Goal: Task Accomplishment & Management: Use online tool/utility

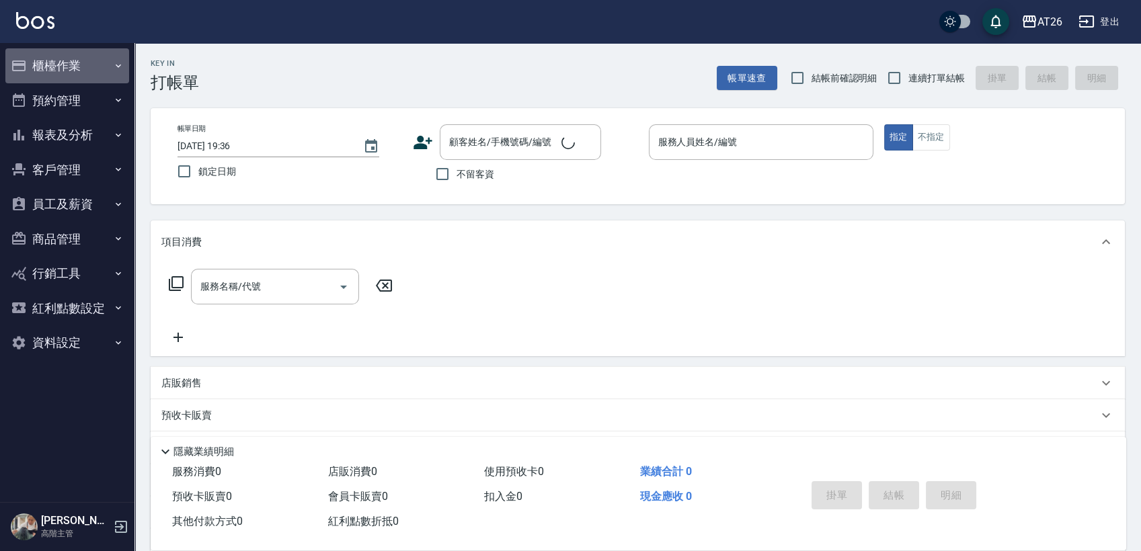
click at [91, 63] on button "櫃檯作業" at bounding box center [67, 65] width 124 height 35
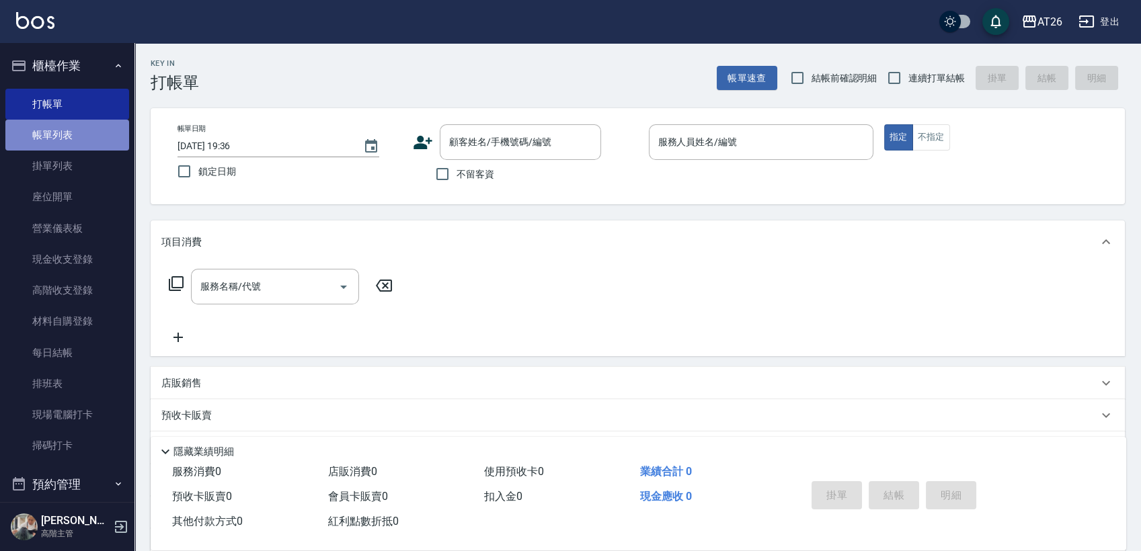
click at [78, 131] on link "帳單列表" at bounding box center [67, 135] width 124 height 31
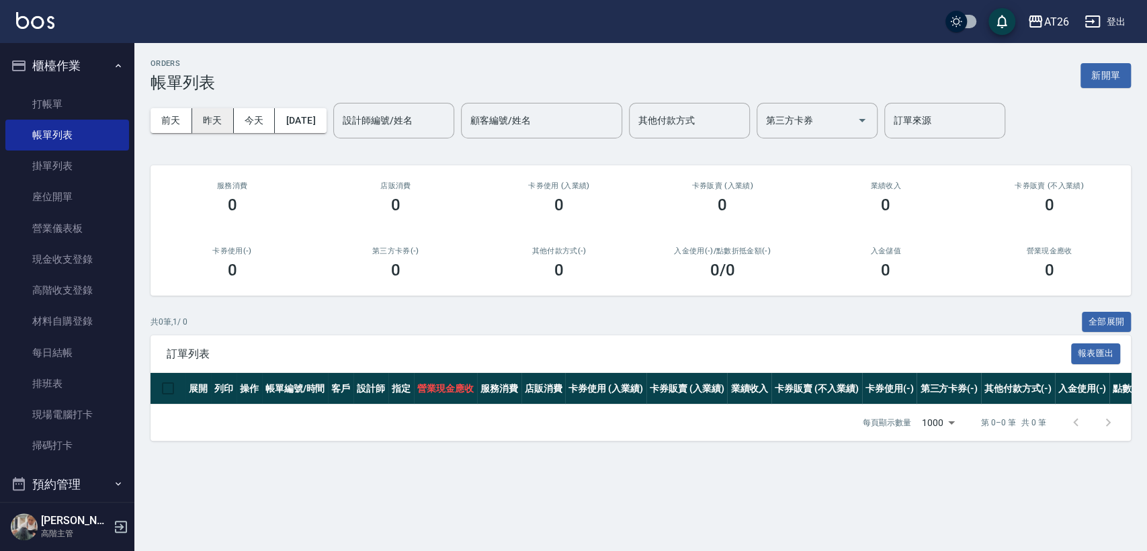
click at [227, 120] on button "昨天" at bounding box center [213, 120] width 42 height 25
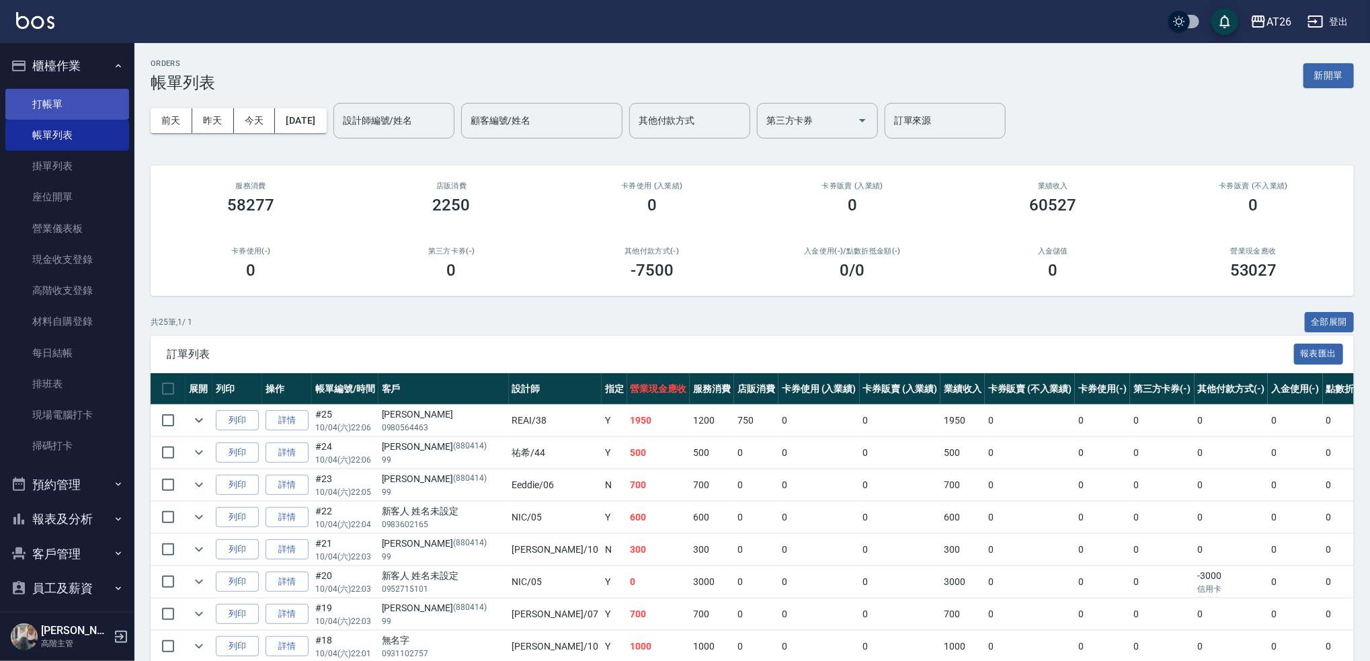
click at [67, 101] on link "打帳單" at bounding box center [67, 104] width 124 height 31
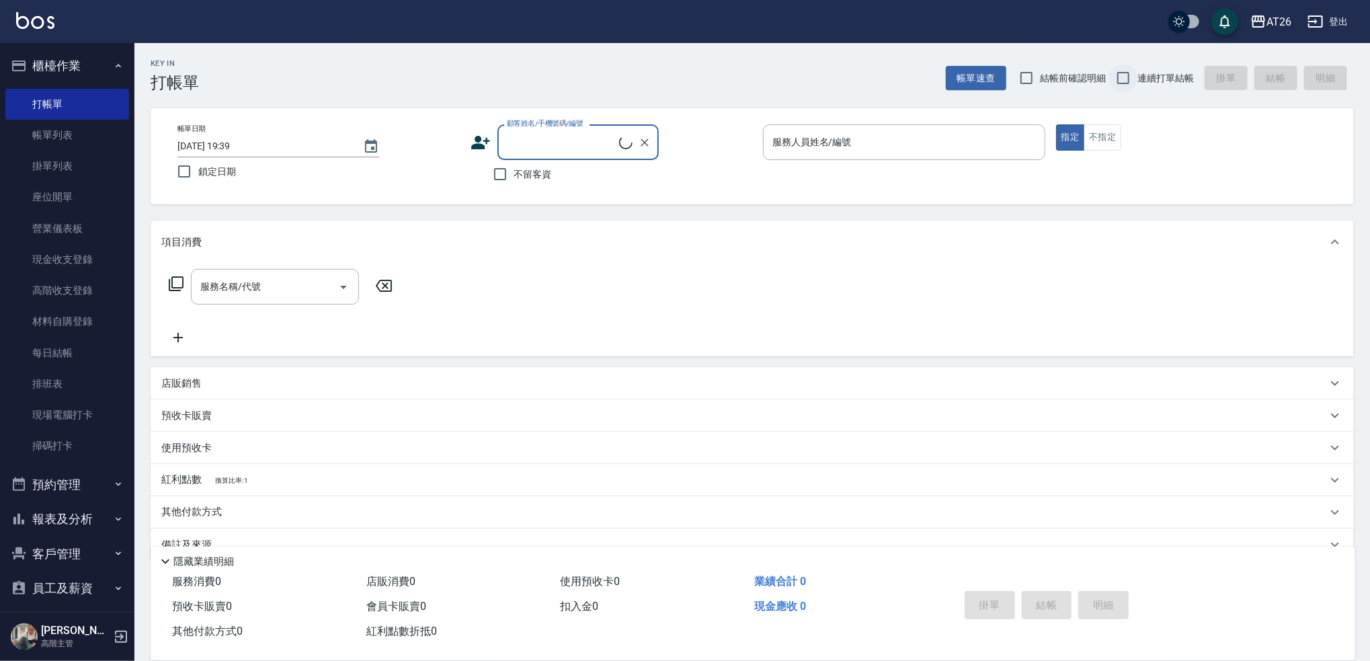
click at [1137, 85] on input "連續打單結帳" at bounding box center [1123, 78] width 28 height 28
checkbox input "true"
click at [415, 229] on div "項目消費" at bounding box center [752, 241] width 1203 height 43
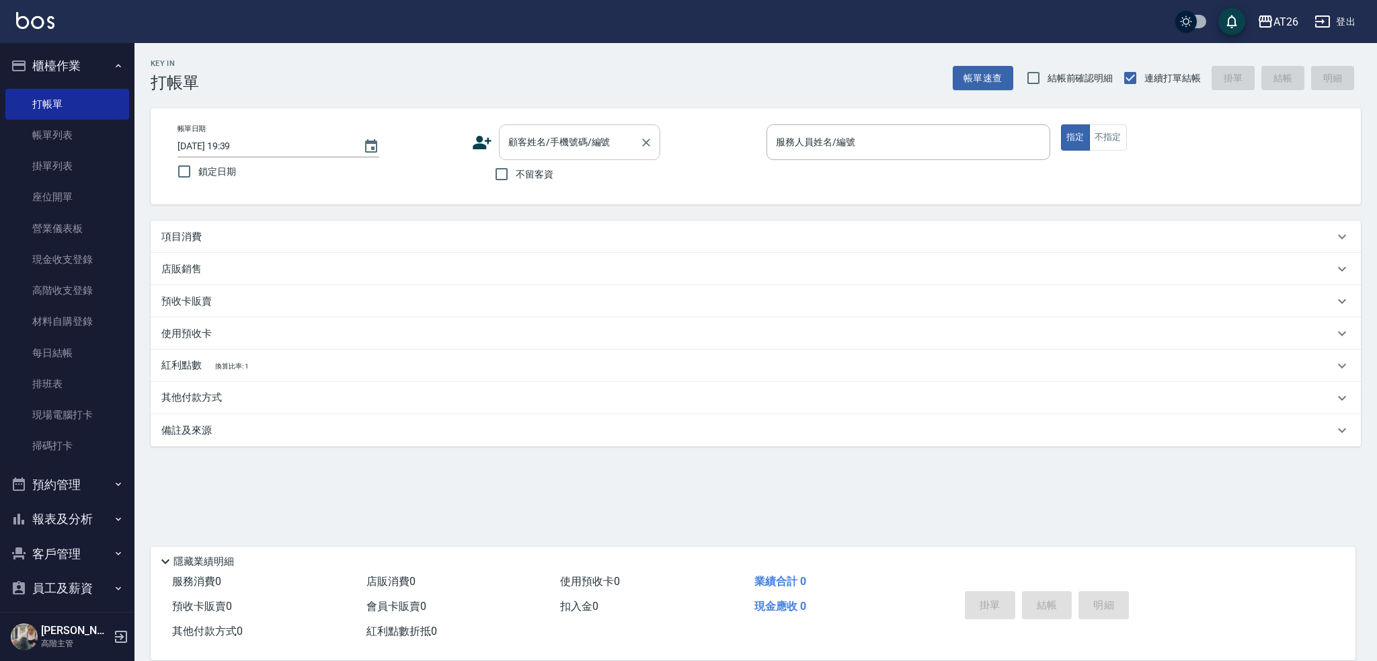
click at [601, 133] on div "顧客姓名/手機號碼/編號 顧客姓名/手機號碼/編號" at bounding box center [579, 142] width 161 height 36
type input "[PERSON_NAME]/0979736817/0979736817"
click at [1061, 124] on button "指定" at bounding box center [1075, 137] width 29 height 26
type input "ALICE-08"
type button "true"
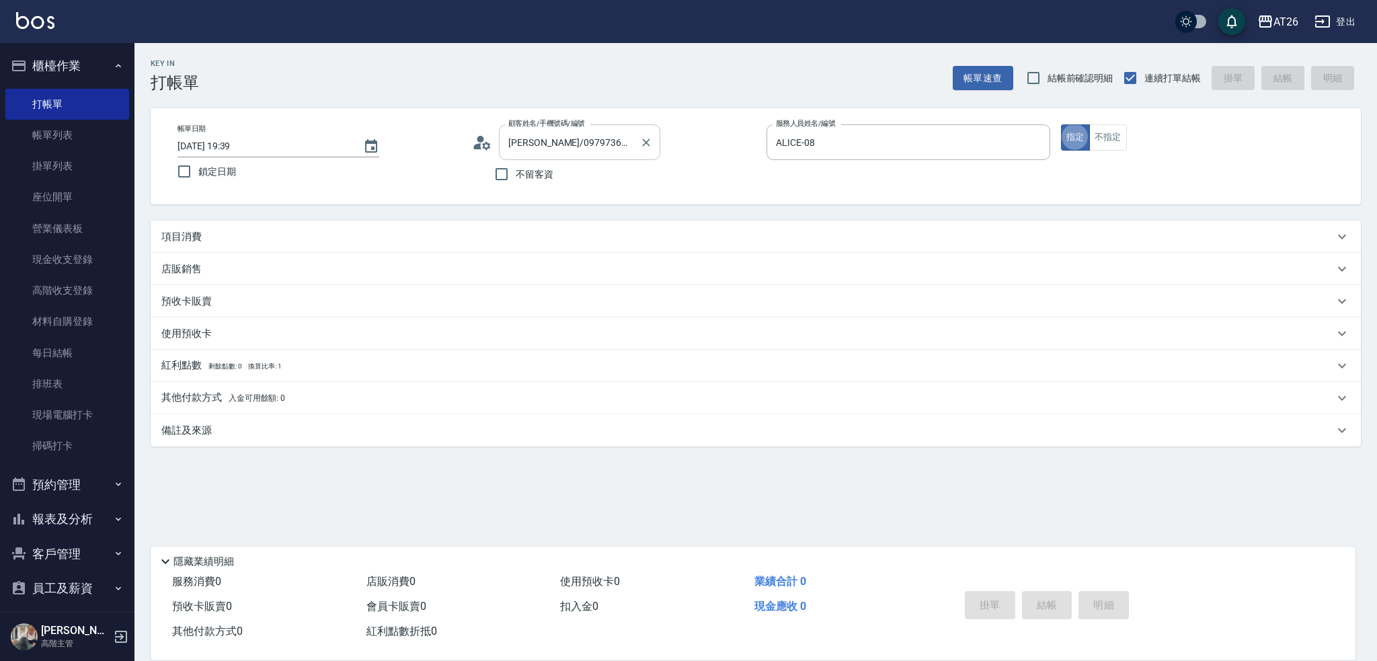
click at [1061, 124] on button "指定" at bounding box center [1075, 137] width 29 height 26
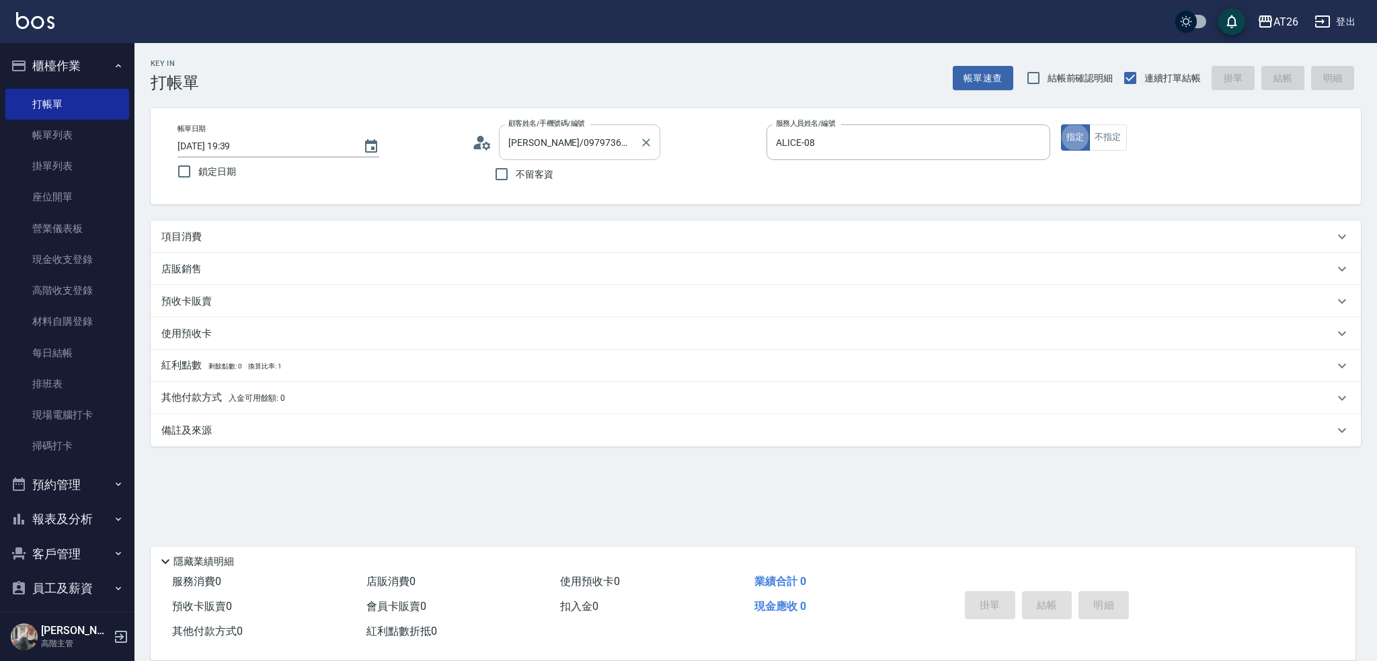
click at [1061, 124] on button "指定" at bounding box center [1075, 137] width 29 height 26
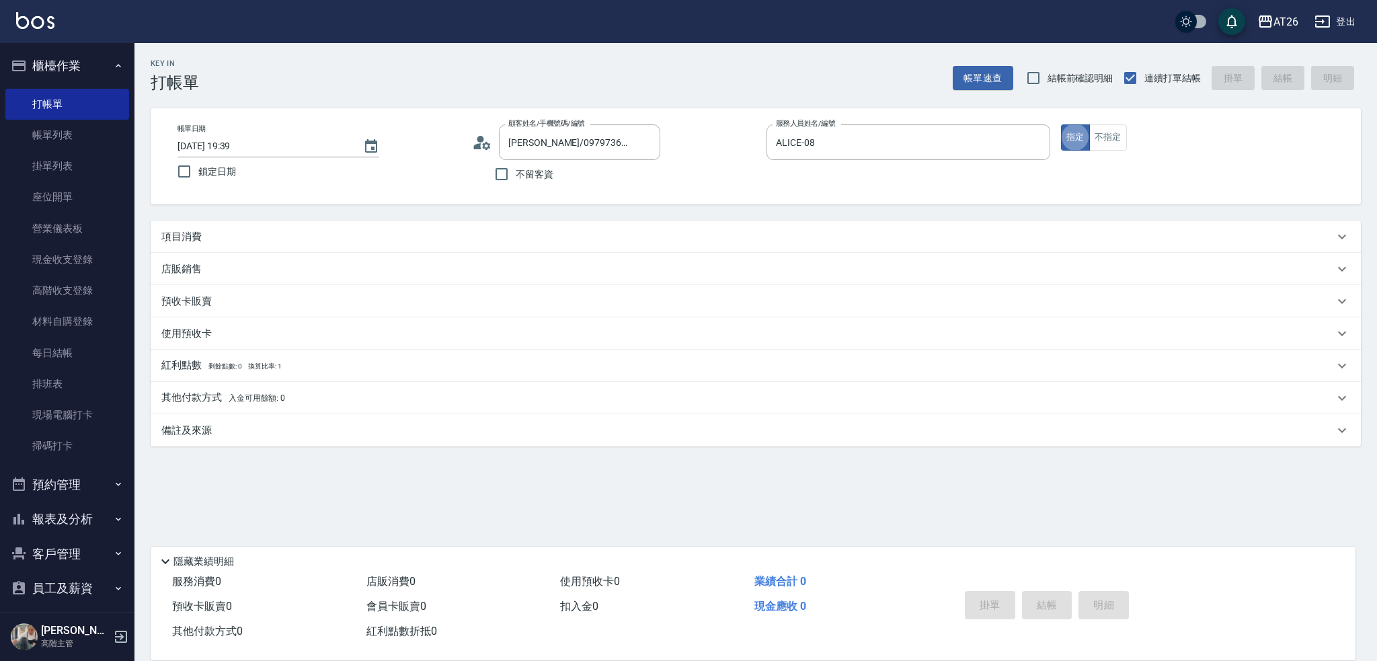
click at [438, 227] on div "項目消費" at bounding box center [756, 236] width 1210 height 32
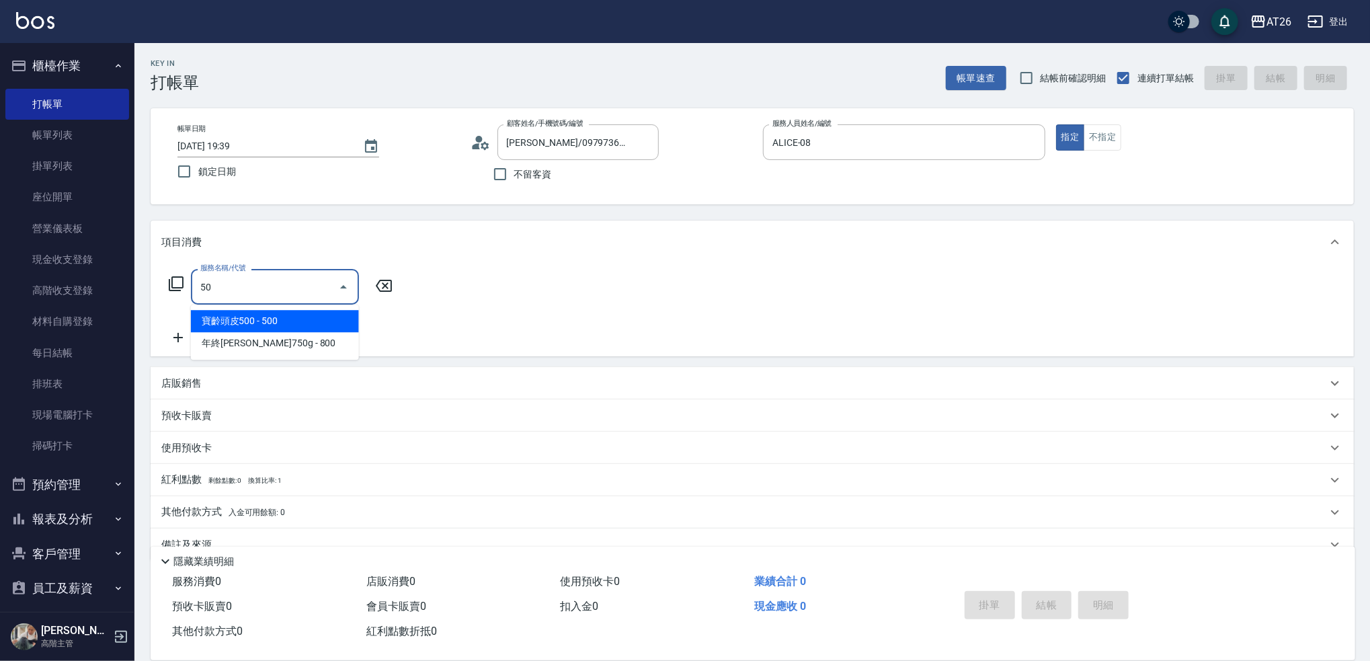
type input "501"
type input "120"
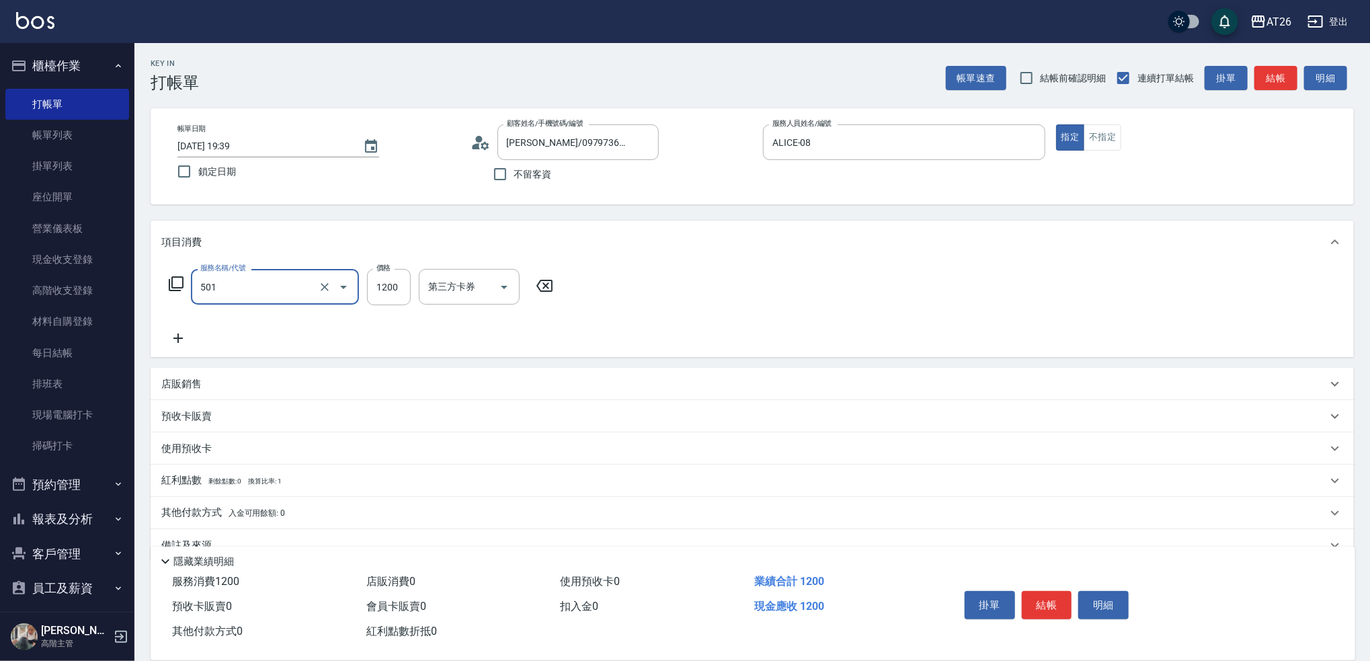
type input "染髮(501)"
type input "2"
type input "0"
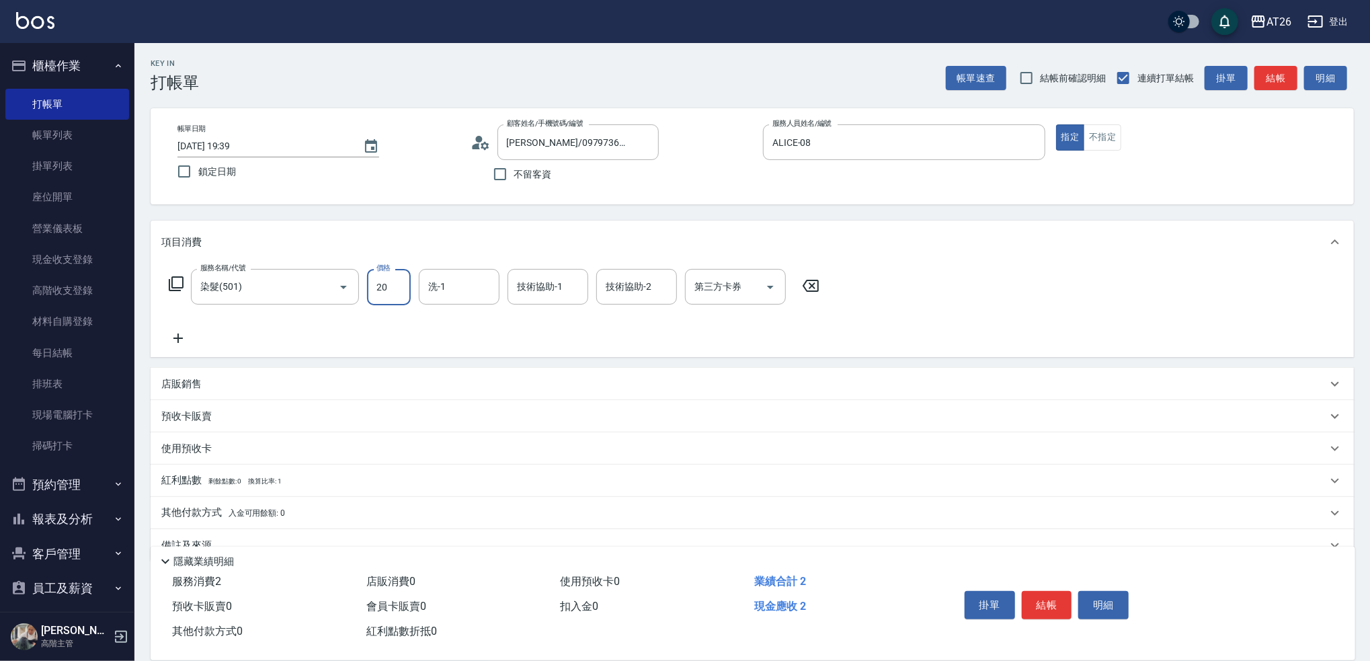
type input "200"
type input "2000"
type input "Tammy-47"
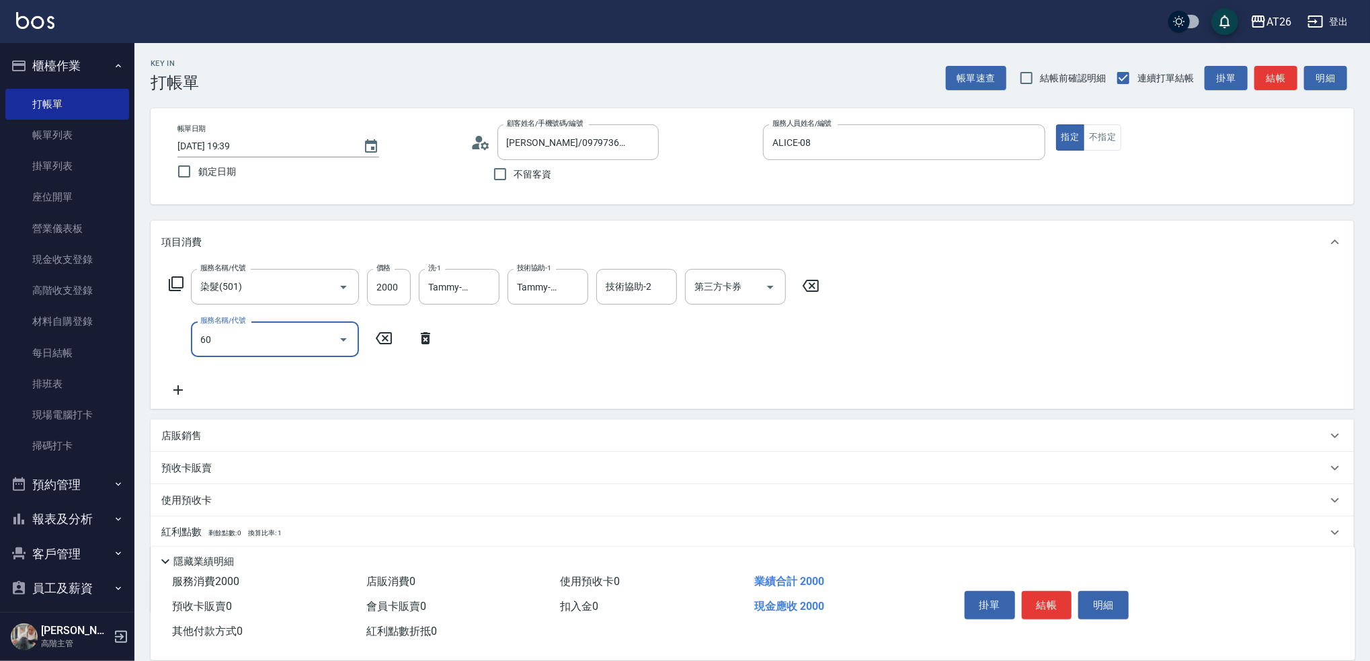
type input "609"
type input "300"
type input "自購三段(609)"
type input "3"
type input "200"
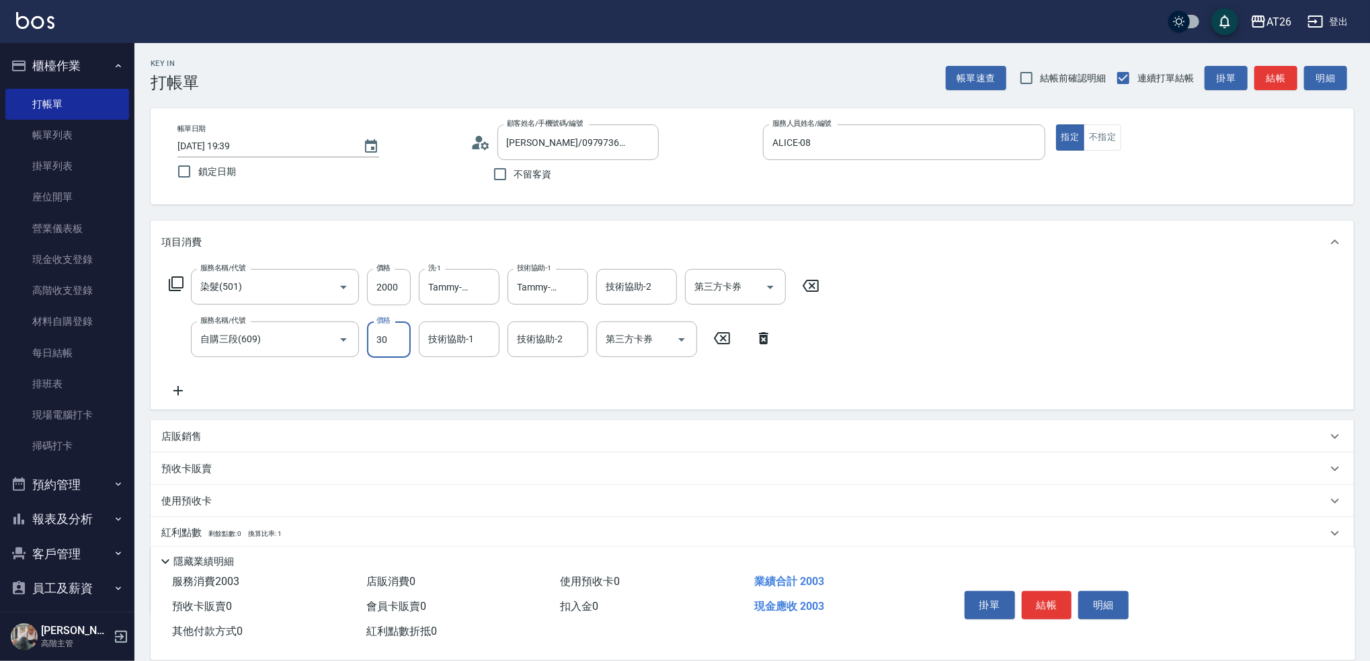
type input "300"
type input "230"
type input "3000"
type input "500"
type input "3000"
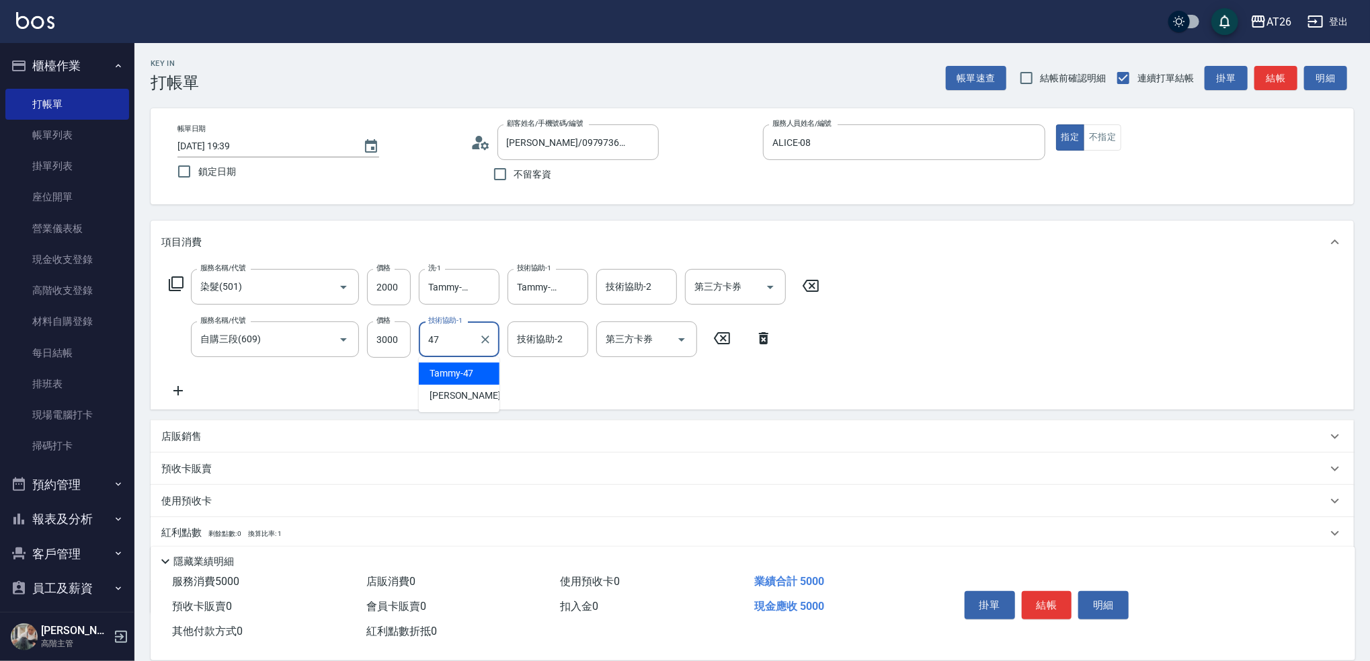
type input "Tammy-47"
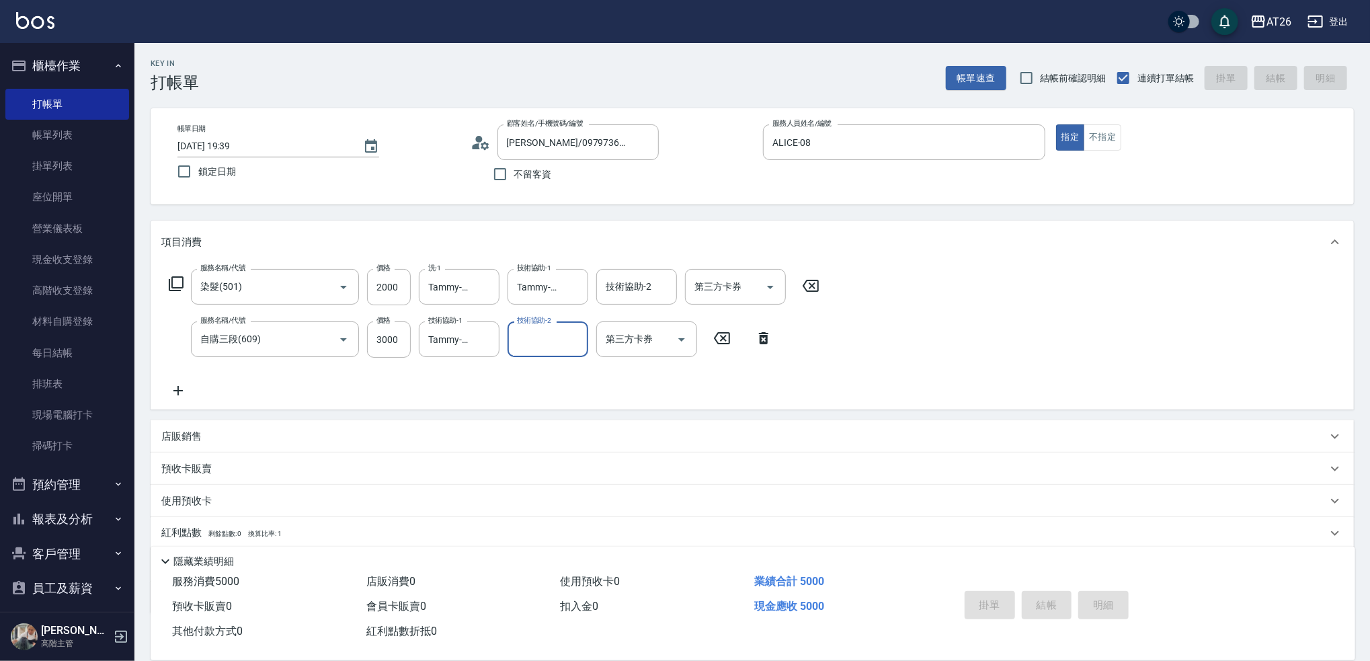
type input "2025/10/05 19:42"
type input "0"
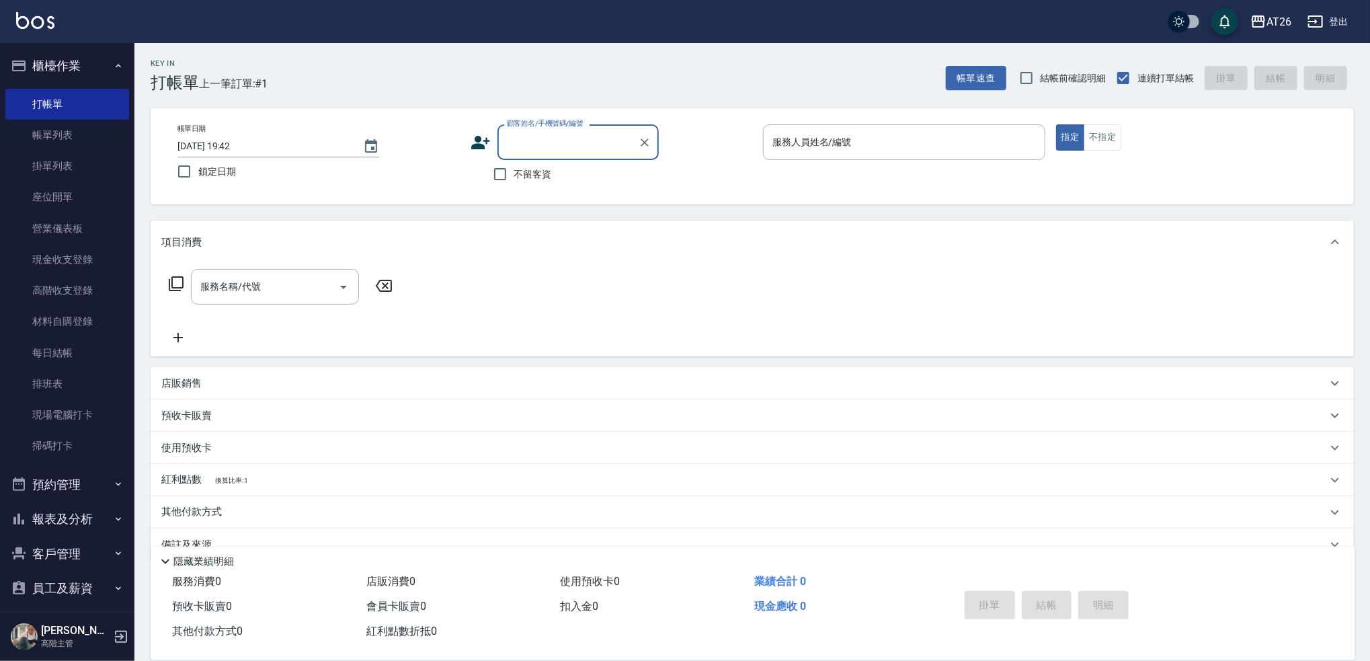
type input "2"
type input "[PERSON_NAME]/0910007584/0910007584"
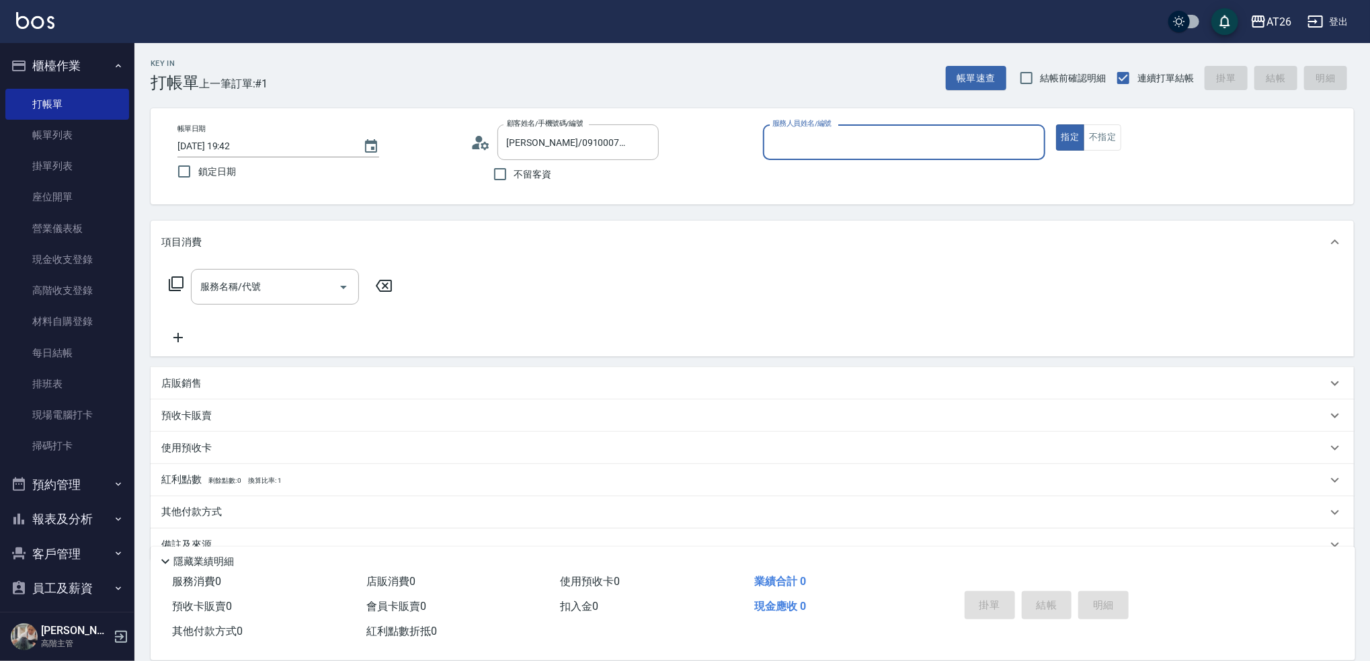
type input "ALICE-08"
click at [1056, 124] on button "指定" at bounding box center [1070, 137] width 29 height 26
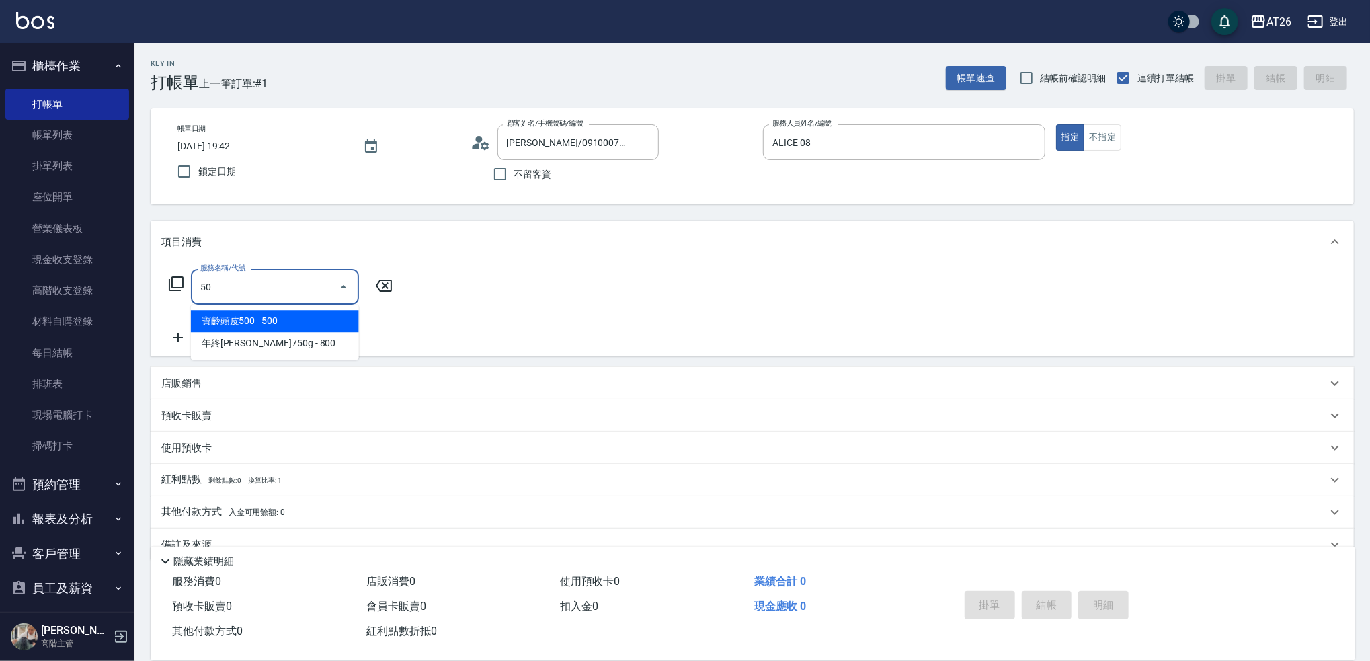
type input "501"
type input "120"
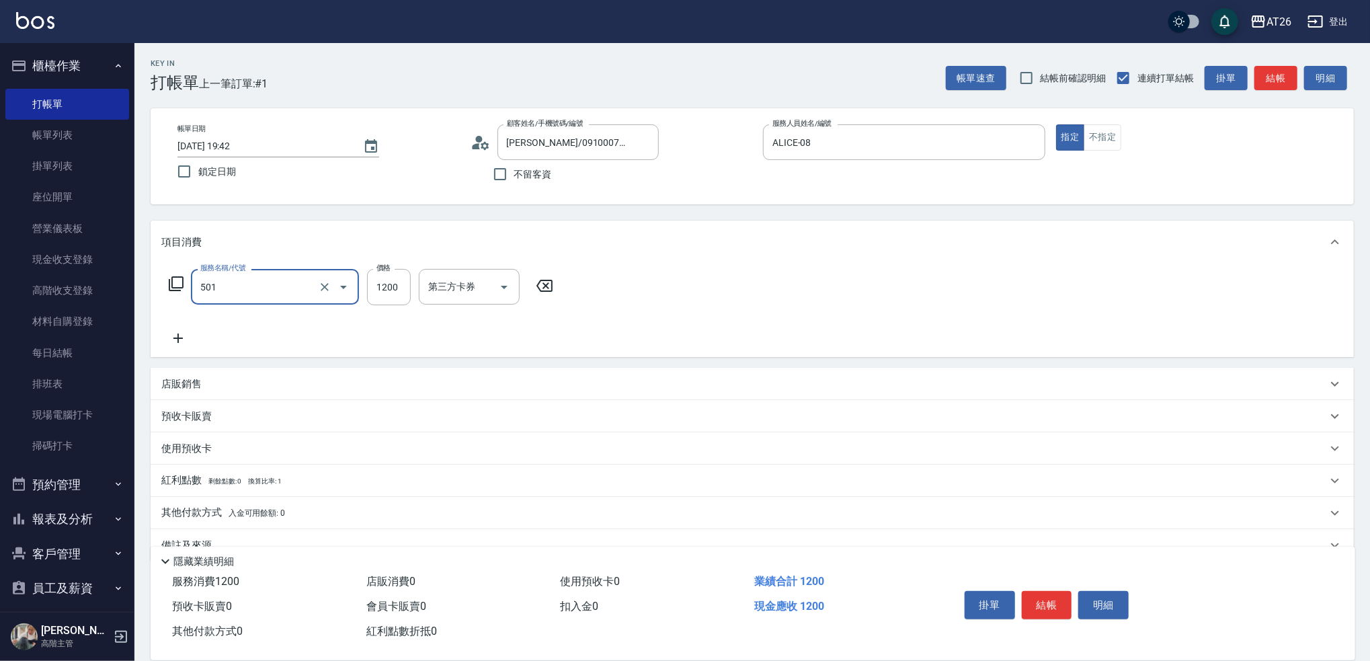
type input "染髮(501)"
type input "3"
type input "0"
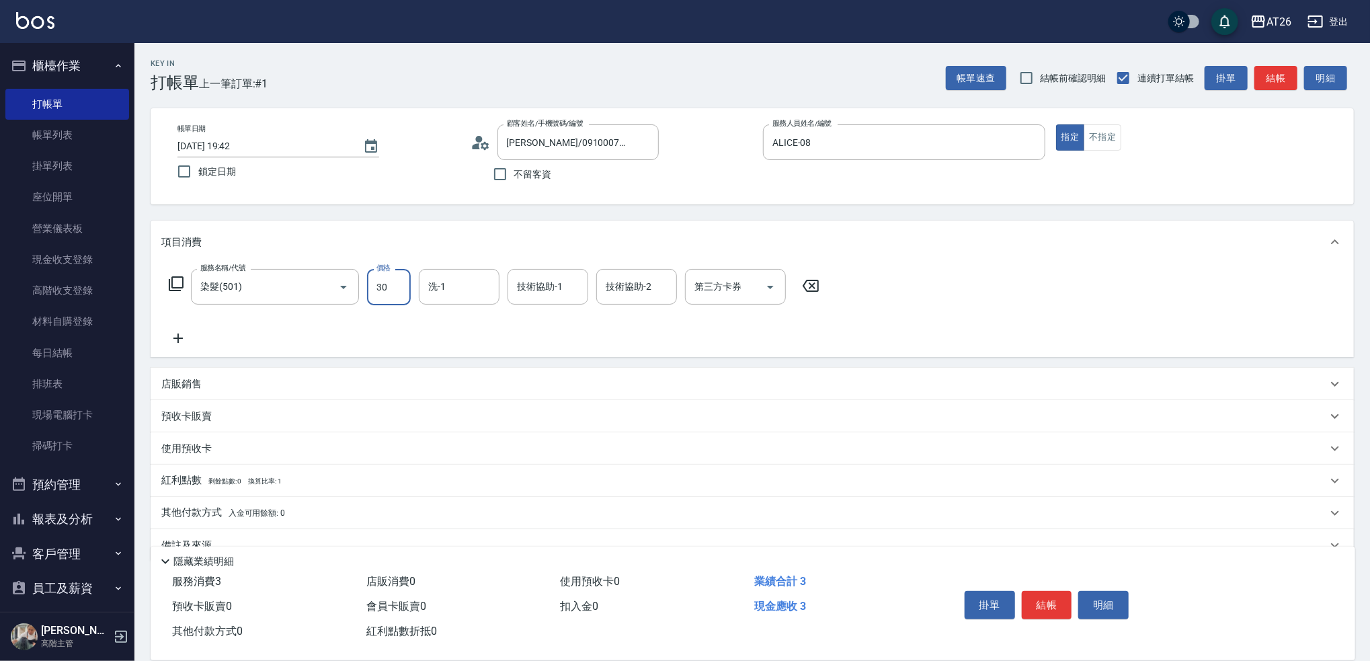
type input "300"
type input "30"
type input "3000"
type input "300"
type input "3000"
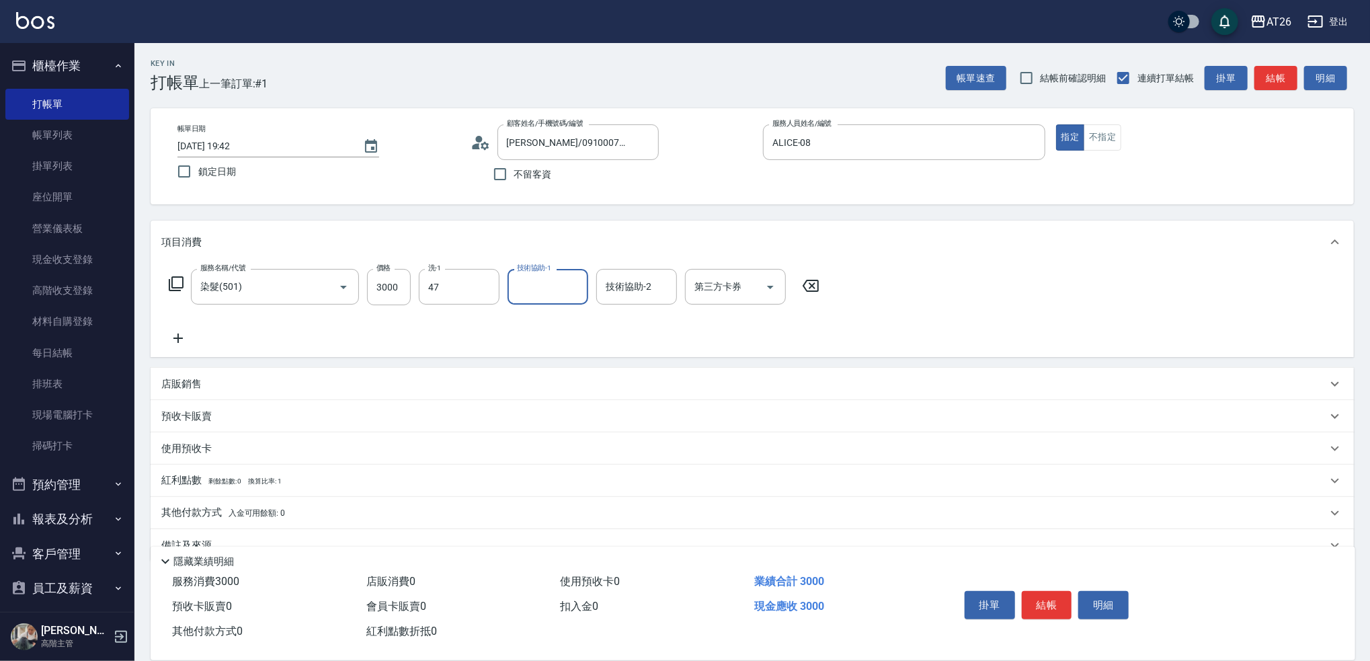
type input "Tammy-47"
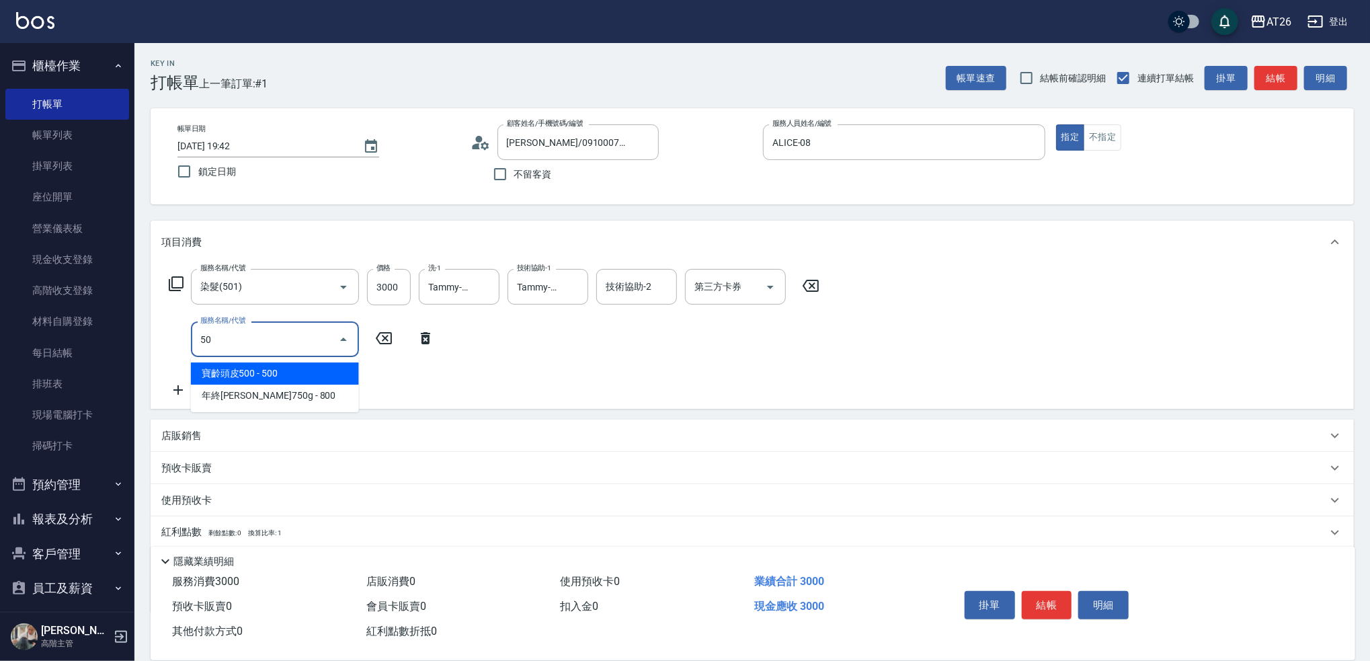
type input "502"
type input "350"
type input "漂髮(502)"
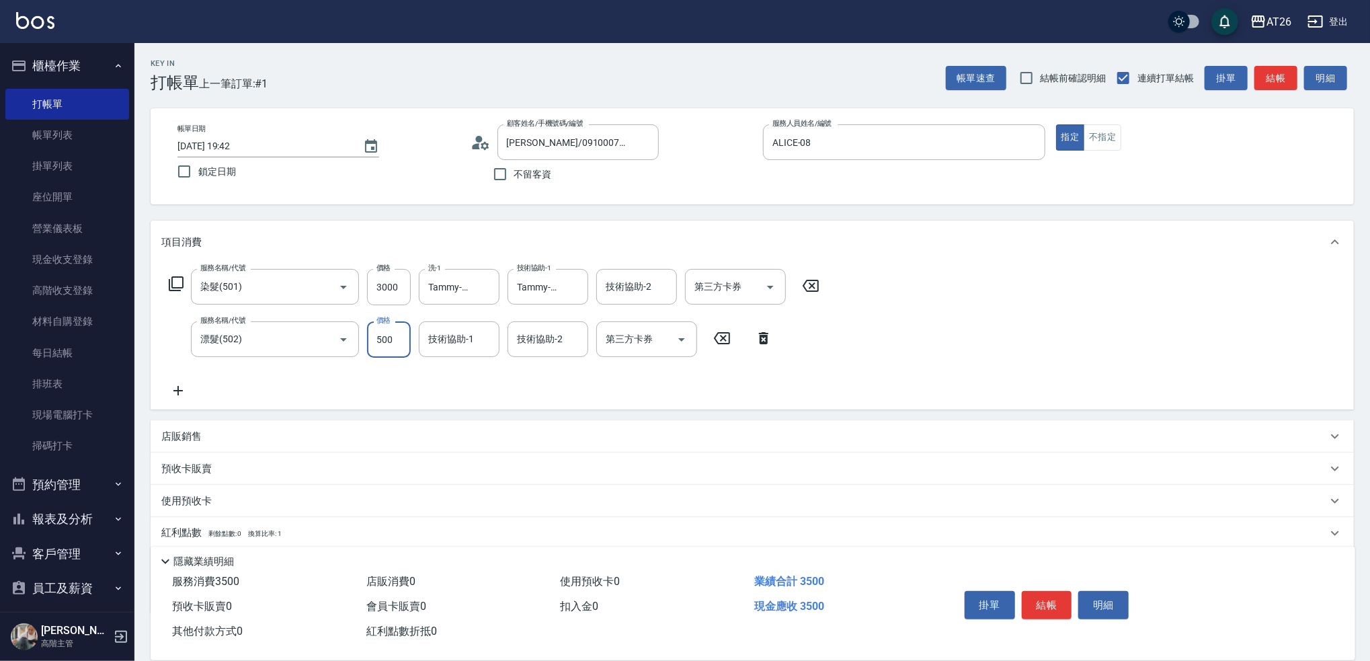
type input "0"
type input "300"
type input "0"
type input "Tammy-47"
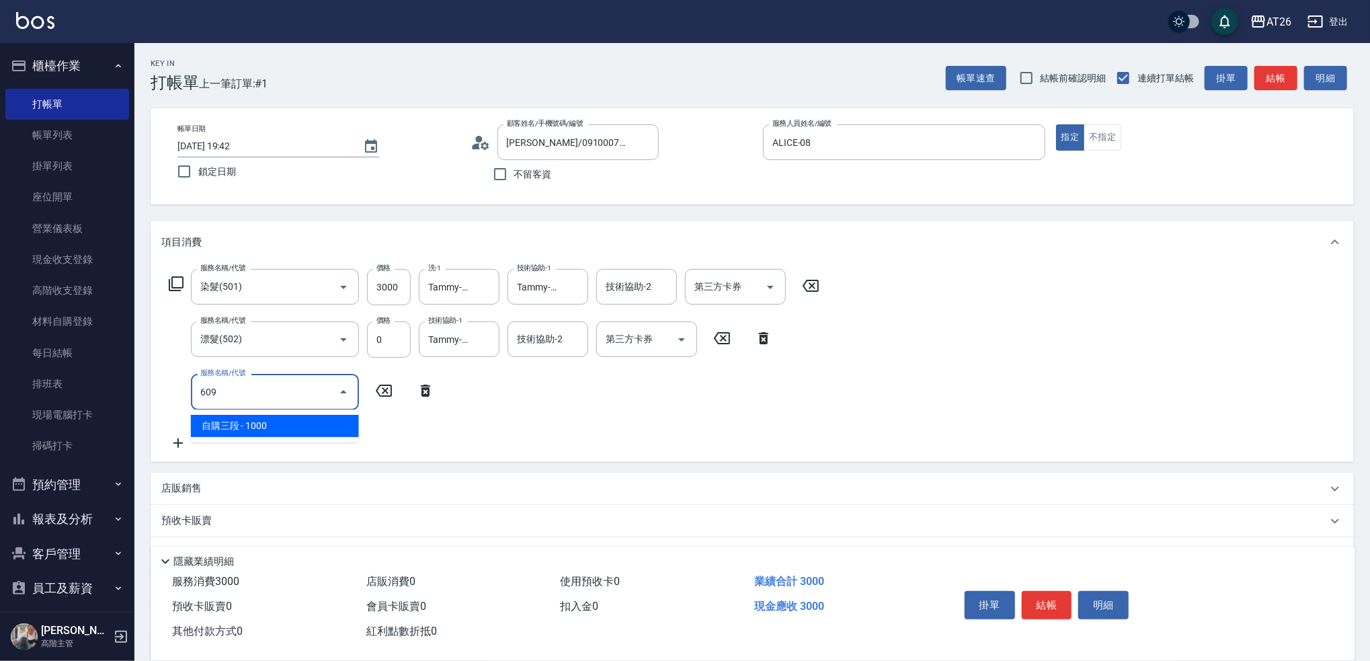
type input "609"
type input "400"
type input "自購三段(609)"
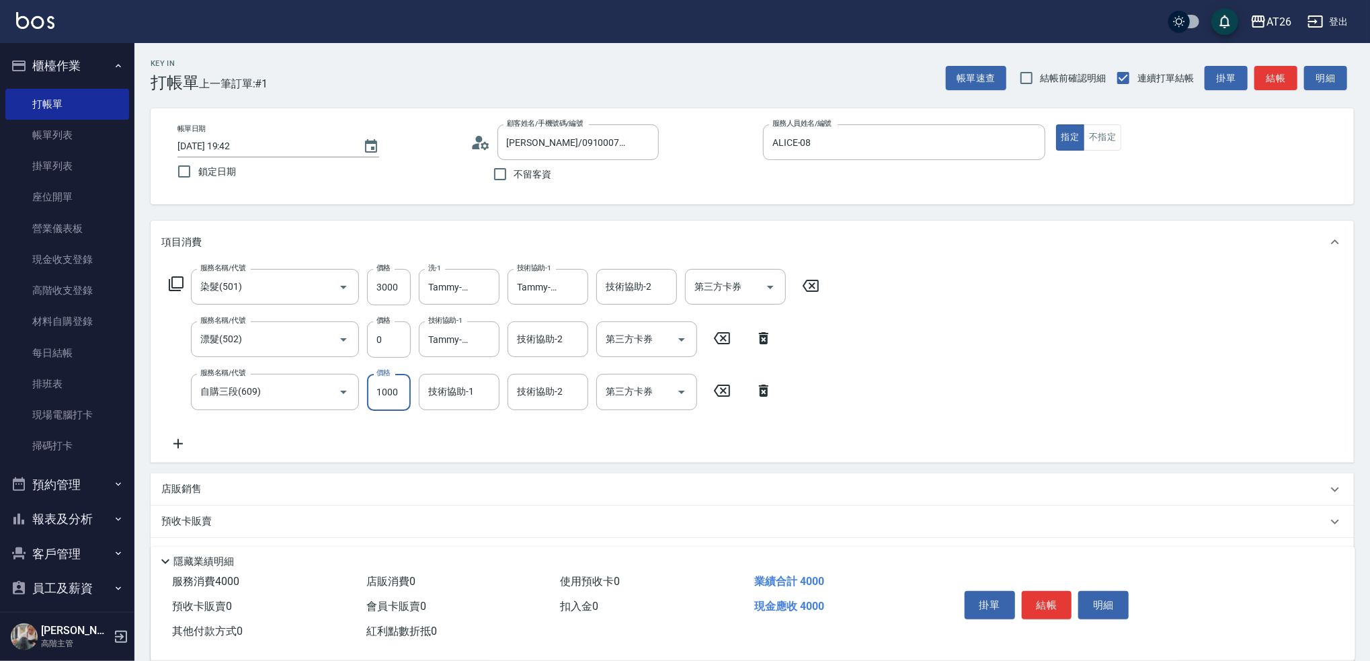
type input "2"
type input "300"
type input "2000"
type input "500"
type input "2000"
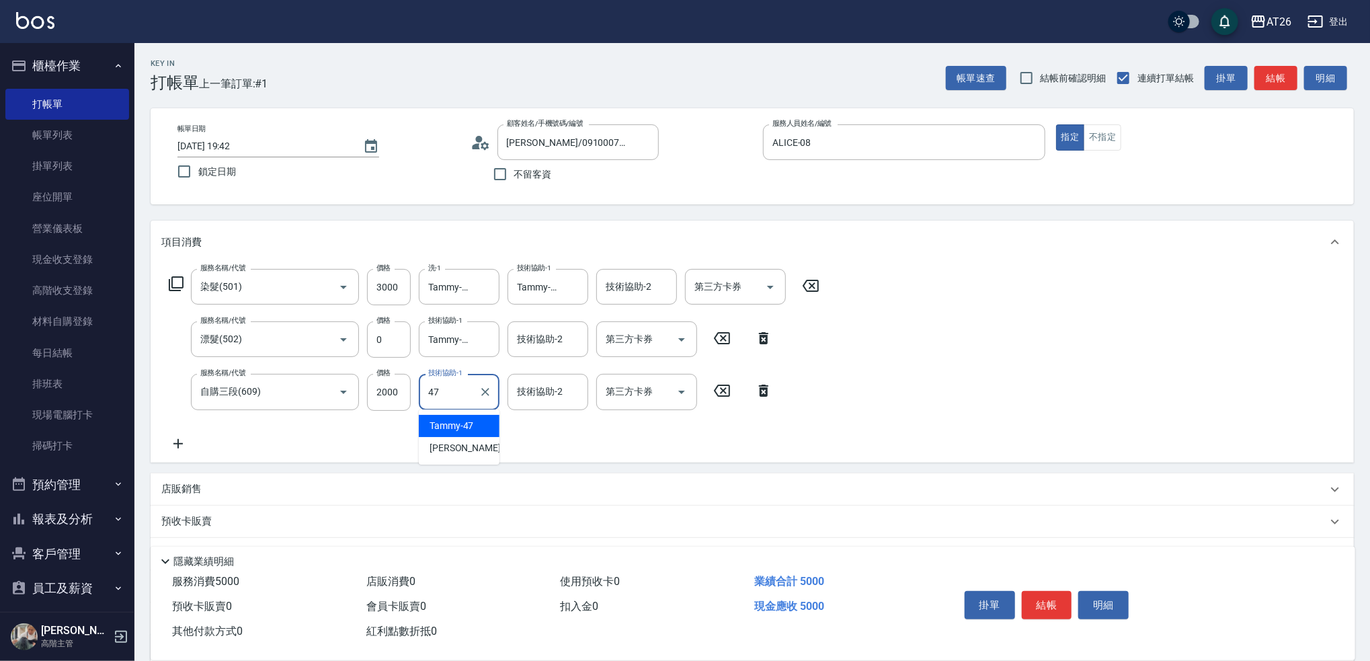
type input "Tammy-47"
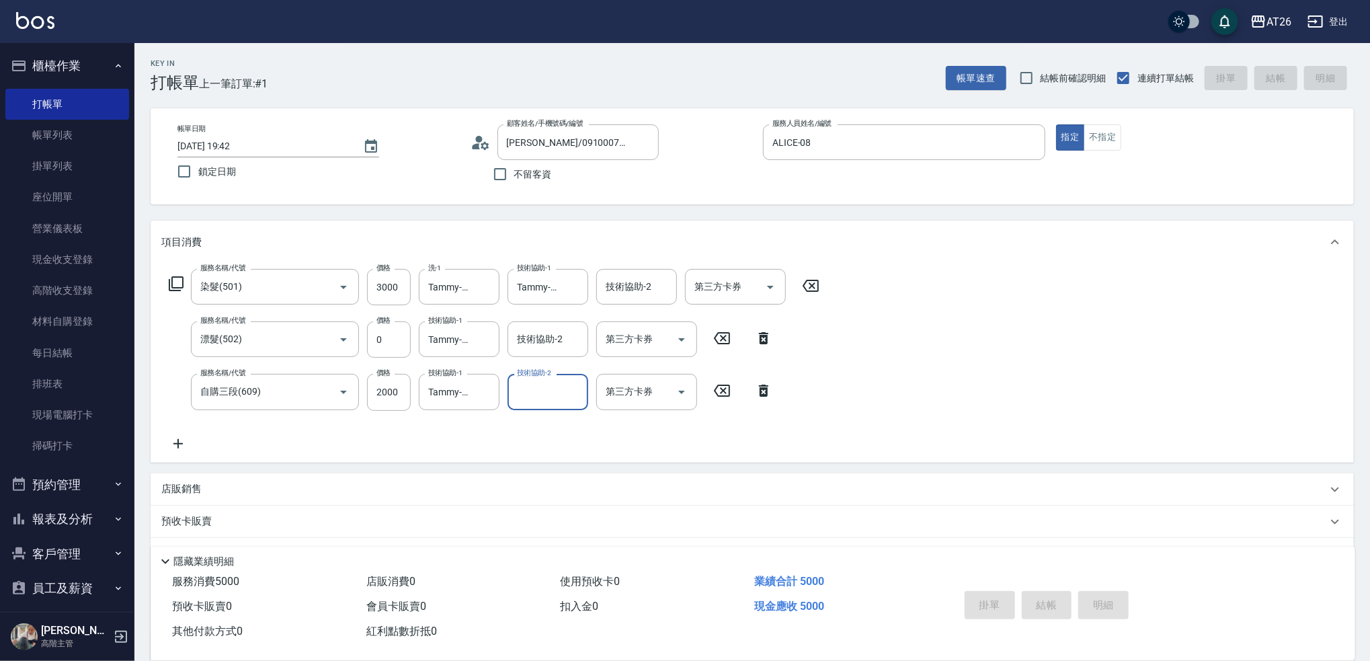
type input "2025/10/05 19:44"
type input "0"
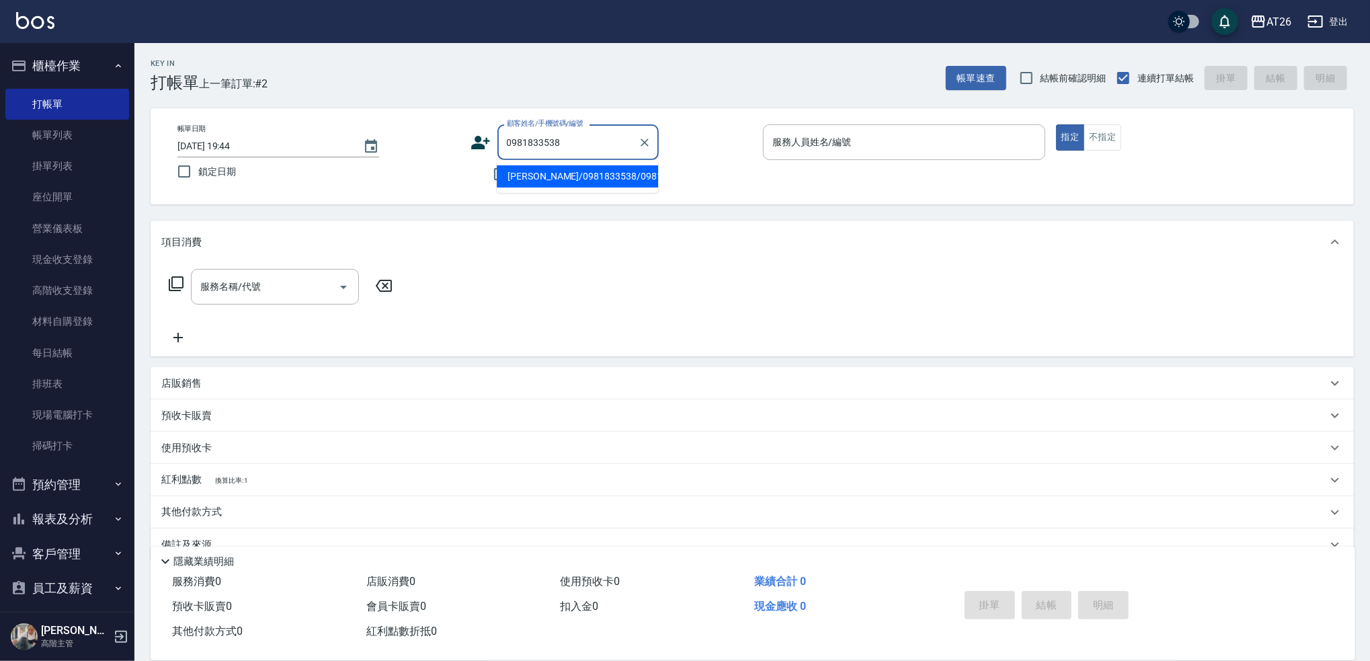
type input "[PERSON_NAME]/0981833538/0981833538"
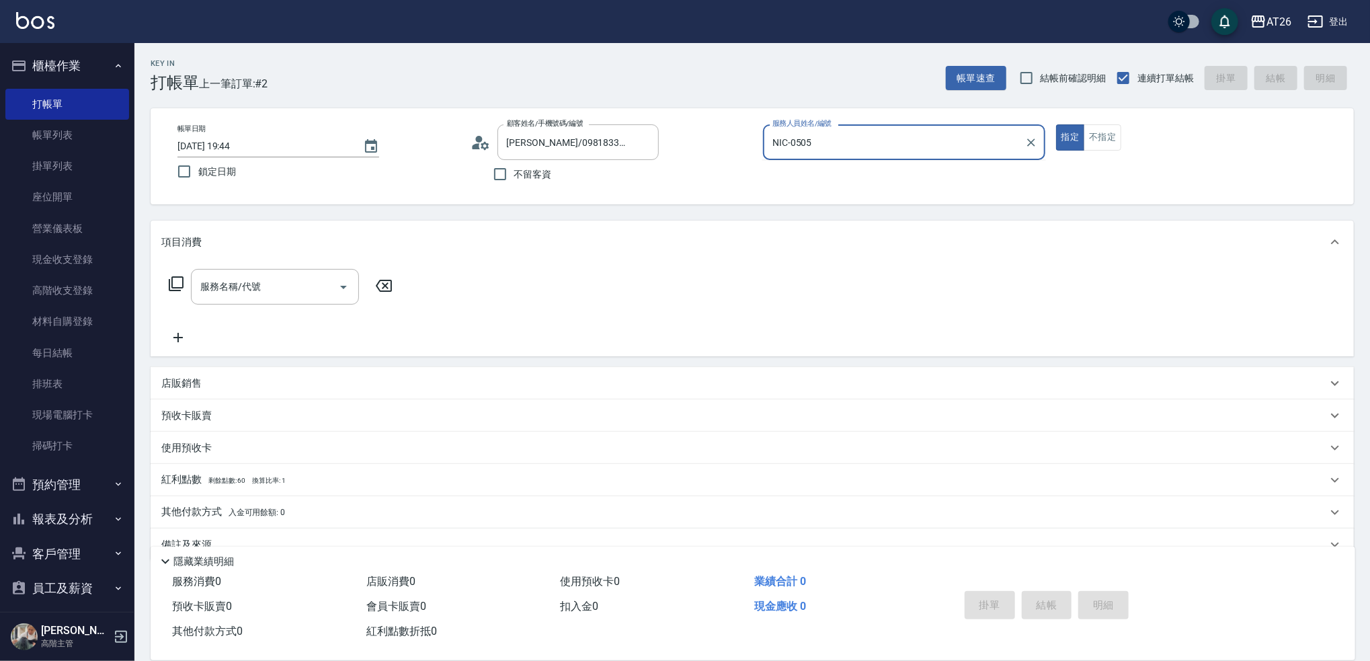
click at [1056, 124] on button "指定" at bounding box center [1070, 137] width 29 height 26
type input "NIC-05"
type input "303"
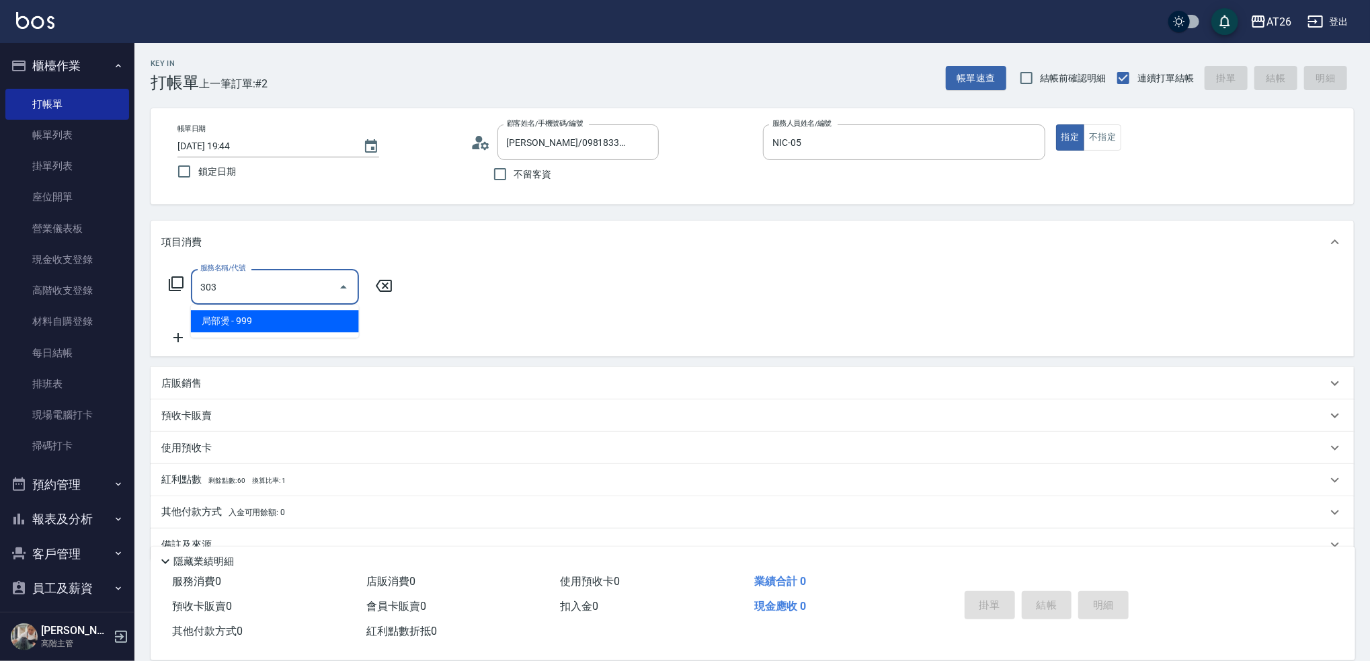
type input "90"
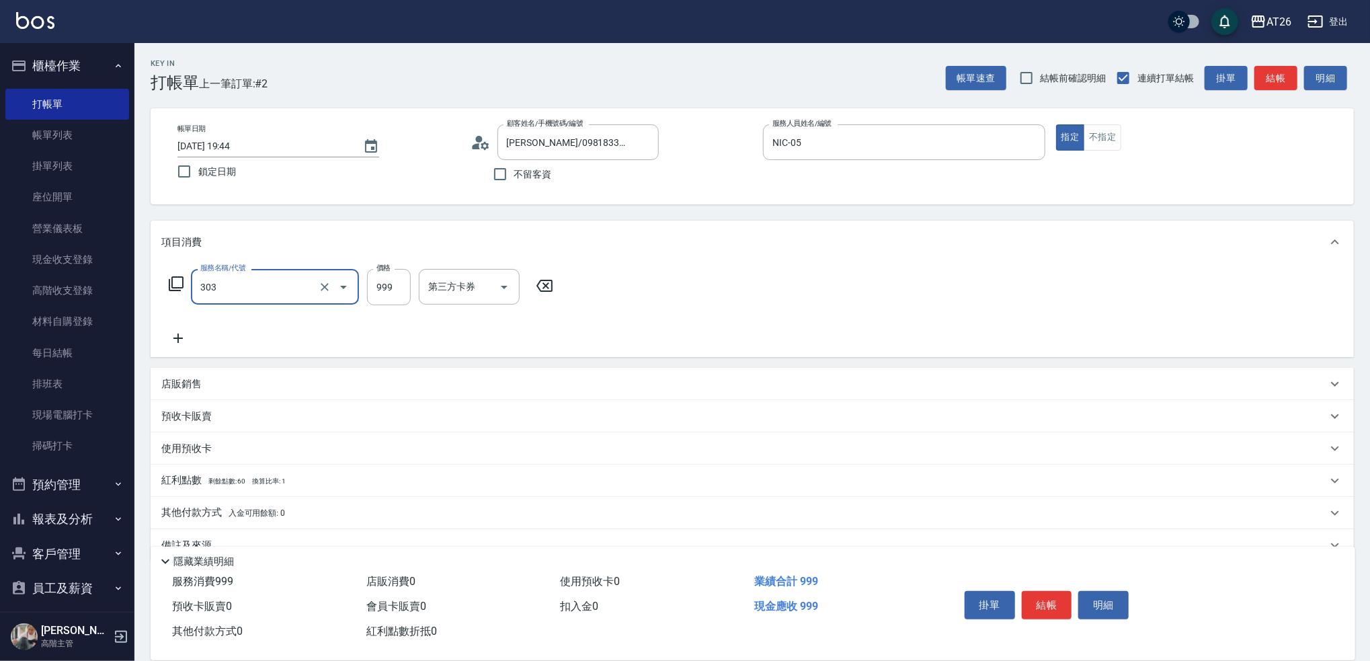
type input "局部燙(303)"
type input "1"
type input "0"
type input "150"
type input "10"
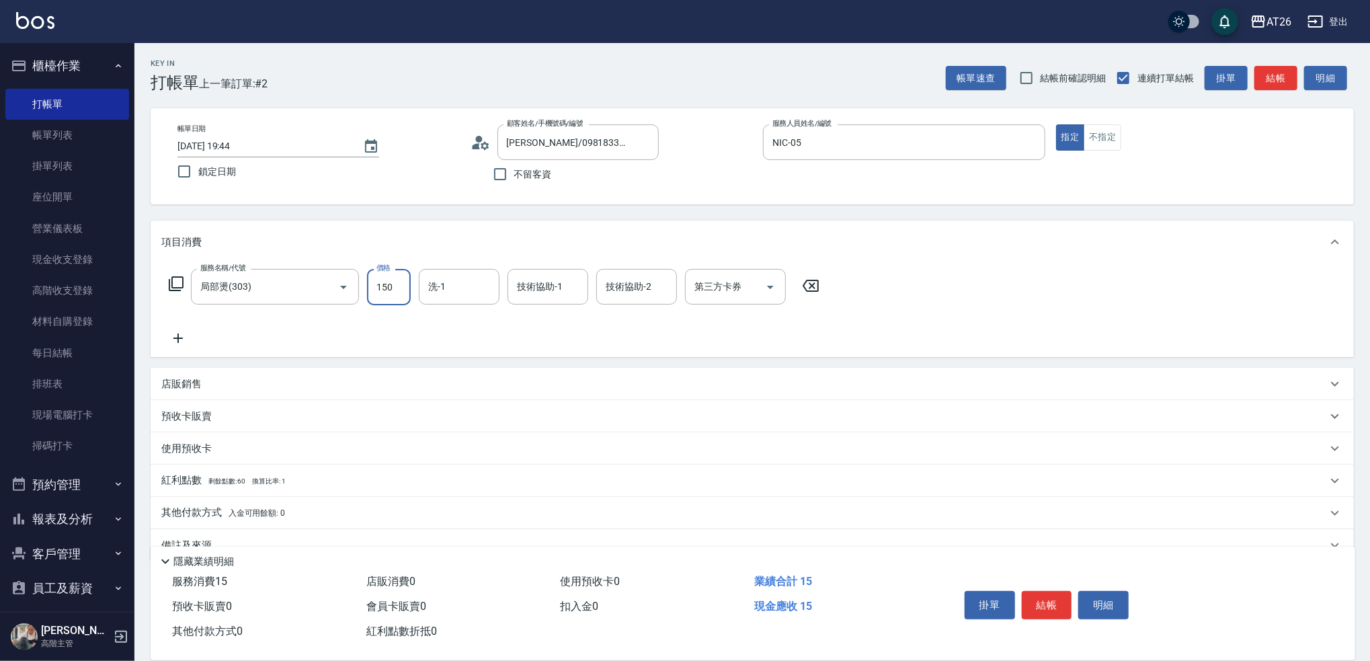
type input "1500"
type input "150"
type input "1500"
type input "[PERSON_NAME]-44"
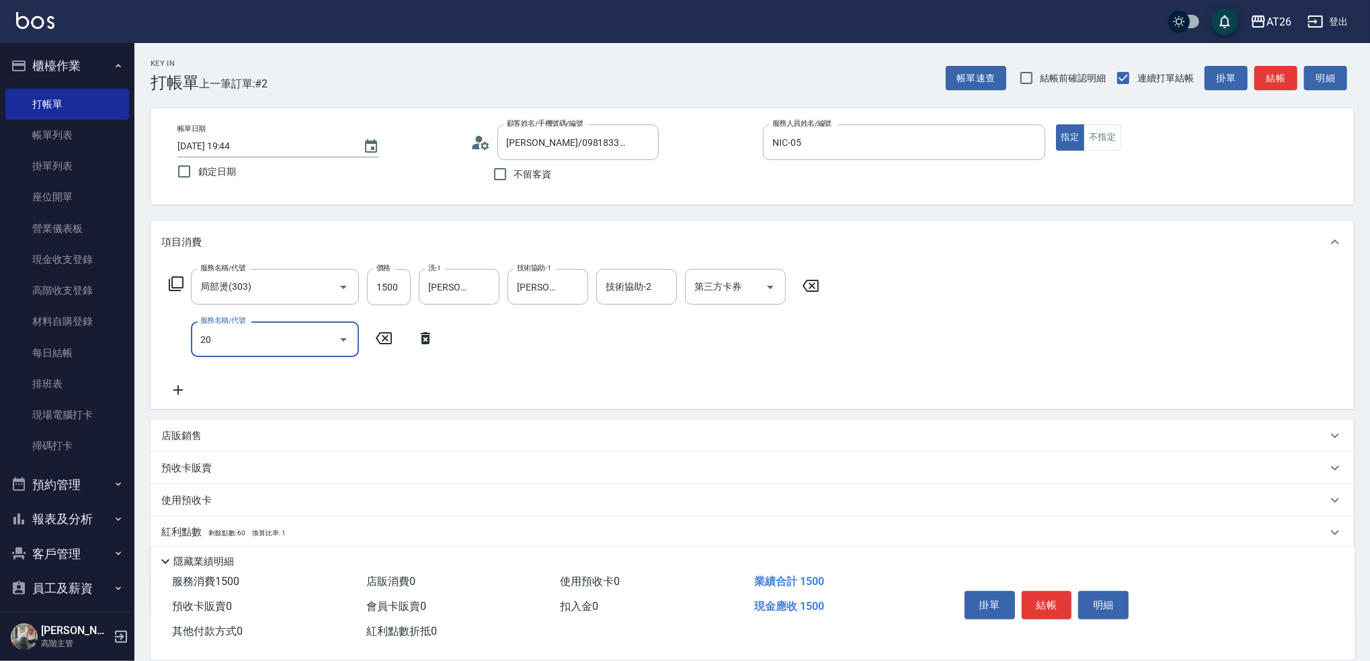
type input "201"
type input "170"
type input "洗髮(201)"
type input "7"
type input "150"
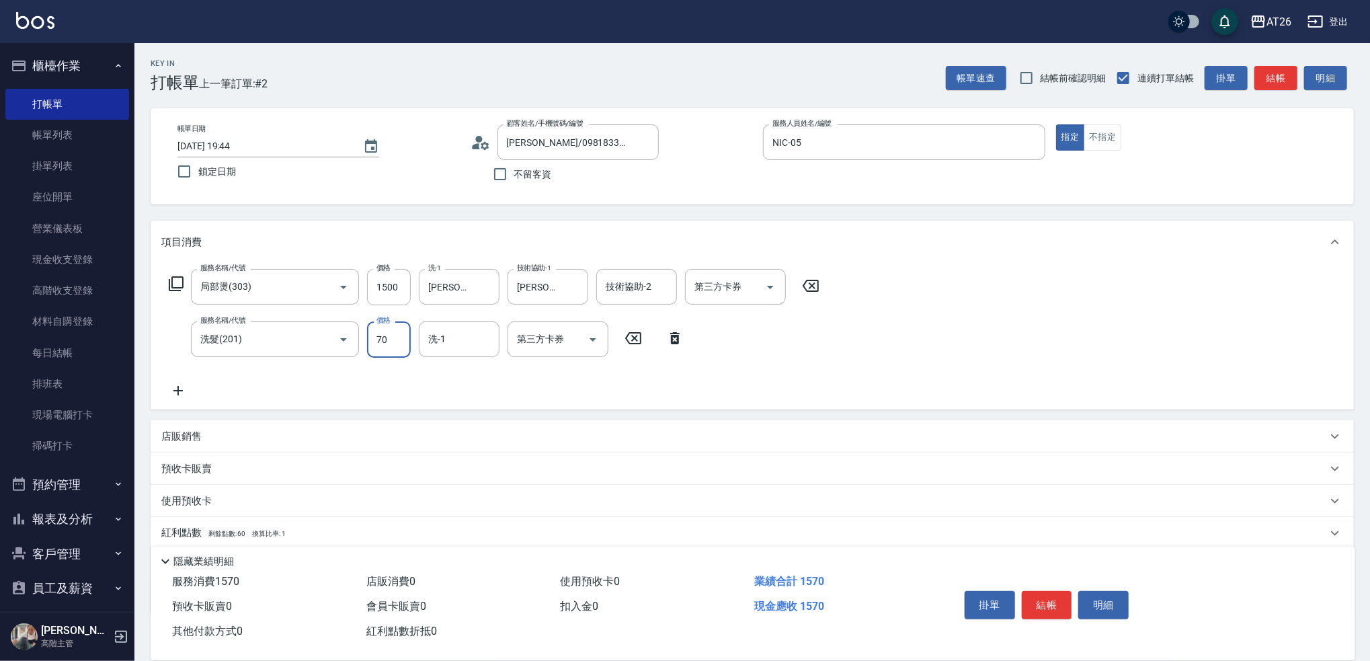
type input "700"
type input "220"
type input "700"
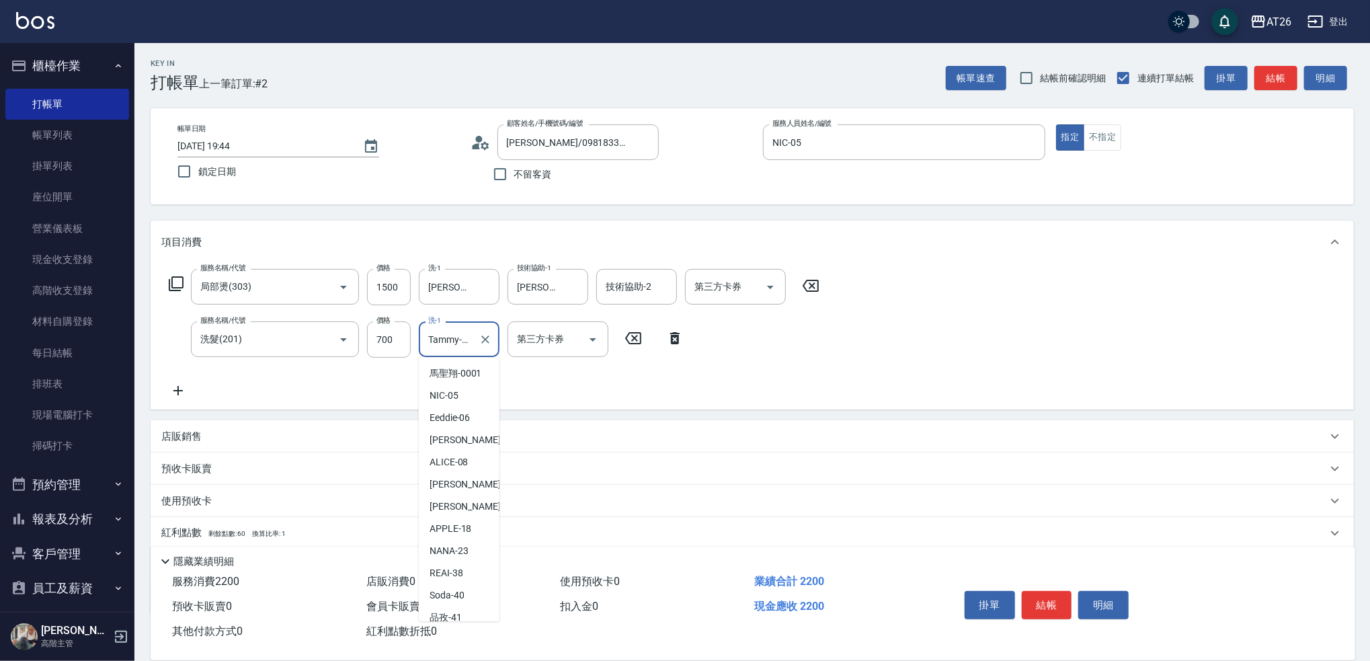
click at [439, 336] on input "Tammy-47" at bounding box center [449, 339] width 48 height 24
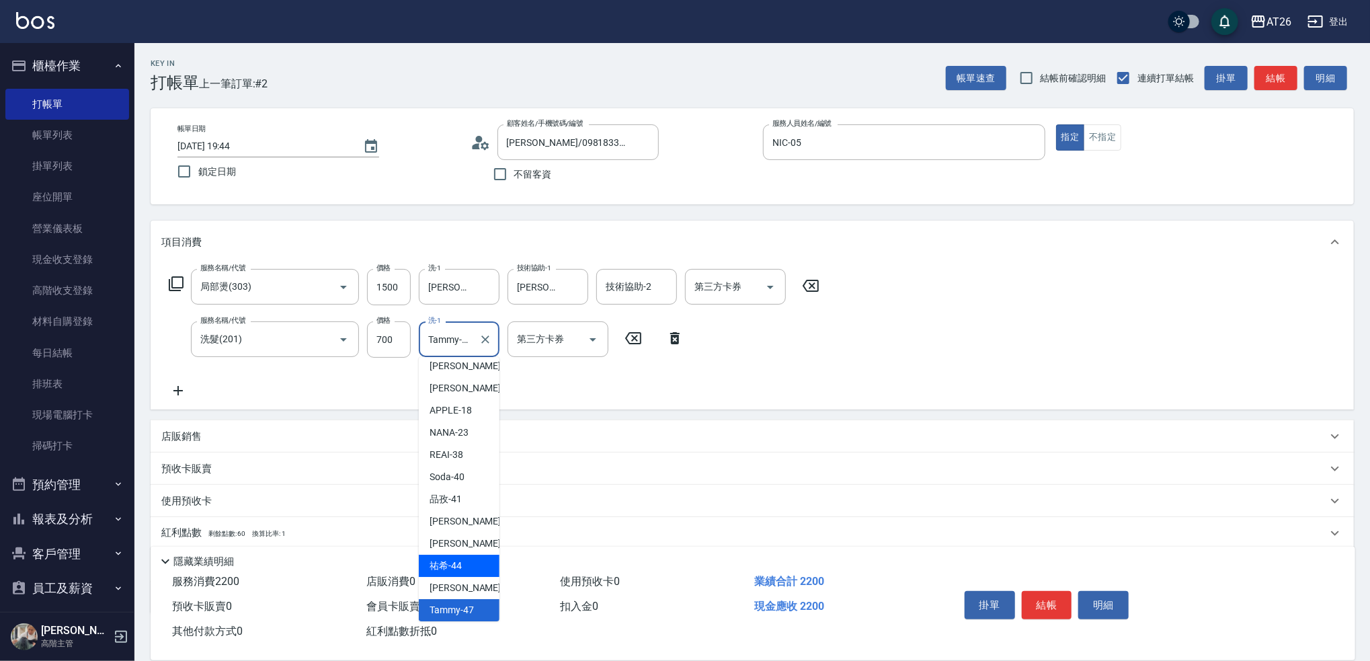
type input "[PERSON_NAME]-44"
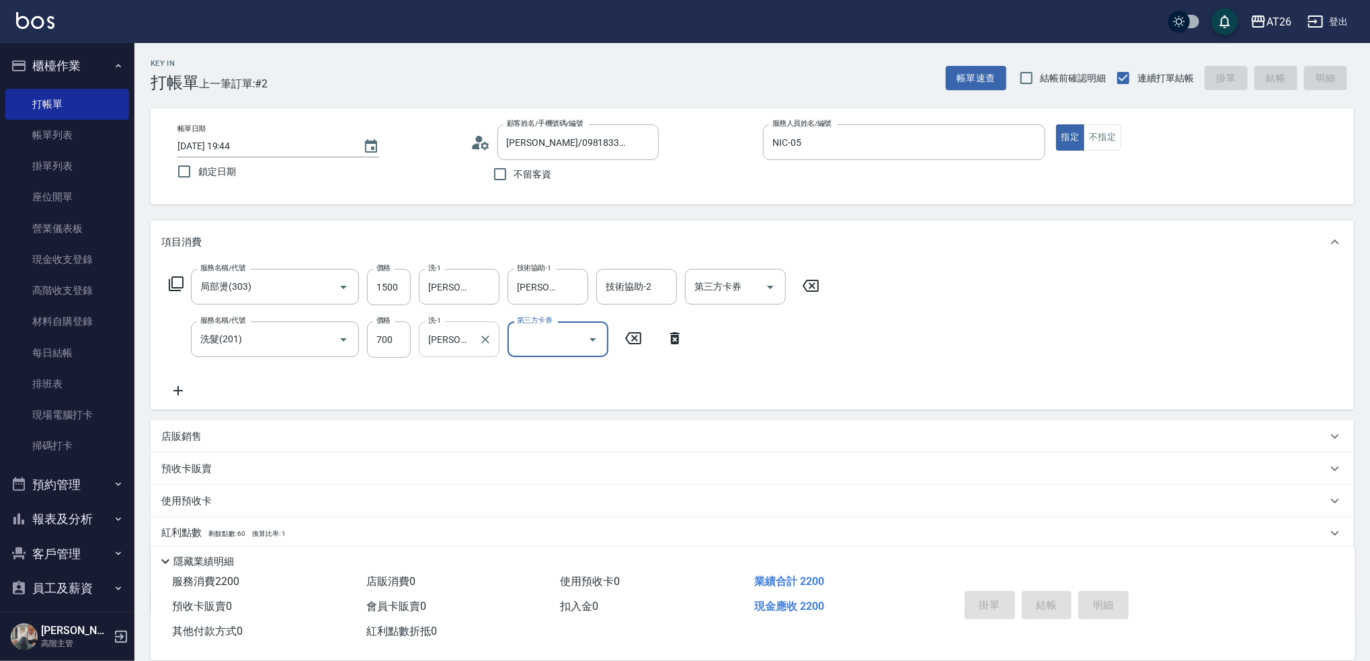
type input "0"
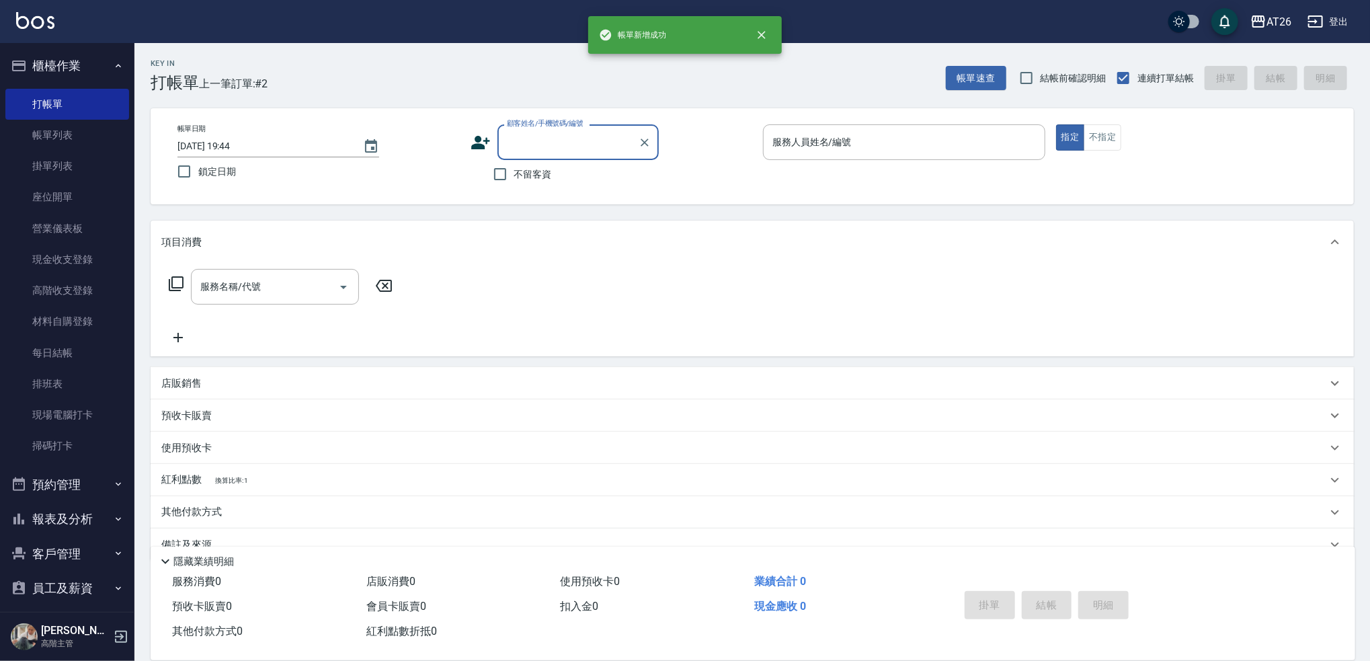
scroll to position [0, 0]
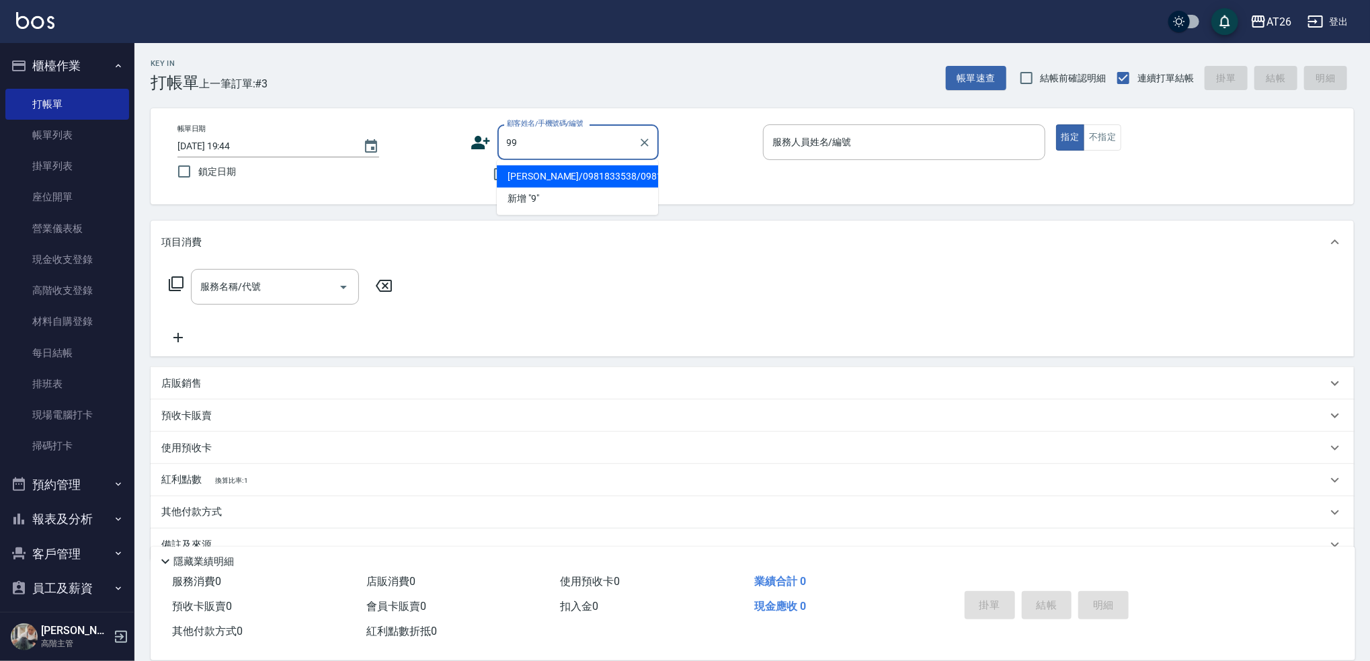
type input "99"
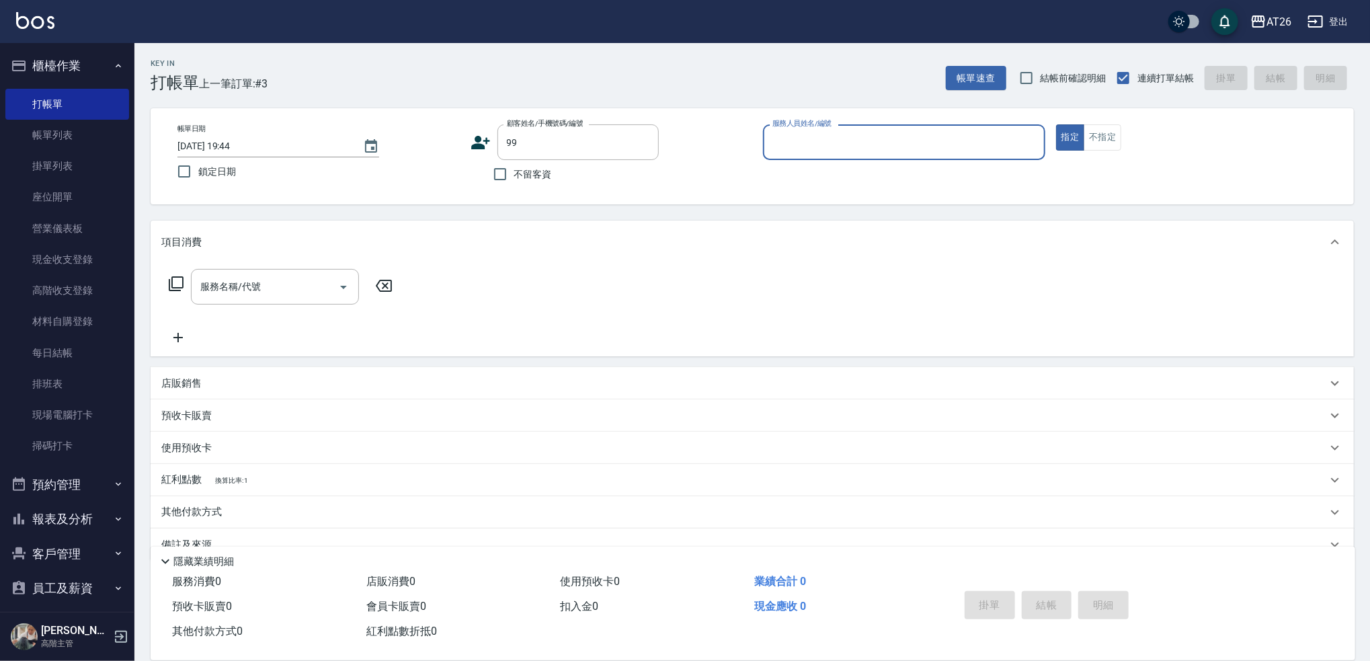
type input "1"
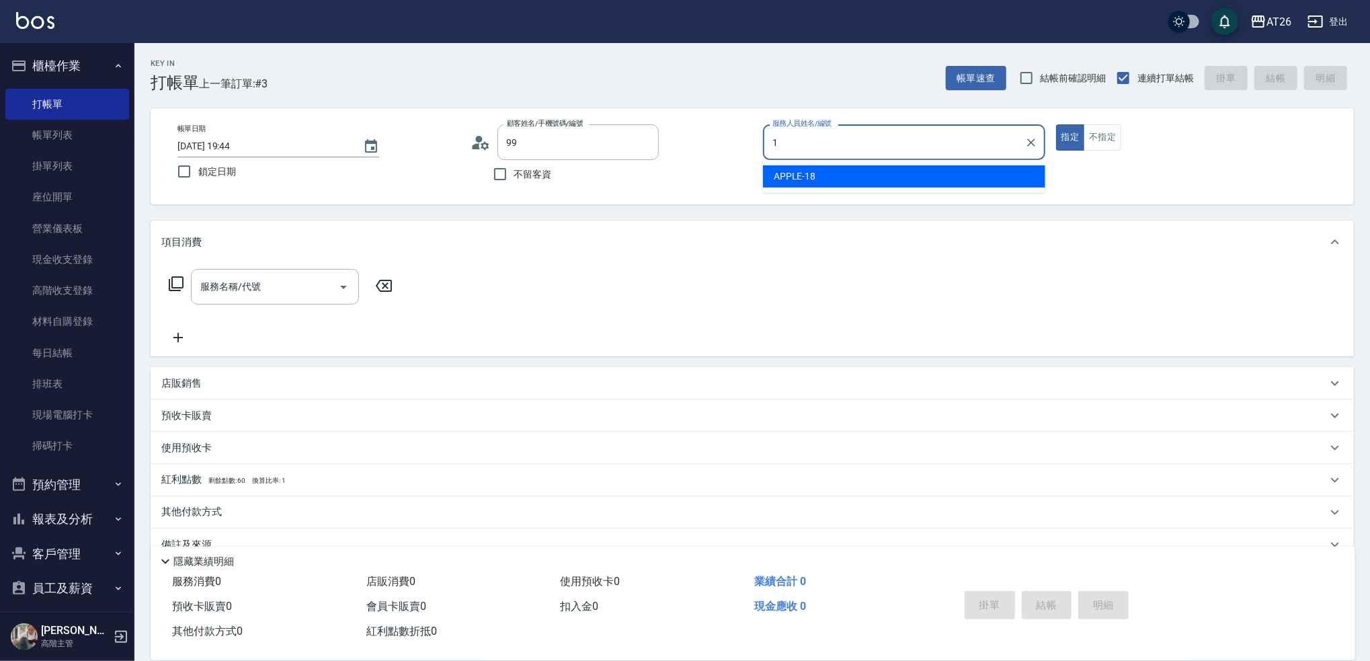
type input "[PERSON_NAME]/99/880414"
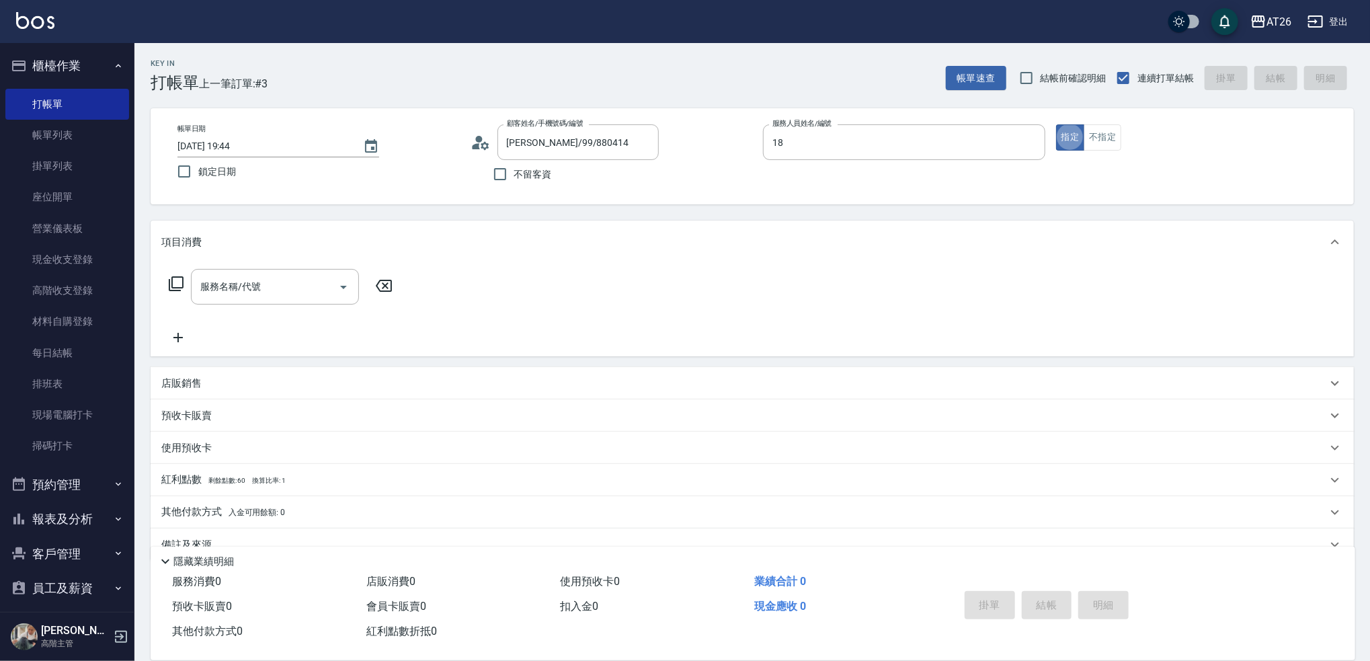
type input "APPLE-18"
type input "401"
type input "20"
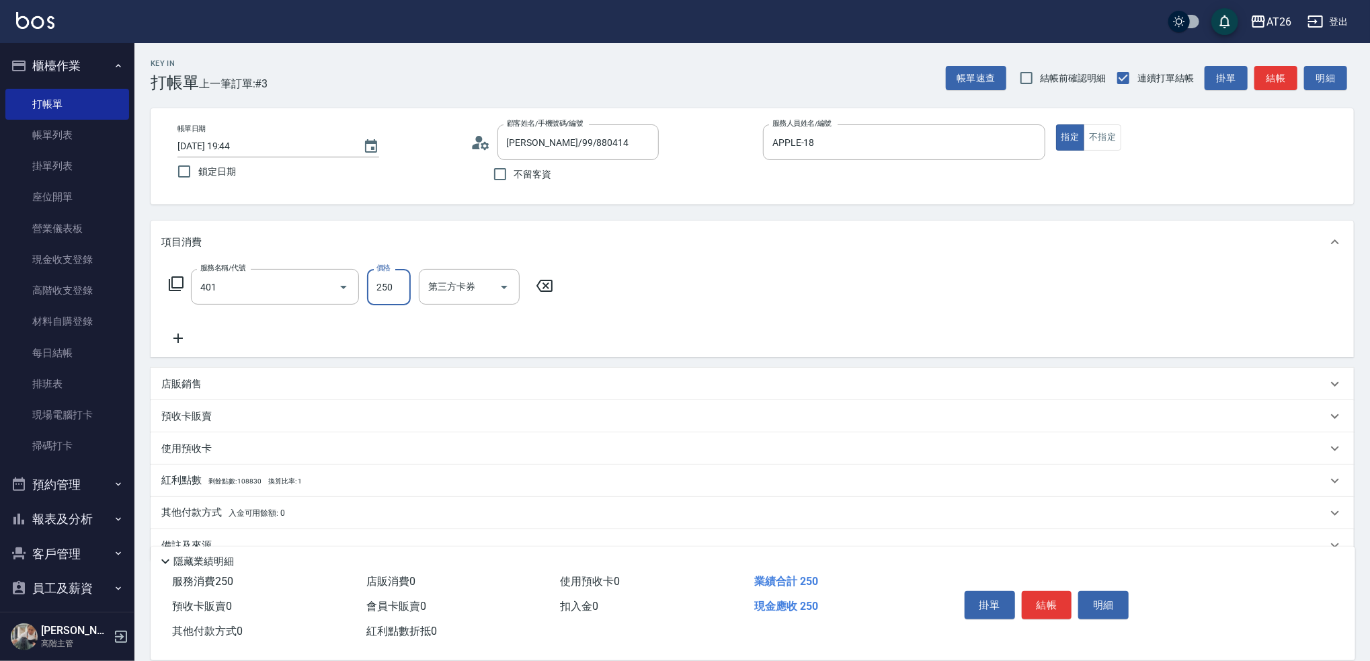
type input "剪髮(401)"
type input "0"
type input "600"
type input "60"
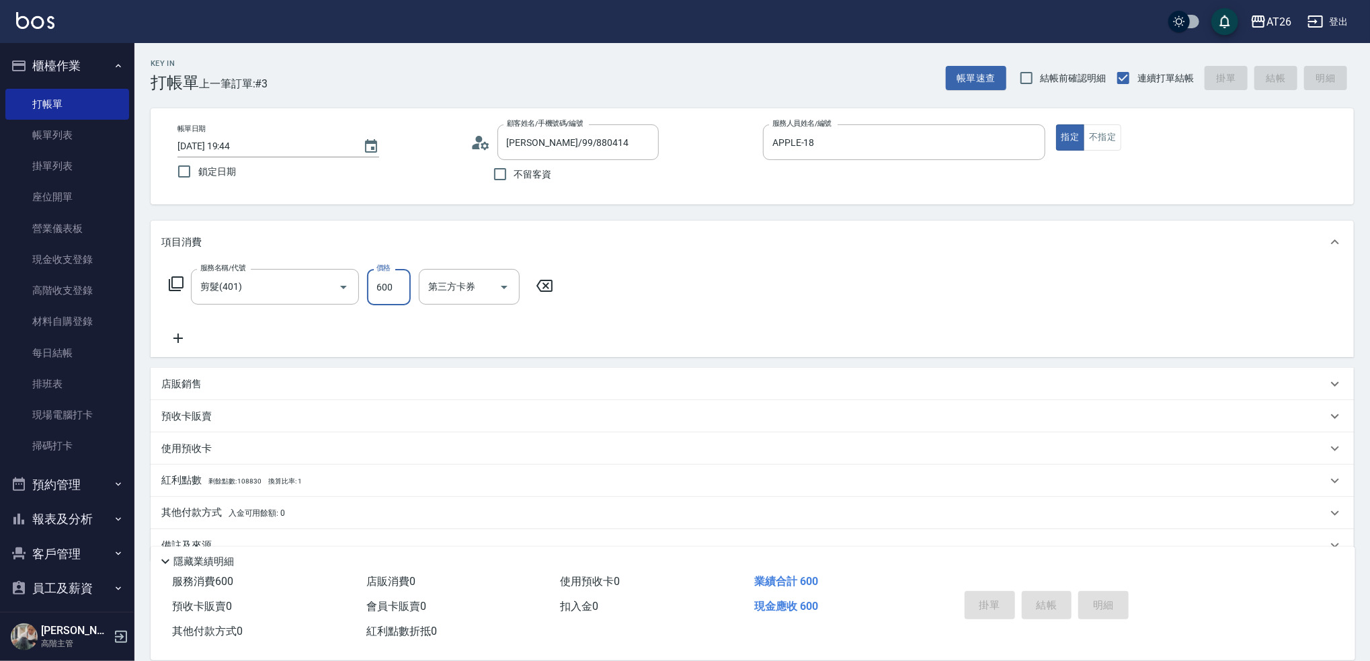
type input "2025/10/05 19:45"
type input "0"
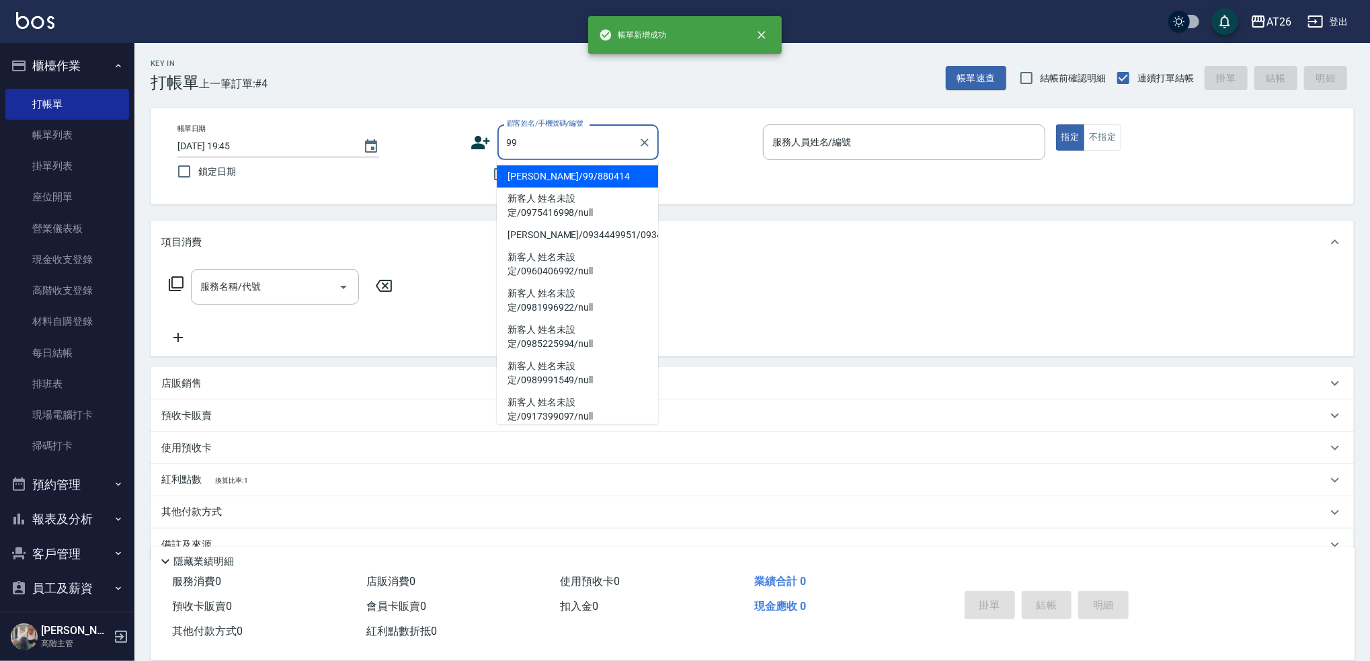
type input "[PERSON_NAME]/99/880414"
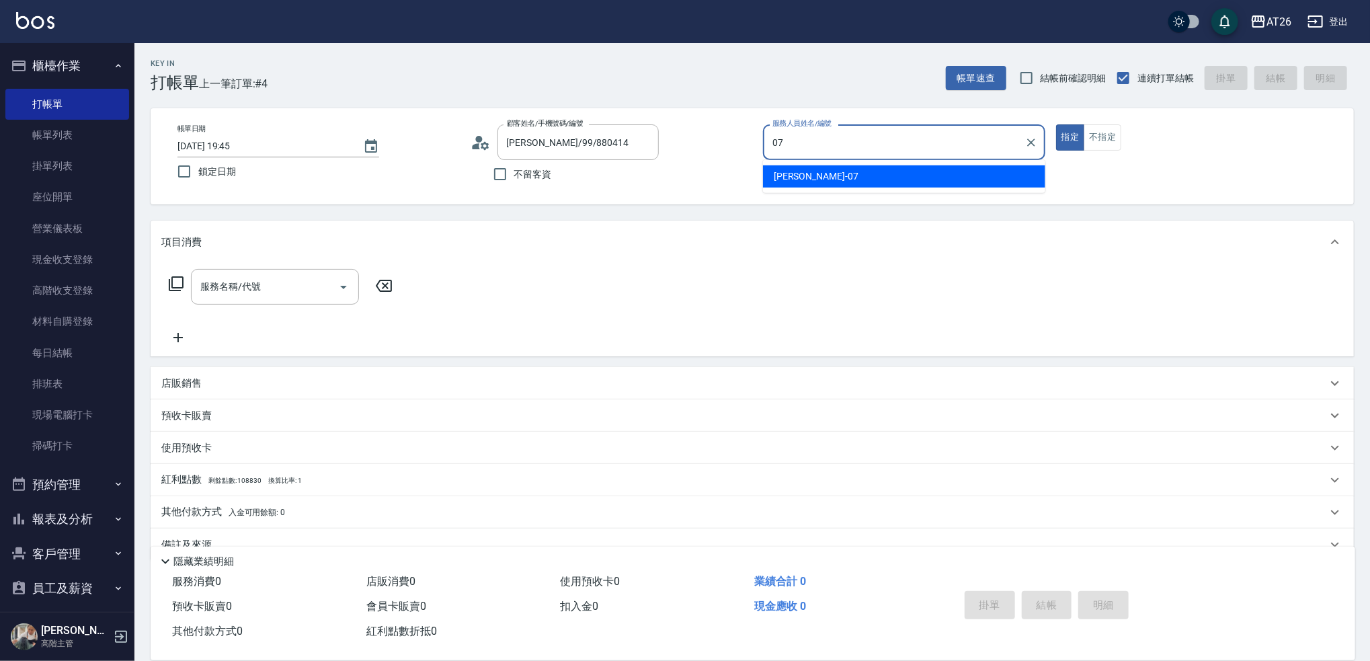
type input "[PERSON_NAME]-07"
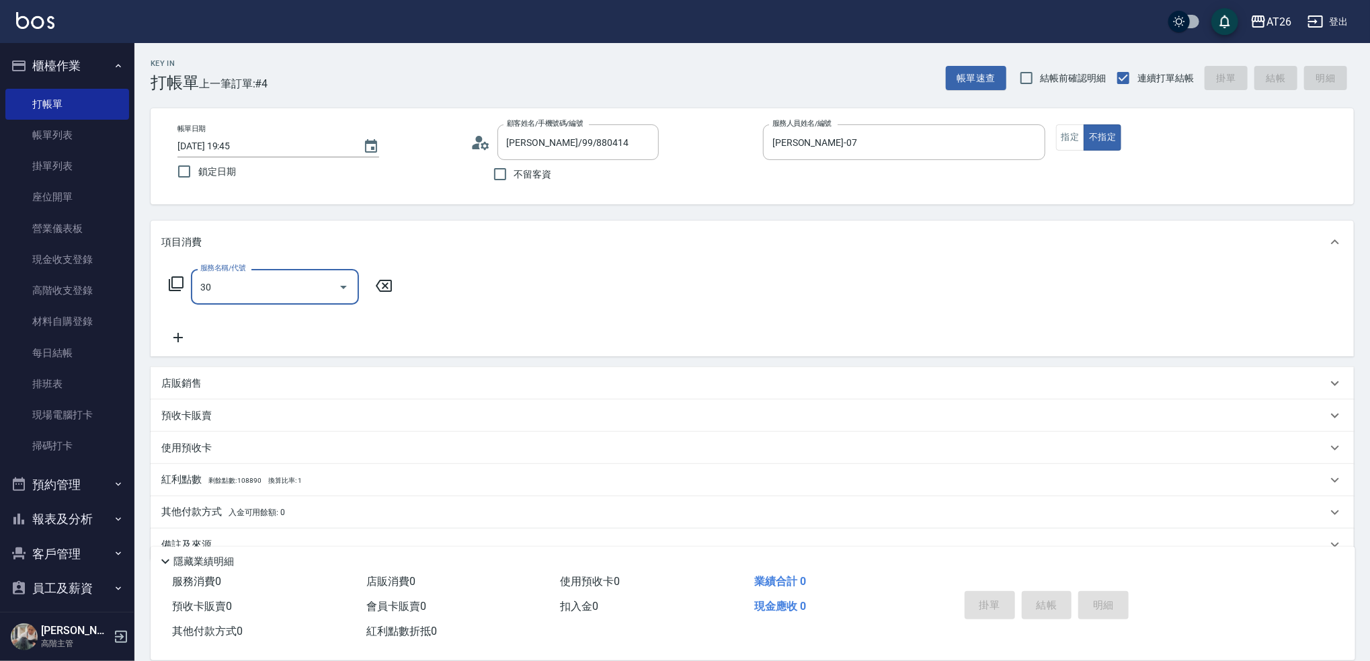
type input "301"
type input "120"
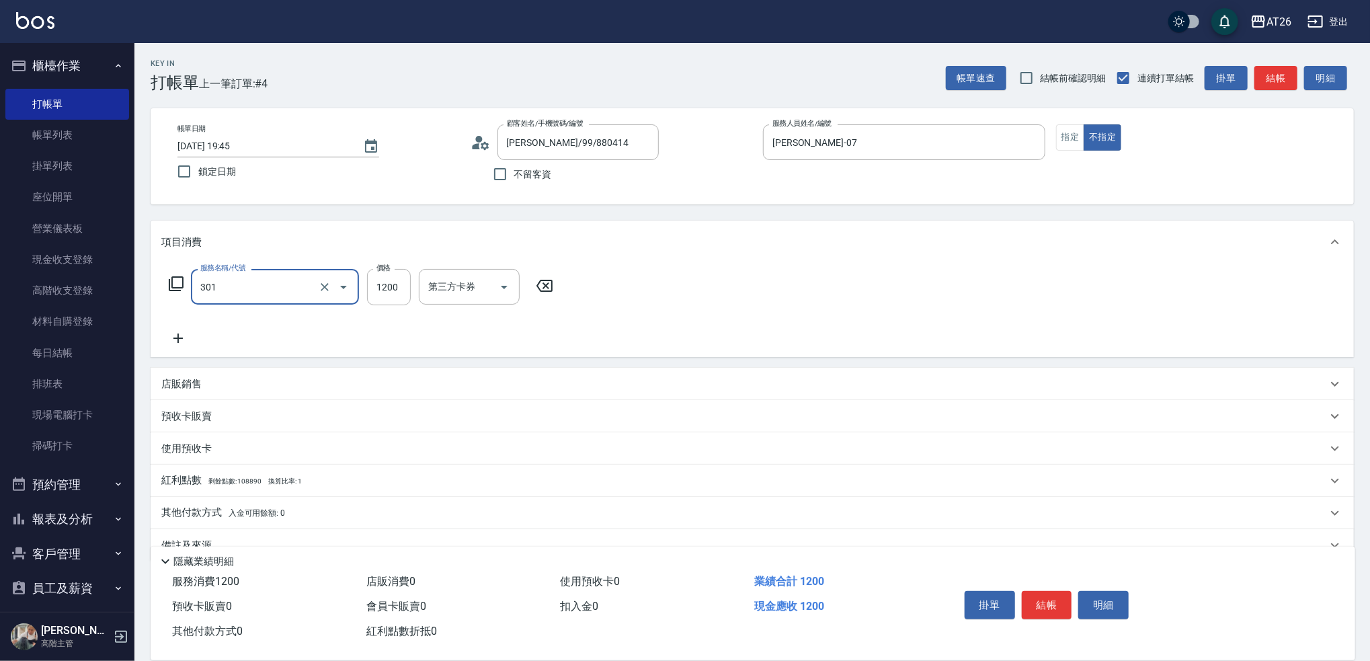
type input "燙髮(301)"
type input "1"
type input "0"
type input "190"
type input "10"
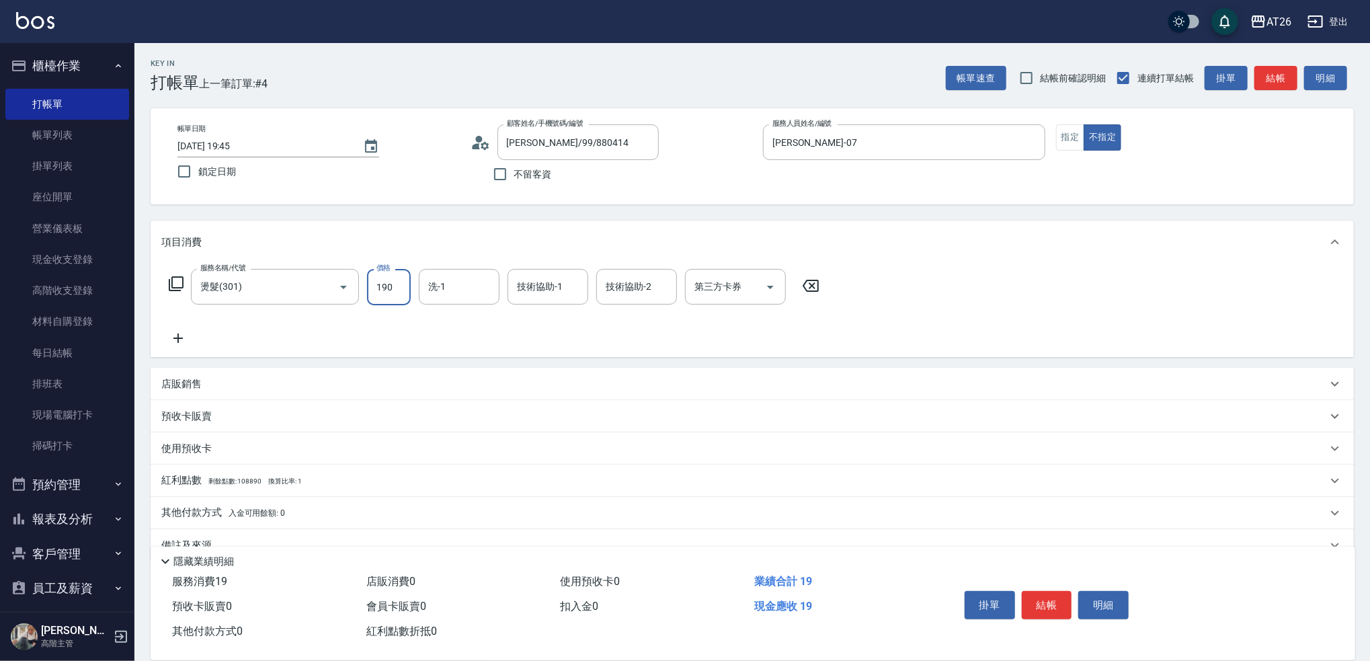
type input "1900"
type input "190"
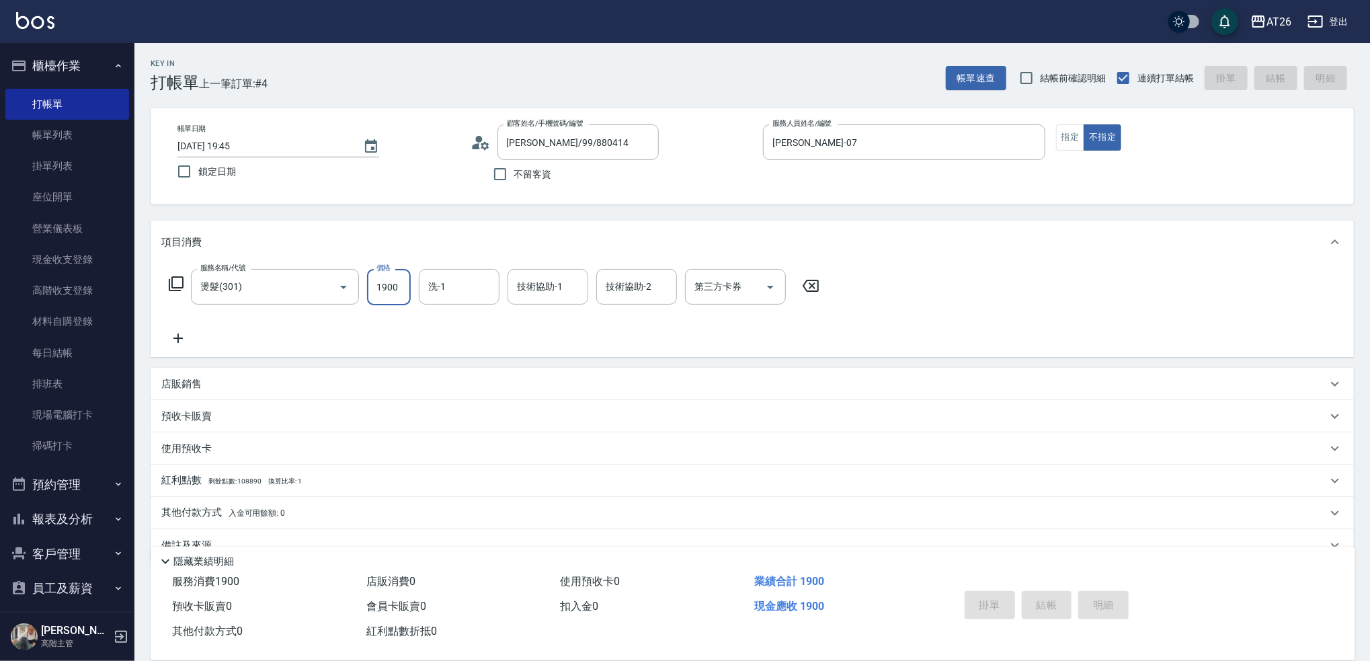
type input "0"
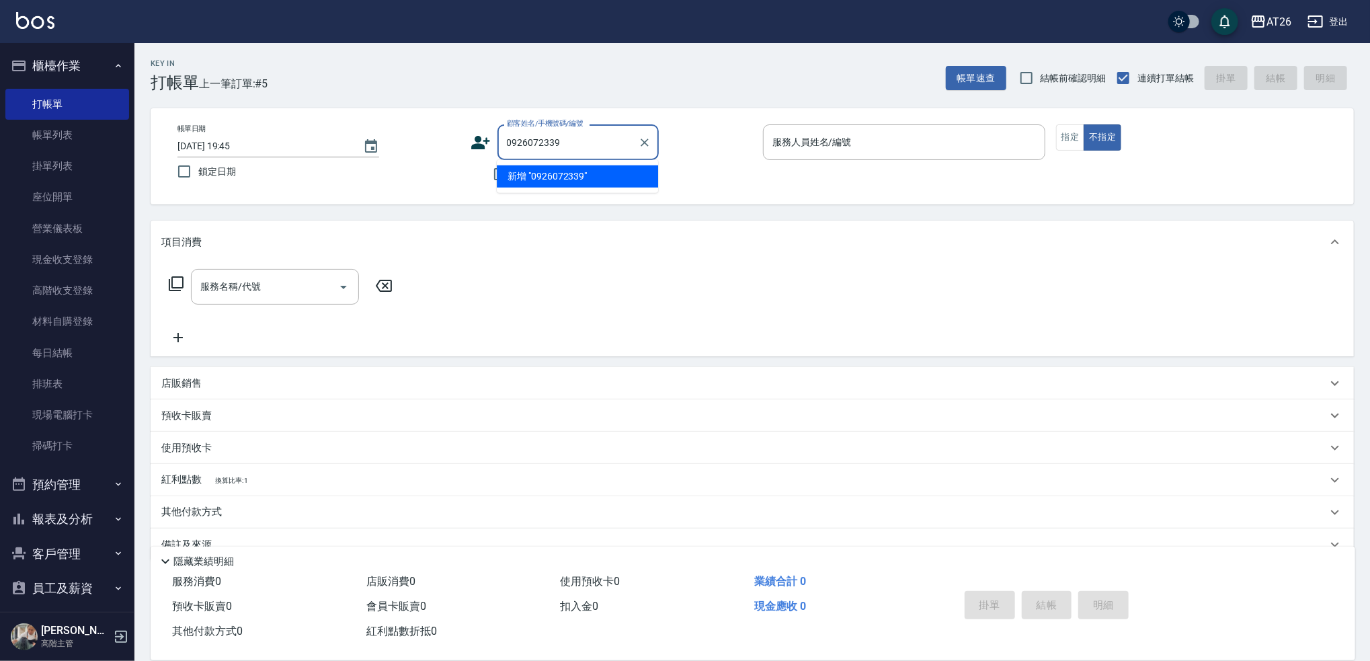
type input "0926072339"
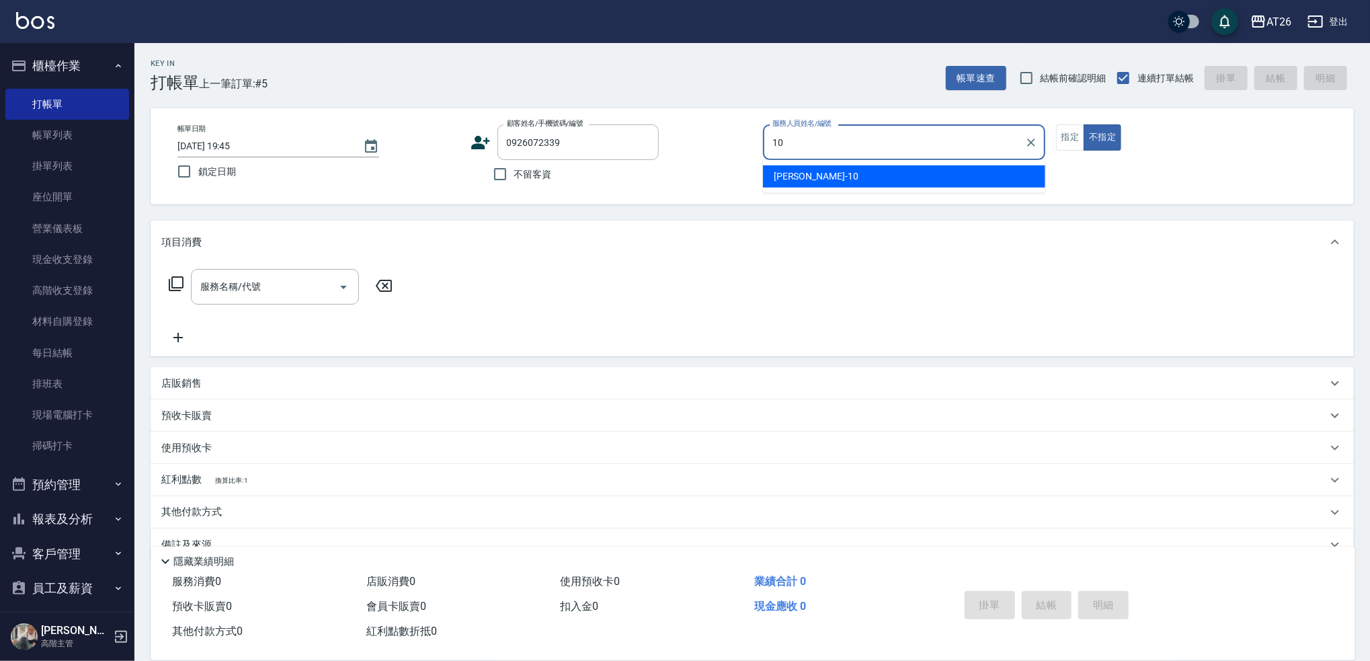
type input "[PERSON_NAME]-10"
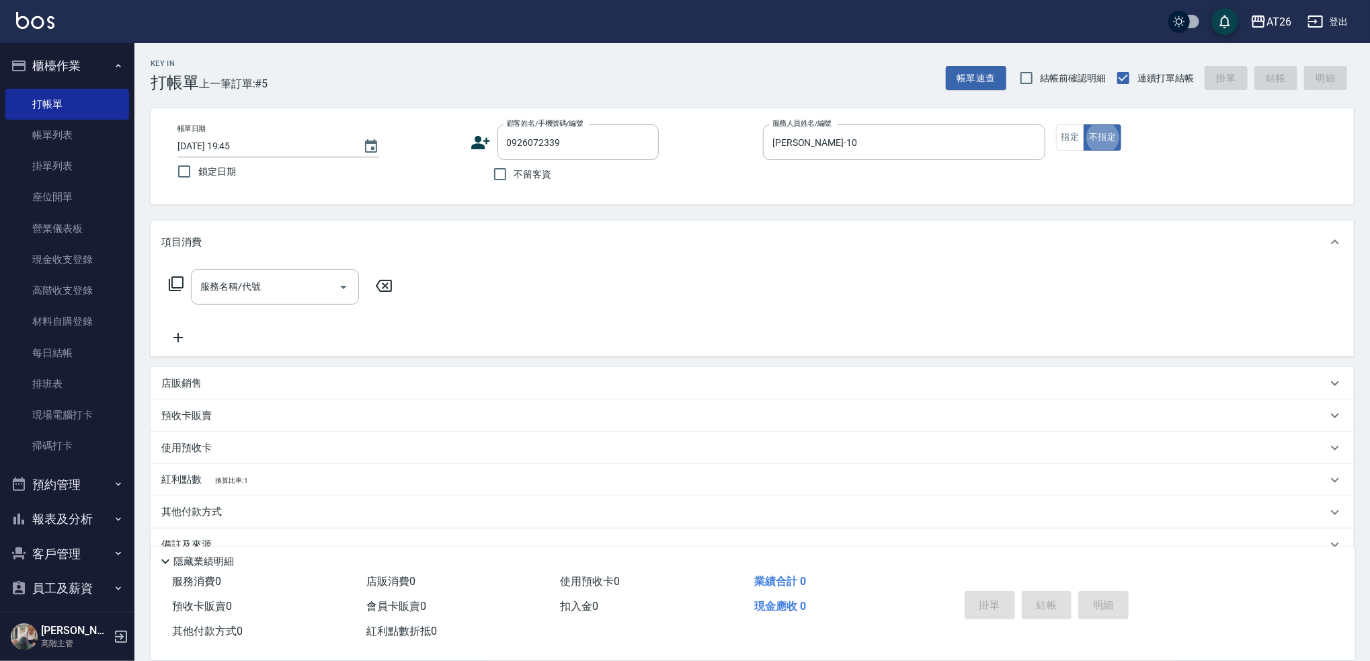
type button "false"
type input "新客人 姓名未設定/0926072339/null"
click at [1069, 137] on button "指定" at bounding box center [1070, 137] width 29 height 26
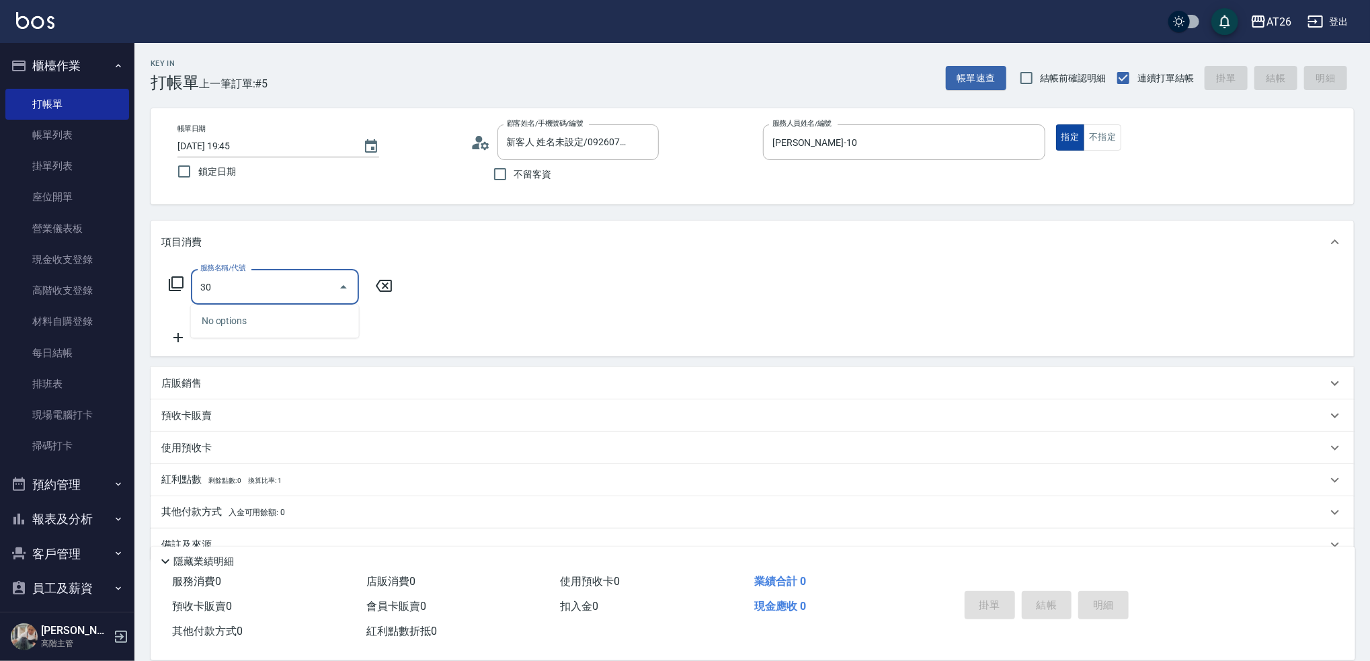
type input "301"
type input "120"
type input "燙髮(301)"
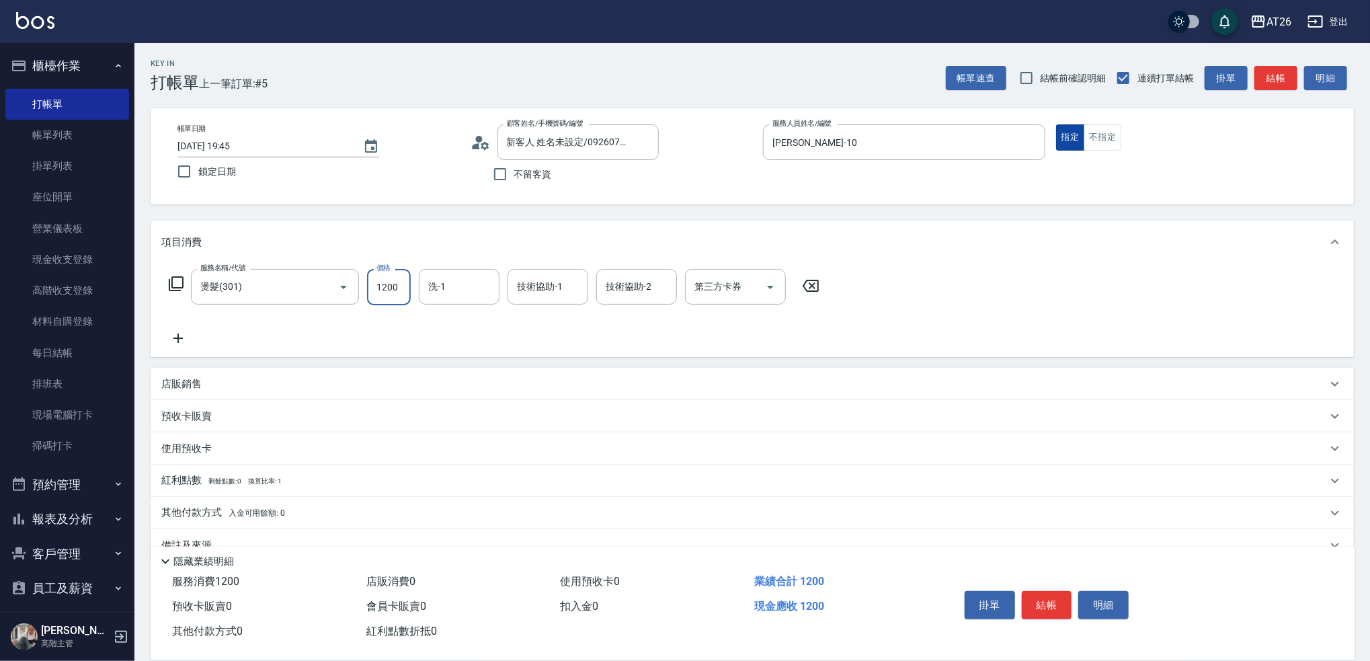
type input "2"
type input "0"
type input "228"
type input "20"
type input "2280"
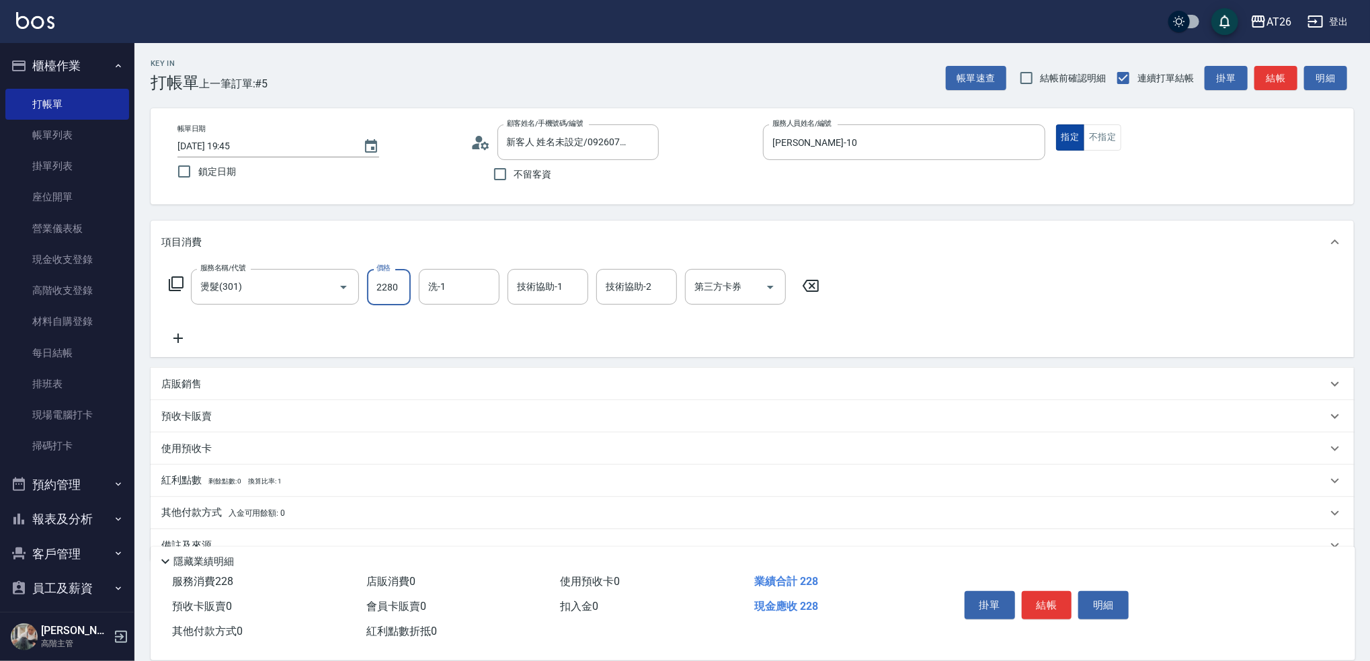
type input "220"
type input "2280"
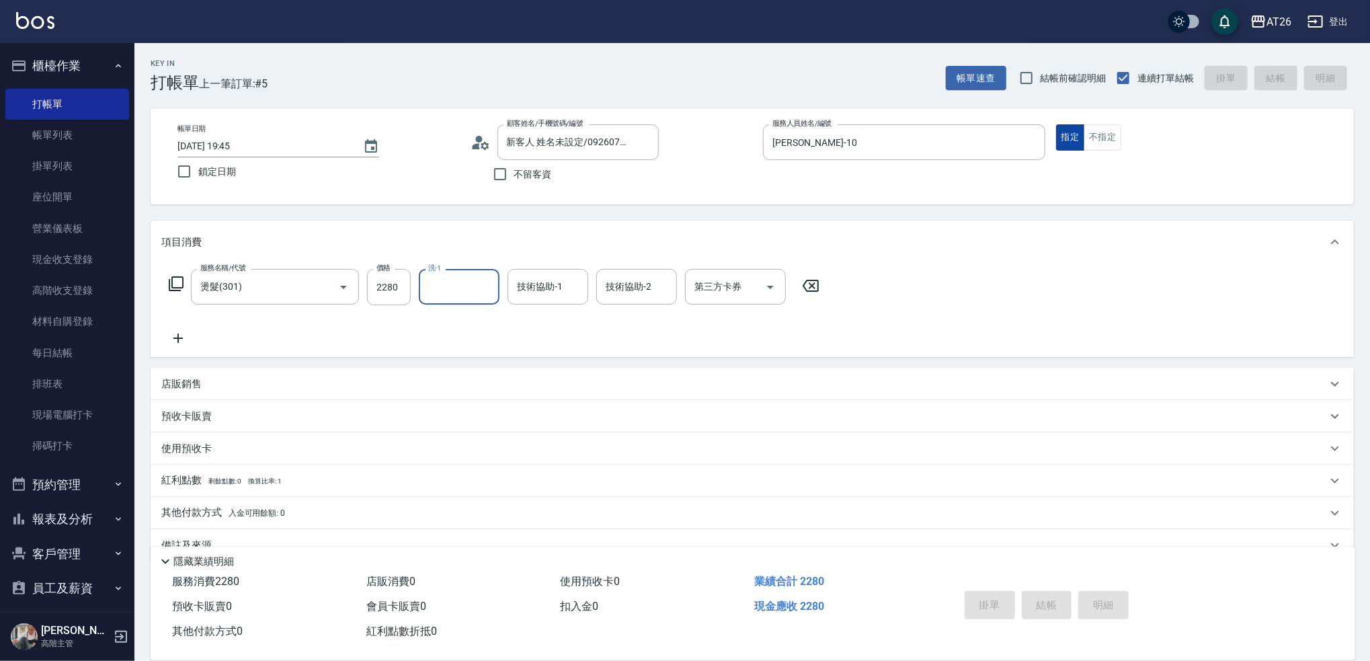
type input "0"
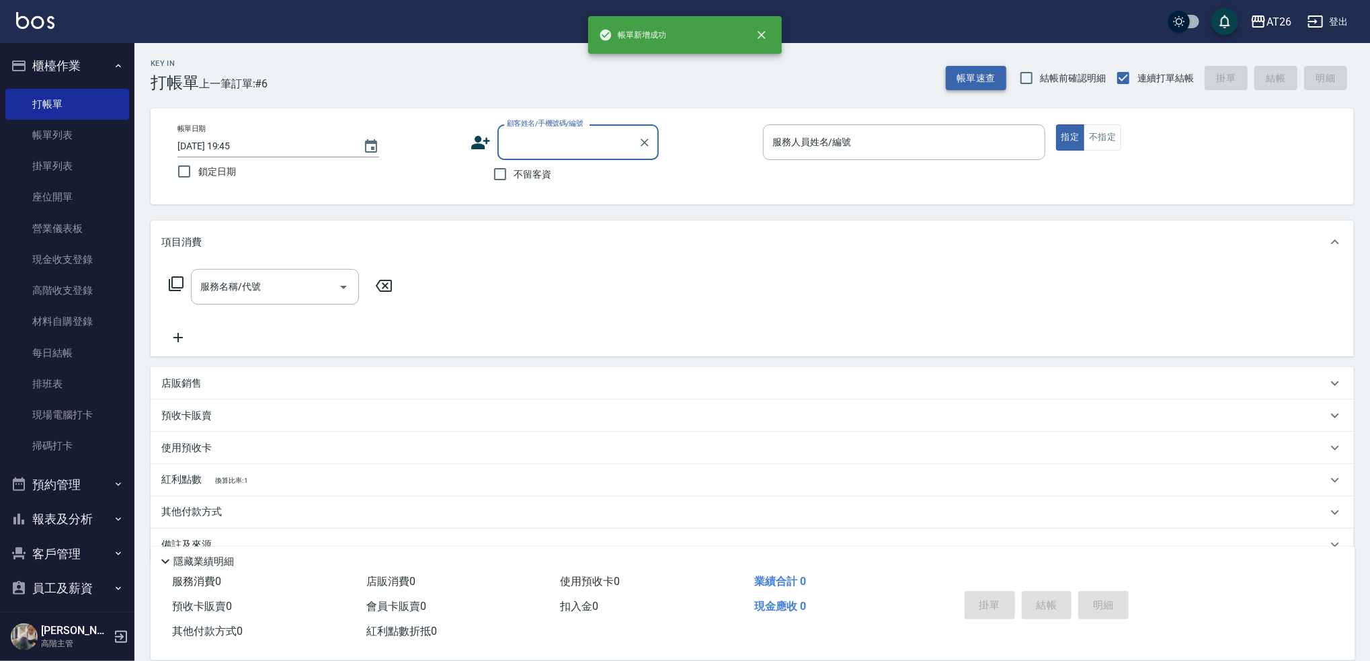
click at [948, 69] on button "帳單速查" at bounding box center [976, 78] width 60 height 25
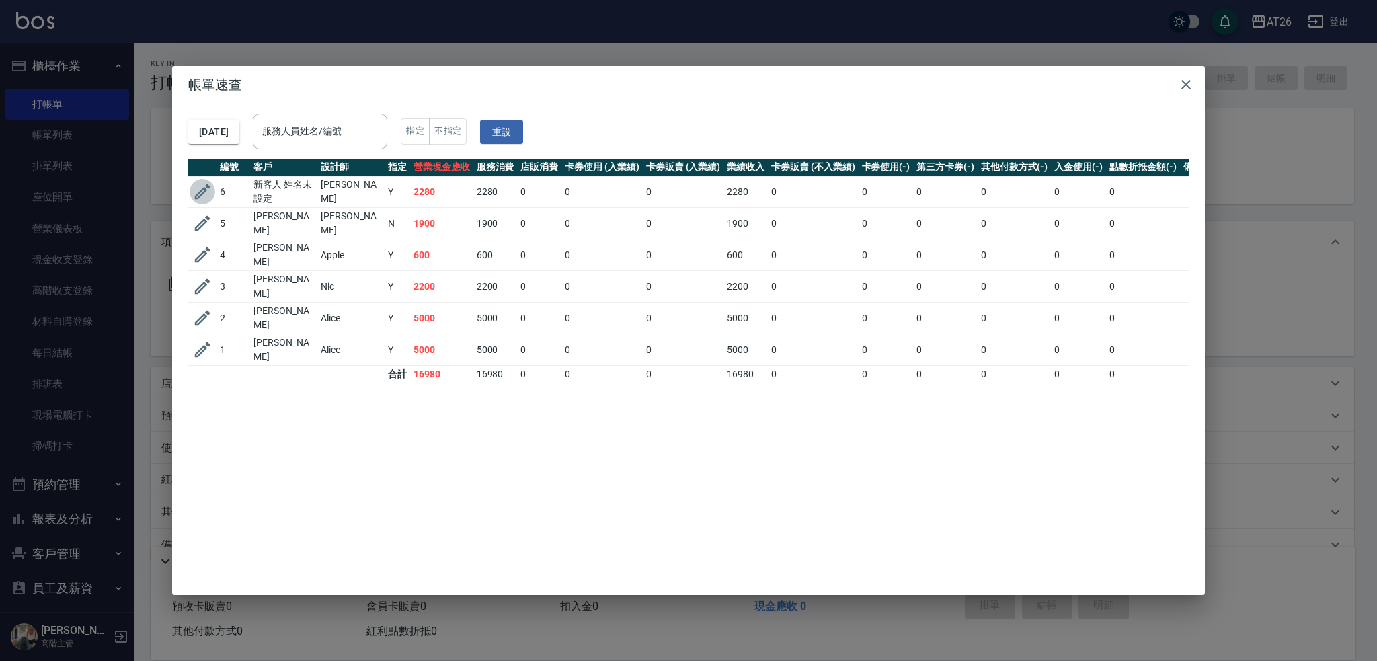
click at [202, 189] on icon "button" at bounding box center [202, 191] width 15 height 15
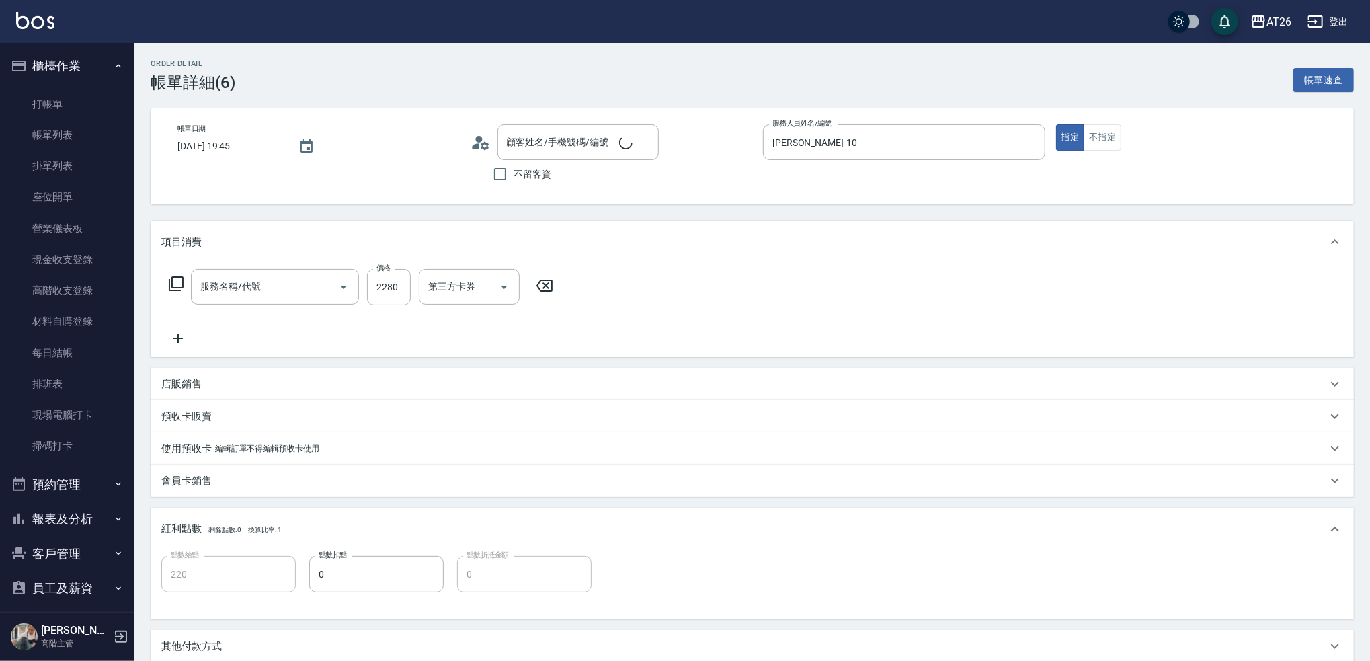
type input "[PERSON_NAME]-10"
type input "220"
type input "新客人 姓名未設定/0926072339/null"
type input "燙髮(301)"
click at [479, 280] on input "洗-1" at bounding box center [459, 287] width 69 height 24
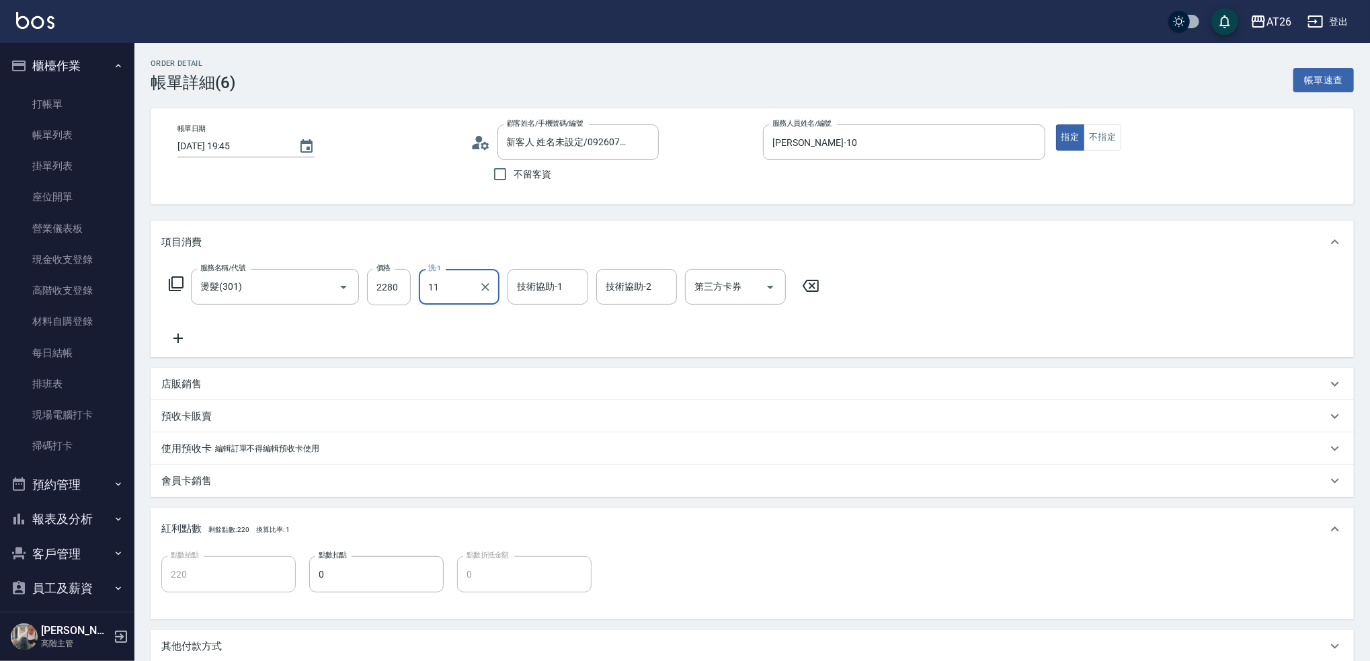
type input "1"
type input "[PERSON_NAME]-44"
type input "."
type input "[PERSON_NAME]-44"
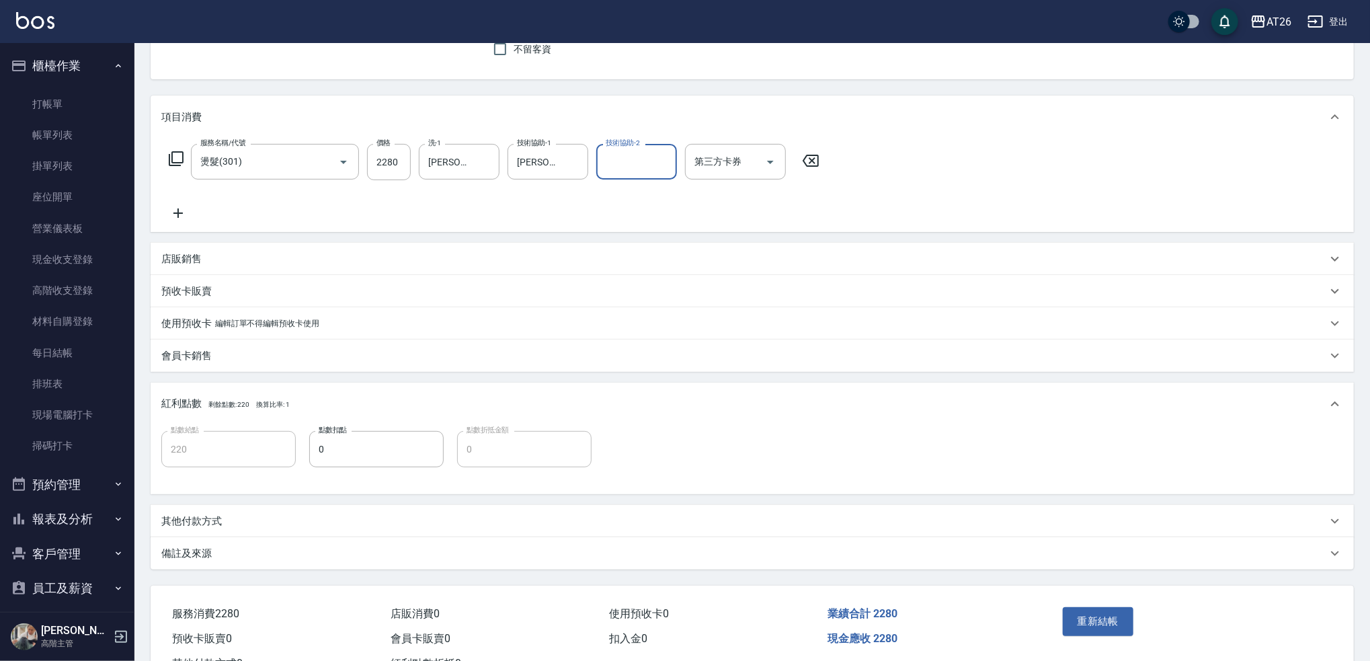
scroll to position [175, 0]
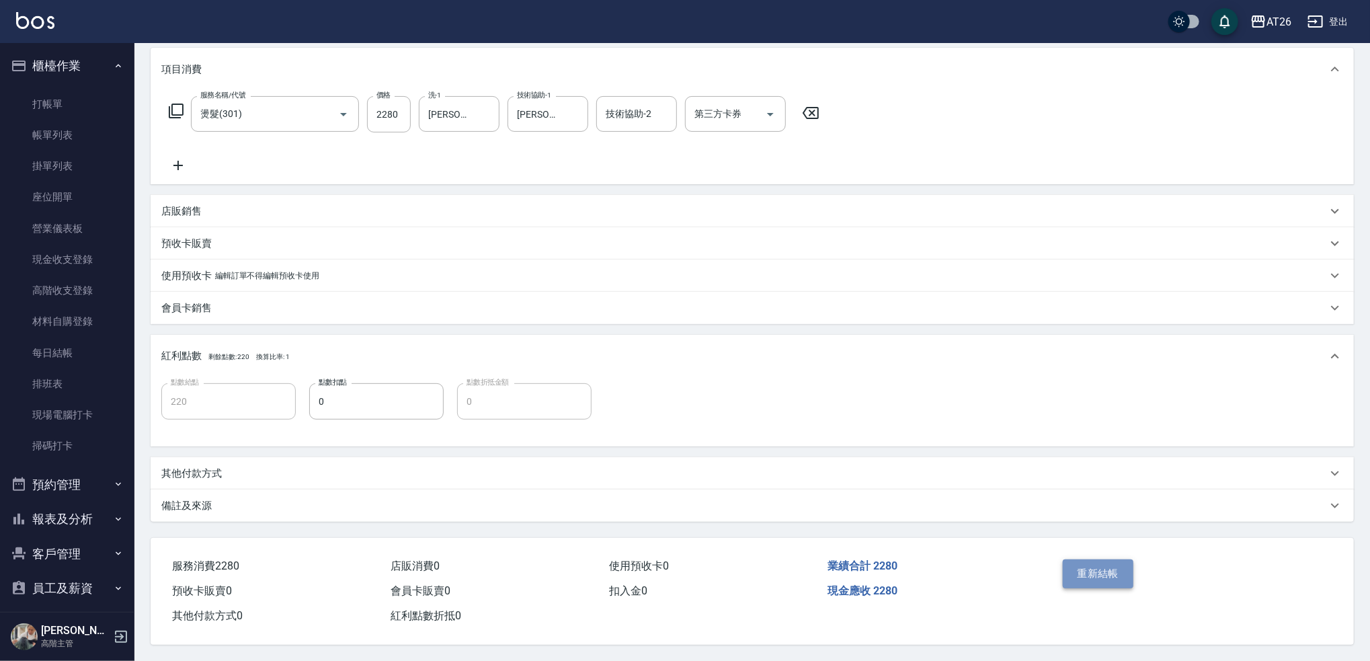
click at [1097, 550] on button "重新結帳" at bounding box center [1098, 573] width 71 height 28
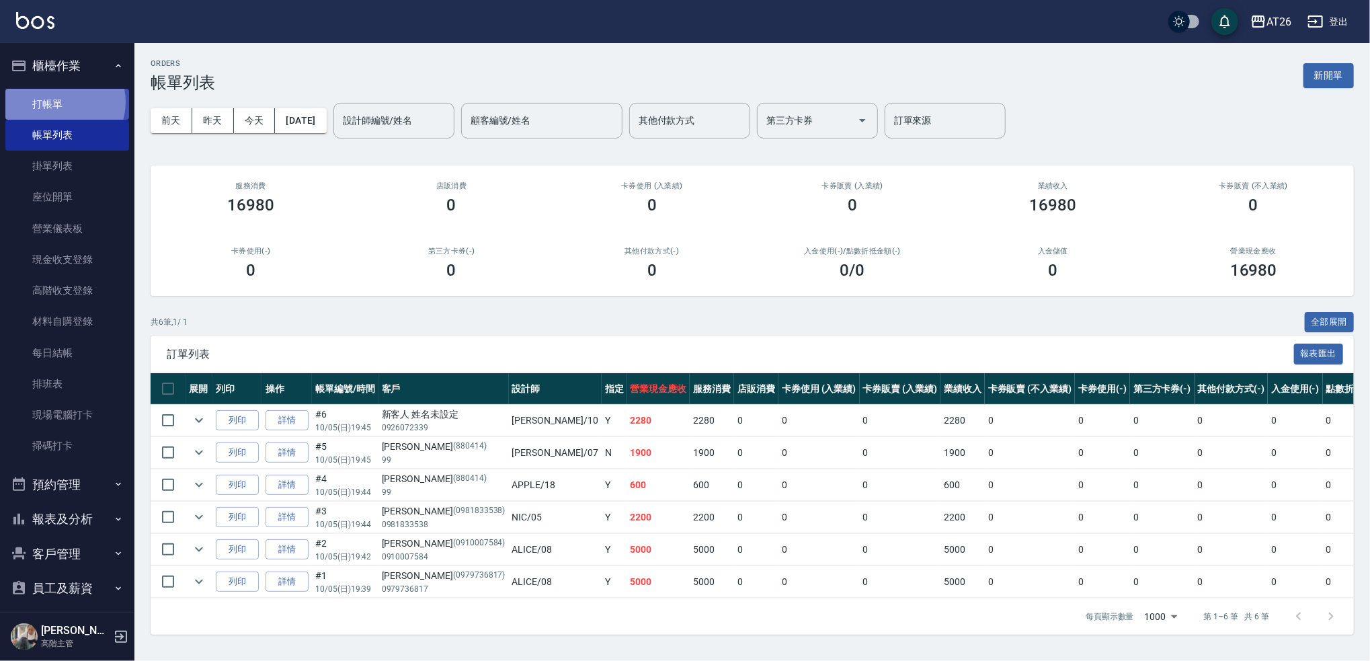
click at [60, 101] on link "打帳單" at bounding box center [67, 104] width 124 height 31
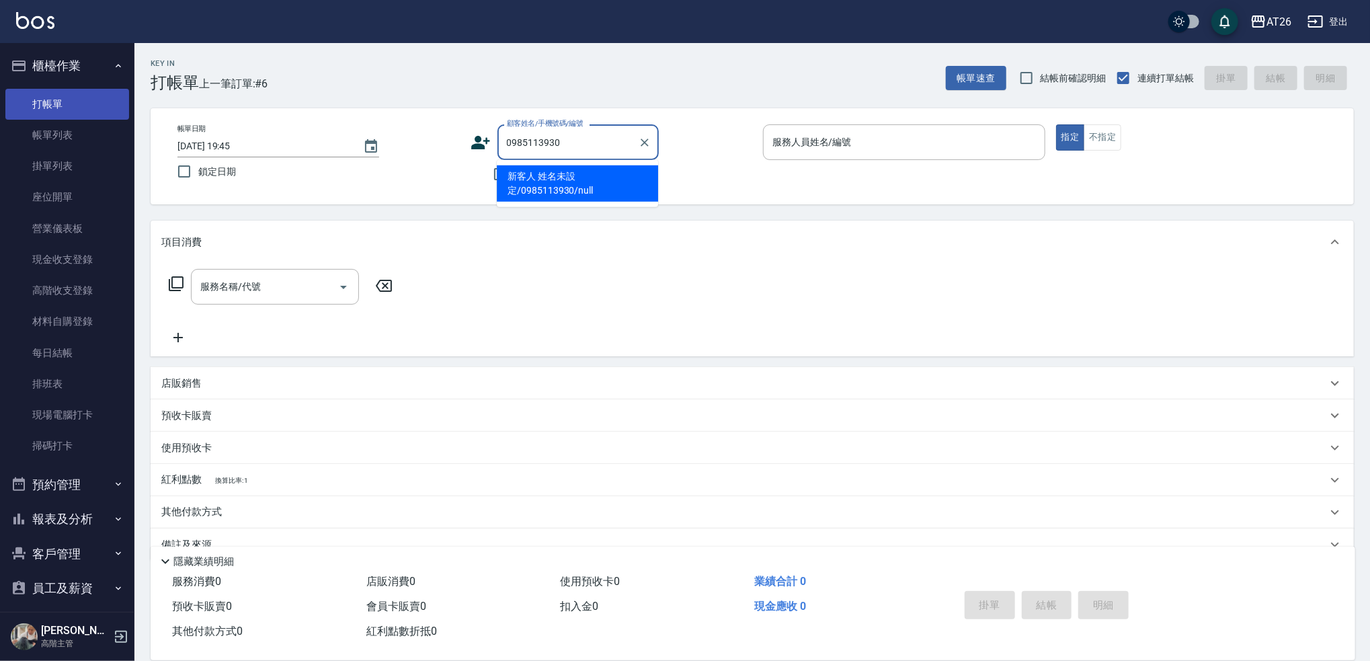
type input "新客人 姓名未設定/0985113930/null"
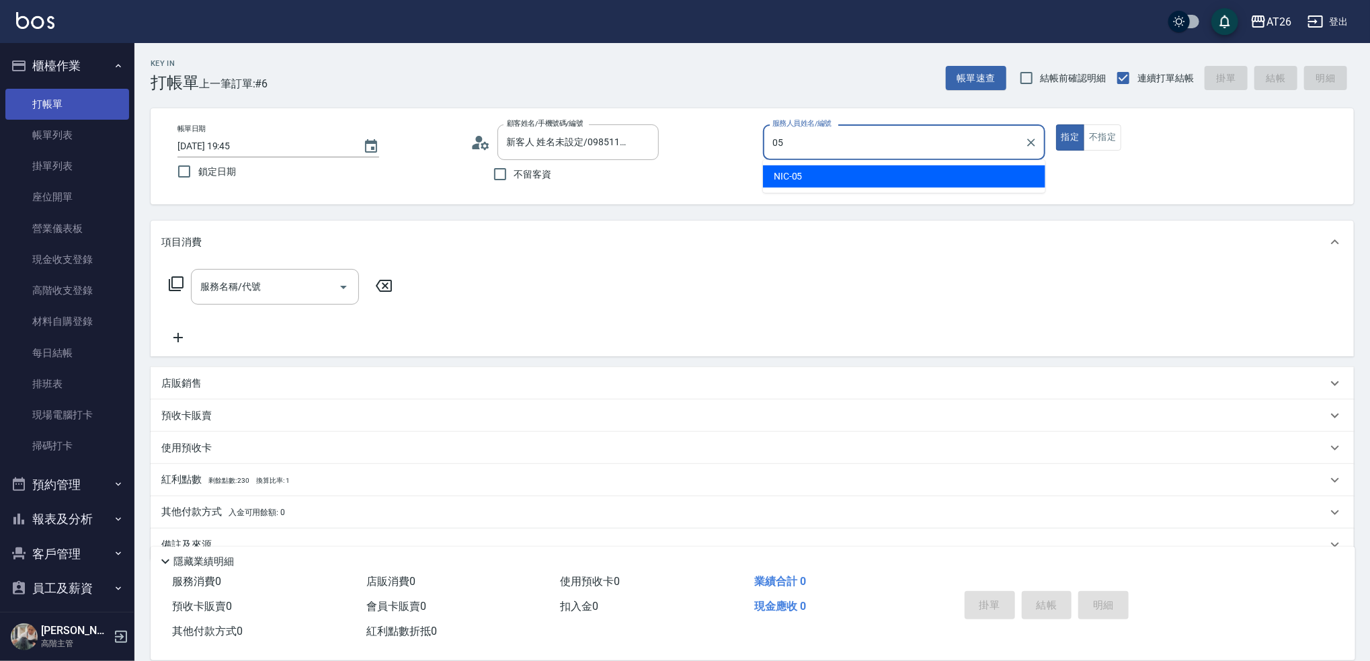
type input "NIC-05"
type button "true"
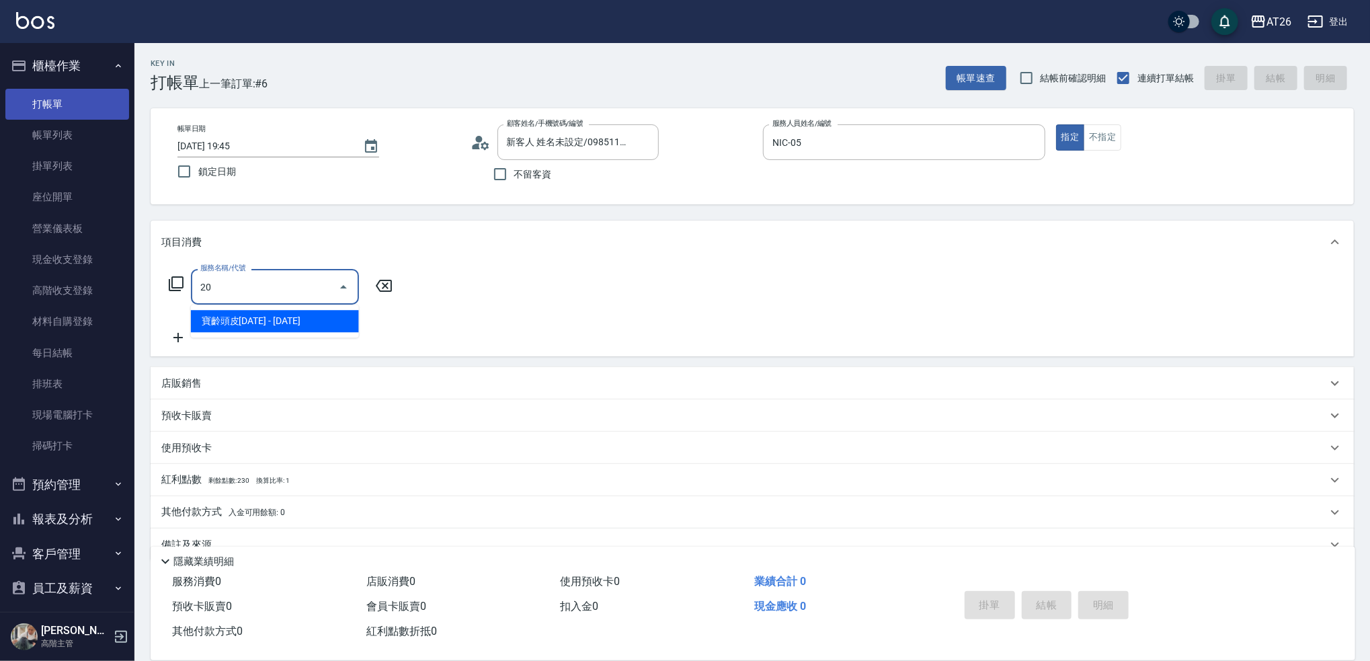
type input "201"
type input "20"
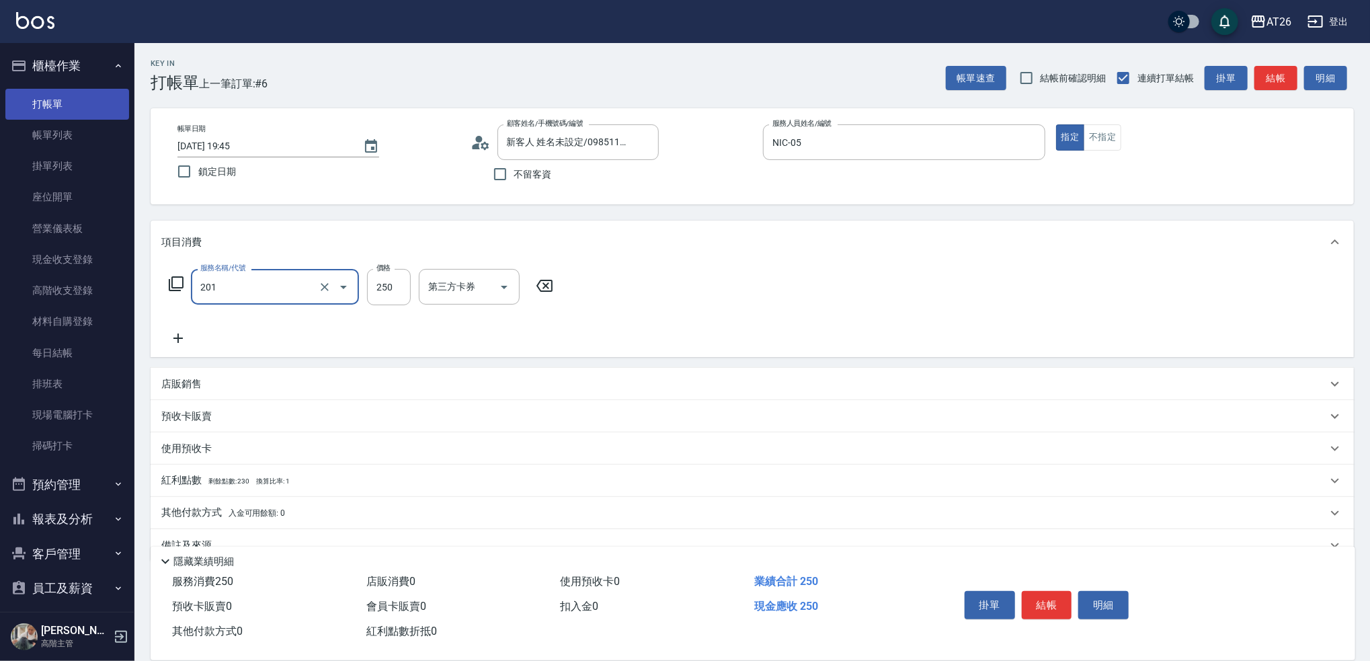
type input "洗髮(201)"
type input "0"
type input "350"
type input "30"
type input "350"
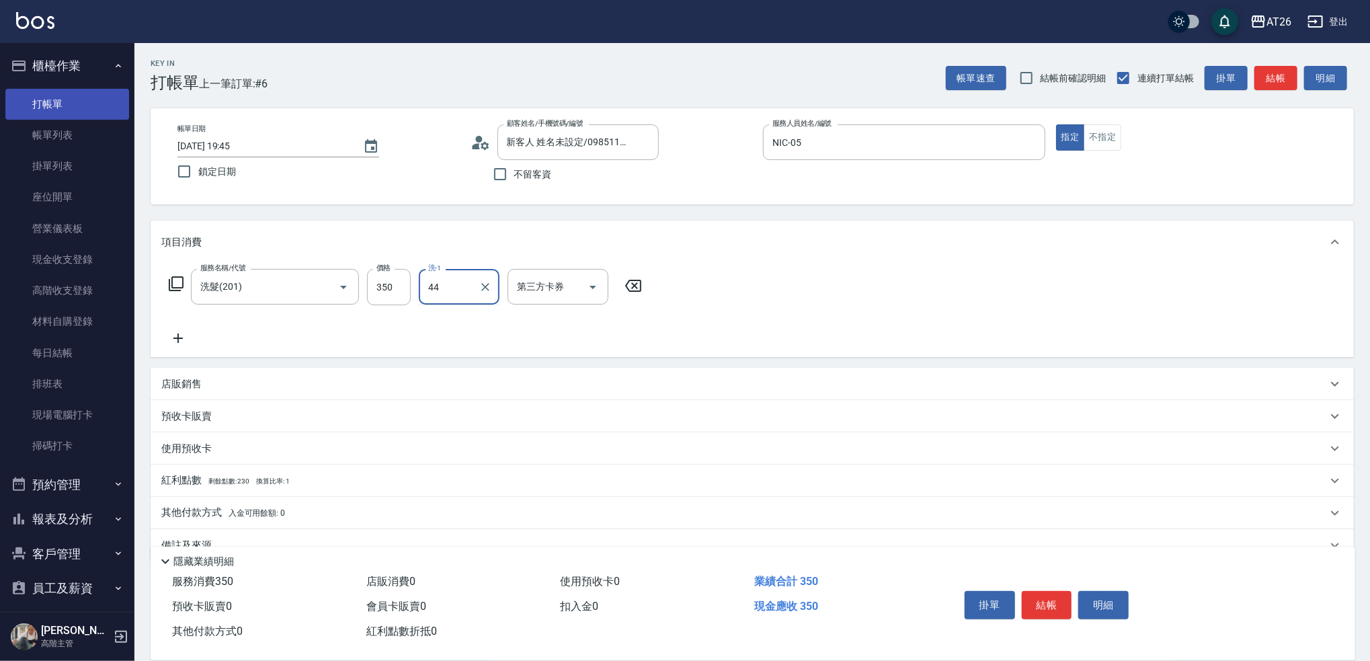
type input "[PERSON_NAME]-44"
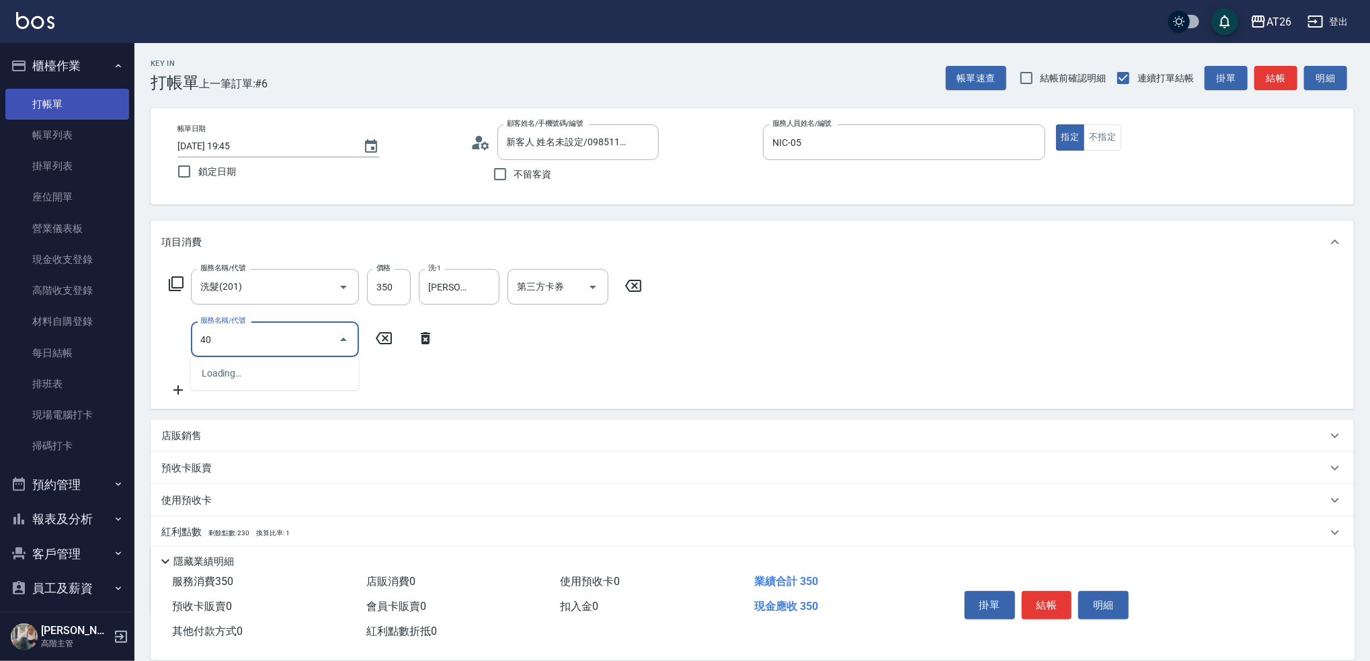
type input "401"
type input "60"
type input "剪髮(401)"
type input "30"
type input "35"
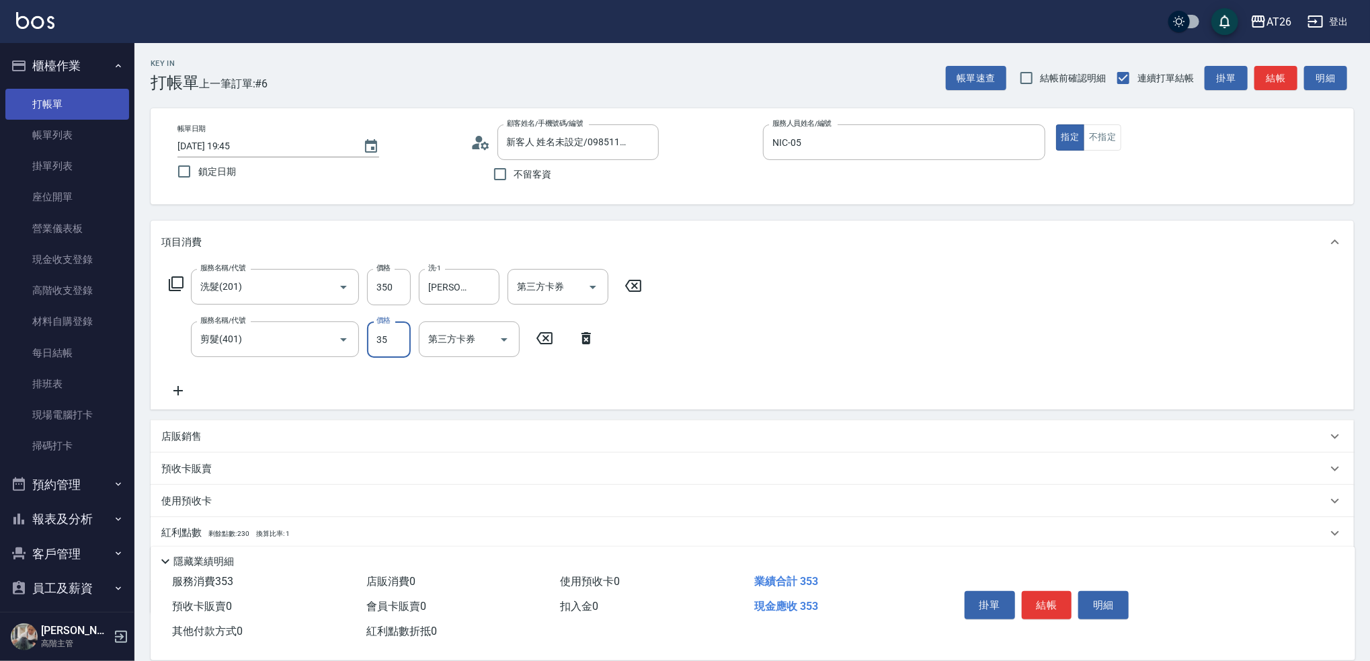
type input "70"
type input "350"
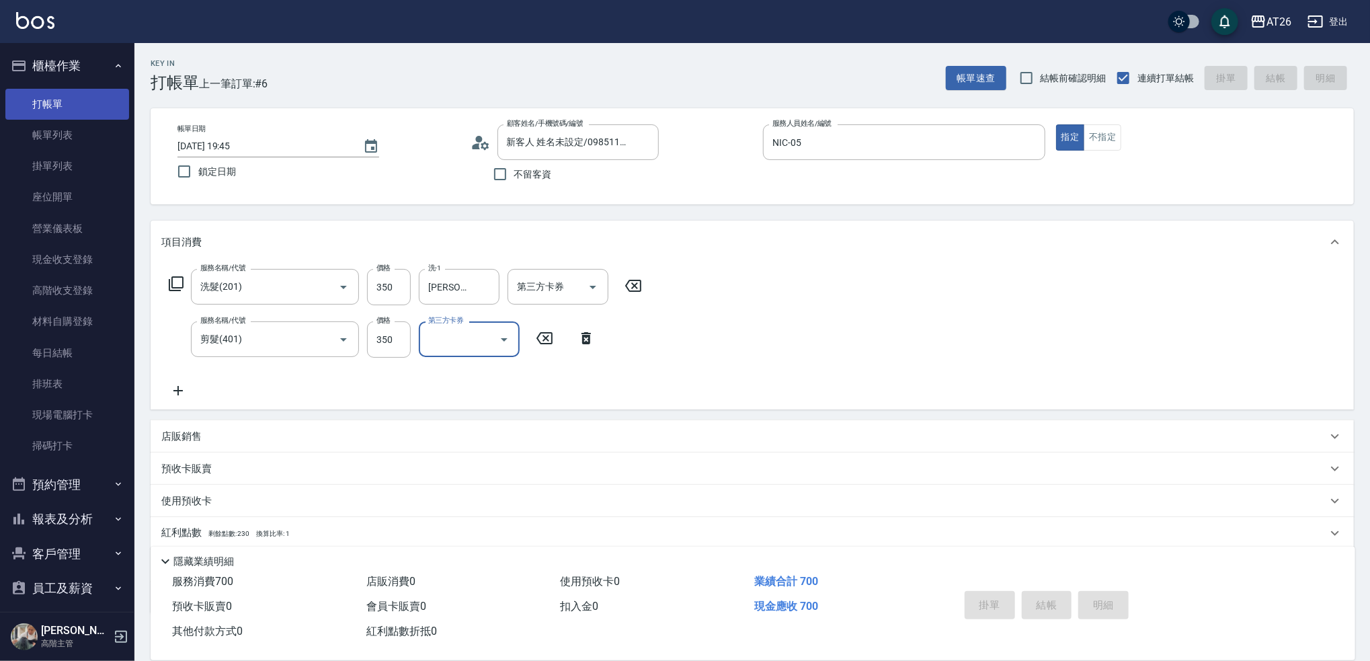
type input "[DATE] 19:46"
type input "0"
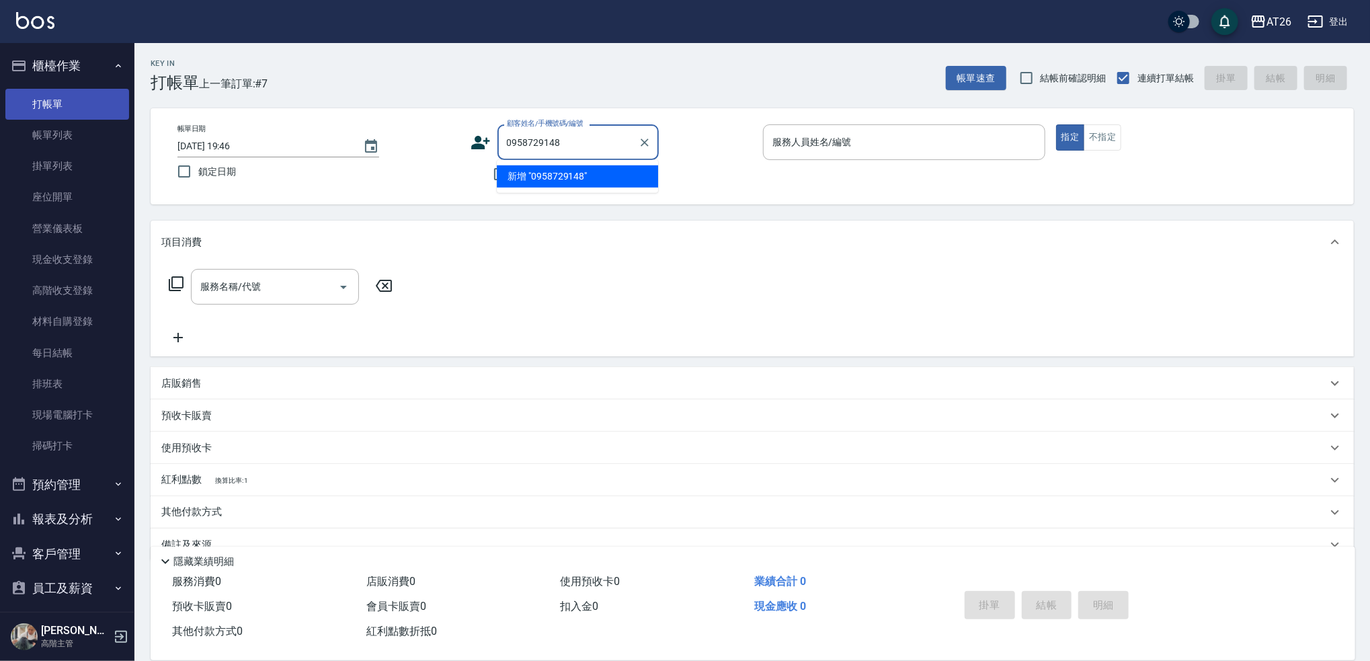
type input "0958729148"
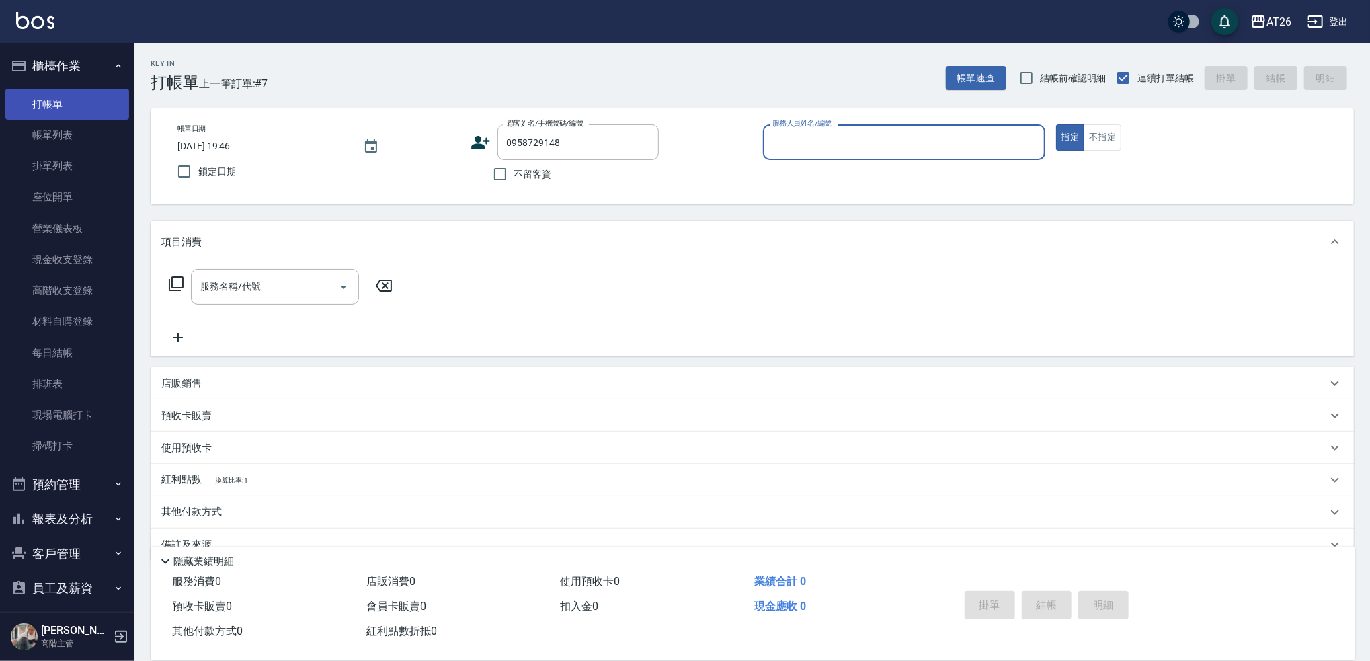
click at [1056, 124] on button "指定" at bounding box center [1070, 137] width 29 height 26
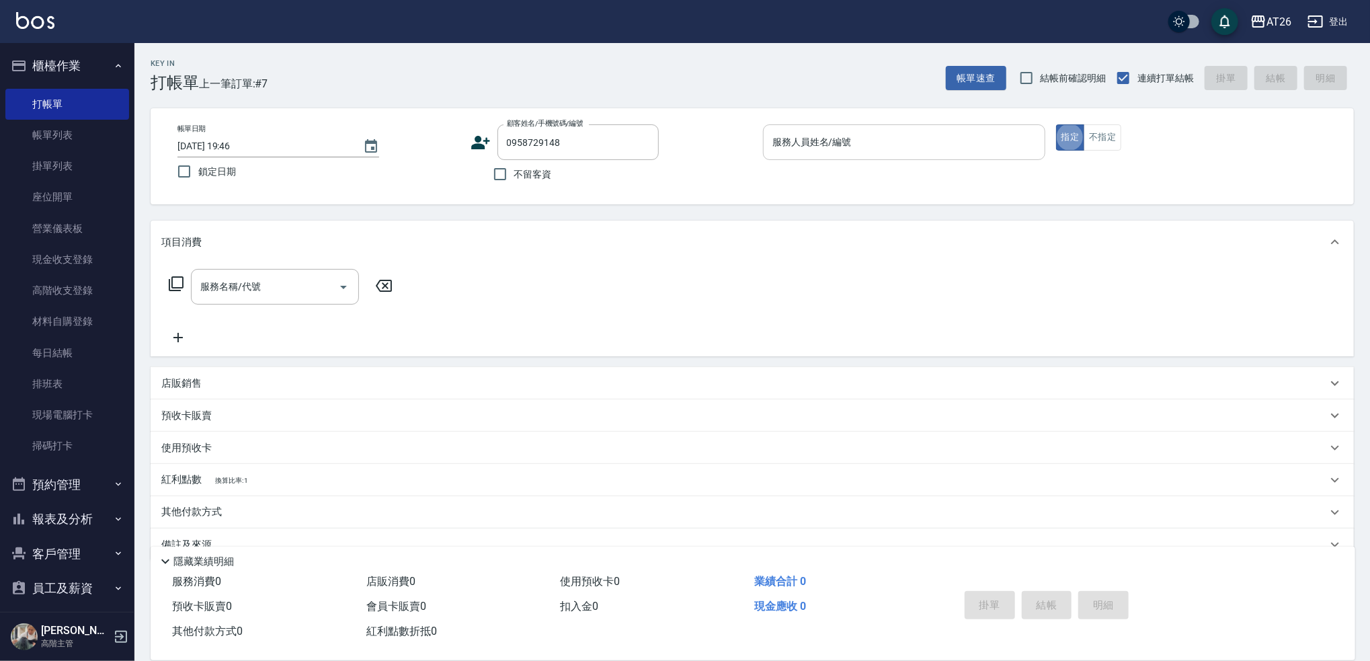
click at [796, 154] on div "服務人員姓名/編號" at bounding box center [904, 142] width 282 height 36
type input "[PERSON_NAME]-10"
type input "401"
type input "20"
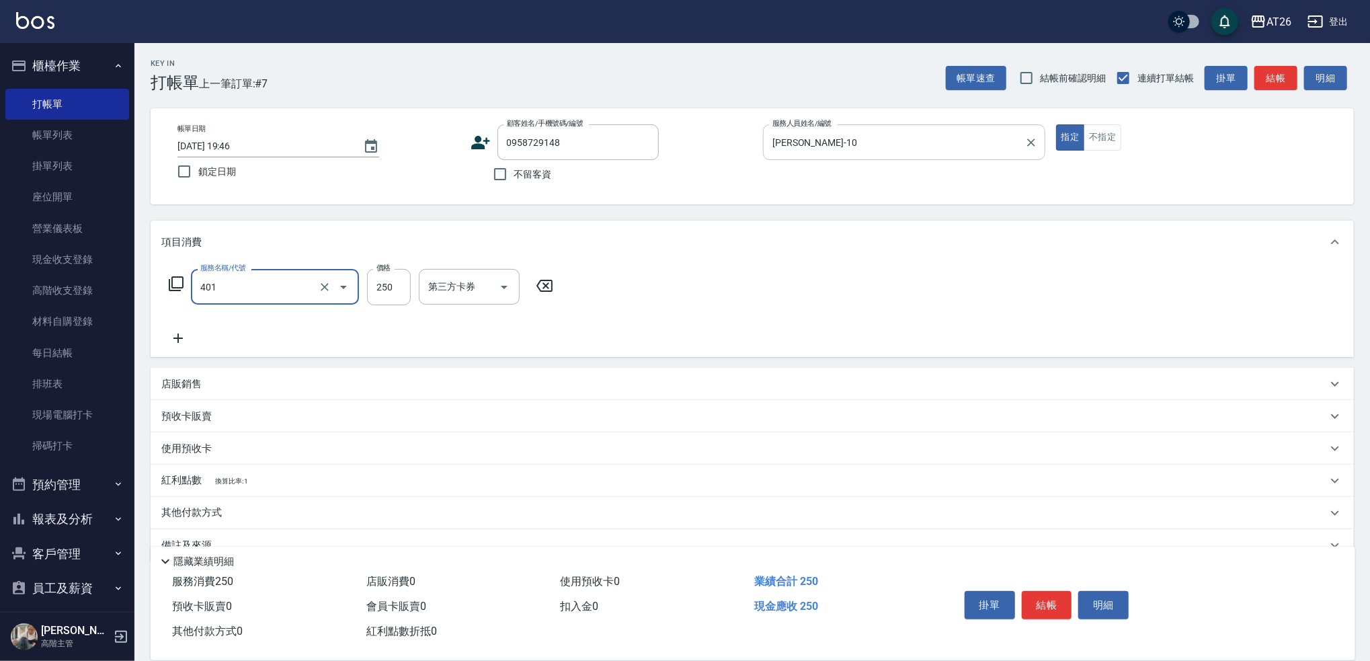
type input "剪髮(401)"
type input "8"
type input "0"
type input "800"
type input "80"
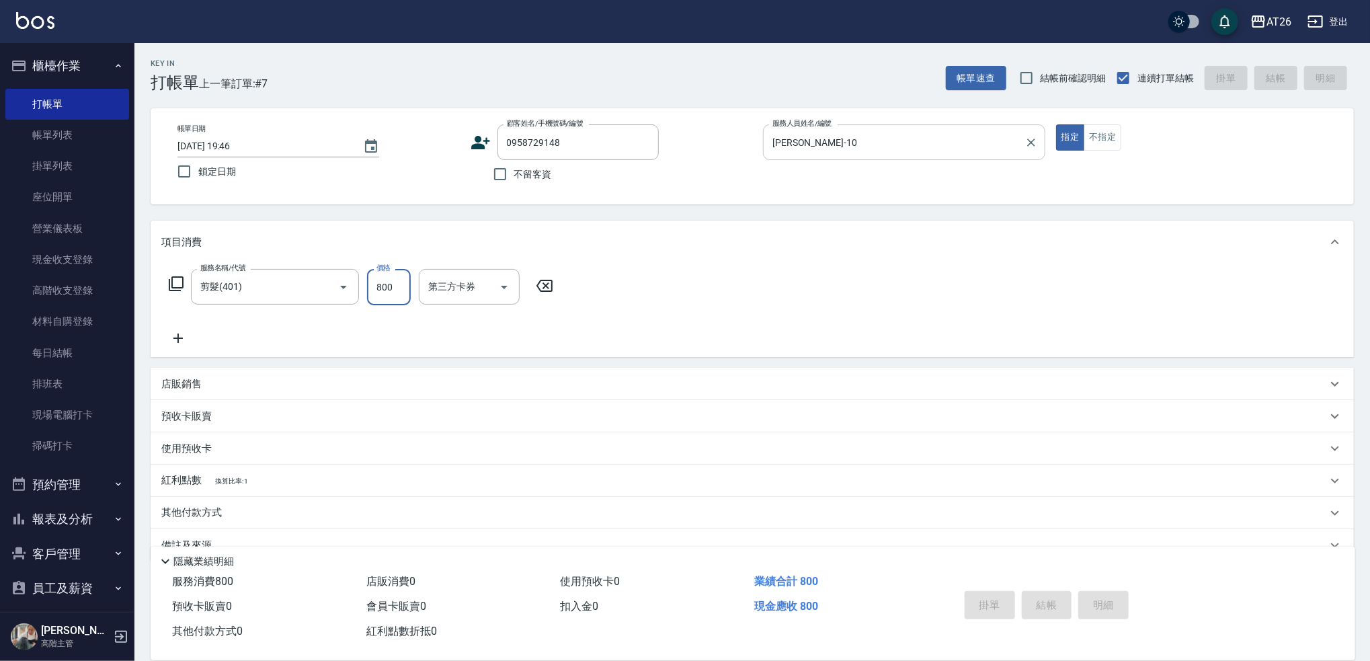
type input "0"
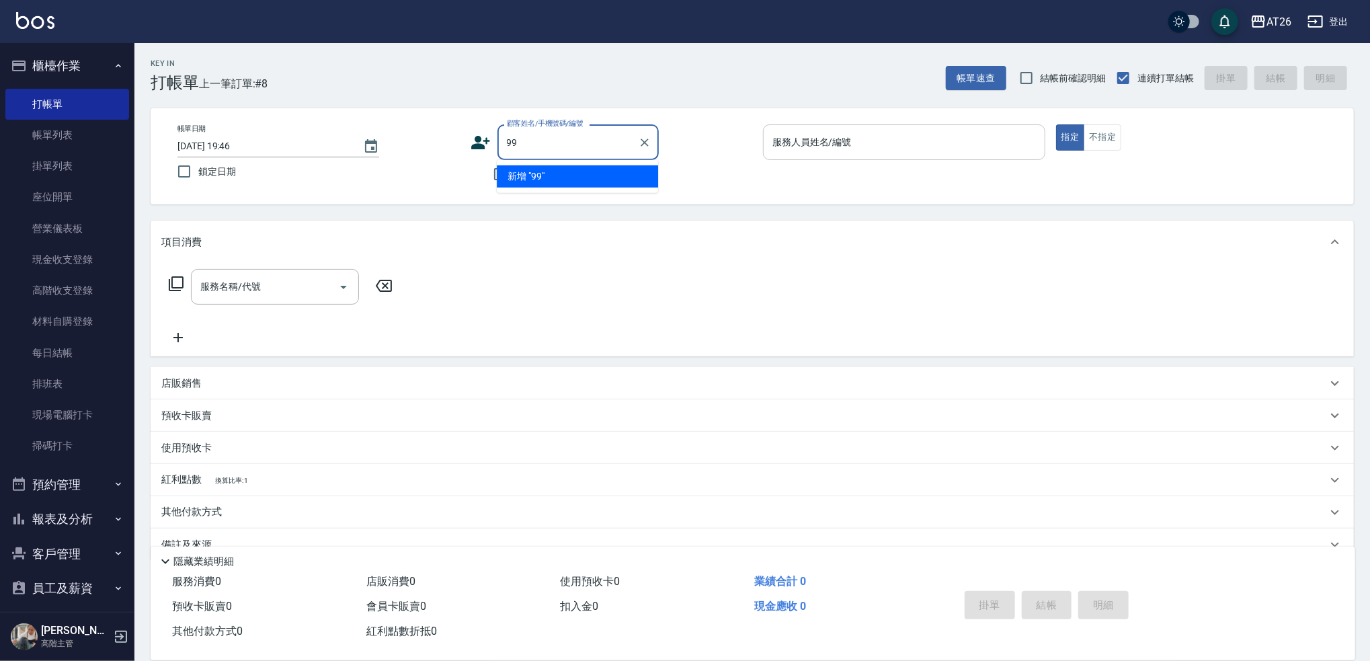
type input "99"
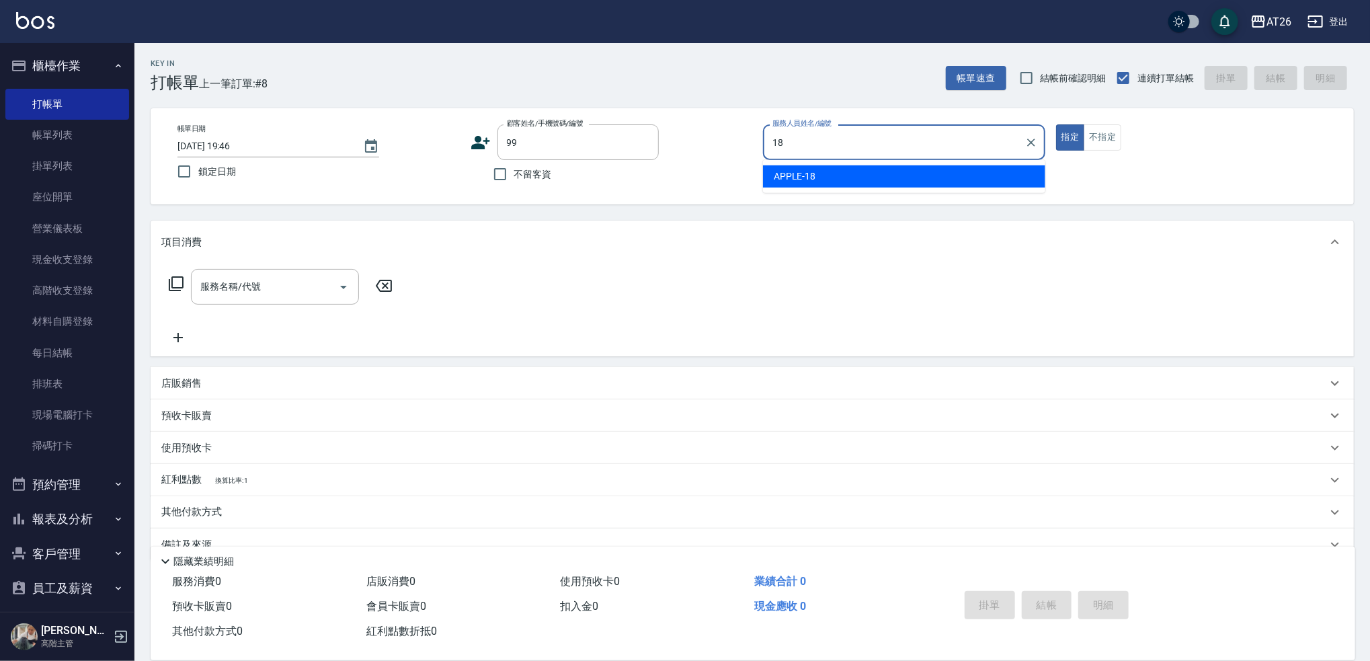
type input "APPLE-18"
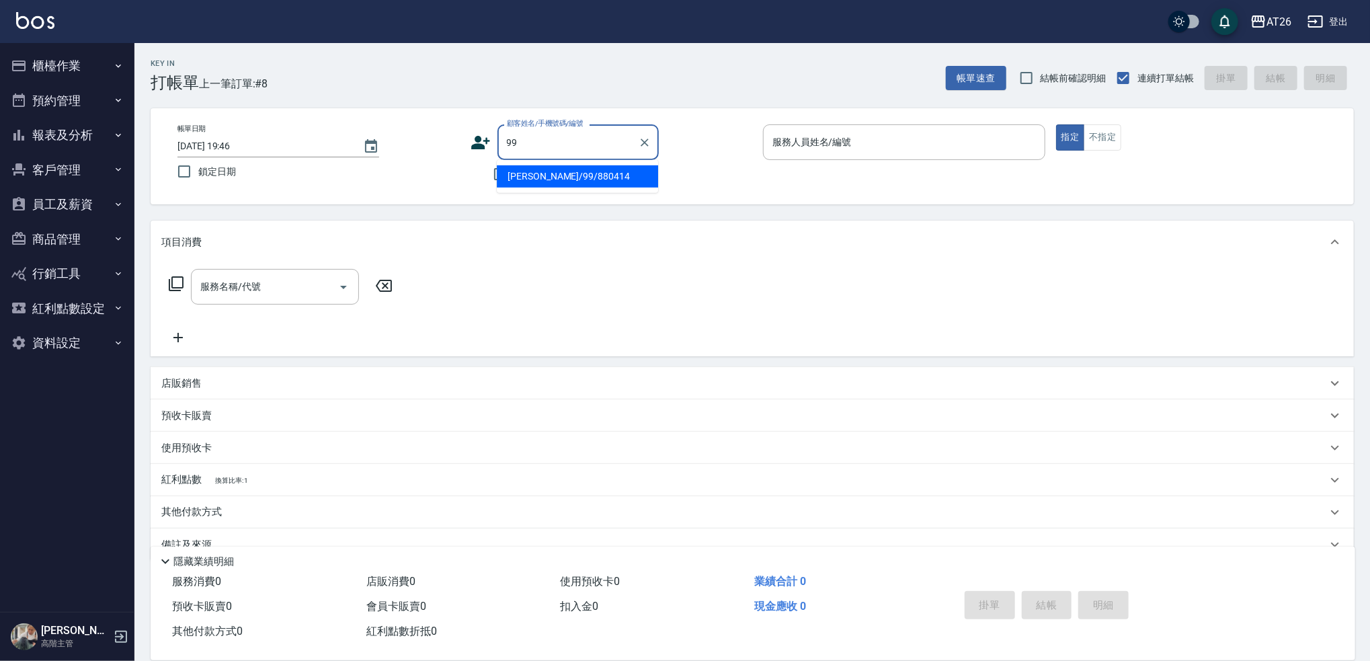
type input "[PERSON_NAME]/99/880414"
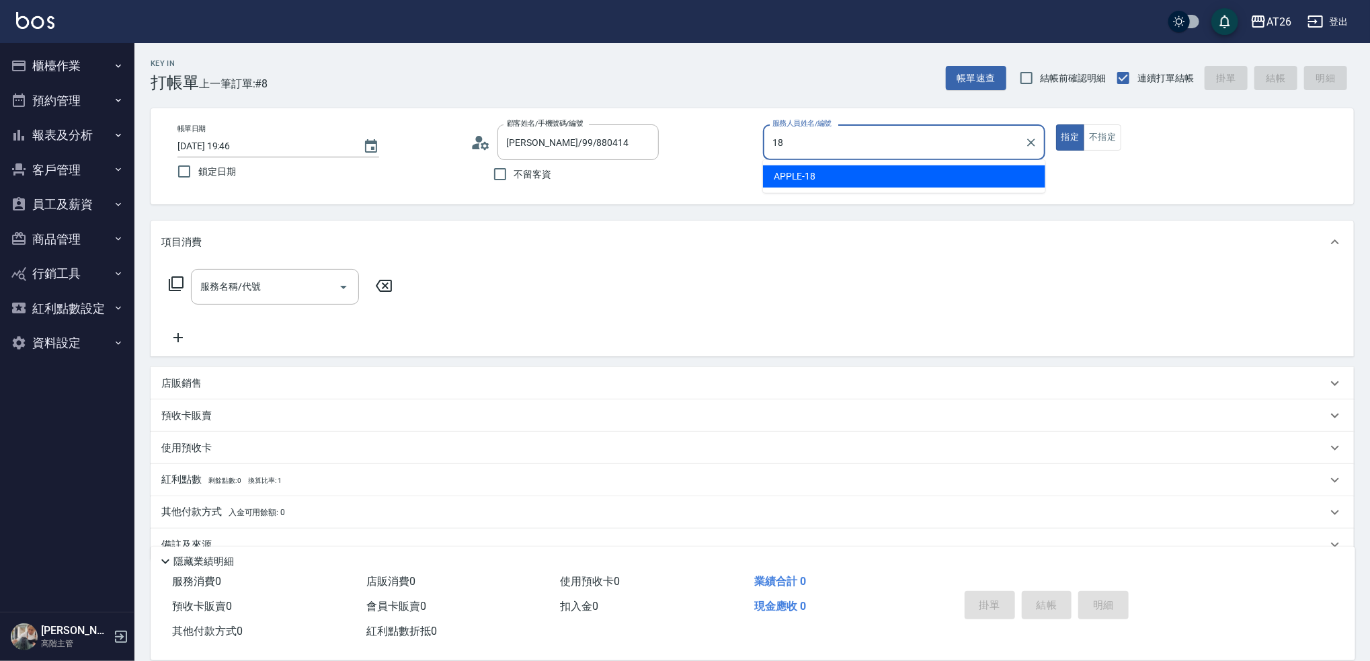
type input "APPLE-18"
type button "true"
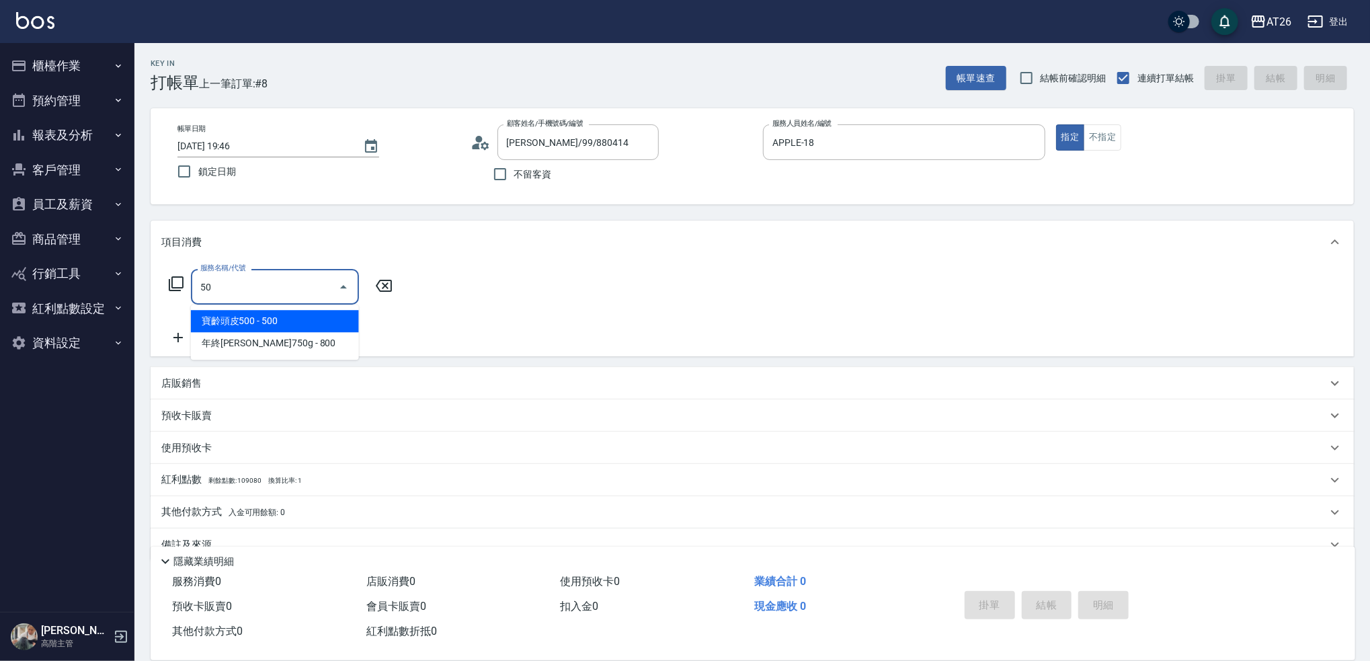
type input "501"
type input "120"
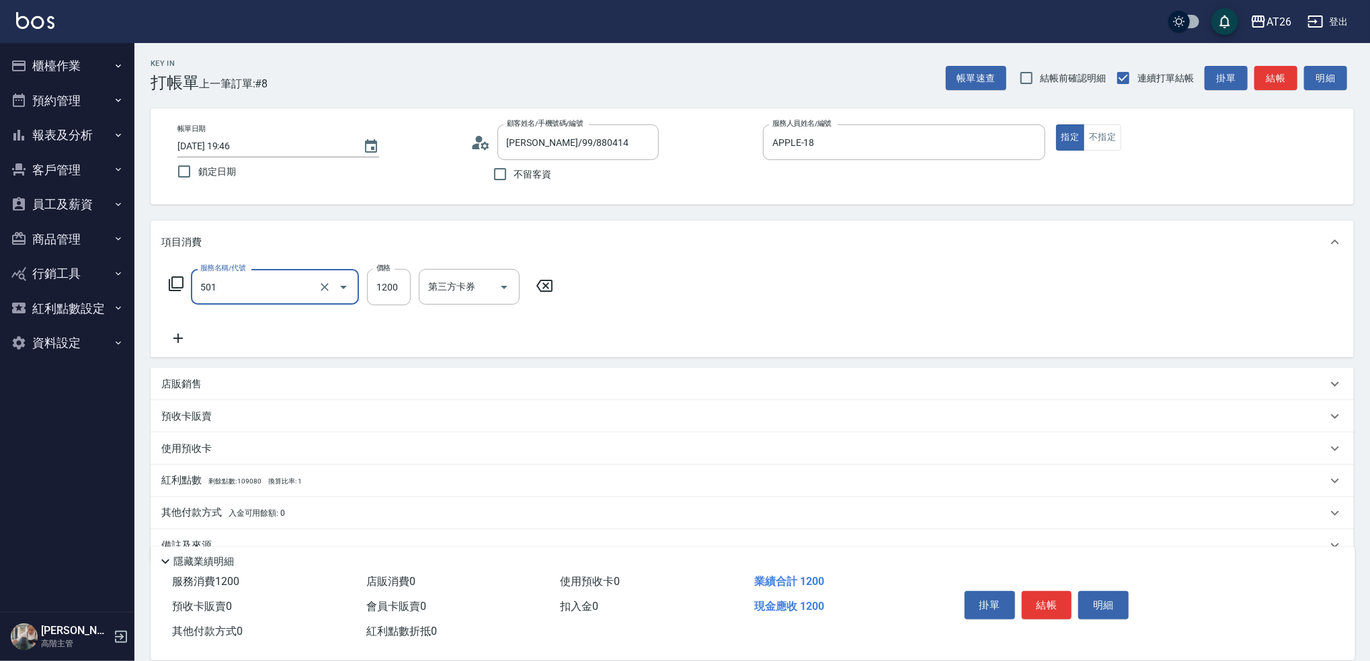
type input "染髮(501)"
type input "2"
type input "0"
type input "260"
type input "20"
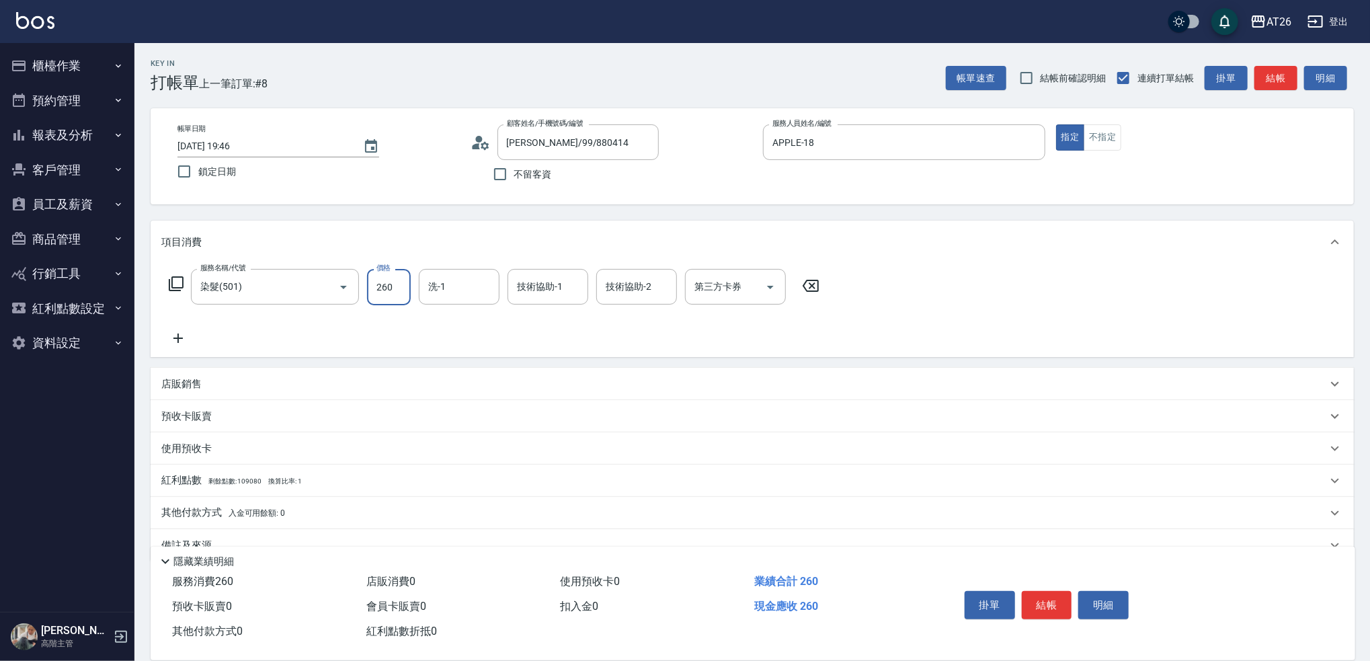
type input "2600"
type input "260"
type input "2600"
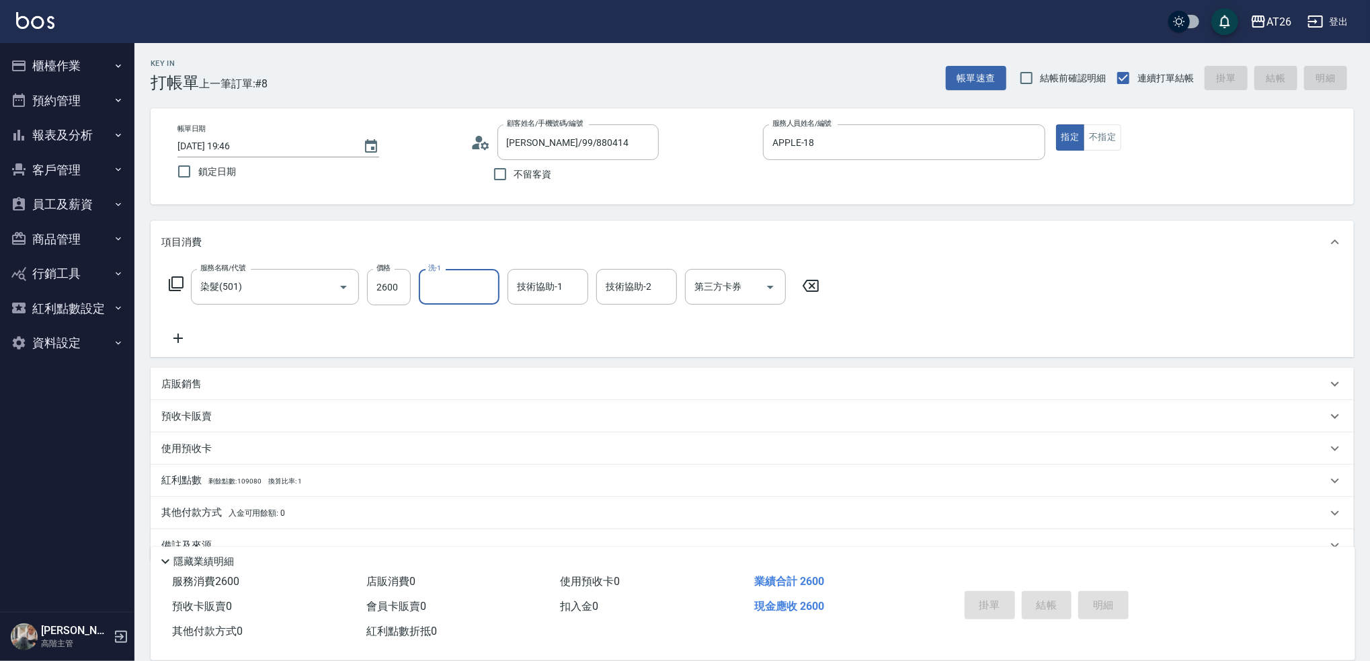
type input "0"
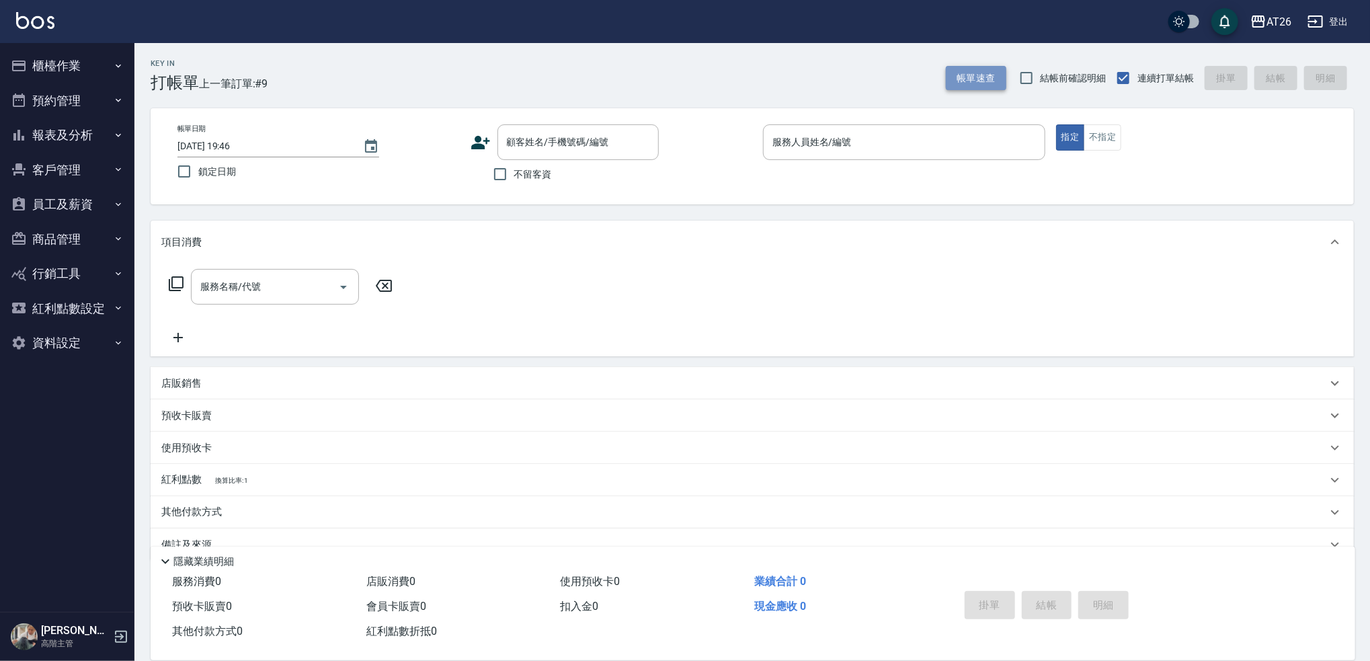
click at [962, 84] on button "帳單速查" at bounding box center [976, 78] width 60 height 25
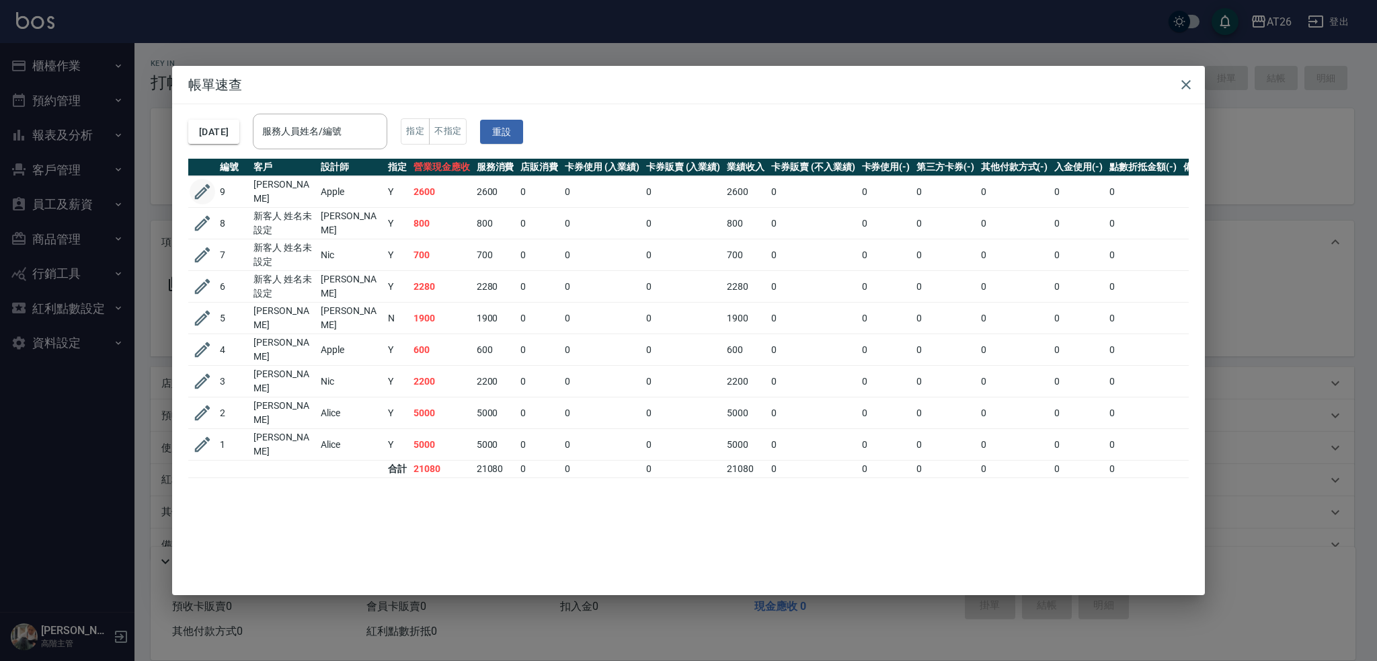
click at [208, 184] on icon "button" at bounding box center [202, 191] width 15 height 15
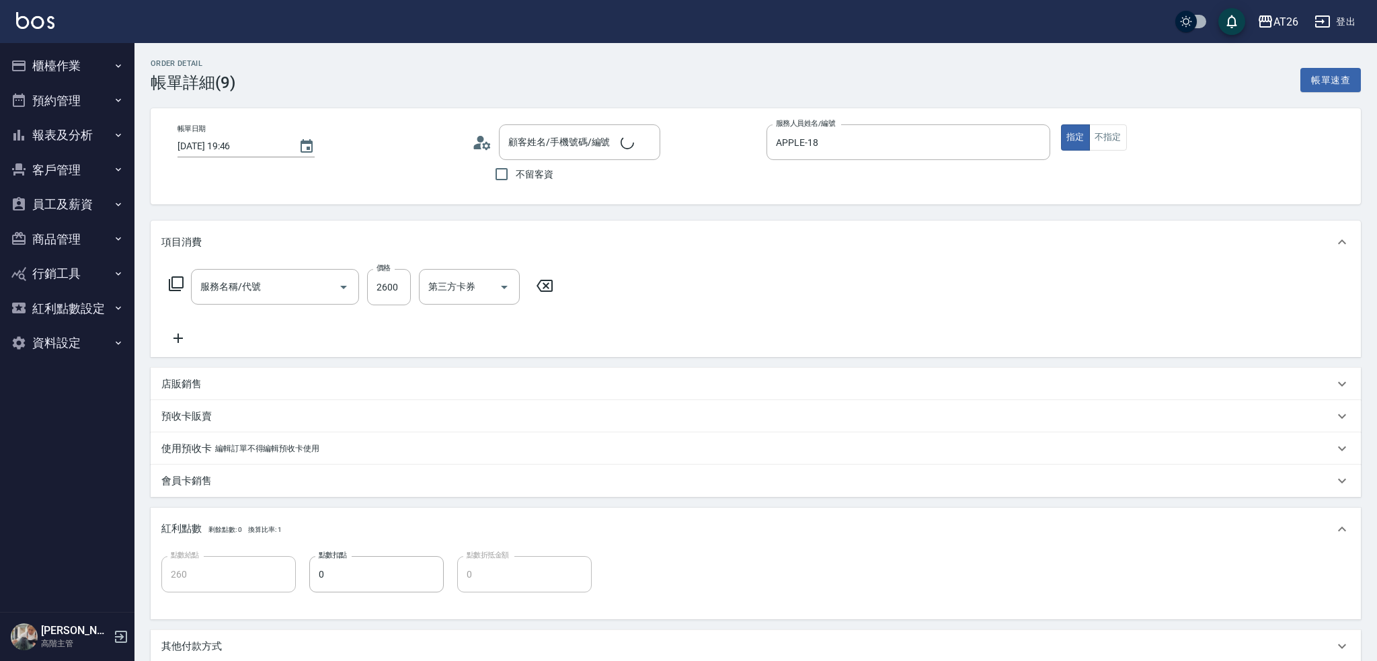
type input "APPLE-18"
type input "260"
type input "[PERSON_NAME]/99/880414"
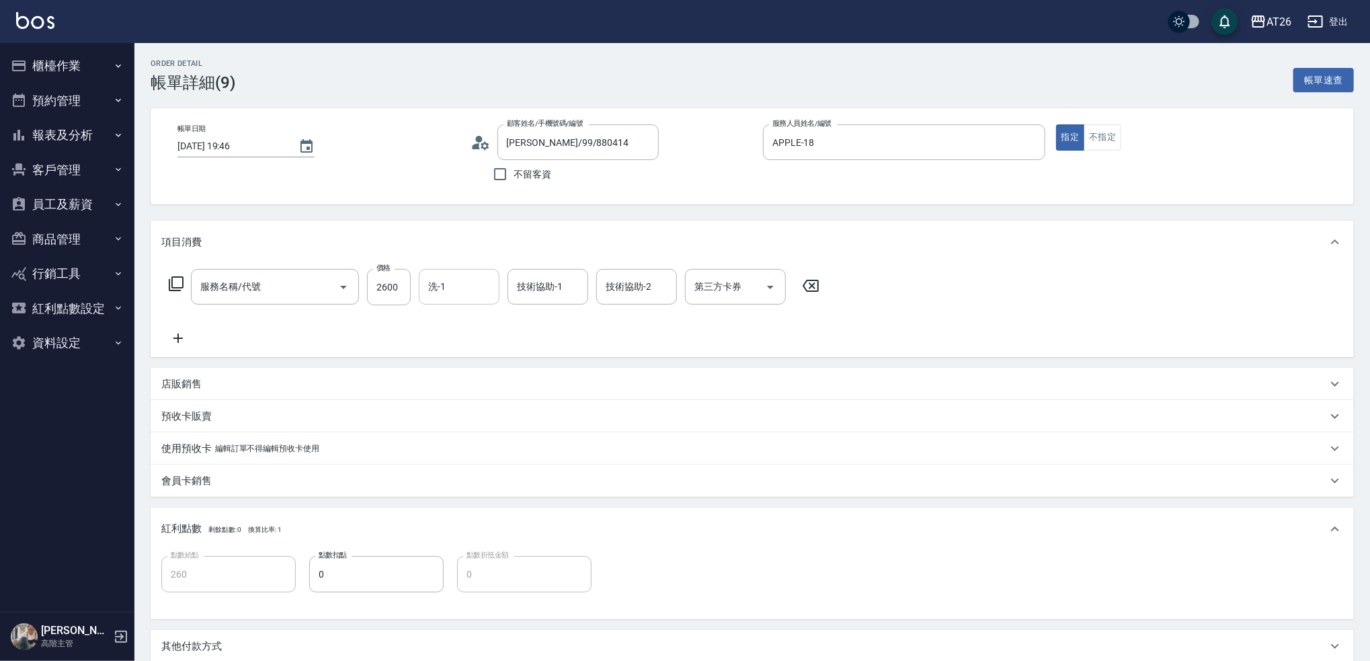
type input "染髮(501)"
click at [452, 280] on input "洗-1" at bounding box center [459, 287] width 69 height 24
type input "[PERSON_NAME]-46"
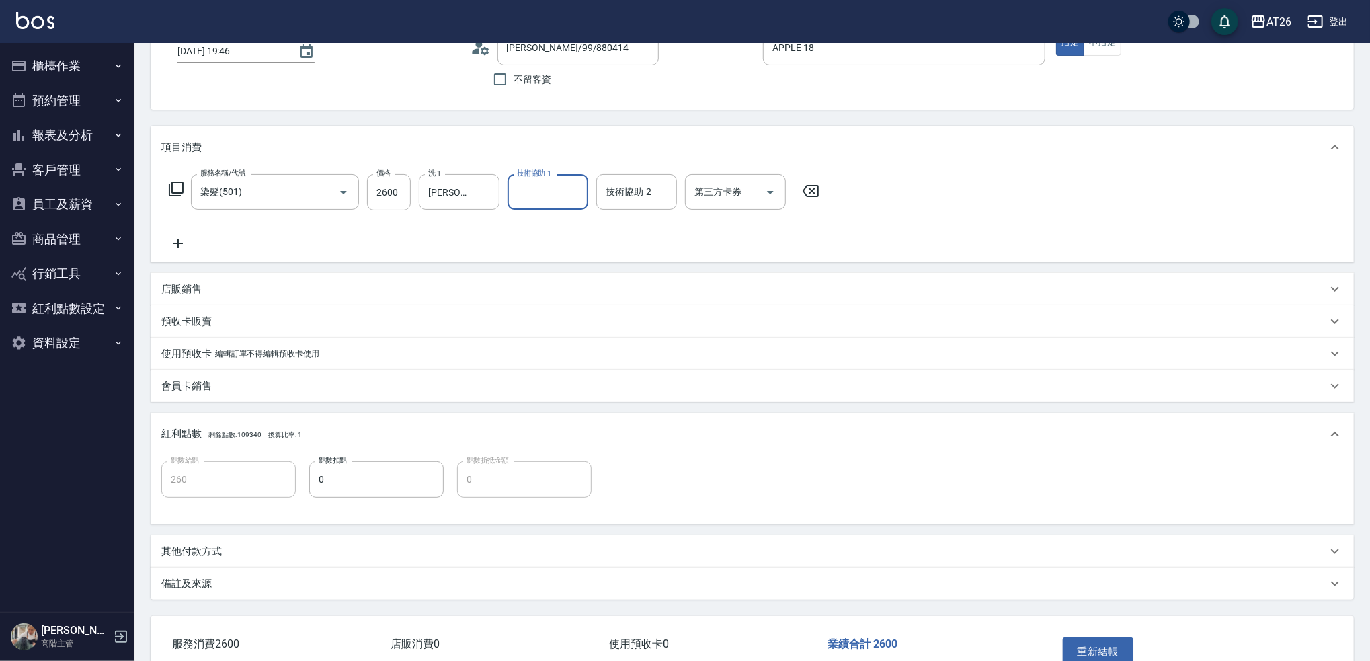
scroll to position [175, 0]
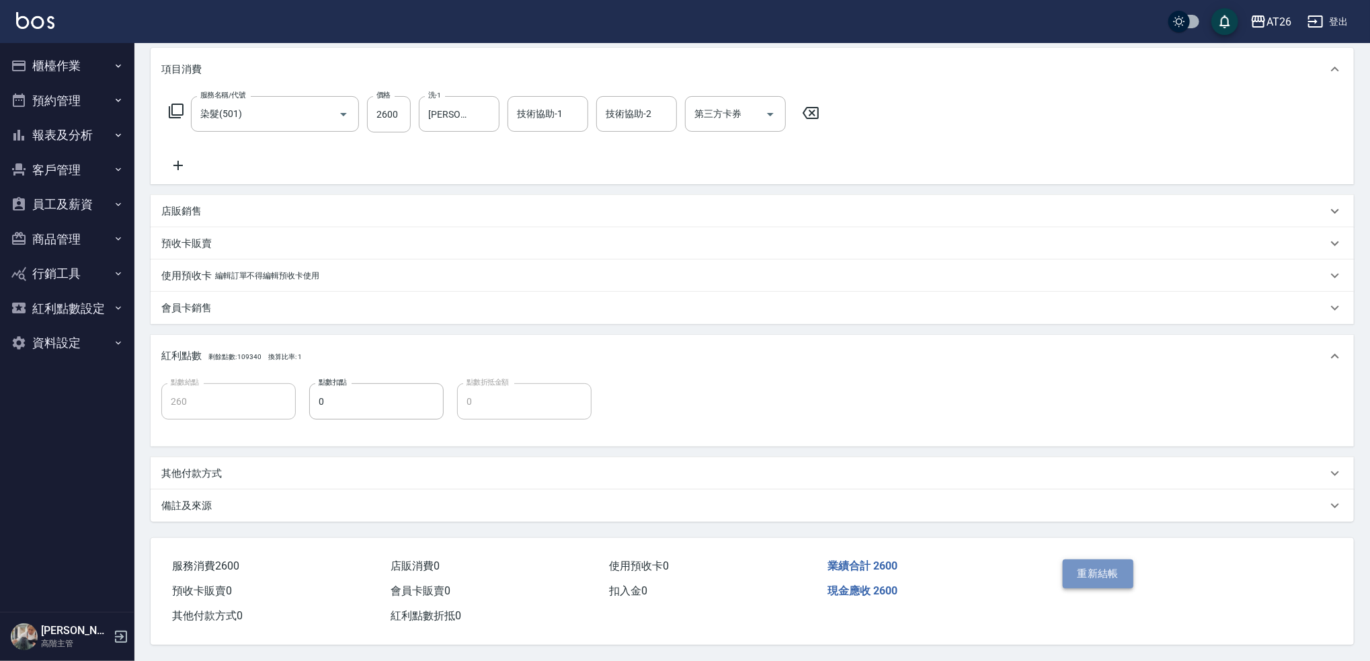
click at [1092, 562] on button "重新結帳" at bounding box center [1098, 573] width 71 height 28
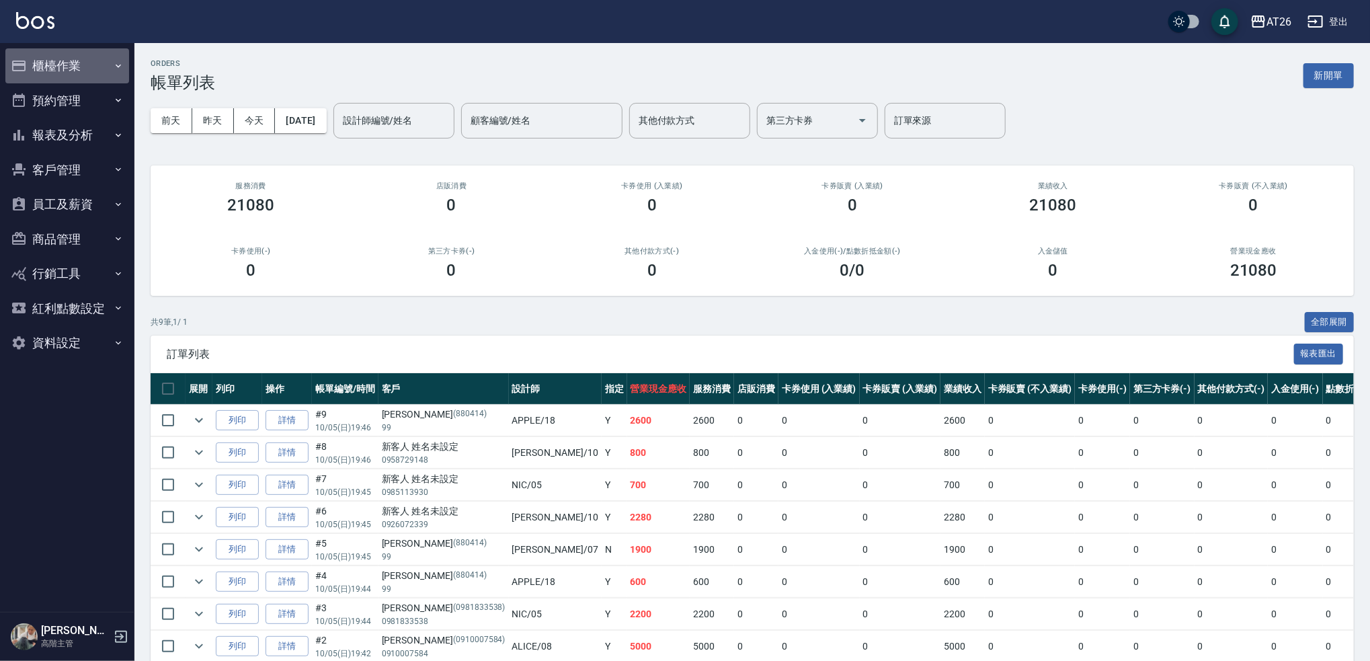
click at [97, 65] on button "櫃檯作業" at bounding box center [67, 65] width 124 height 35
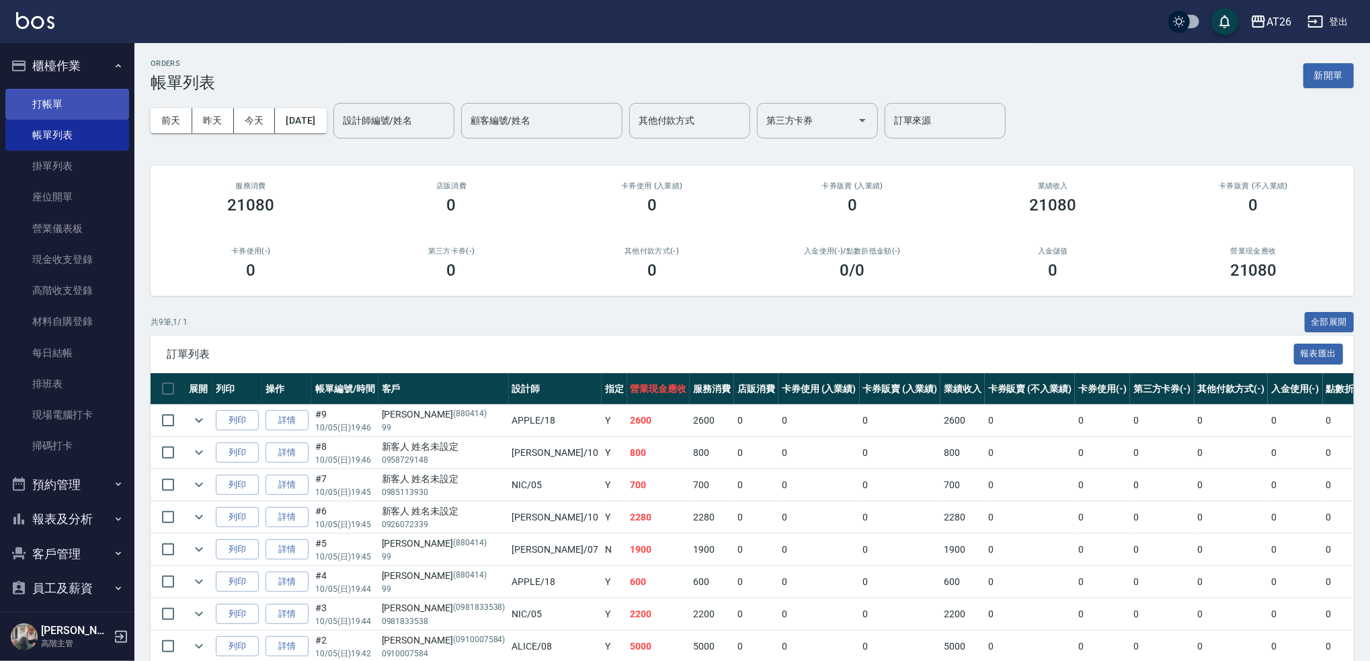
click at [86, 101] on link "打帳單" at bounding box center [67, 104] width 124 height 31
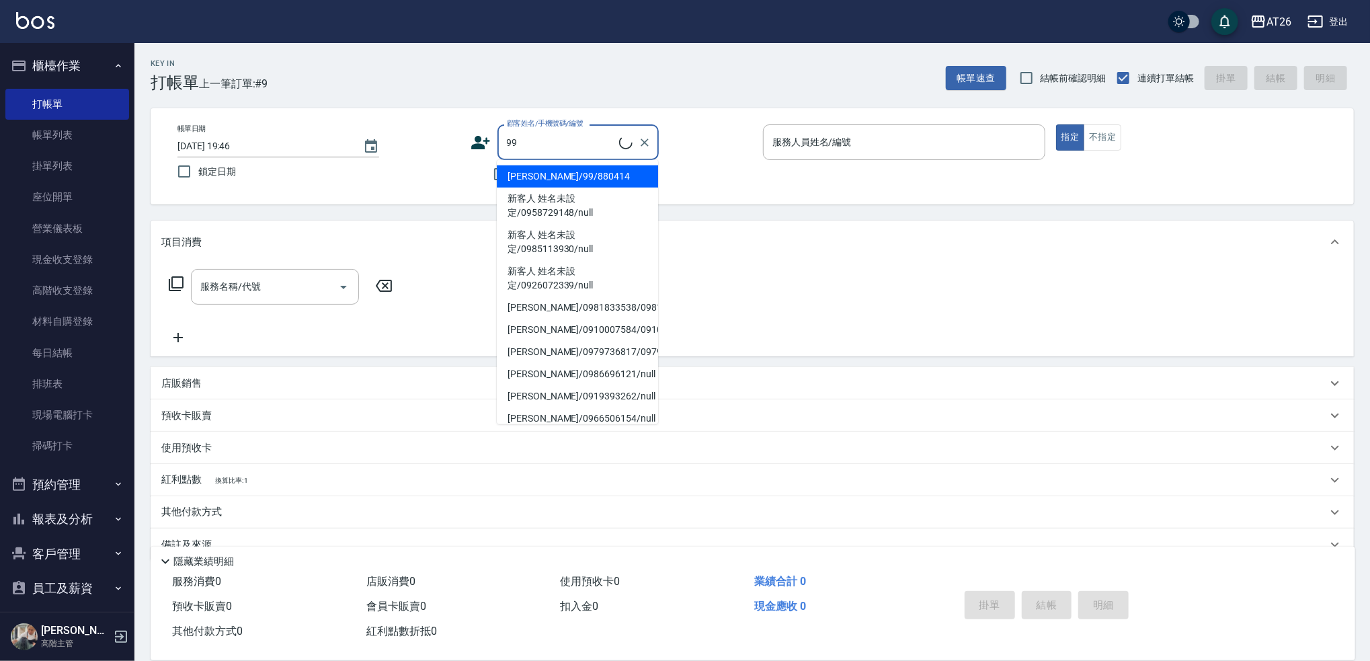
type input "[PERSON_NAME]/99/880414"
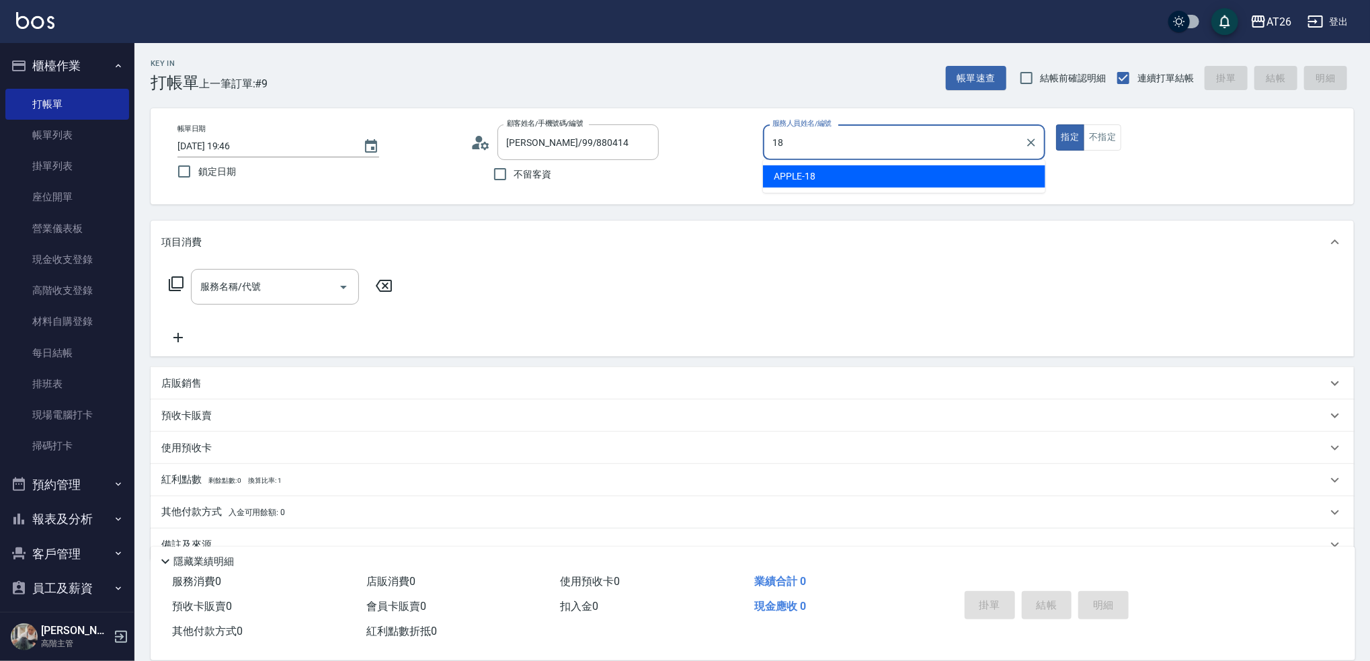
type input "APPLE-18"
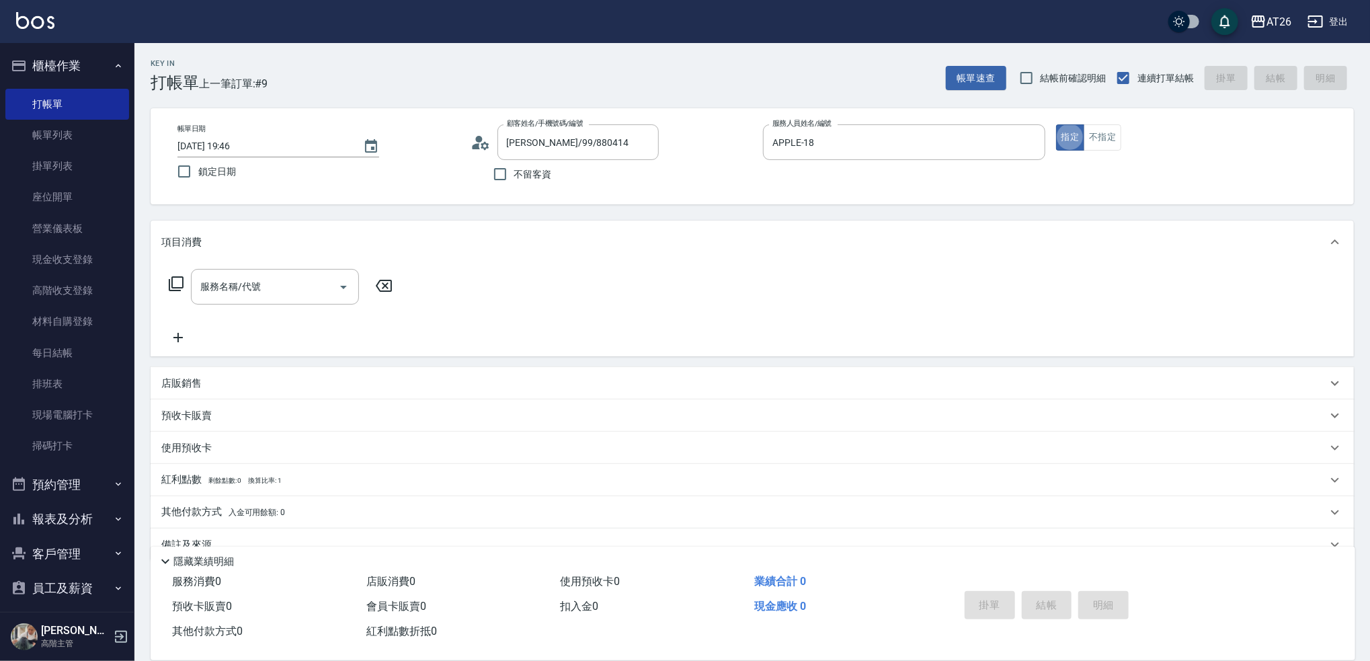
type button "true"
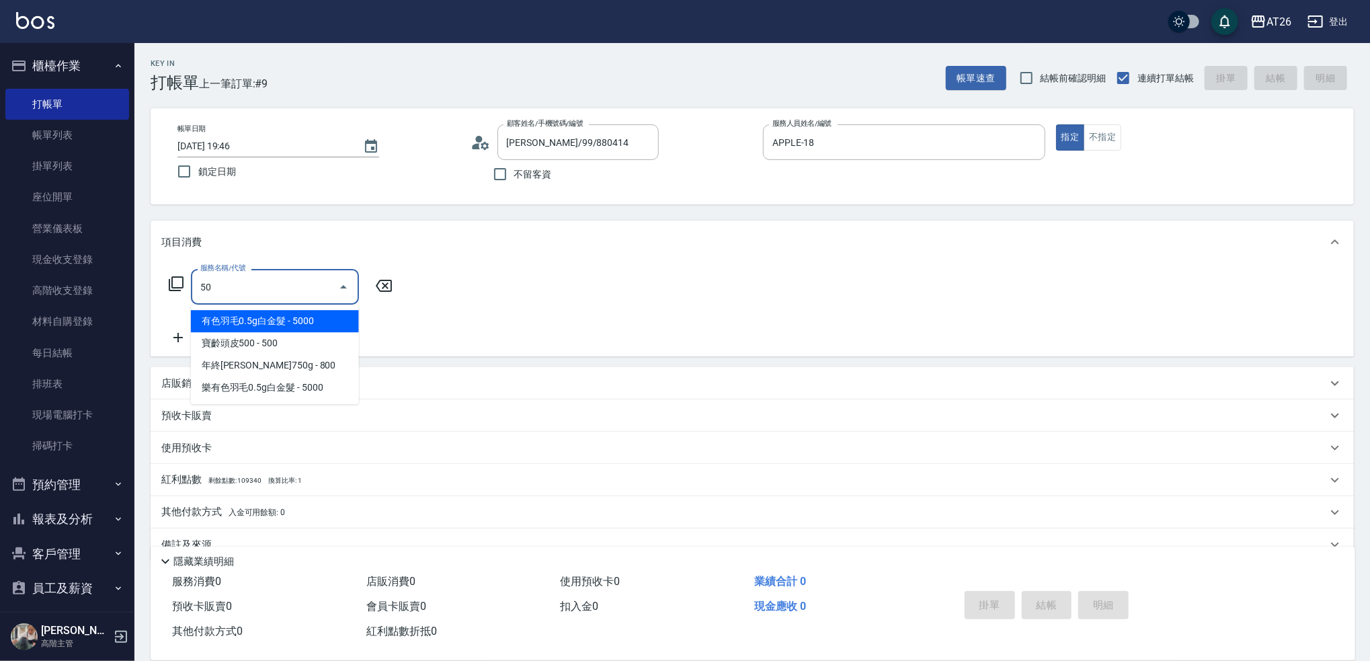
type input "501"
type input "120"
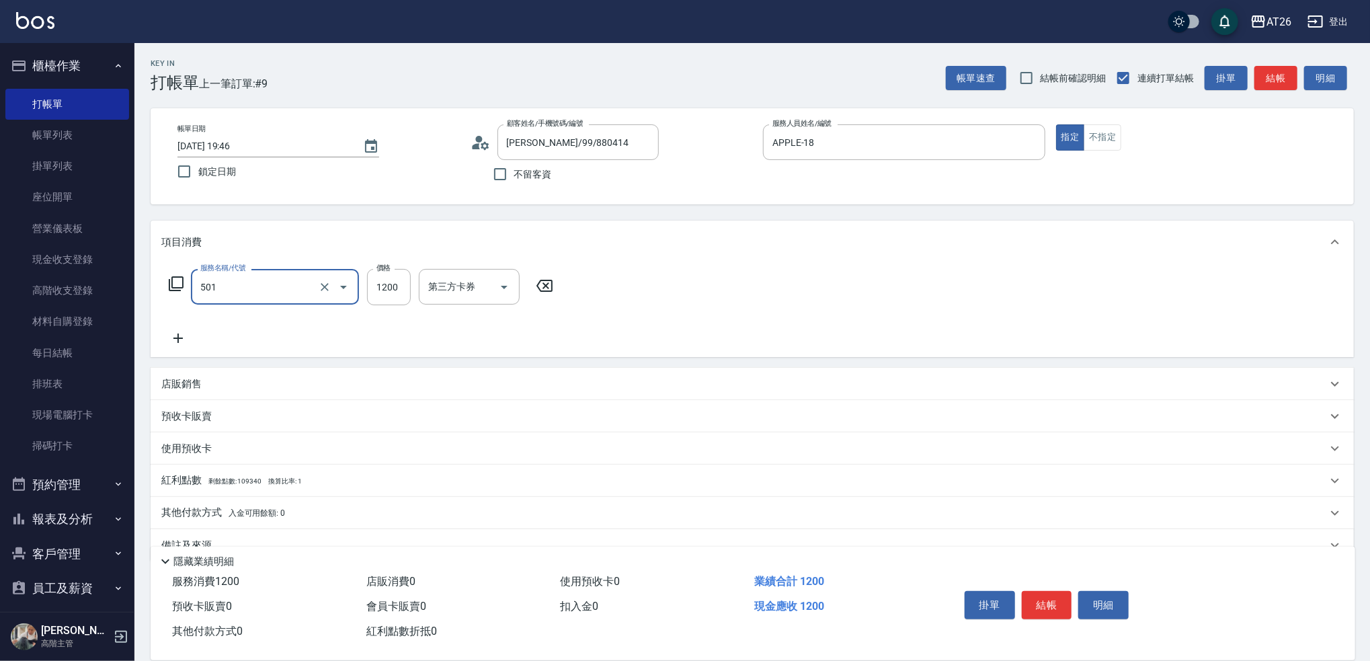
type input "染髮(501)"
type input "0"
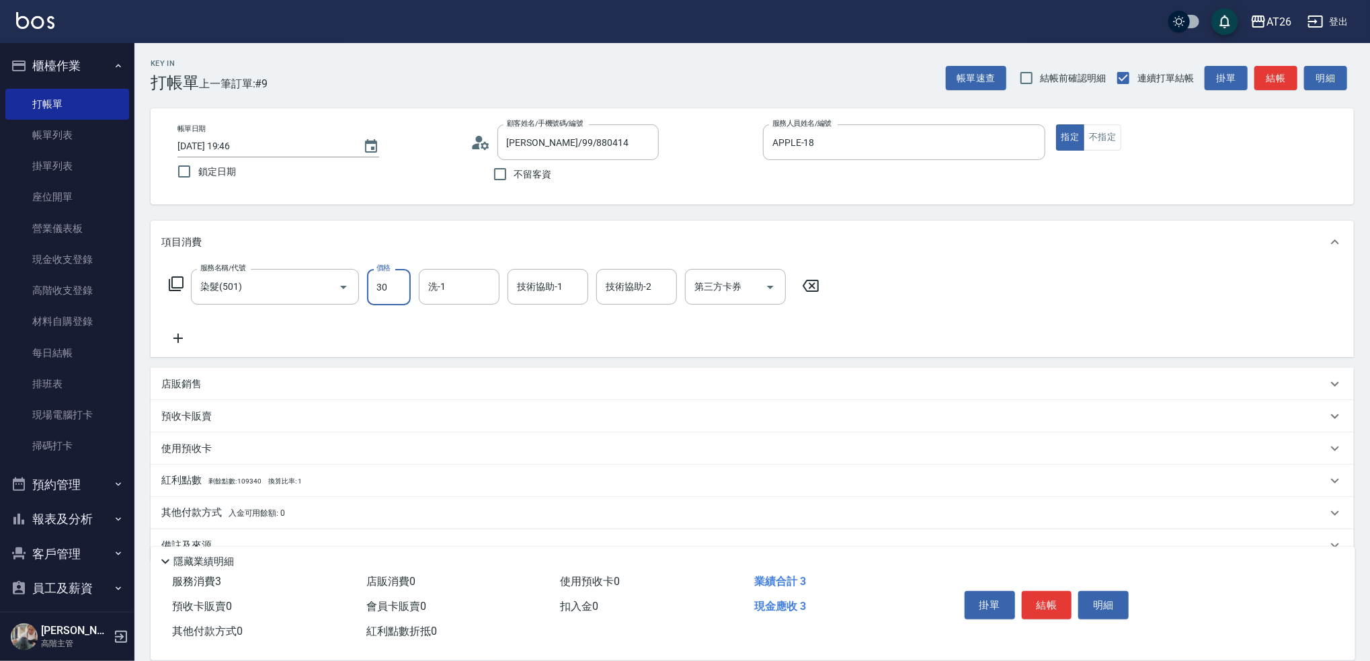
type input "300"
type input "30"
type input "3000"
type input "300"
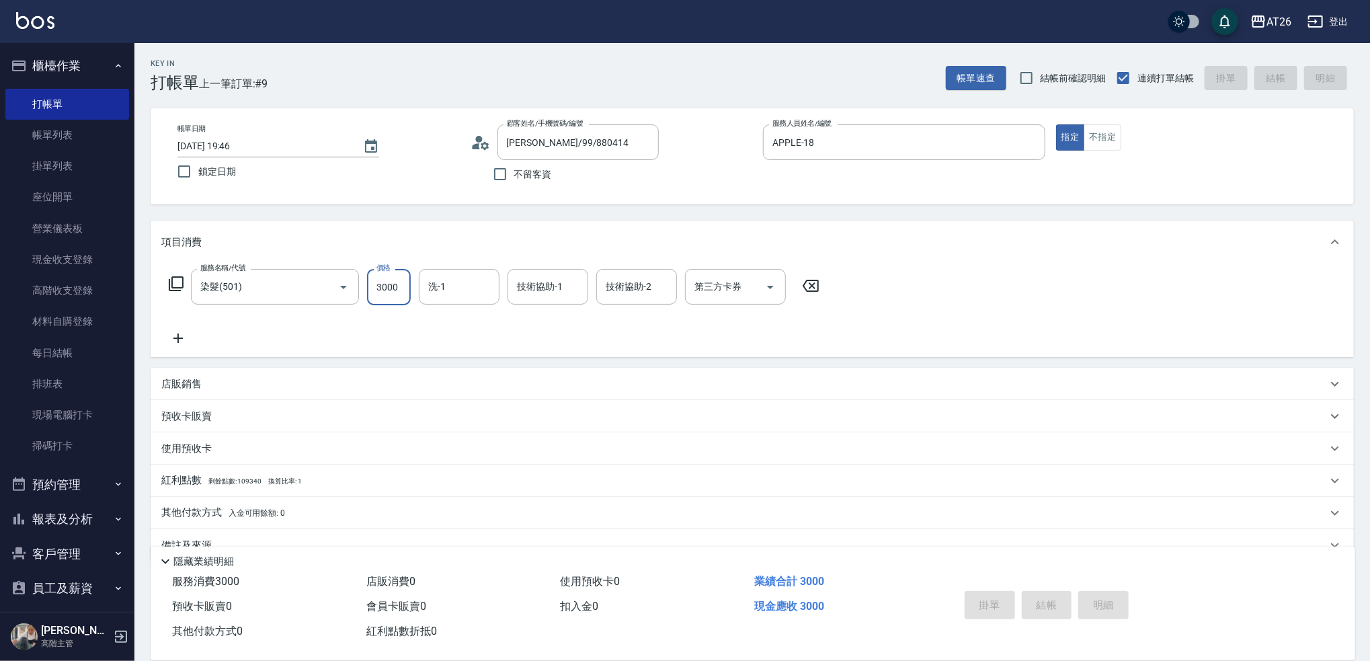
type input "[DATE] 19:47"
type input "0"
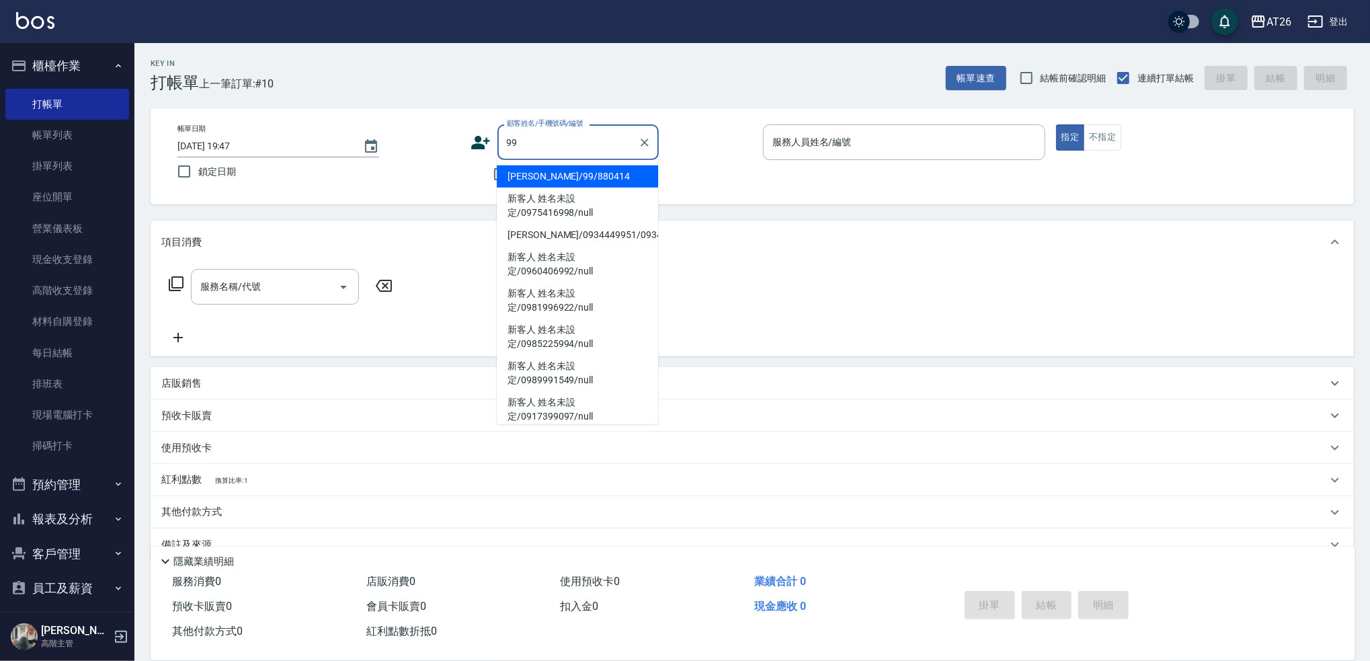
type input "[PERSON_NAME]/99/880414"
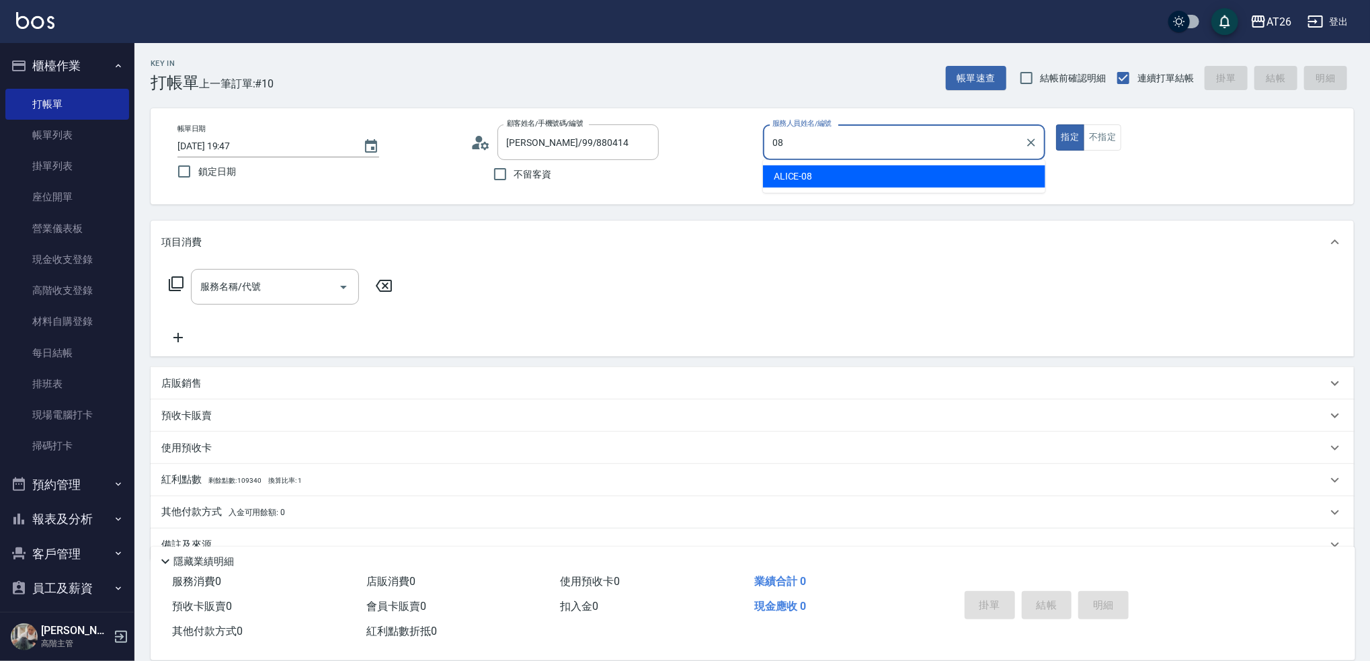
type input "ALICE-08"
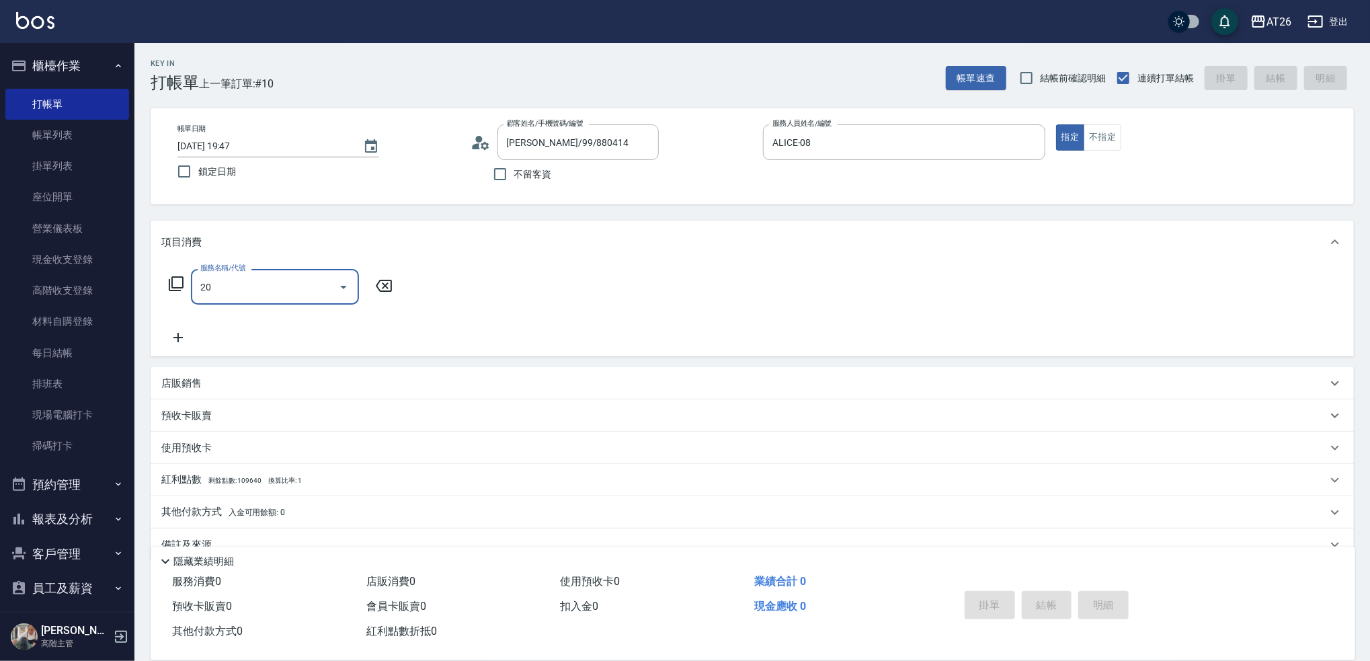
type input "201"
type input "20"
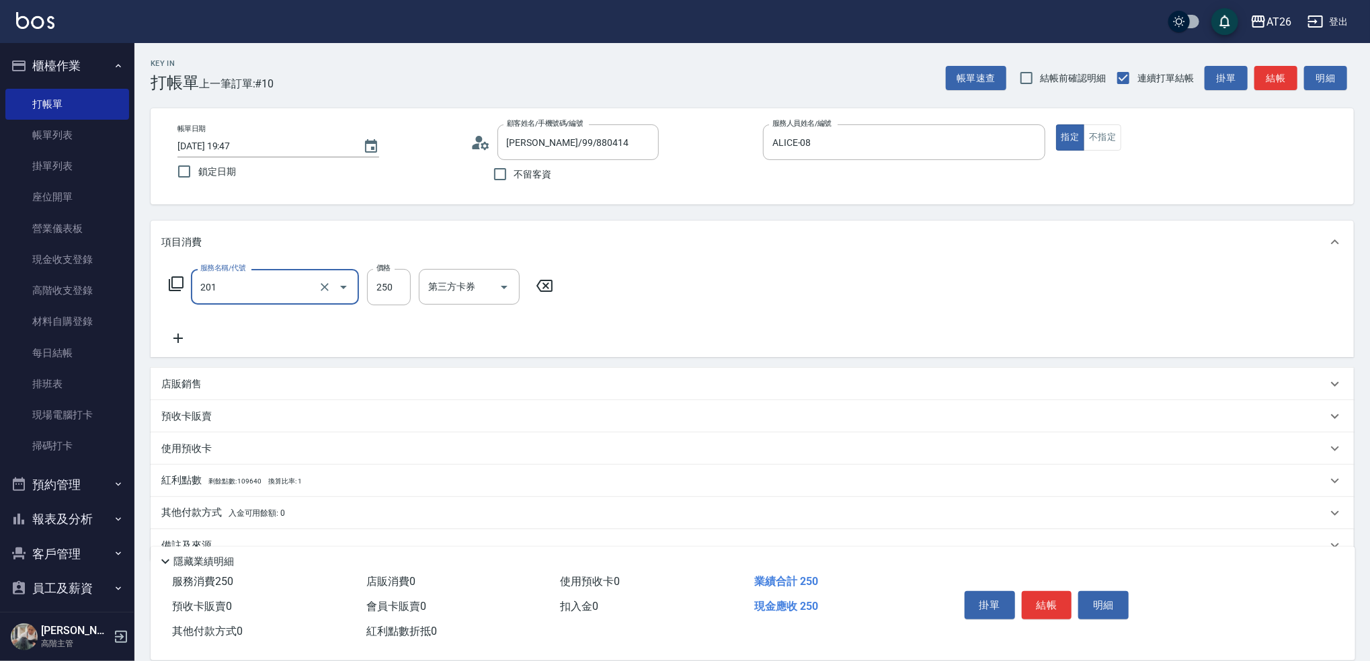
type input "洗髮(201)"
type input "4"
type input "0"
type input "400"
type input "40"
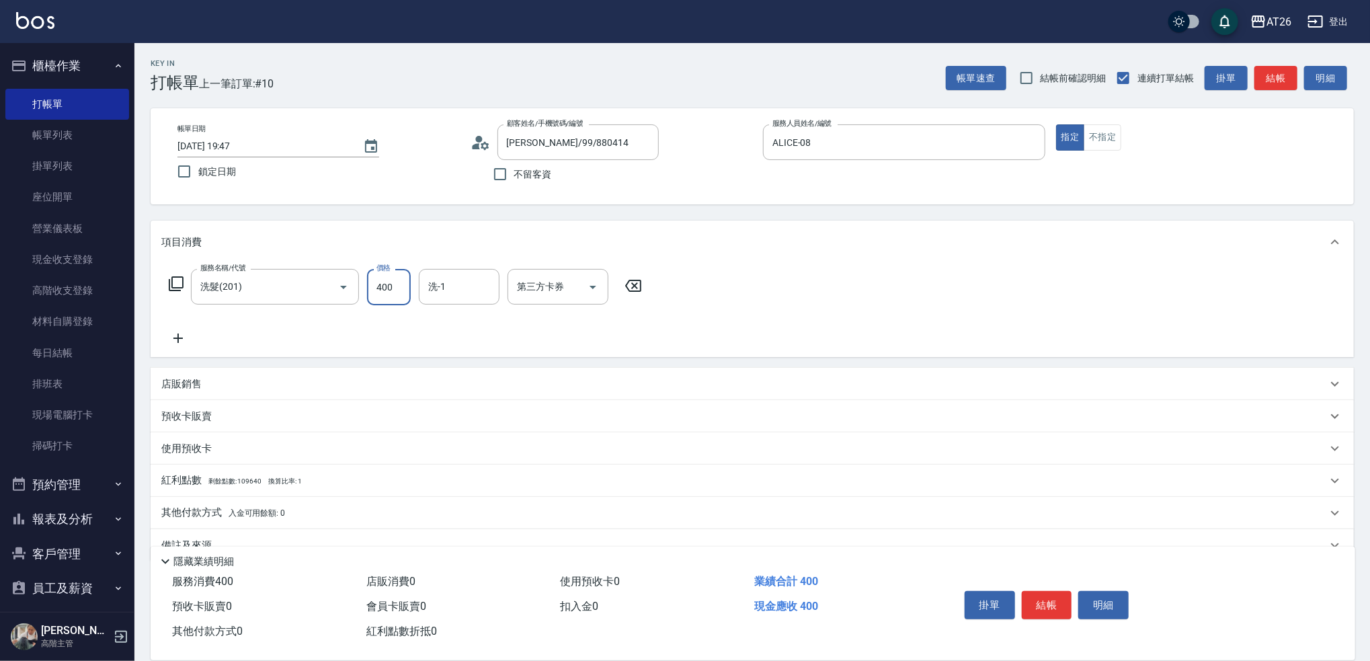
type input "400"
type input "Tammy-47"
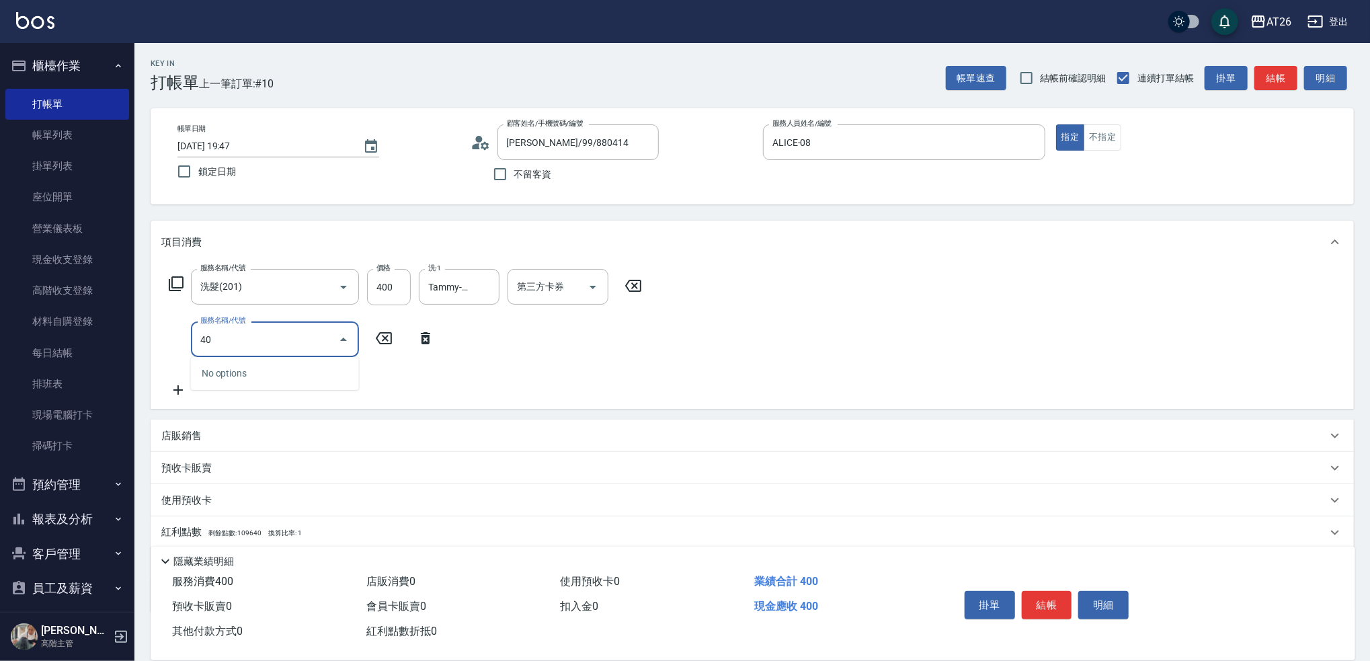
type input "401"
type input "60"
type input "剪髮(401)"
type input "3"
type input "40"
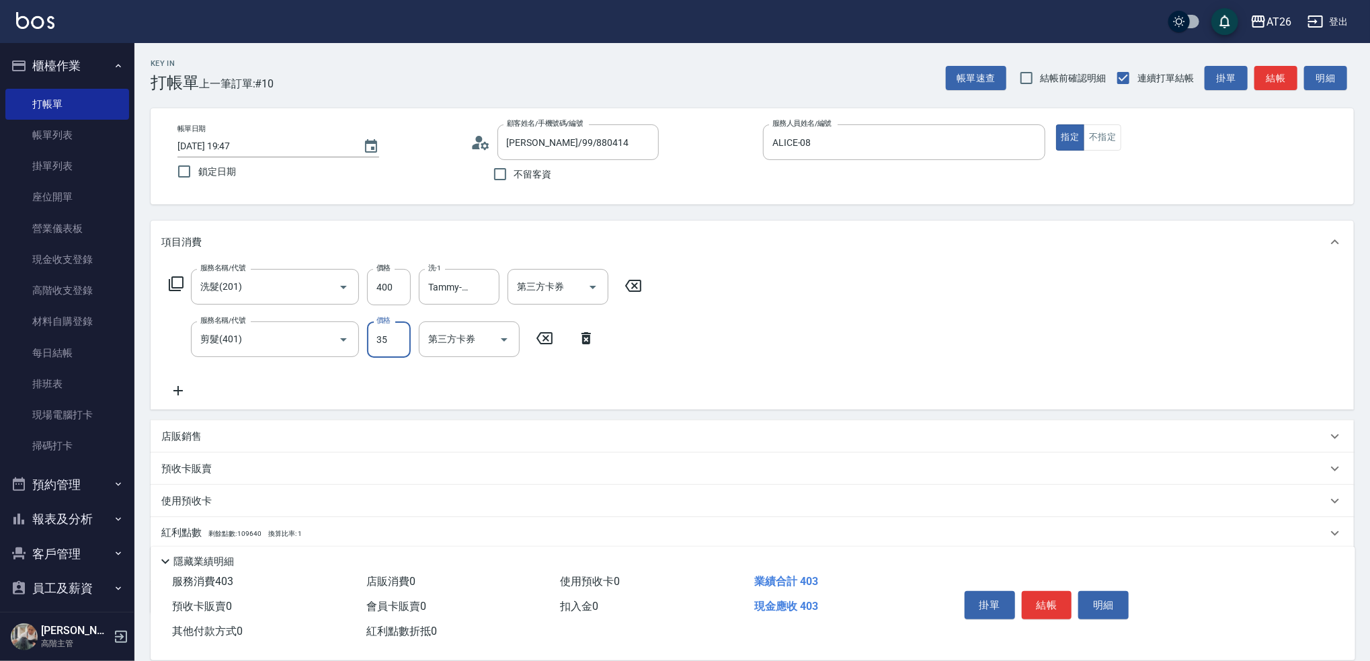
type input "350"
type input "70"
type input "35"
type input "40"
type input "400"
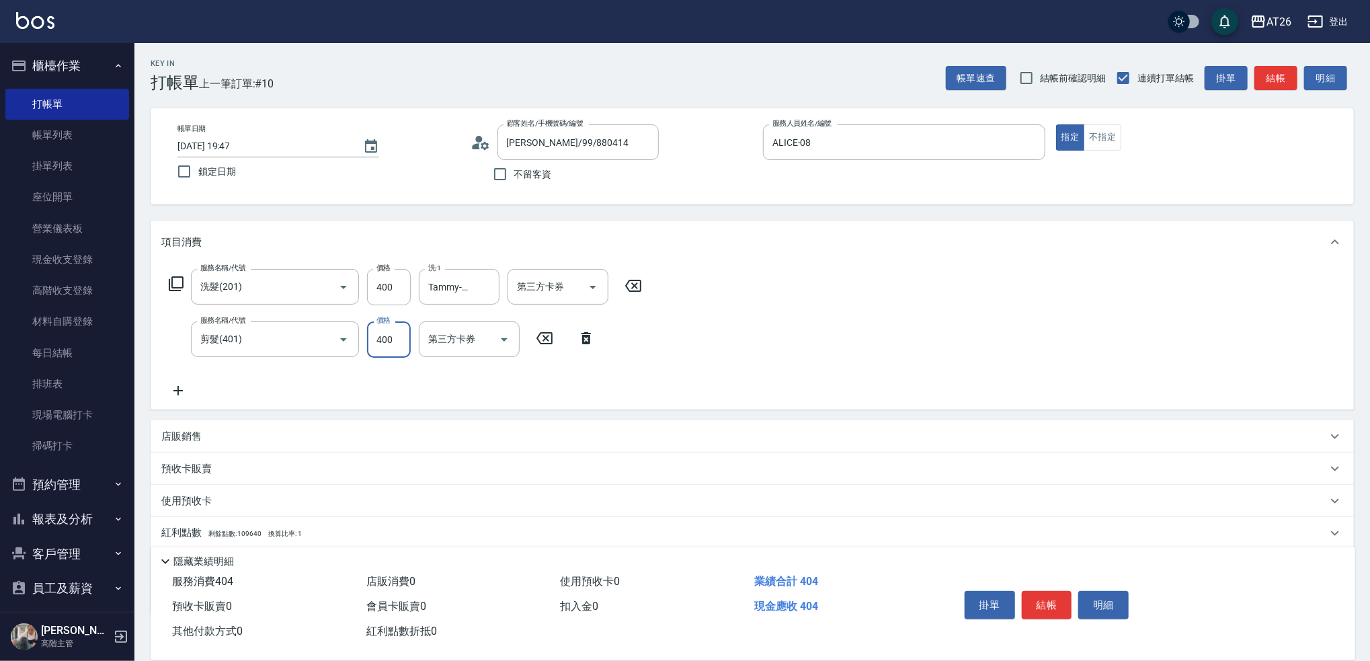
type input "80"
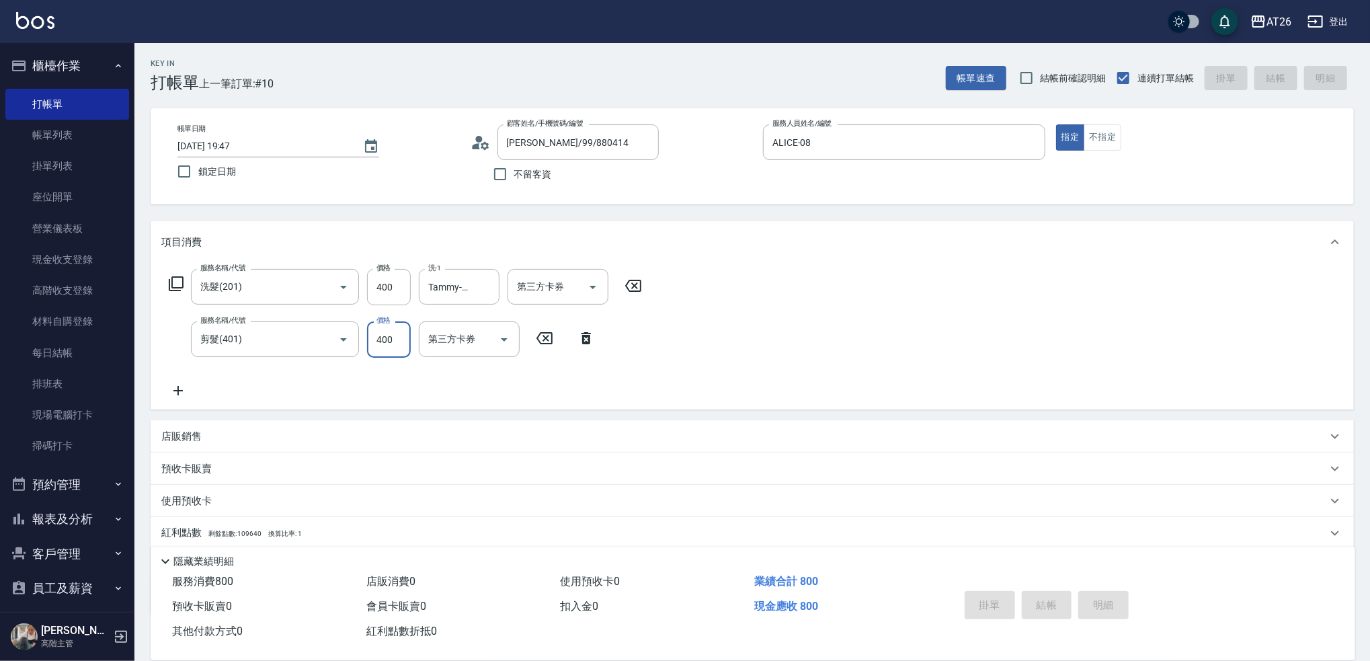
type input "0"
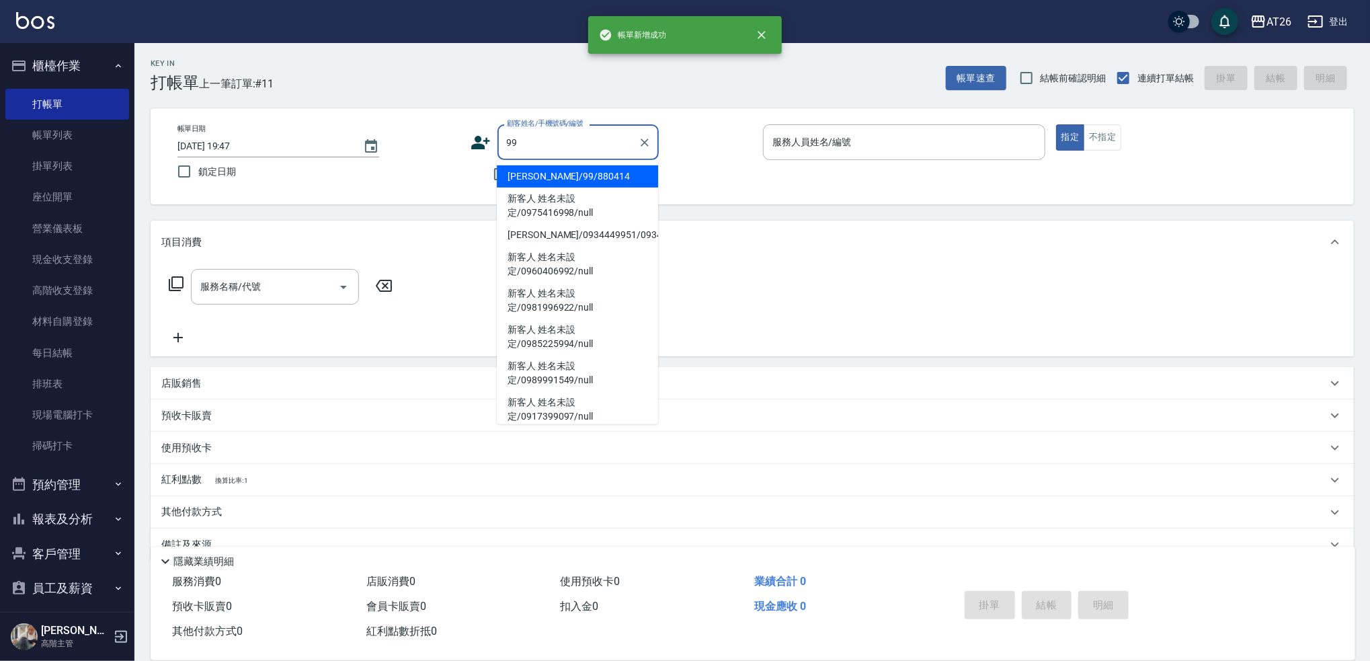
type input "[PERSON_NAME]/99/880414"
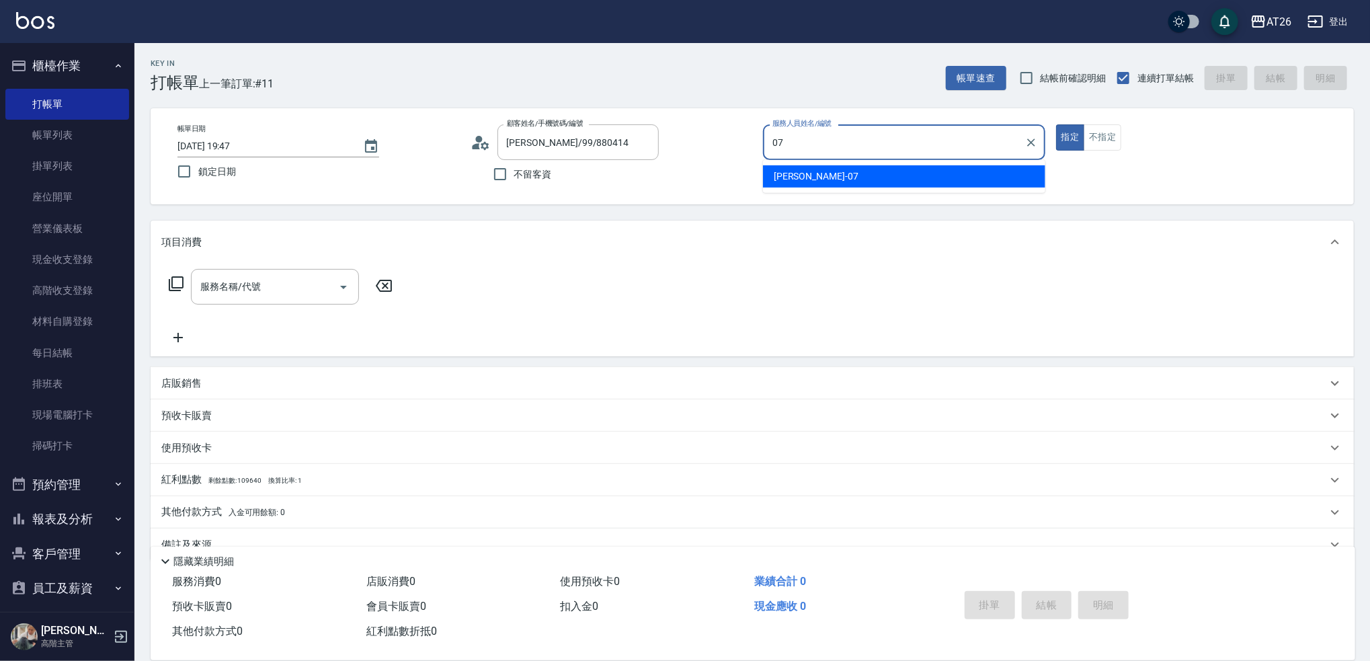
type input "[PERSON_NAME]-07"
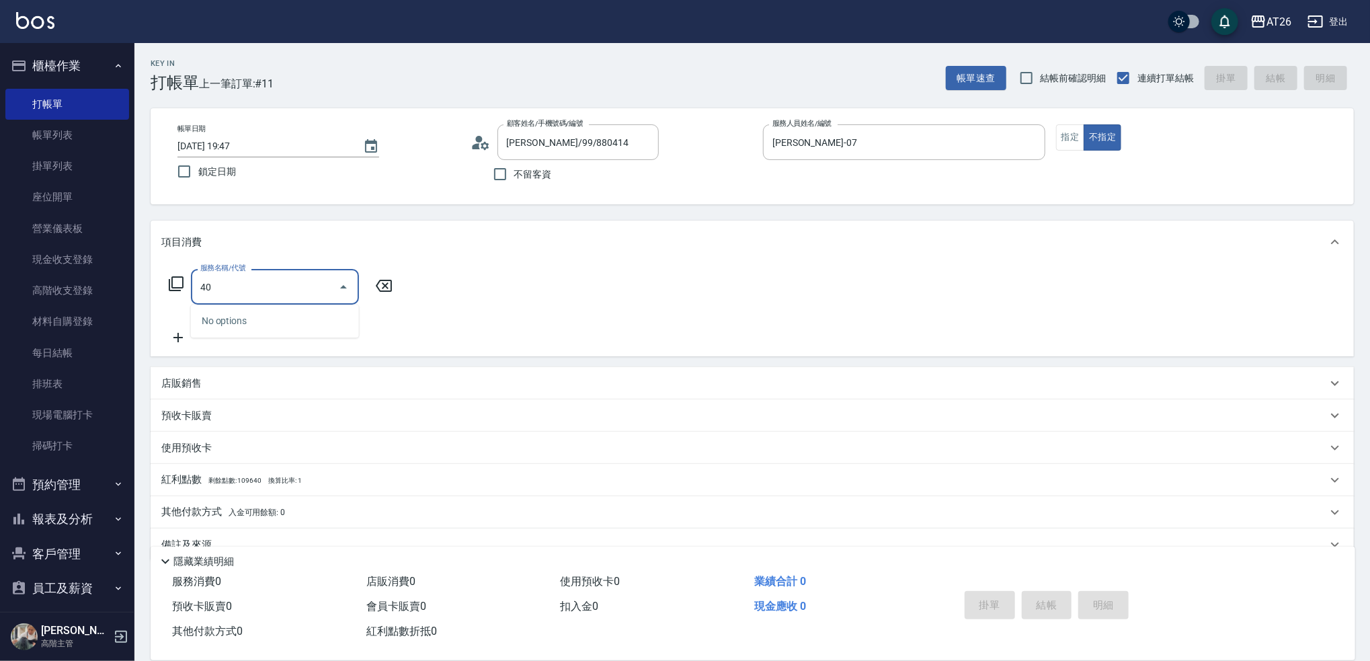
type input "401"
type input "20"
type input "剪髮(401)"
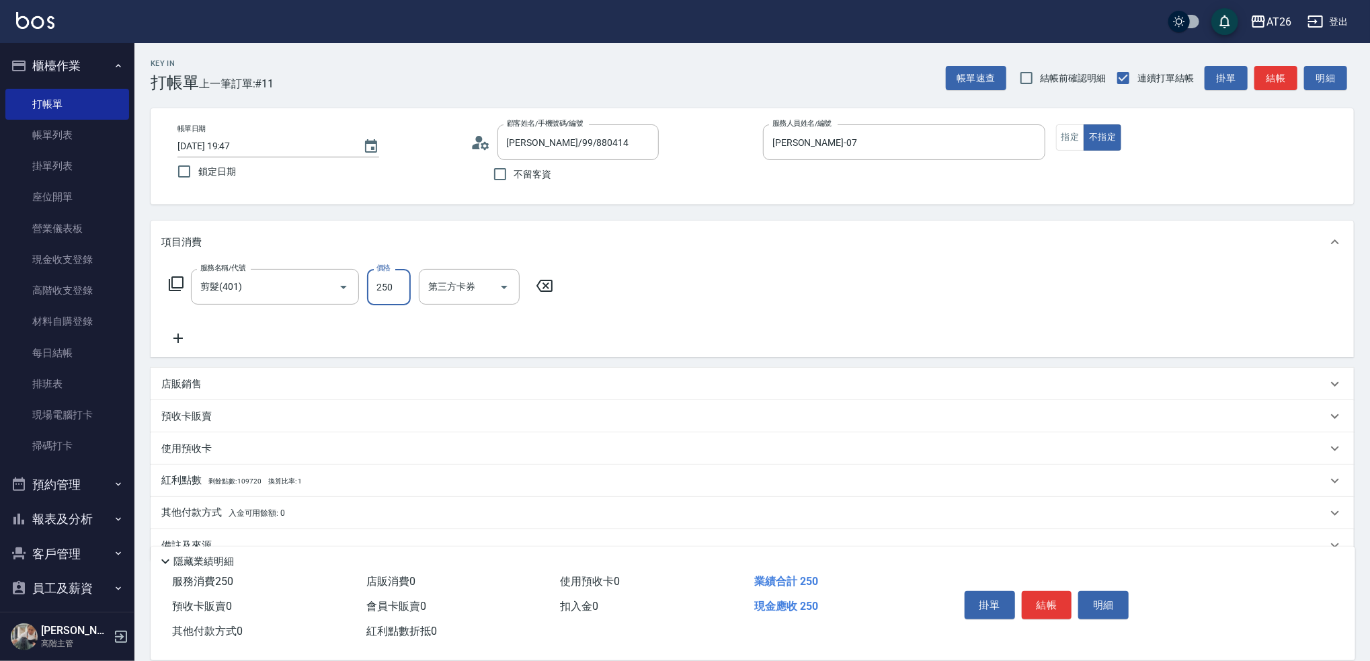
type input "0"
type input "700"
type input "70"
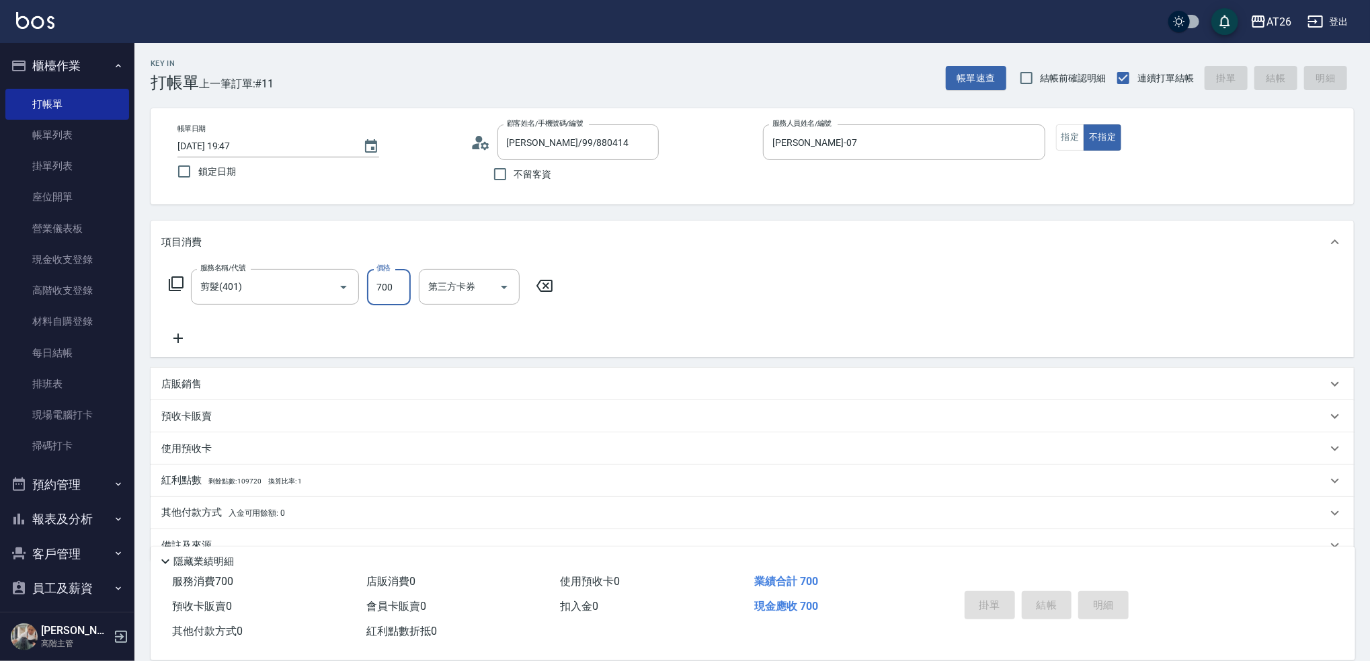
type input "0"
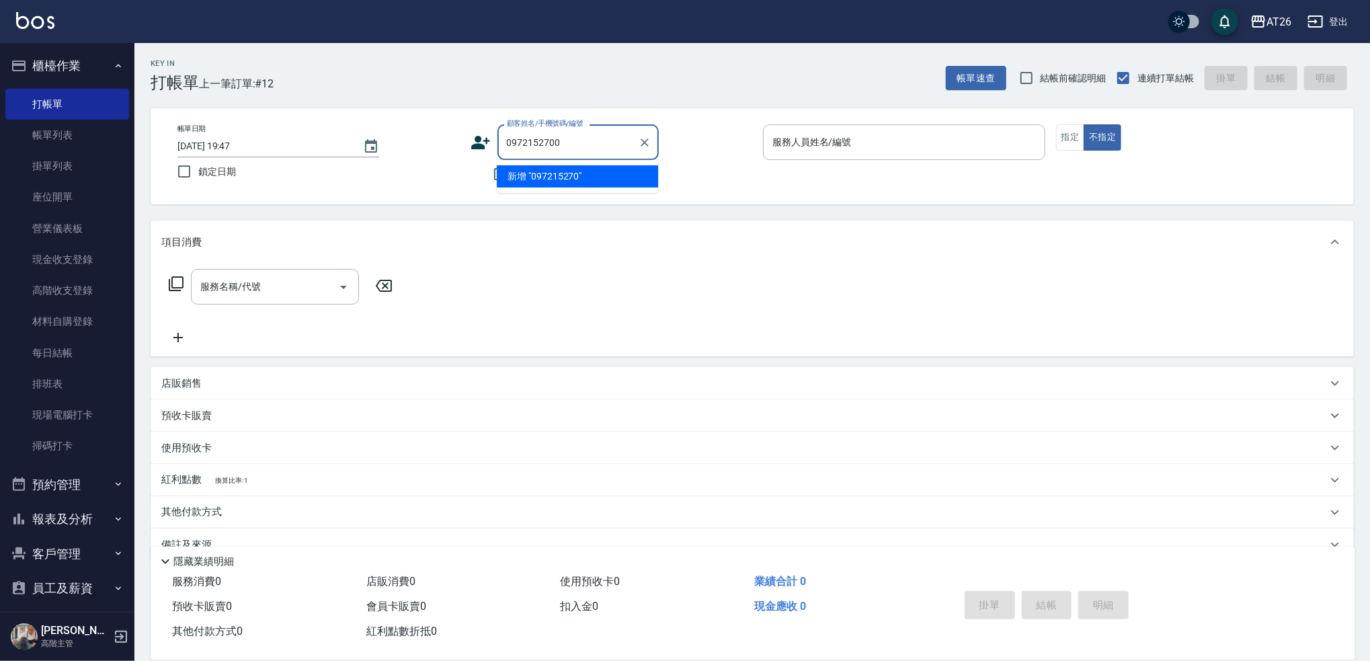
type input "0972152700"
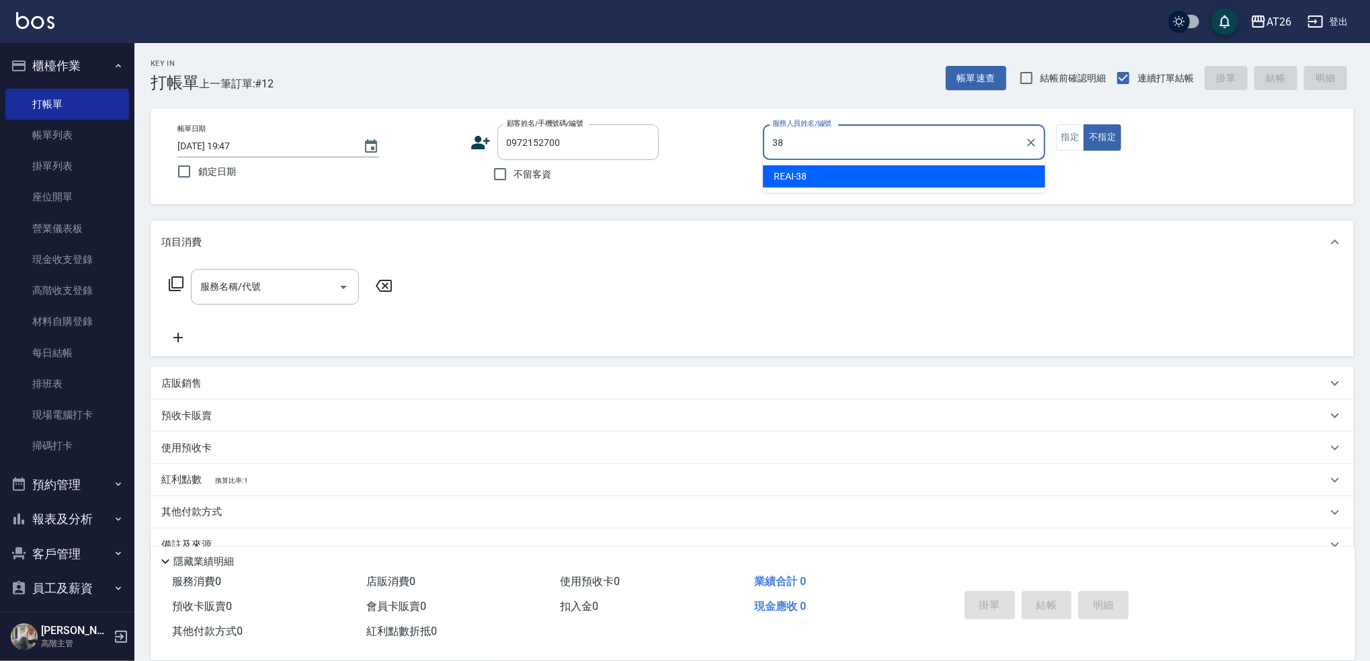
type input "REAI-38"
type button "false"
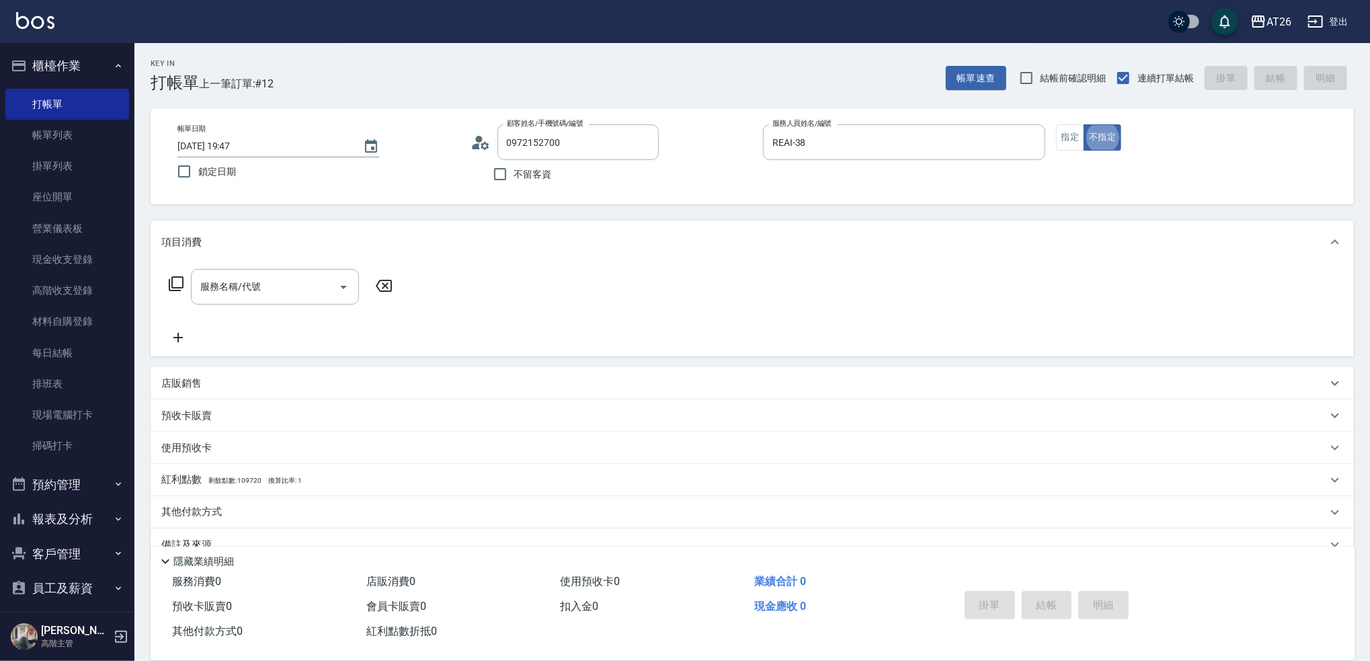
type input "林于塘/0972152700/null"
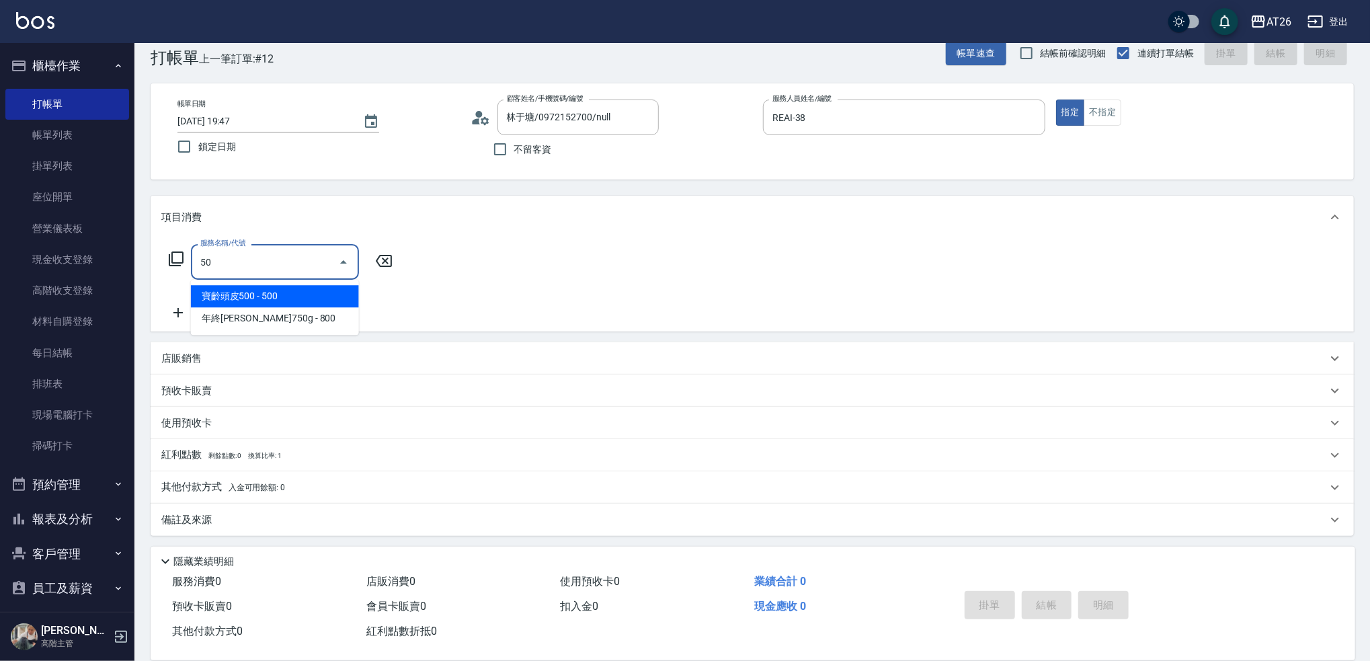
type input "501"
type input "120"
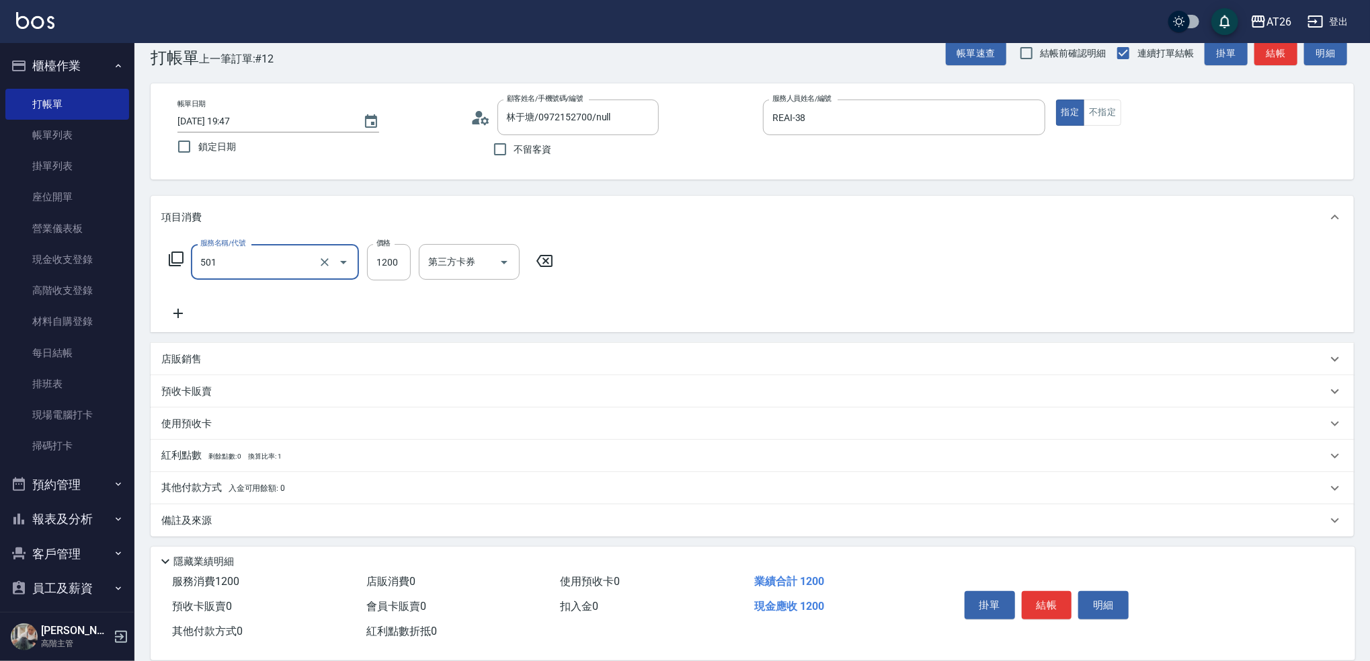
type input "染髮(501)"
type input "1"
type input "0"
type input "120"
type input "10"
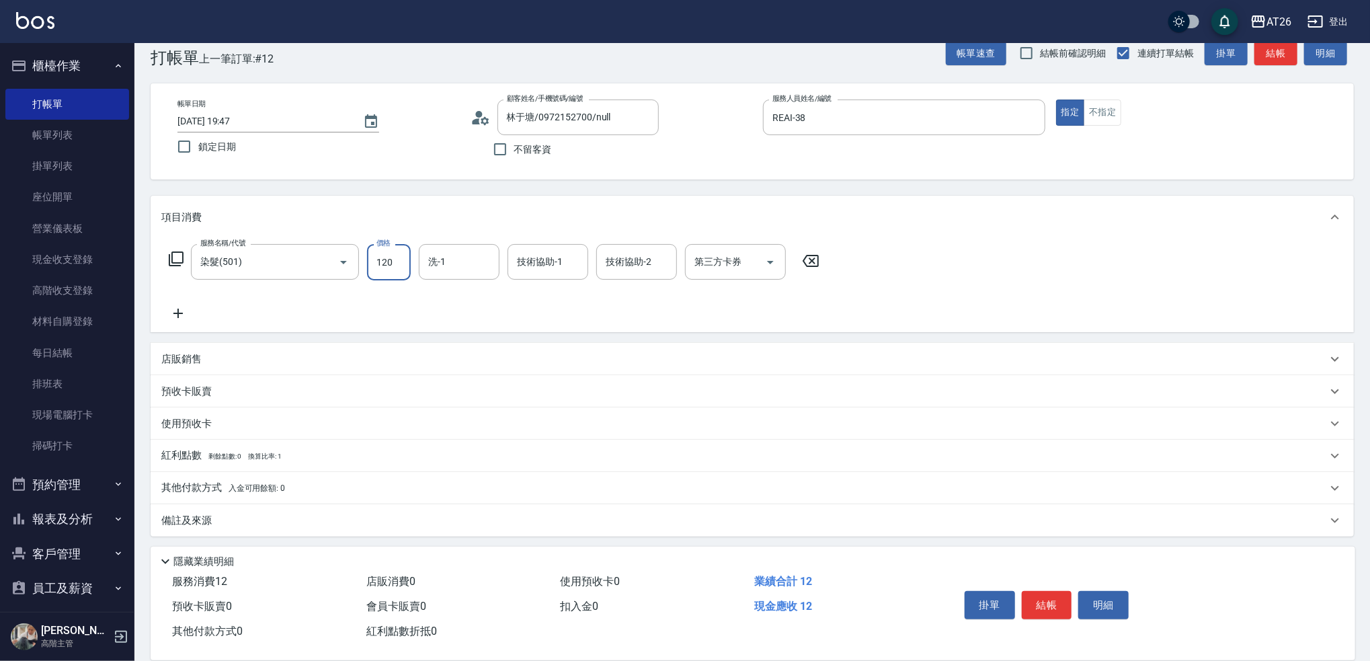
type input "1200"
type input "120"
type input "NANA-23"
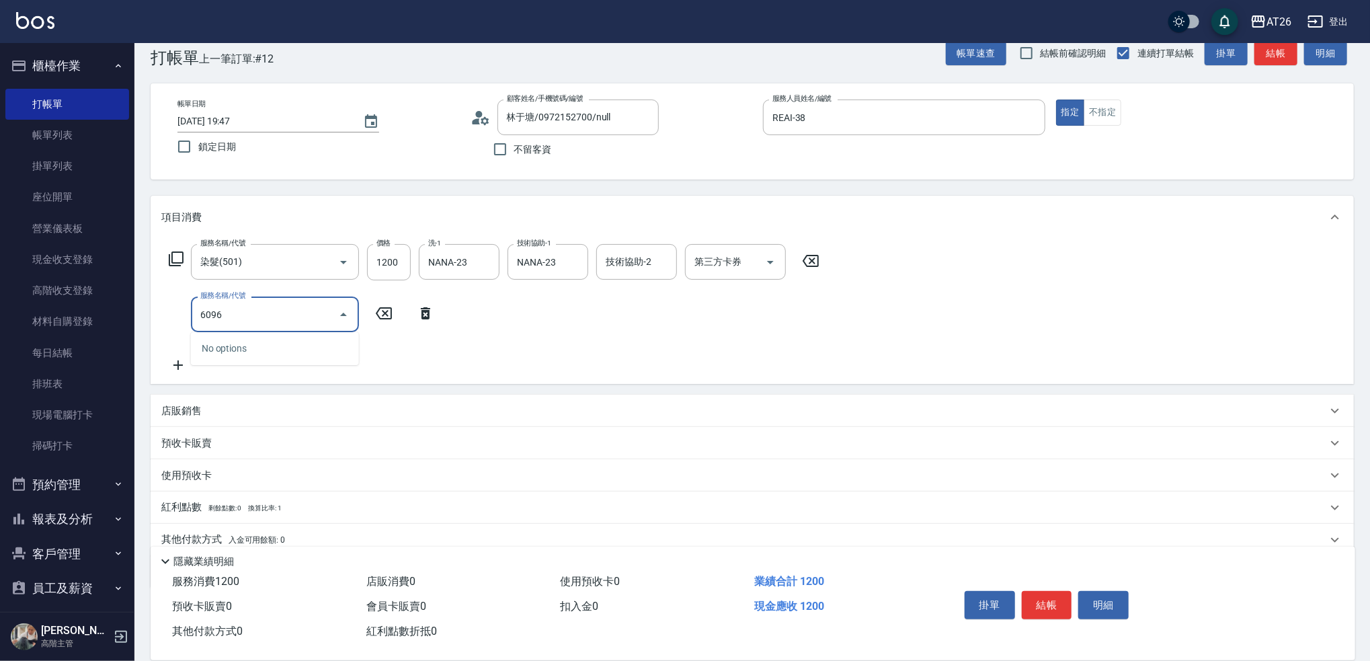
type input "609"
type input "220"
type input "自購三段(609)"
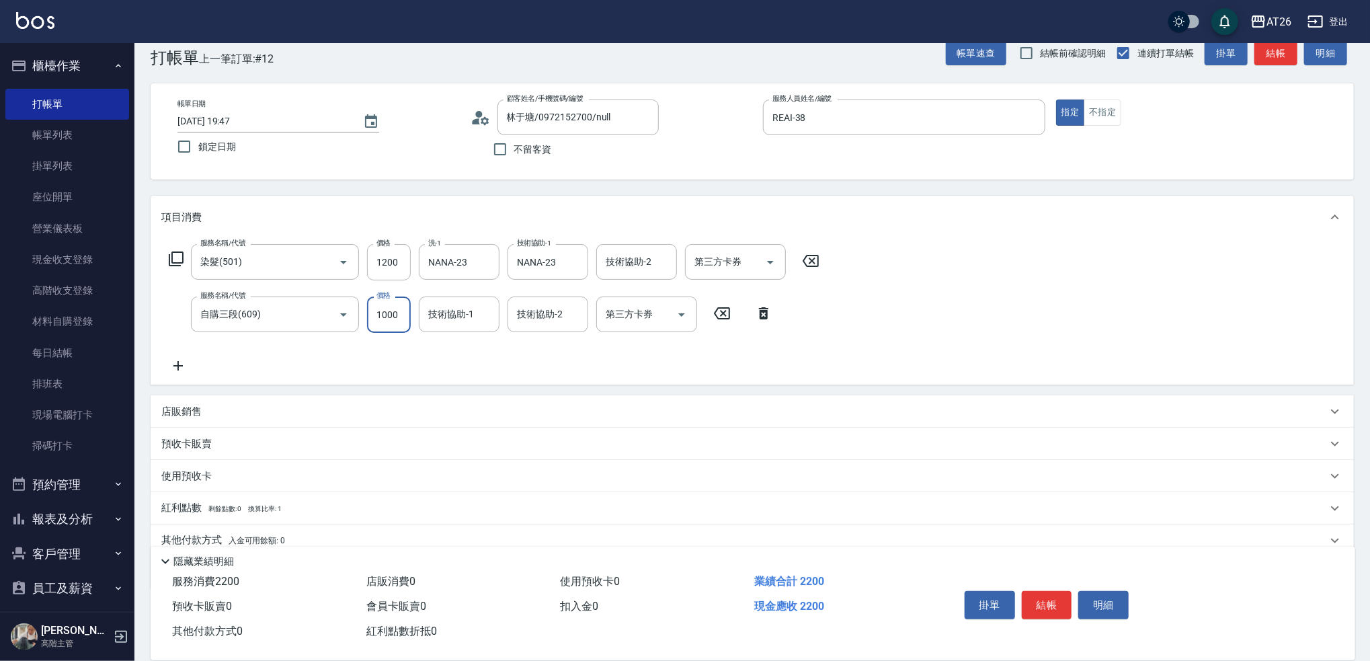
type input "2"
type input "120"
type input "250"
type input "140"
type input "2500"
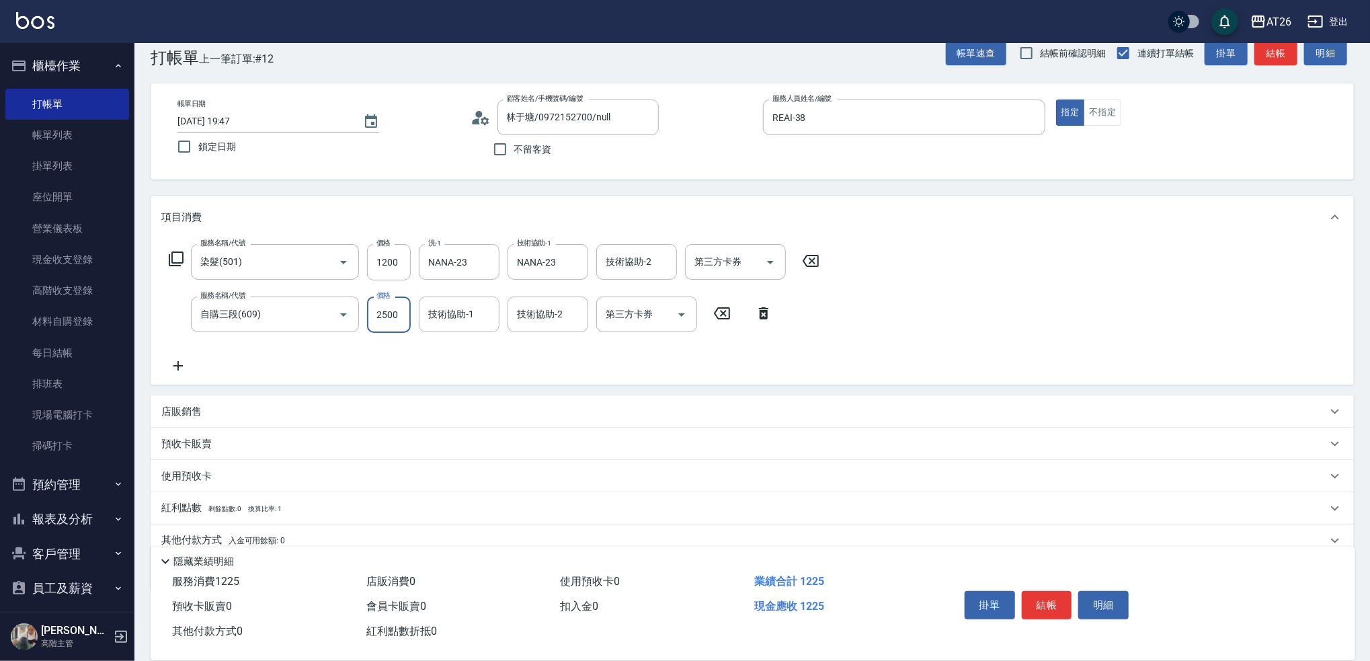
type input "370"
type input "2500"
type input "NANA-23"
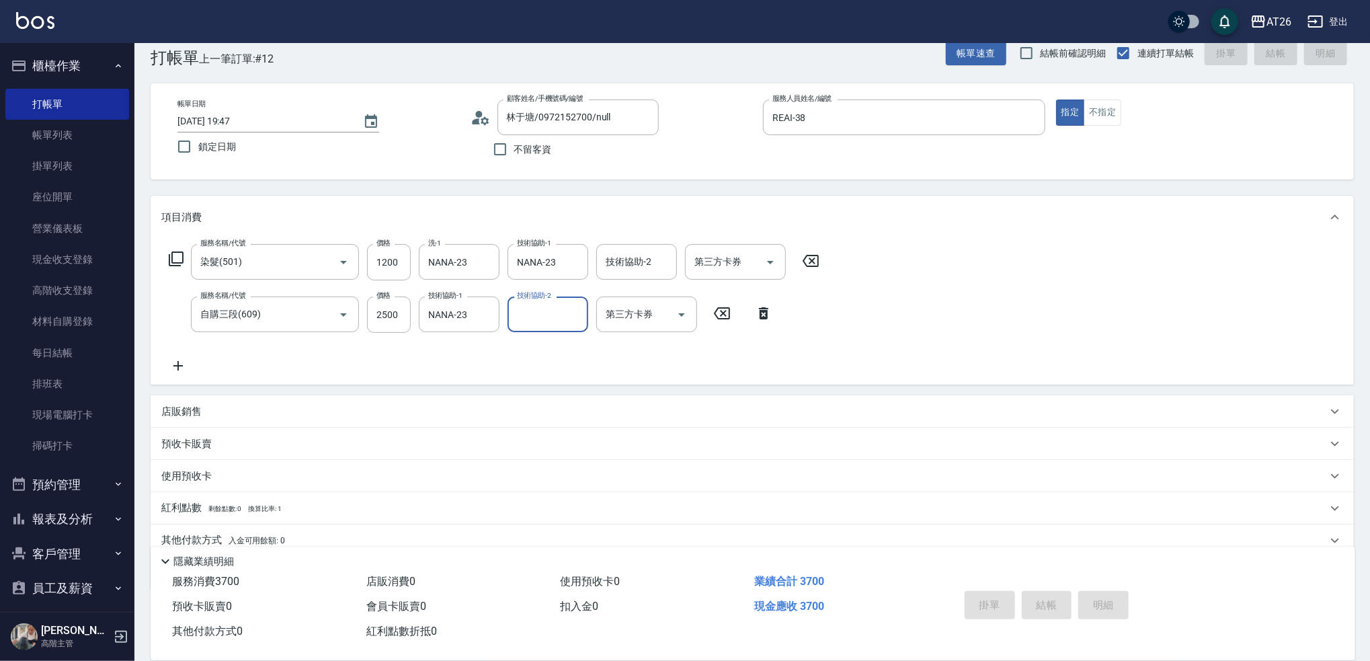
type input "0"
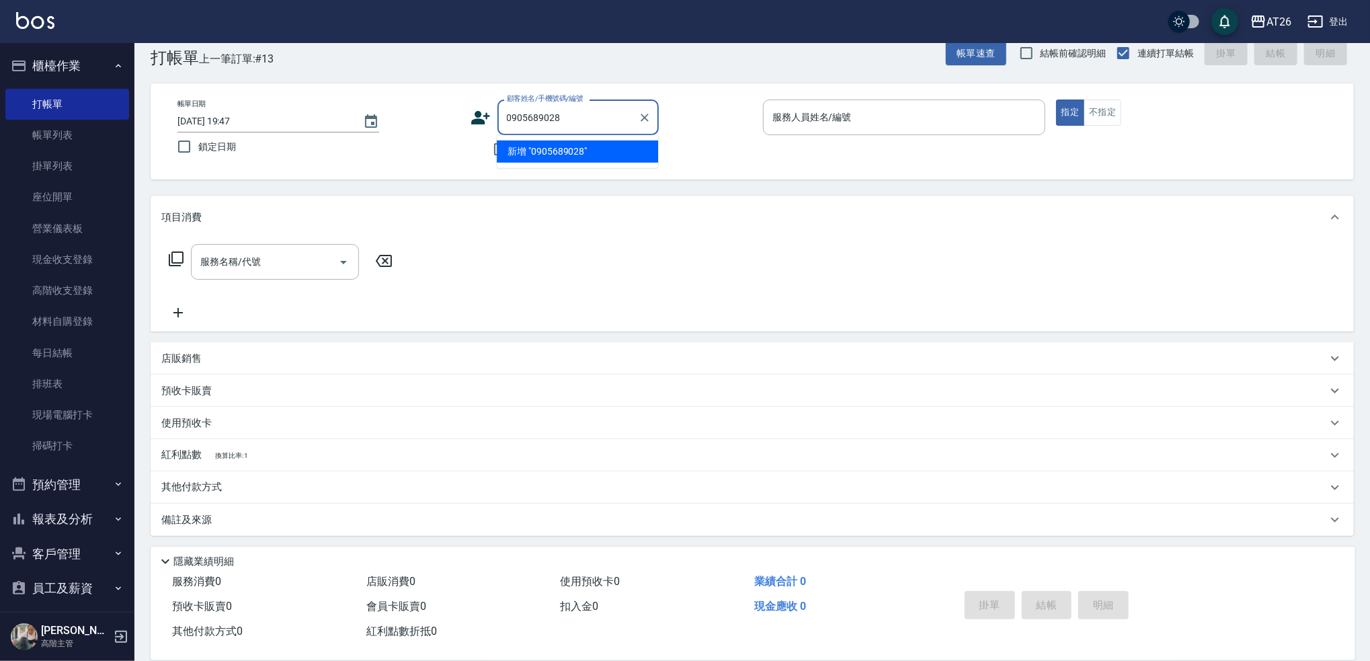
type input "0905689028"
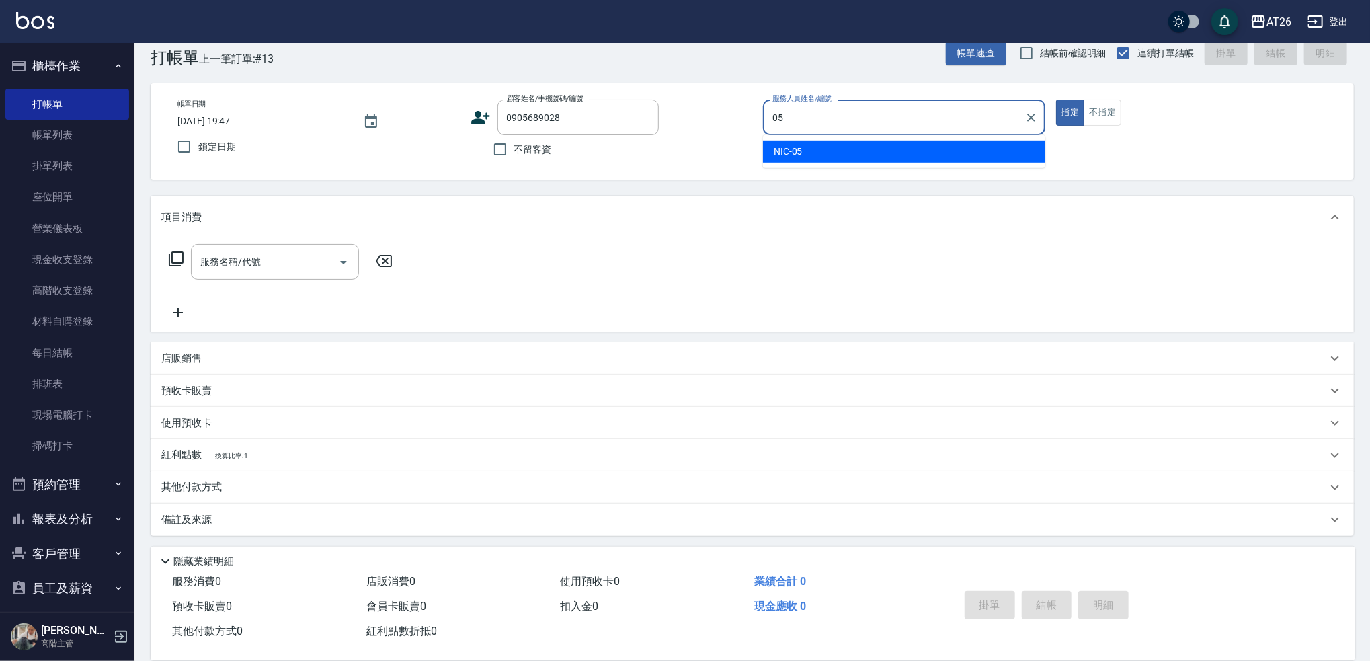
type input "NIC-05"
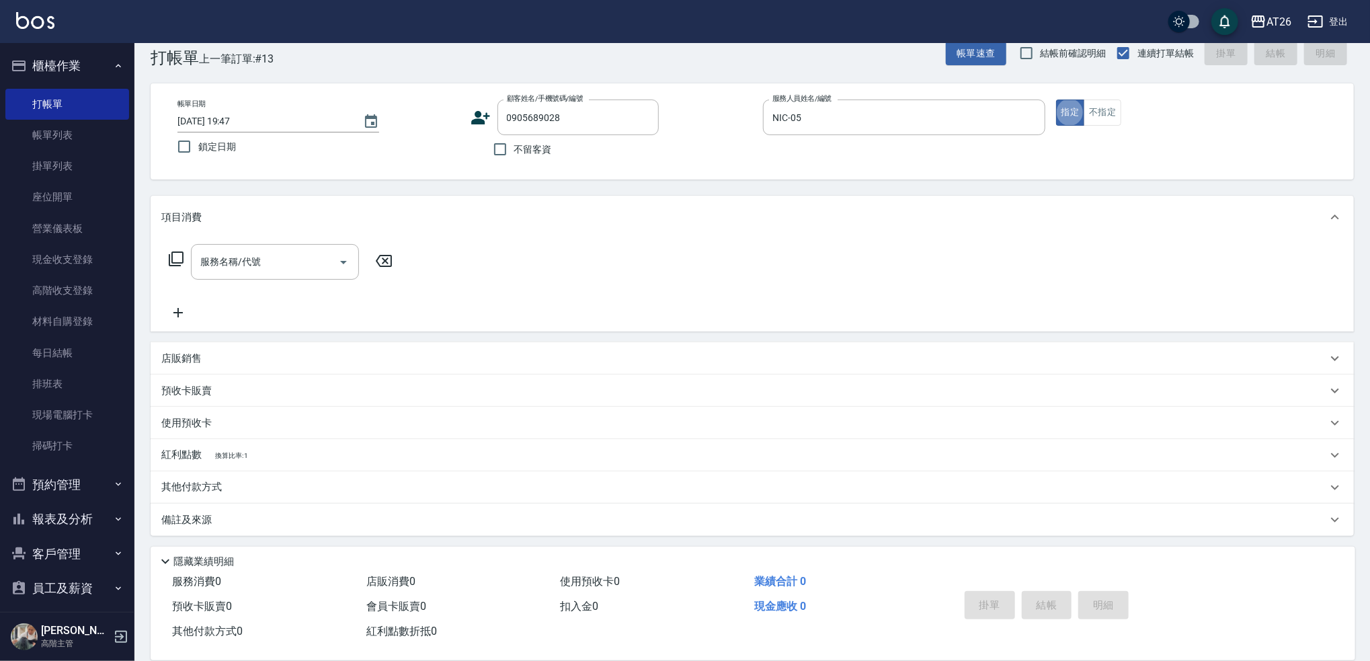
type input "[PERSON_NAME]/0905689028/0905689028"
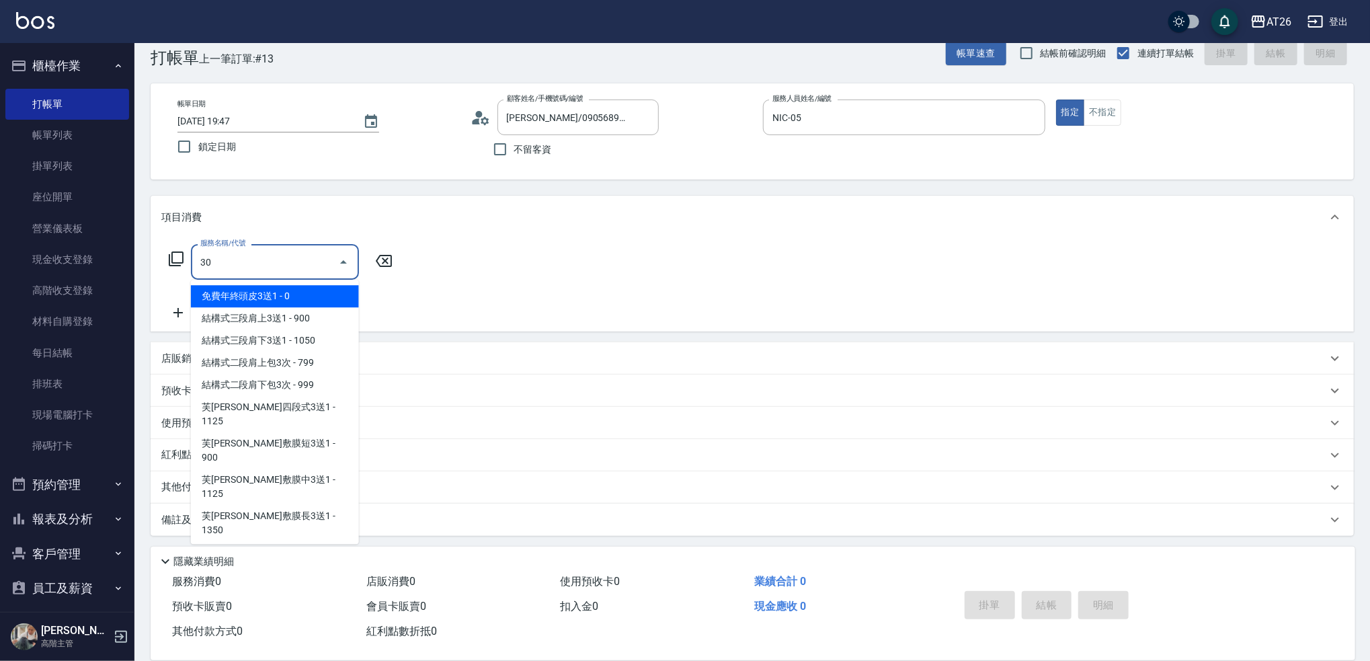
type input "301"
type input "120"
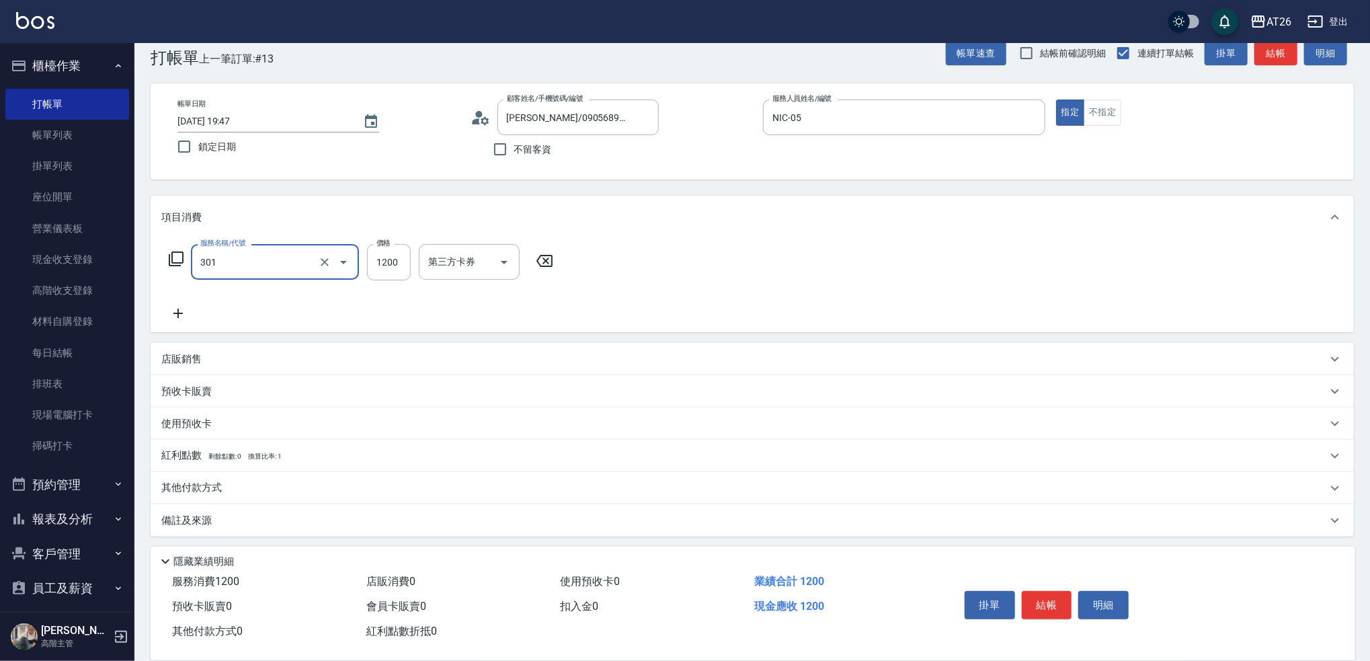
type input "燙髮(301)"
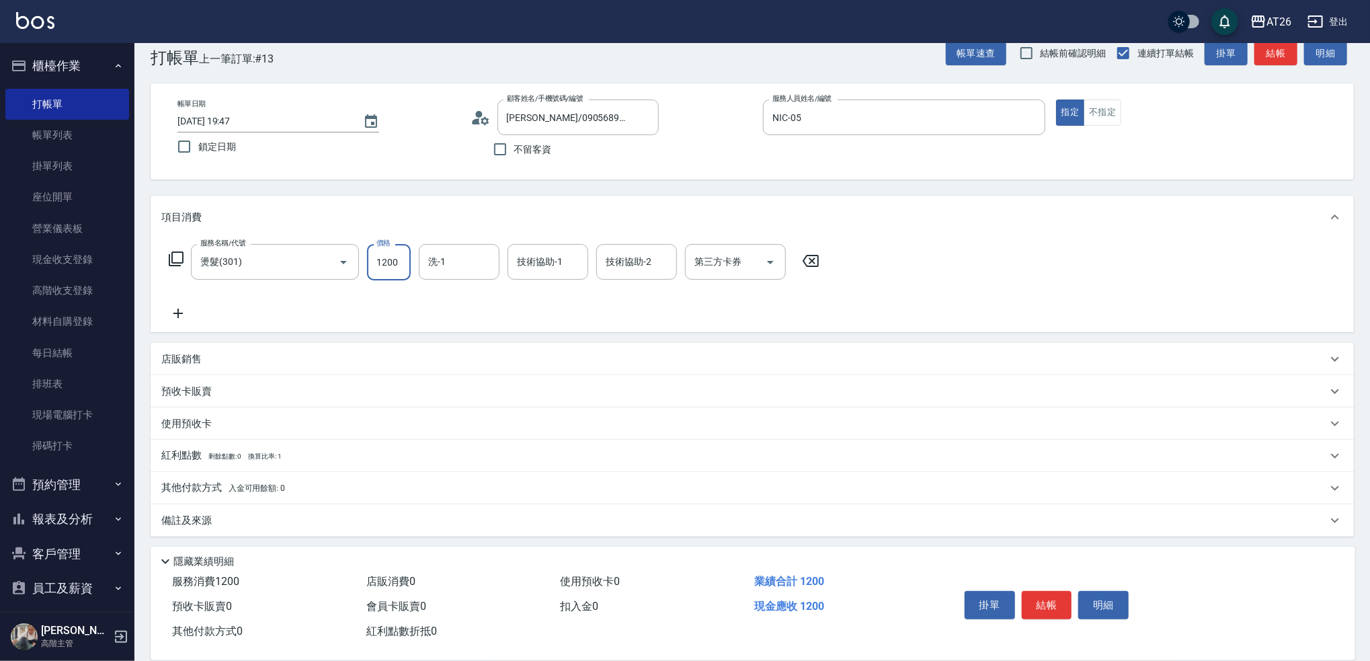
type input "1"
type input "0"
type input "158"
type input "10"
type input "1580"
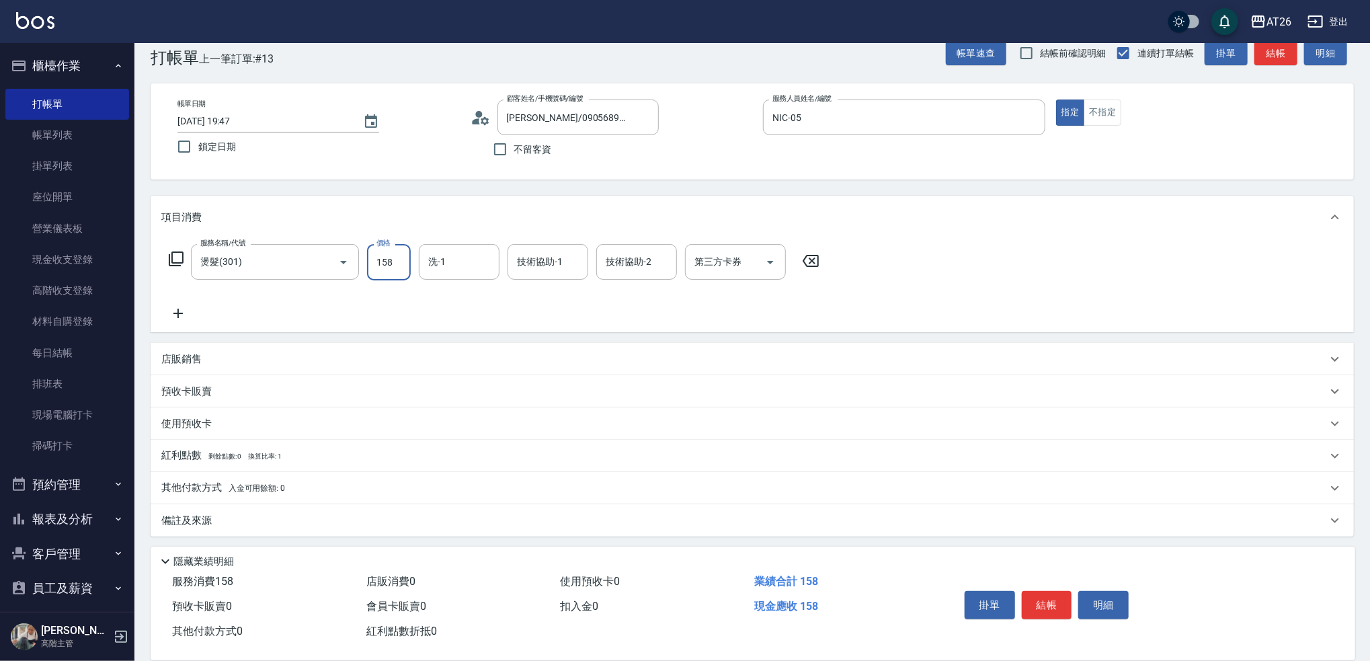
type input "150"
type input "1580"
type input "[PERSON_NAME]-44"
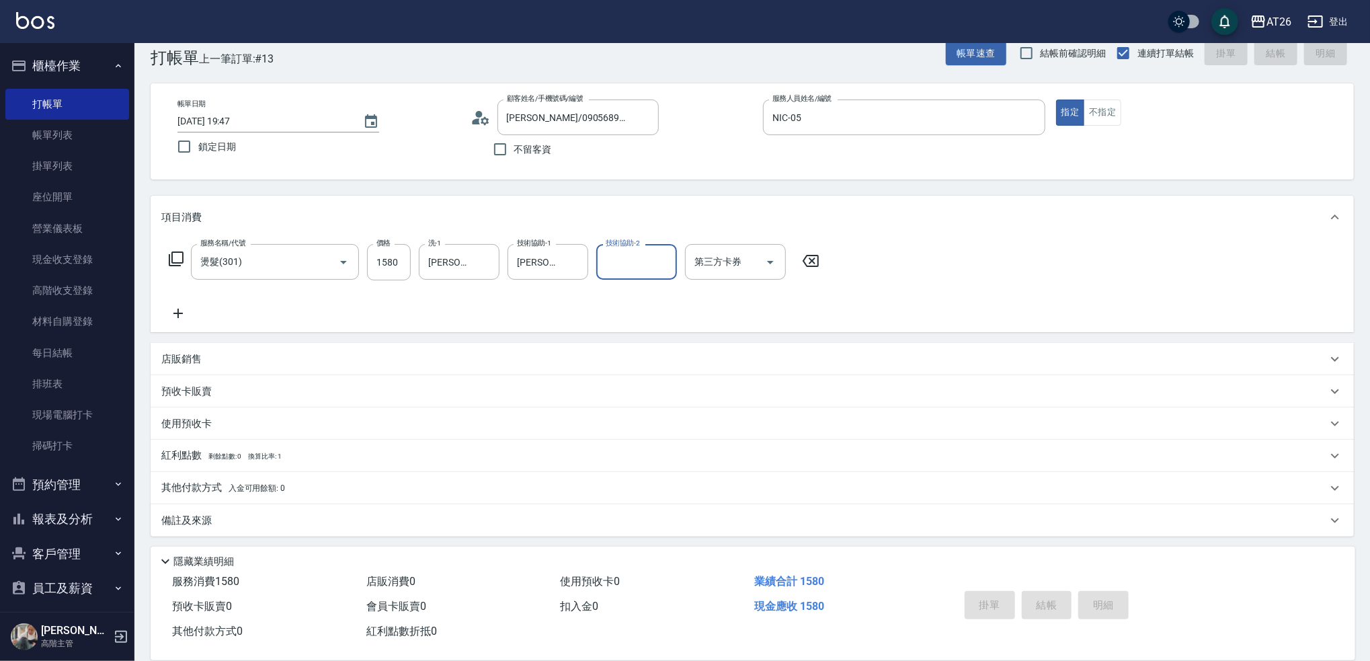
type input "0"
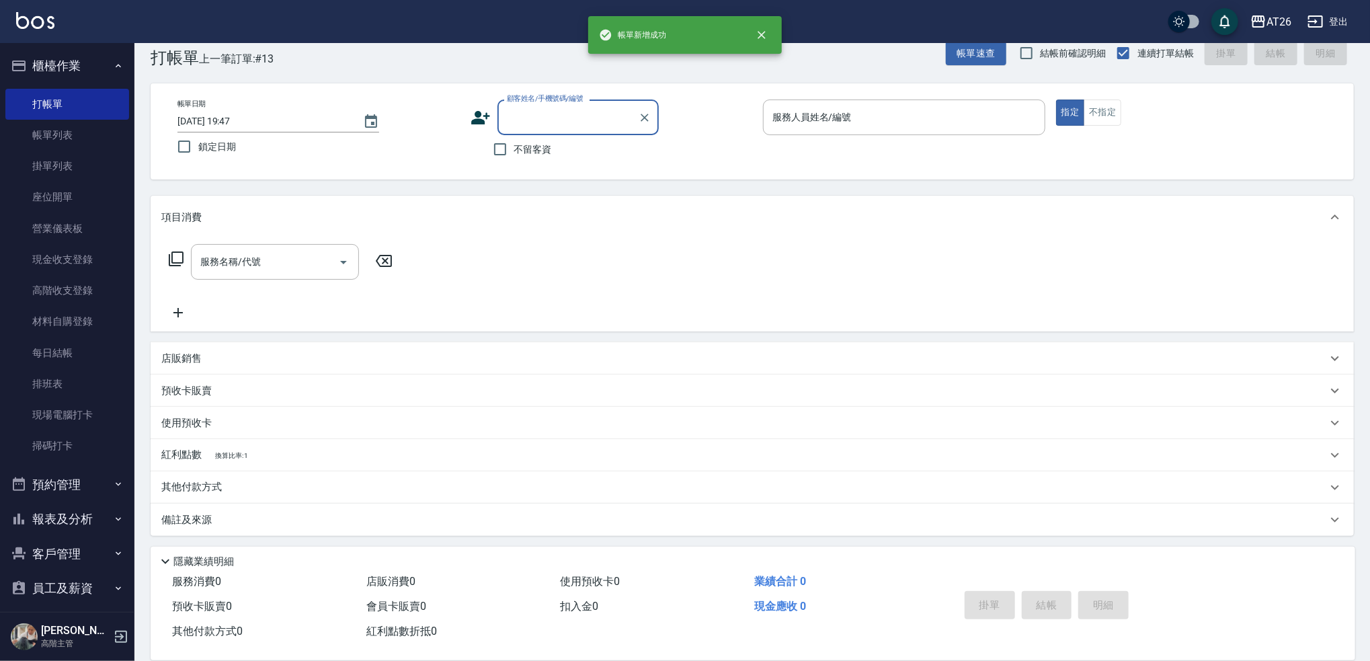
scroll to position [0, 0]
type input "99"
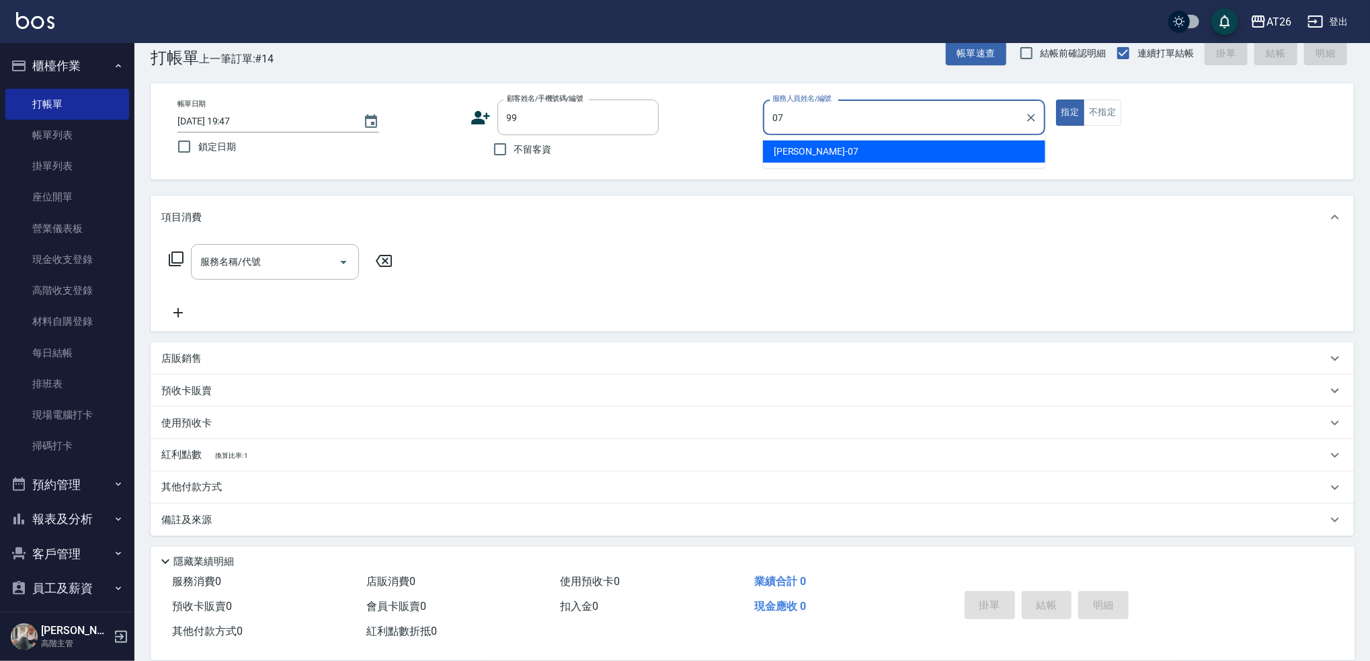
type input "[PERSON_NAME]-07"
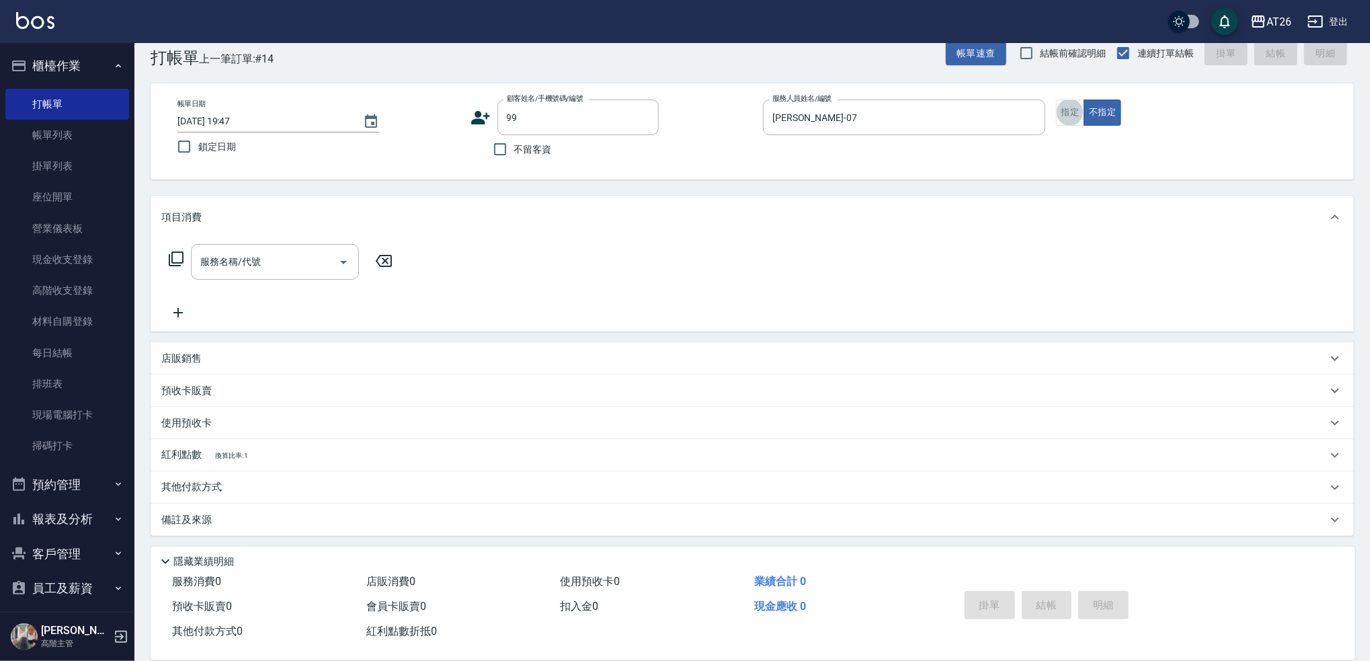
type input "[PERSON_NAME]/99/880414"
type input "401"
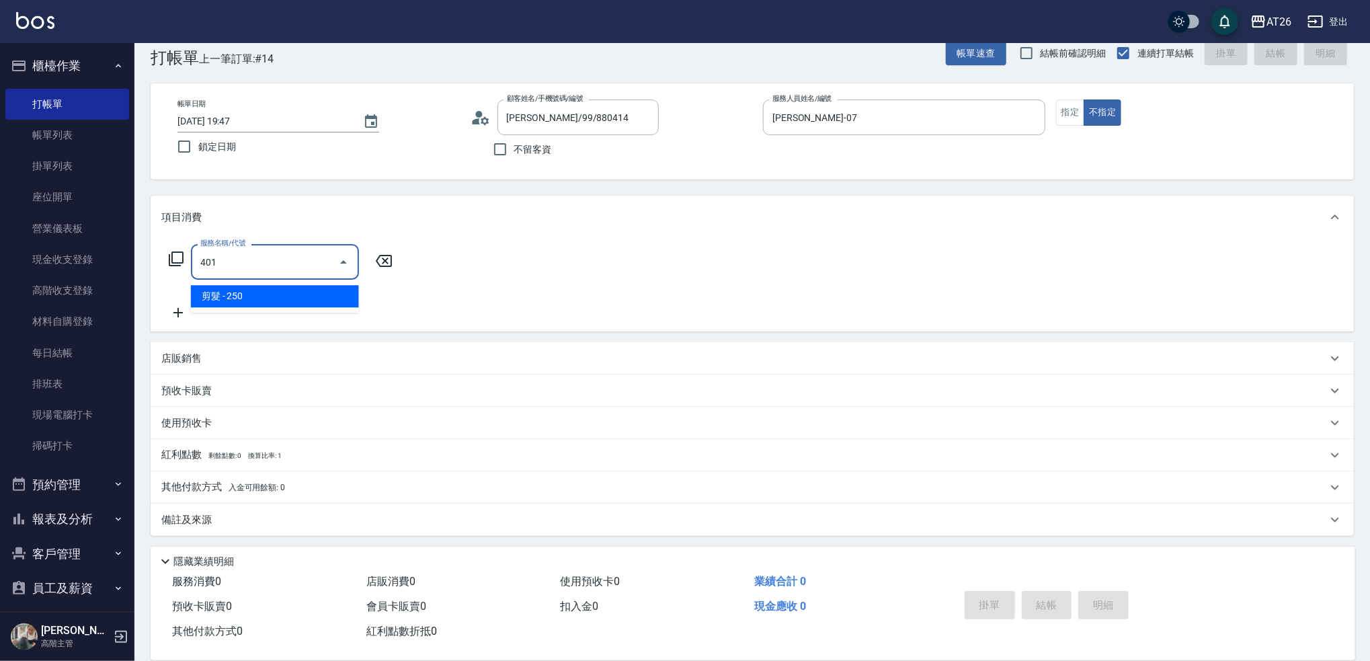
type input "20"
type input "剪髮(401)"
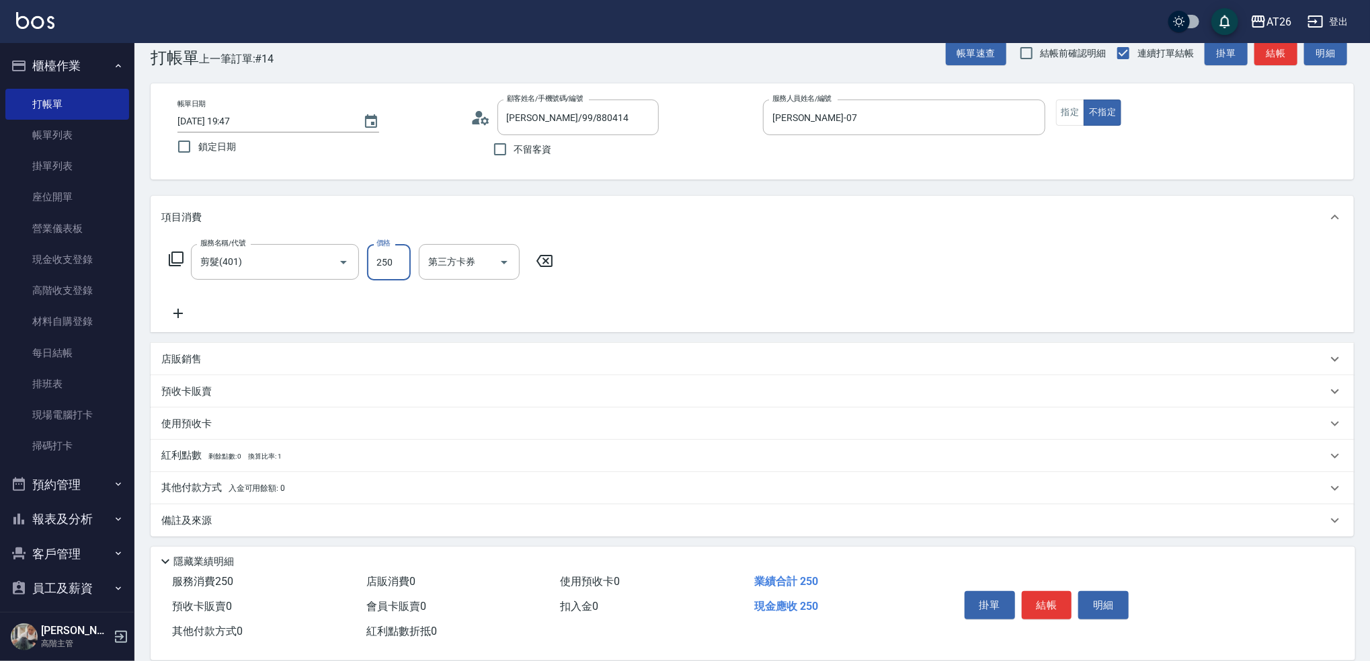
type input "0"
type input "350"
type input "30"
type input "350"
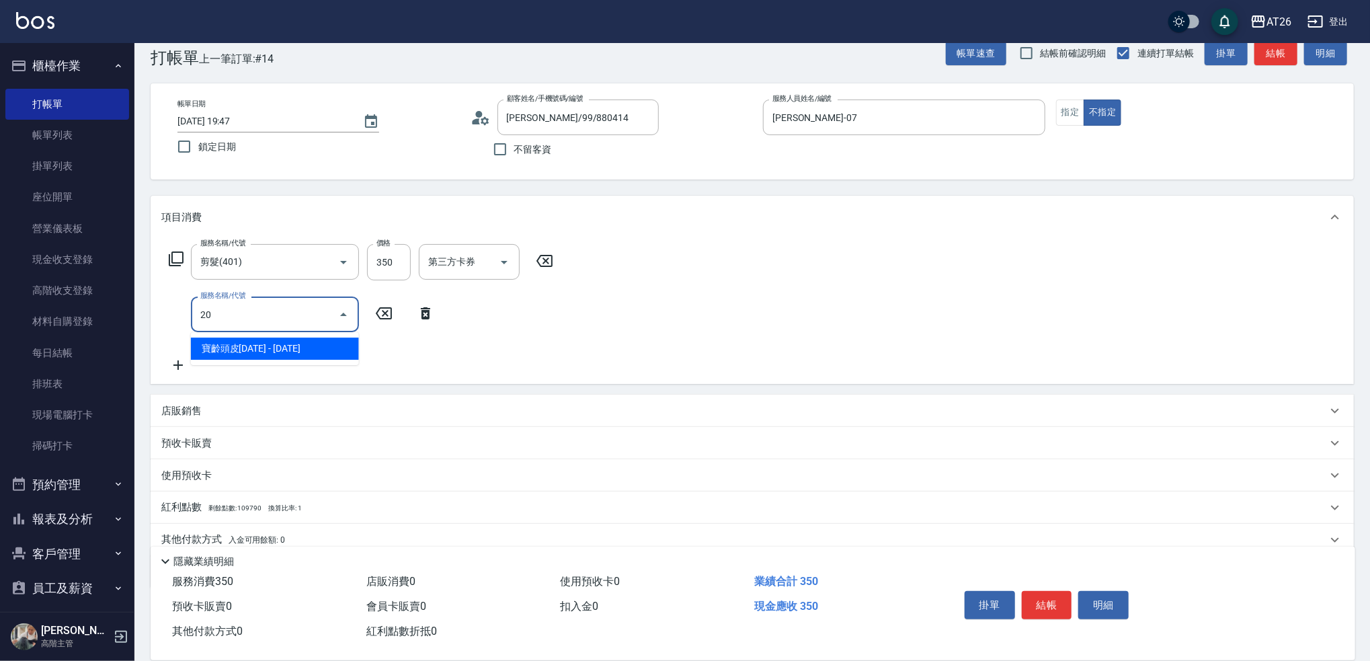
type input "201"
type input "60"
type input "洗髮(201)"
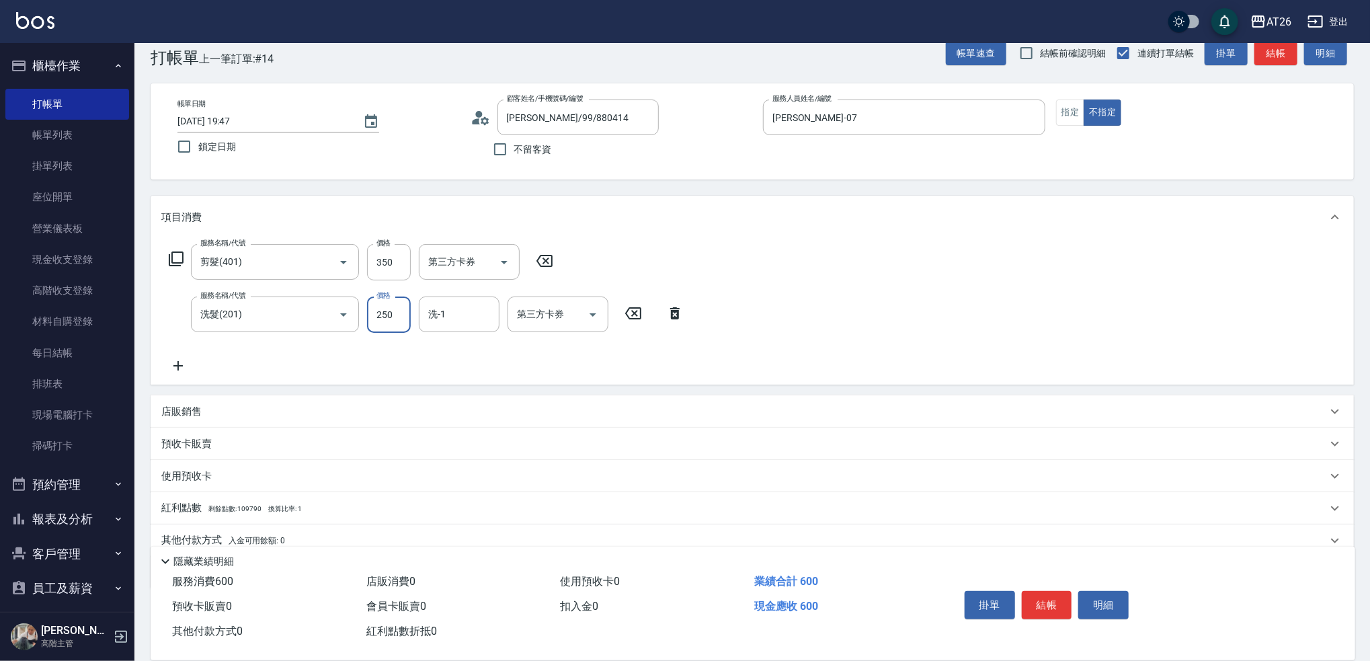
type input "63"
type input "40"
type input "635880"
type input "63620"
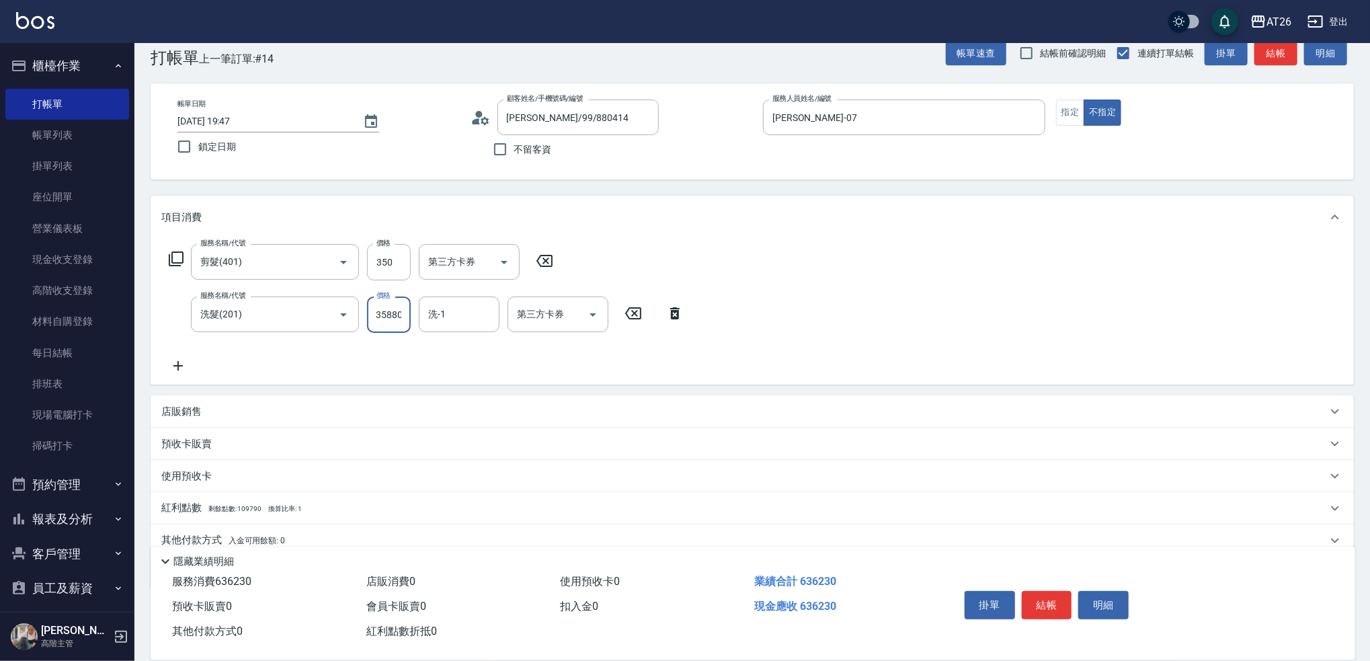
type input "63588"
type input "6390"
type input "6358"
type input "670"
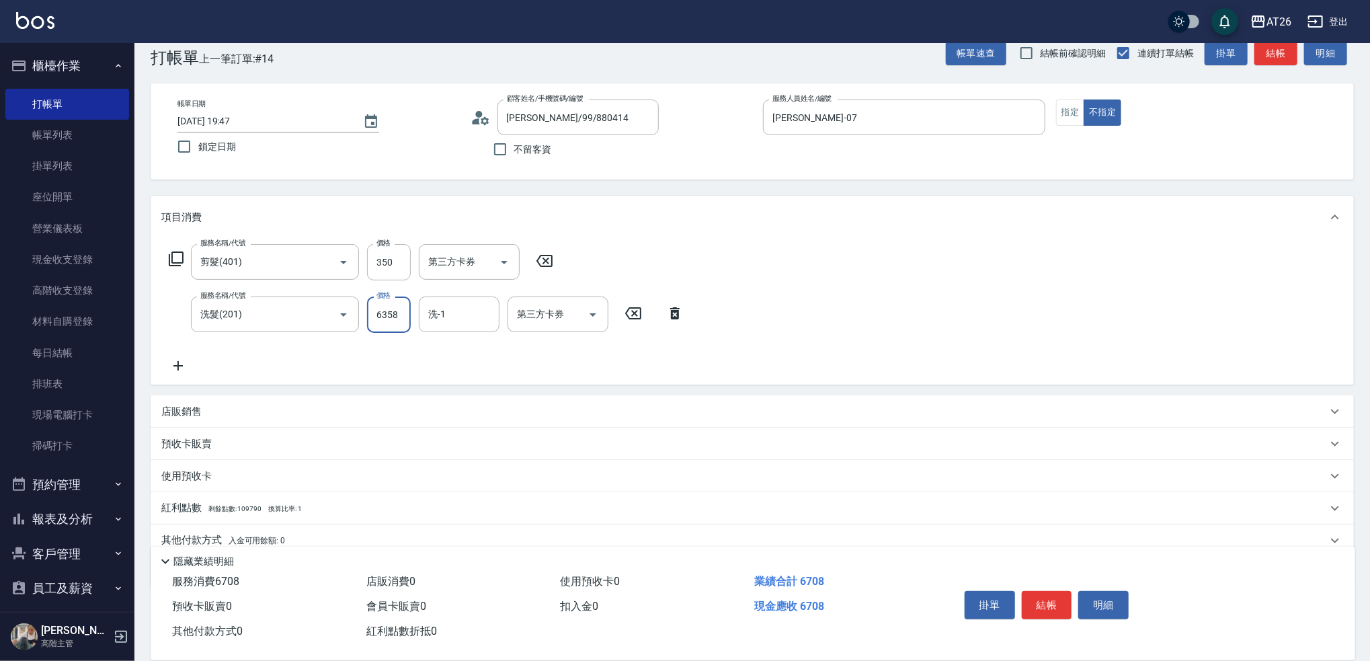
type input "635"
type input "90"
type input "63"
type input "40"
type input "6"
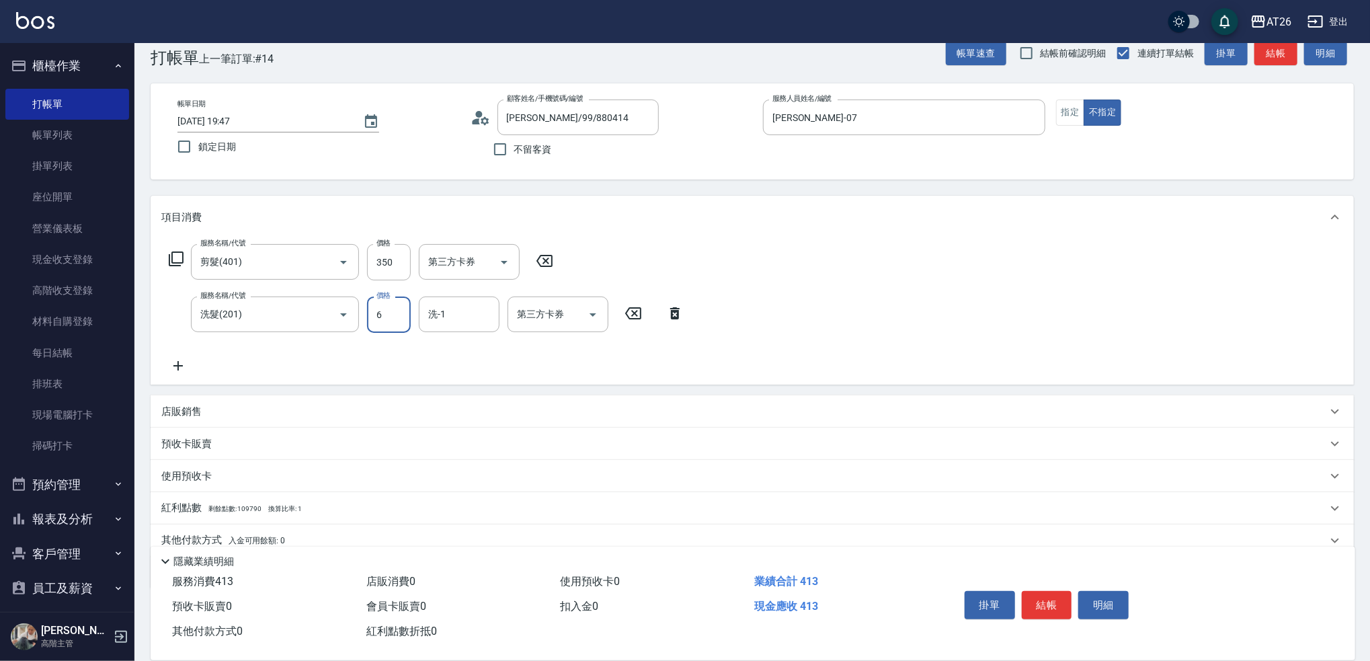
type input "30"
type input "350"
type input "70"
type input "350"
type input "[PERSON_NAME]-46"
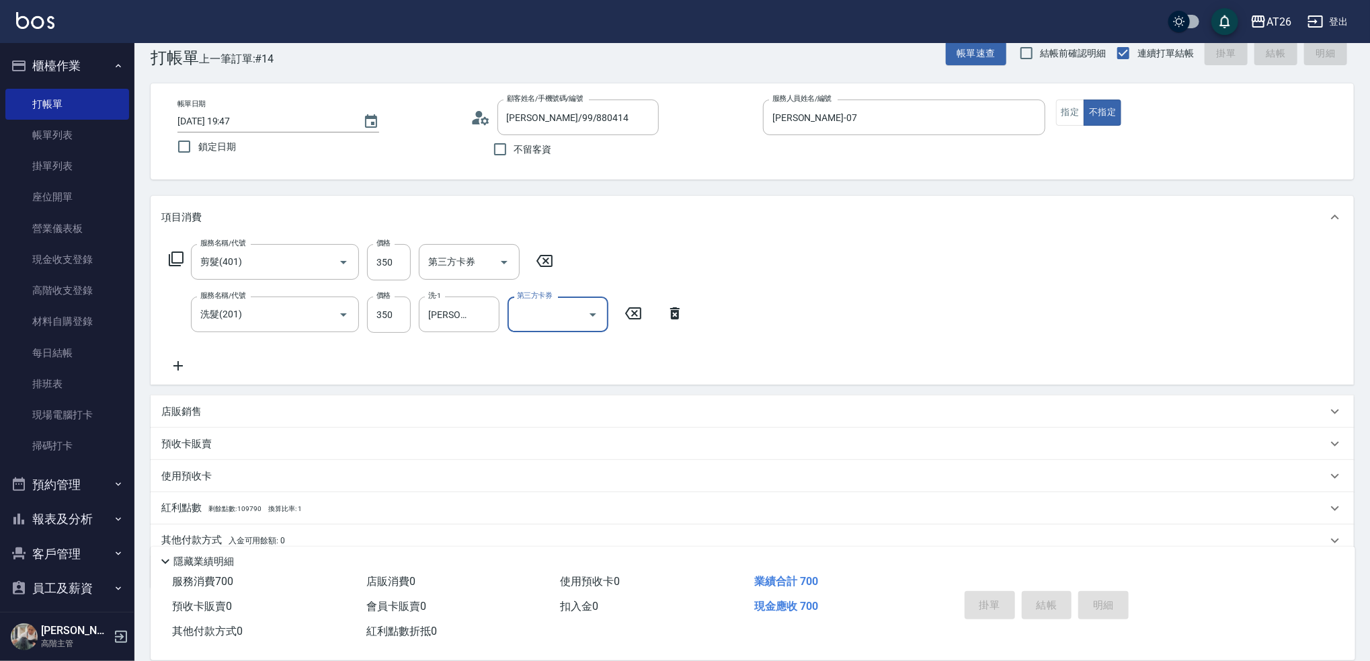
type input "[DATE] 19:48"
type input "0"
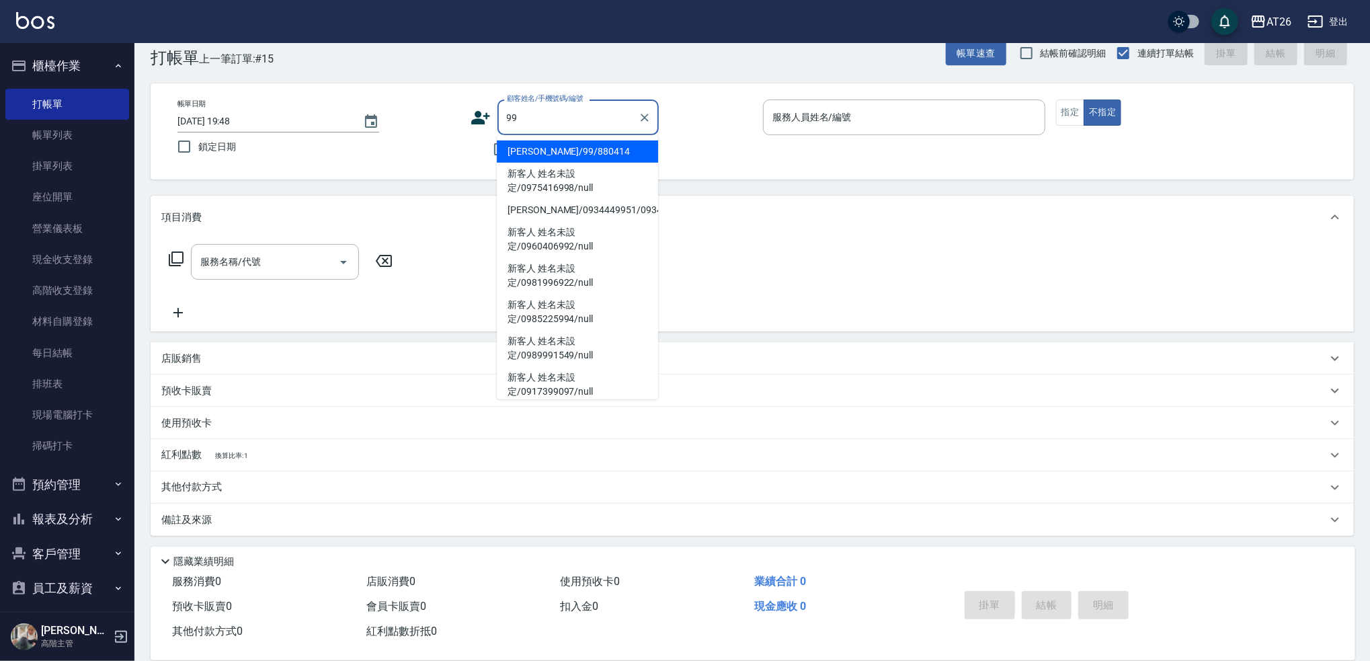
type input "[PERSON_NAME]/99/880414"
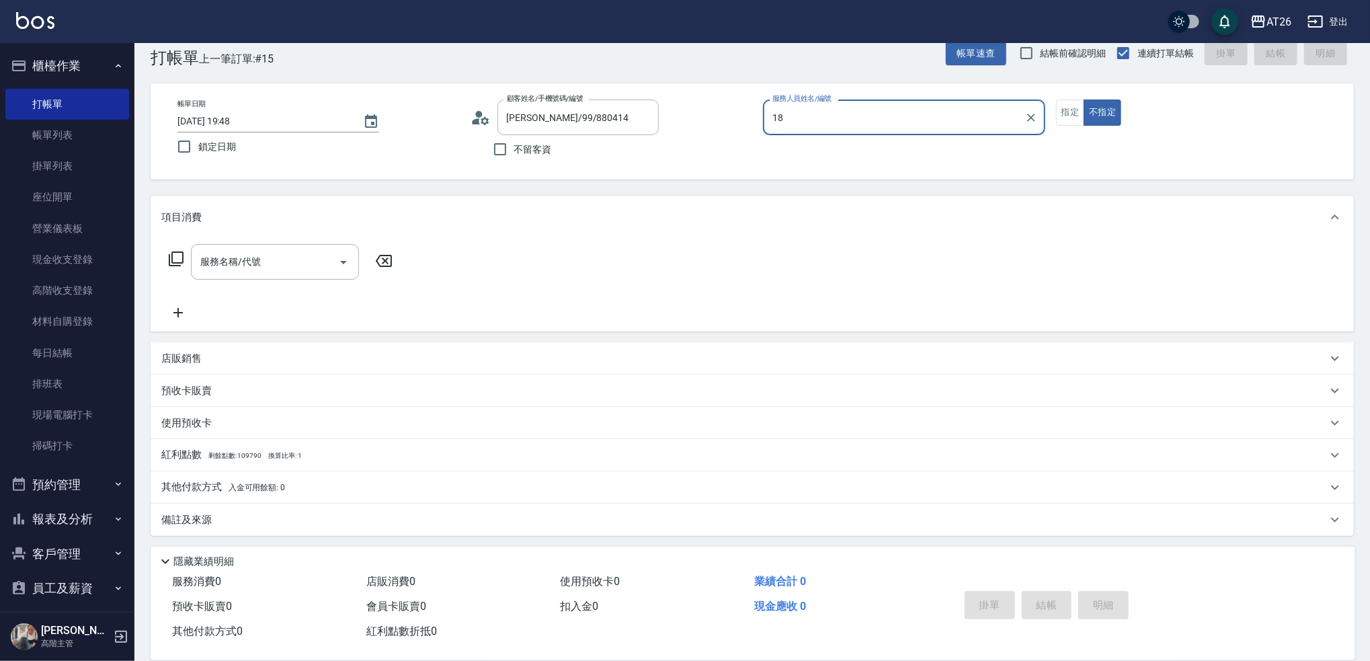
type input "APPLE-18"
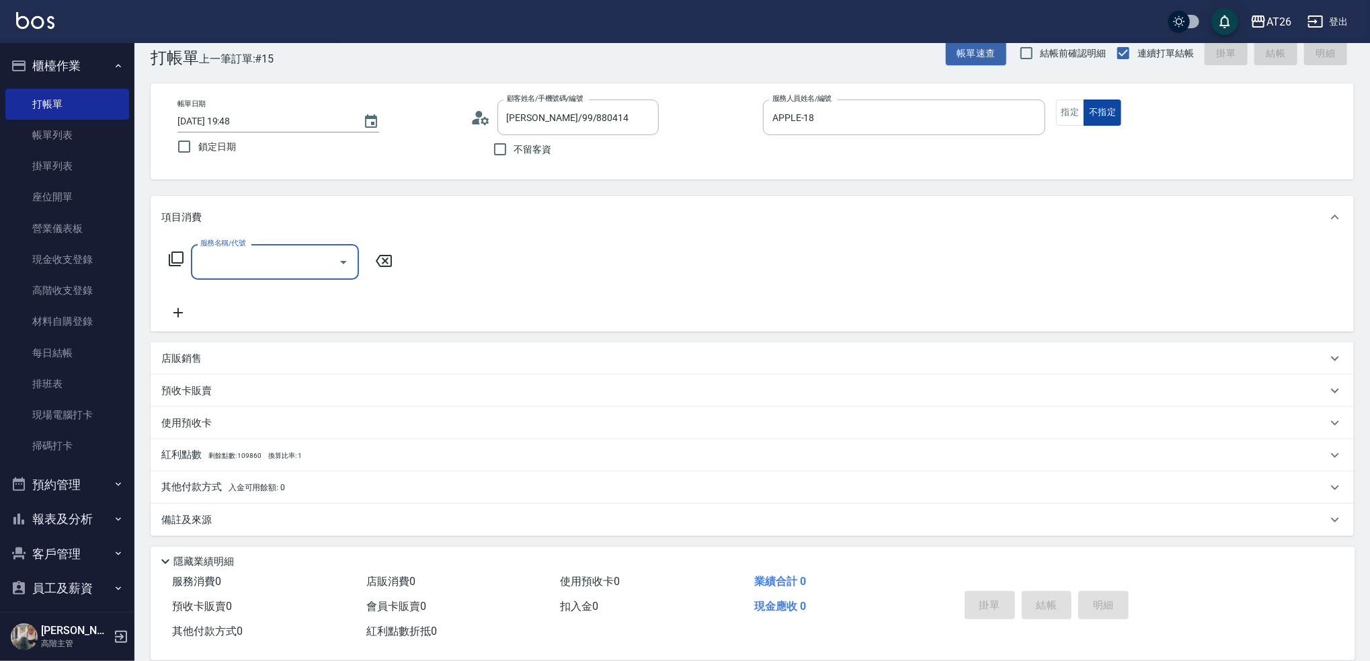
click at [1083, 111] on button "不指定" at bounding box center [1102, 112] width 38 height 26
click at [1074, 112] on button "指定" at bounding box center [1070, 112] width 29 height 26
type input "201"
type input "20"
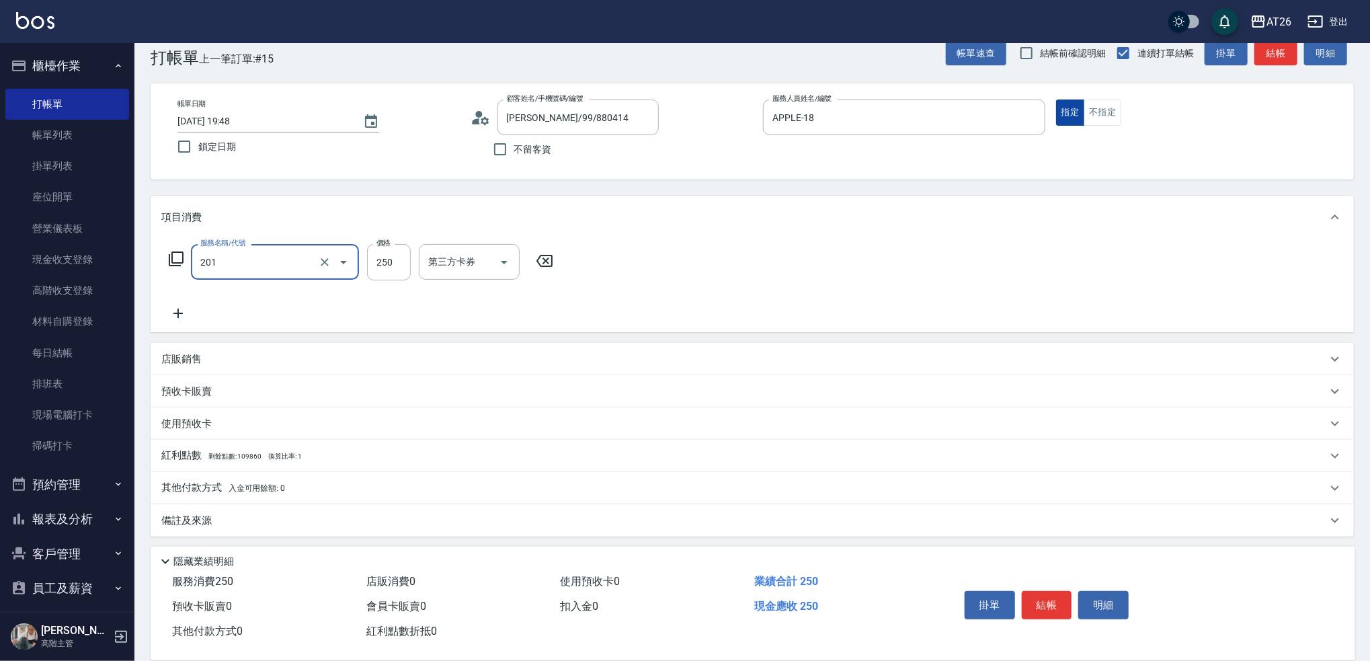
type input "洗髮(201)"
type input "0"
type input "300"
type input "30"
type input "300"
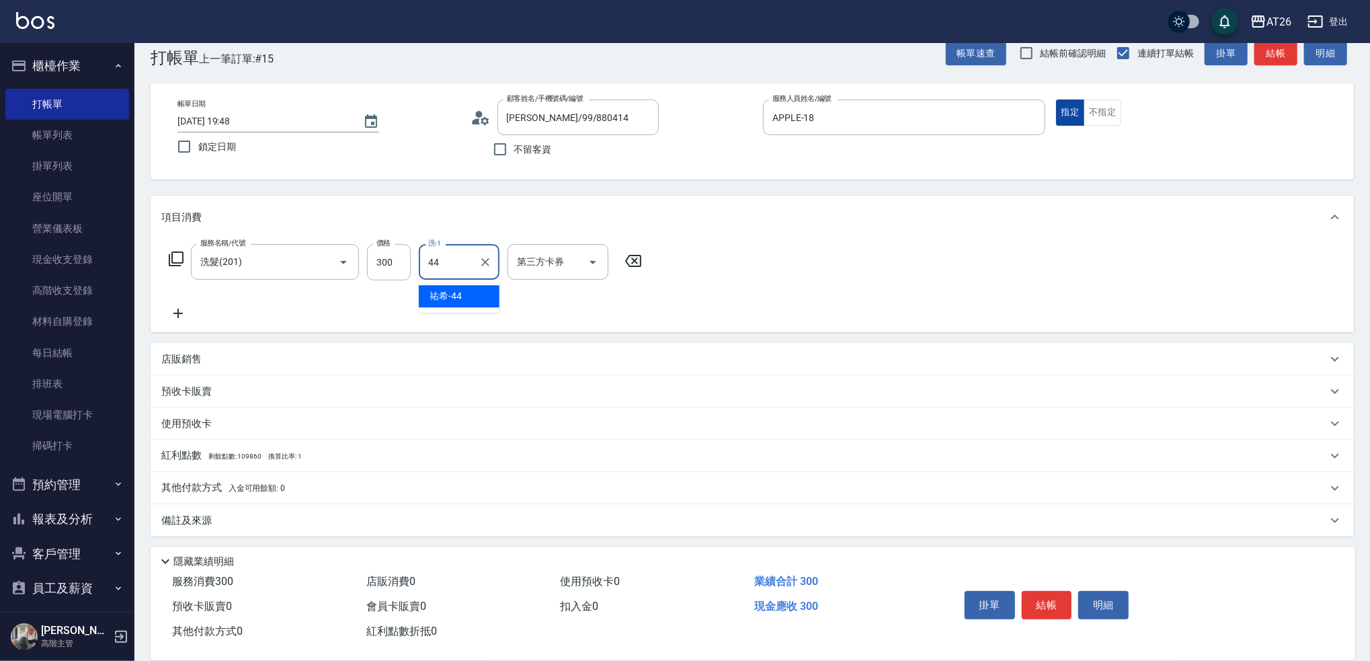
type input "[PERSON_NAME]-44"
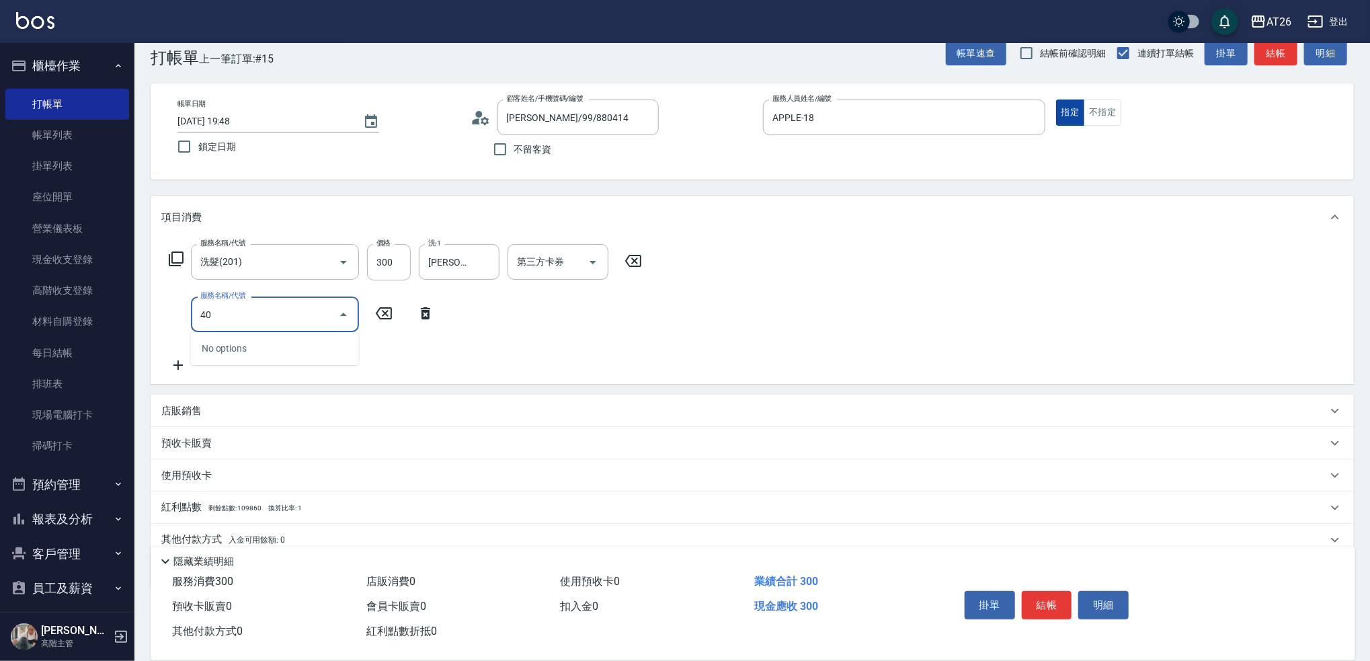
type input "401"
type input "50"
type input "剪髮(401)"
type input "3"
type input "30"
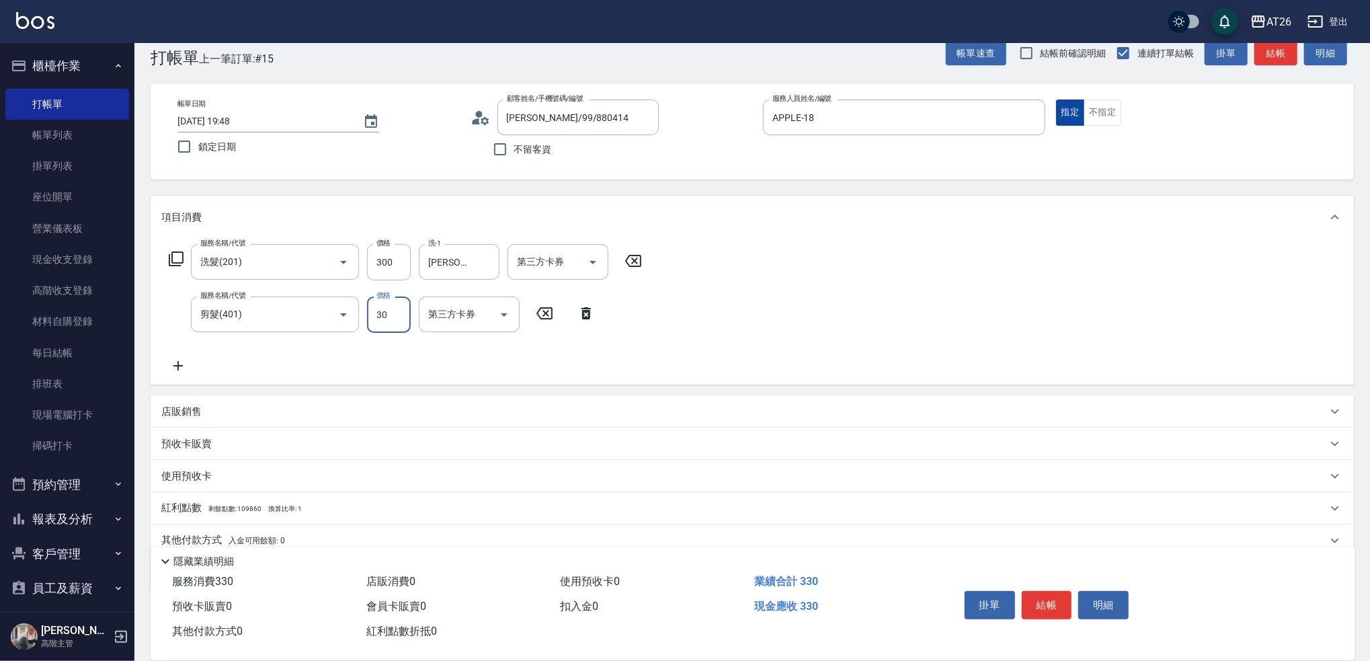
type input "300"
type input "60"
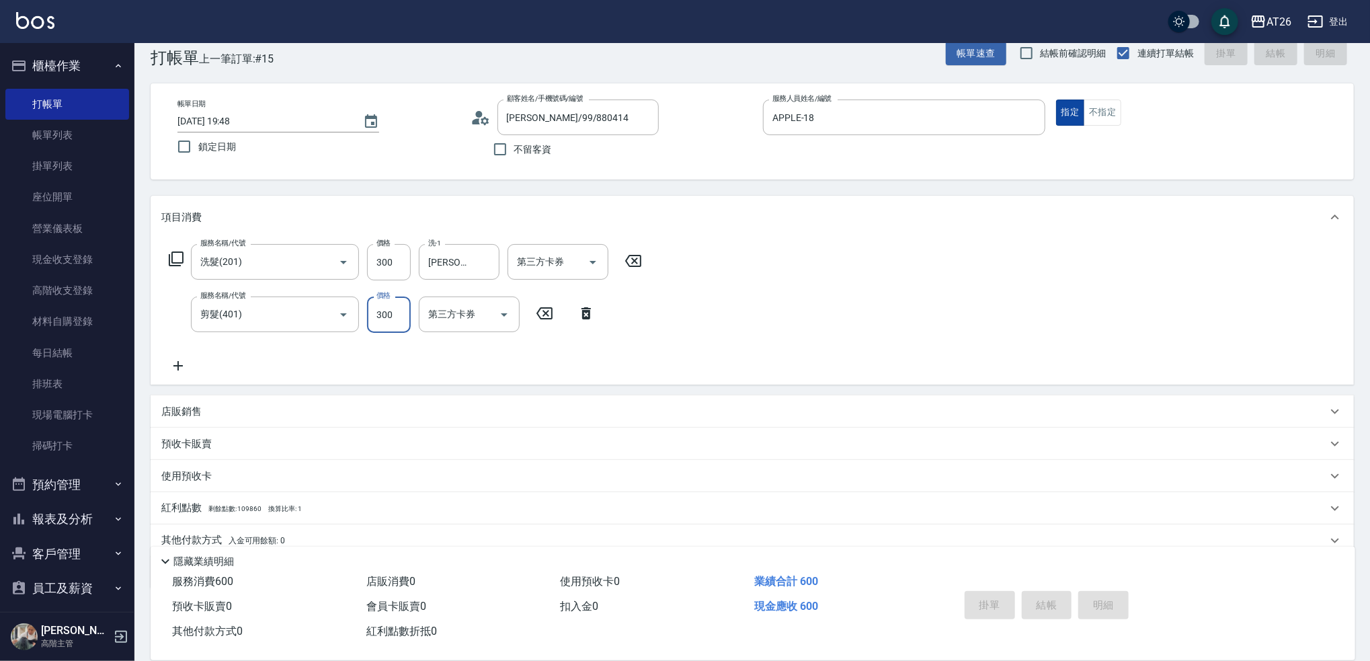
type input "0"
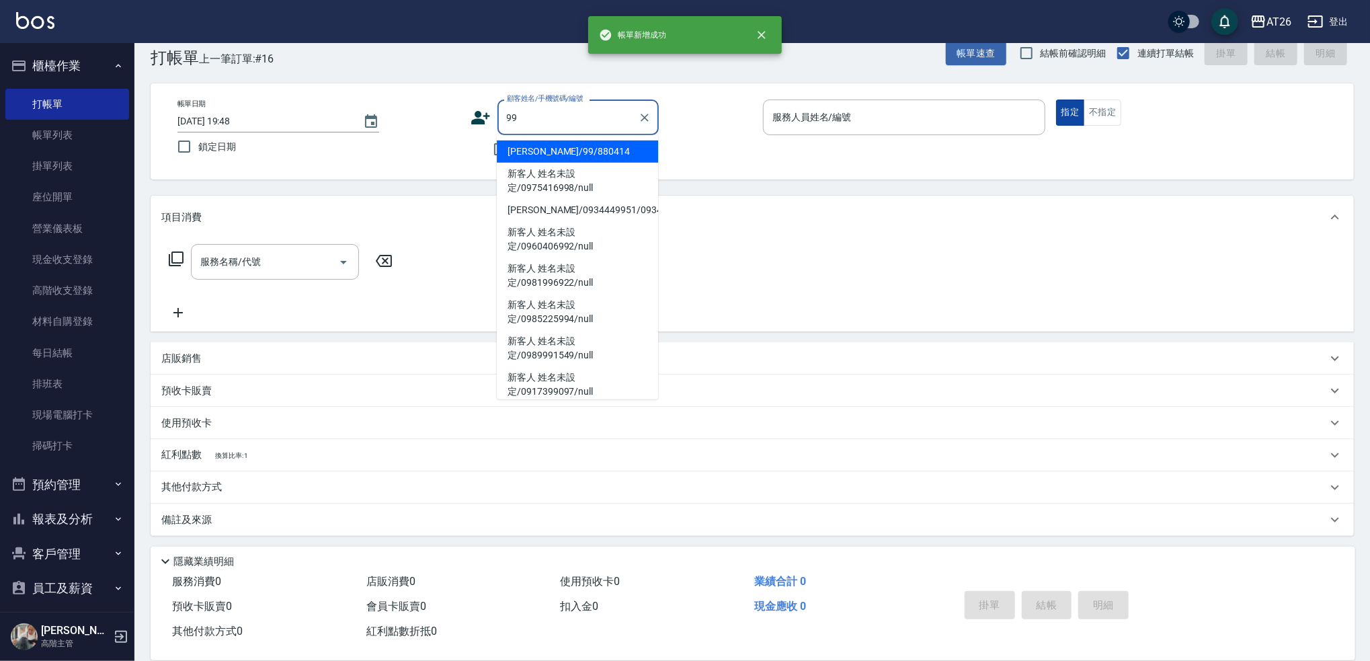
type input "[PERSON_NAME]/99/880414"
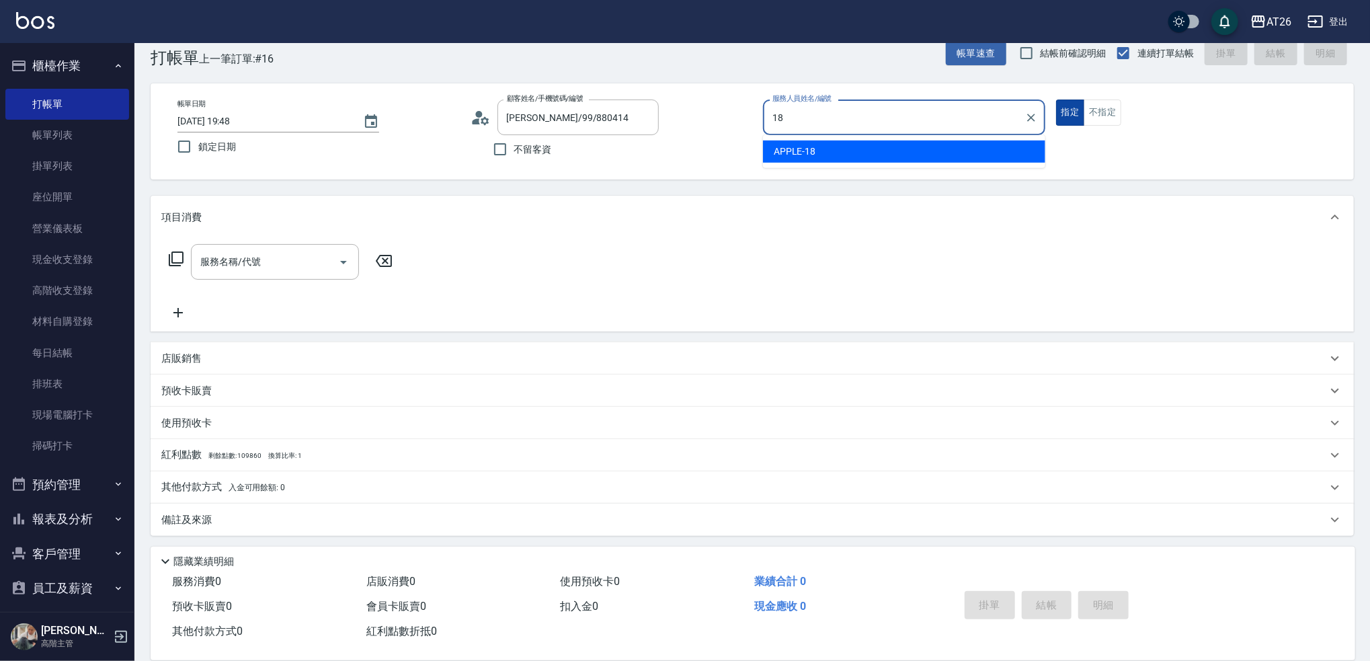
type input "APPLE-18"
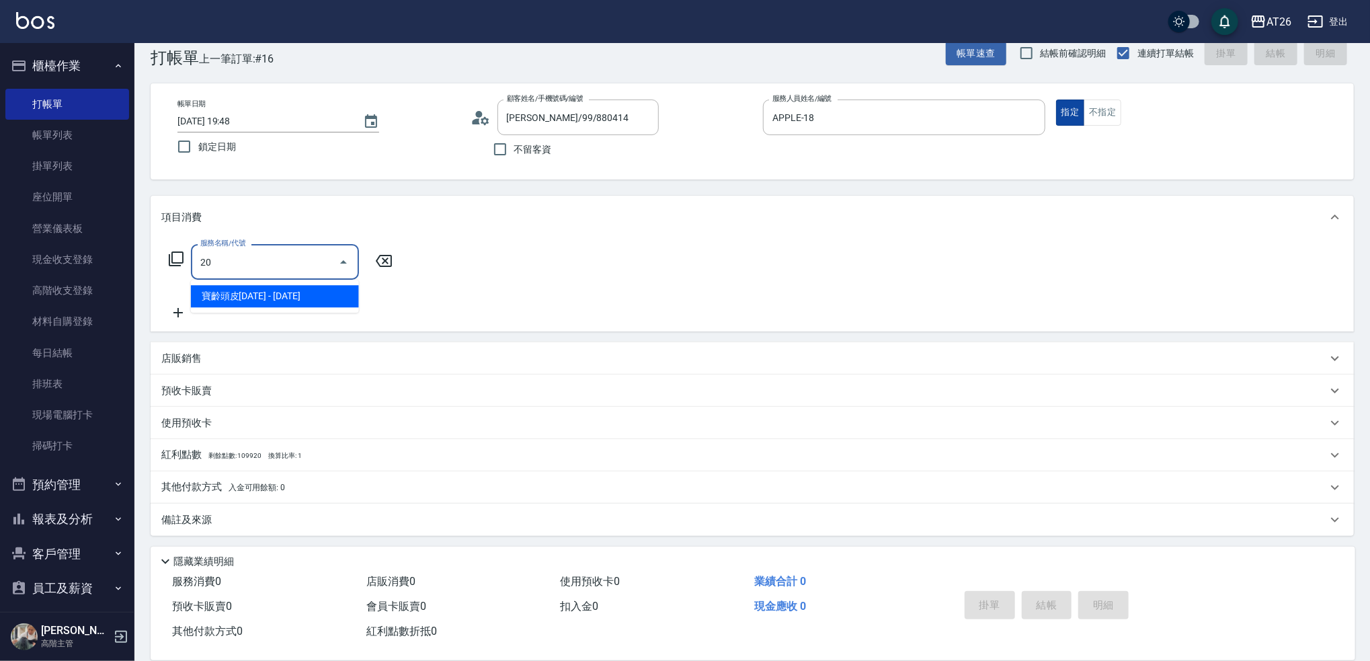
type input "201"
type input "20"
type input "洗髮(201)"
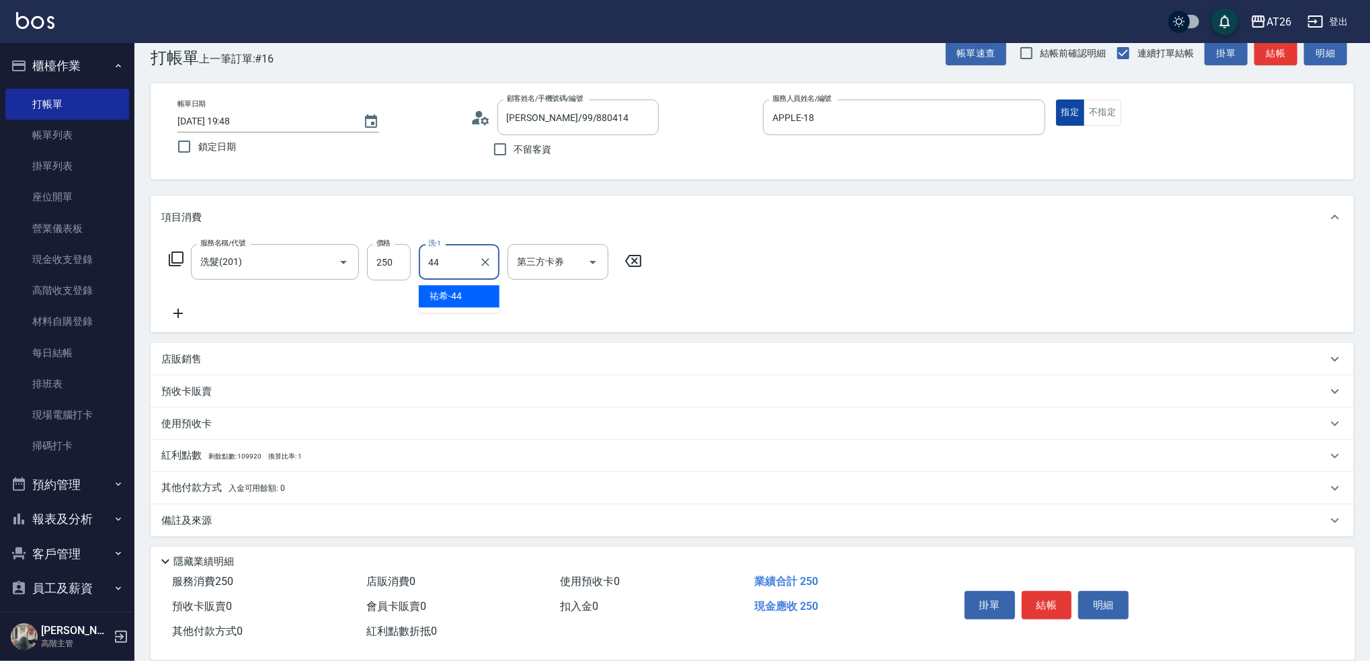
type input "[PERSON_NAME]-44"
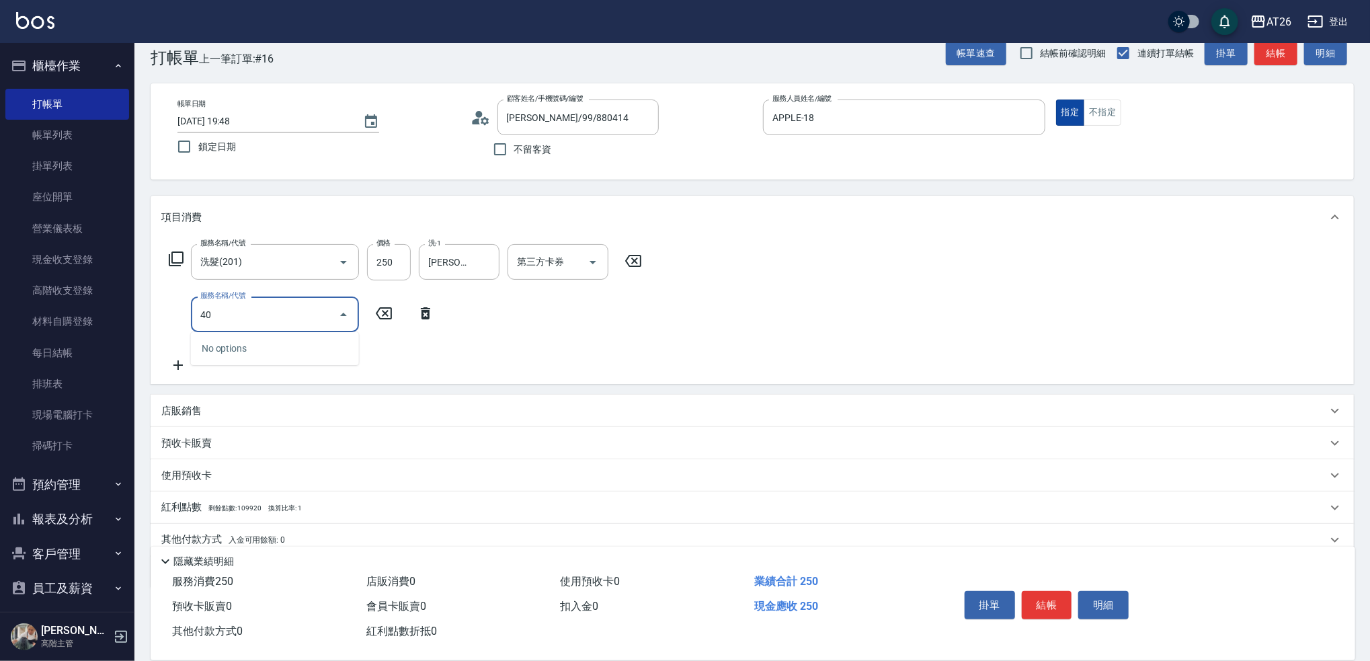
type input "401"
type input "50"
type input "剪髮(401)"
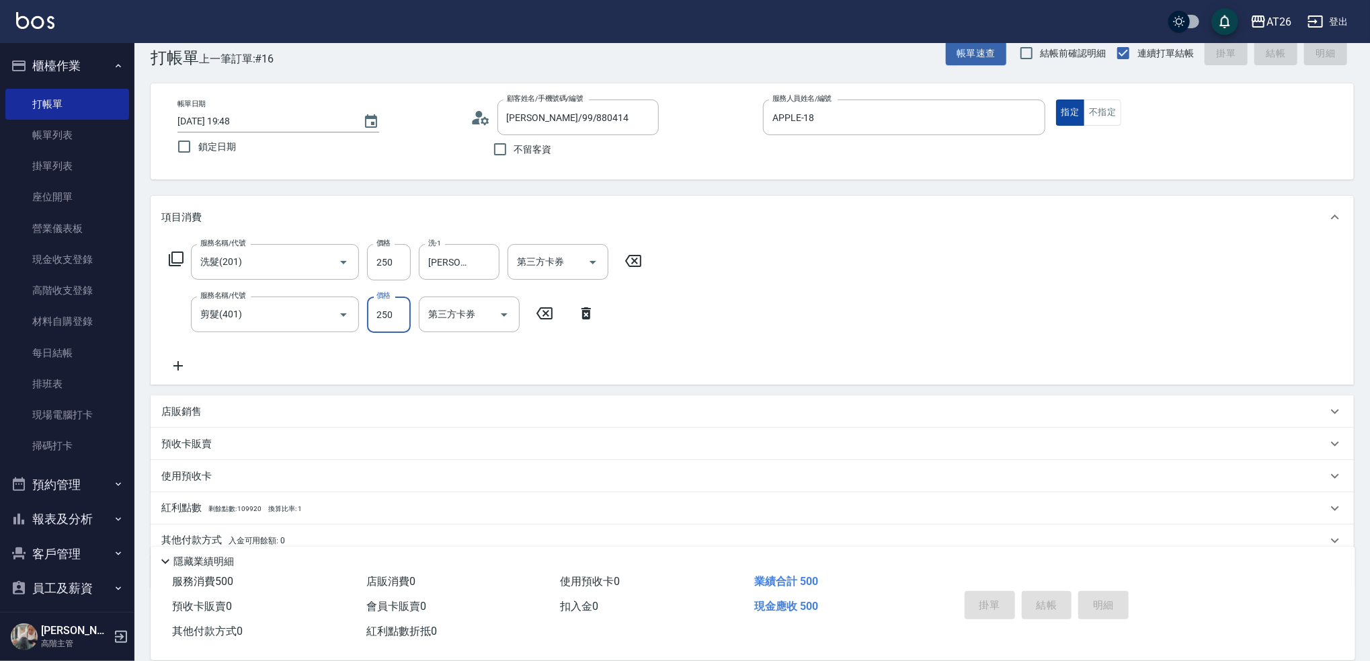
type input "0"
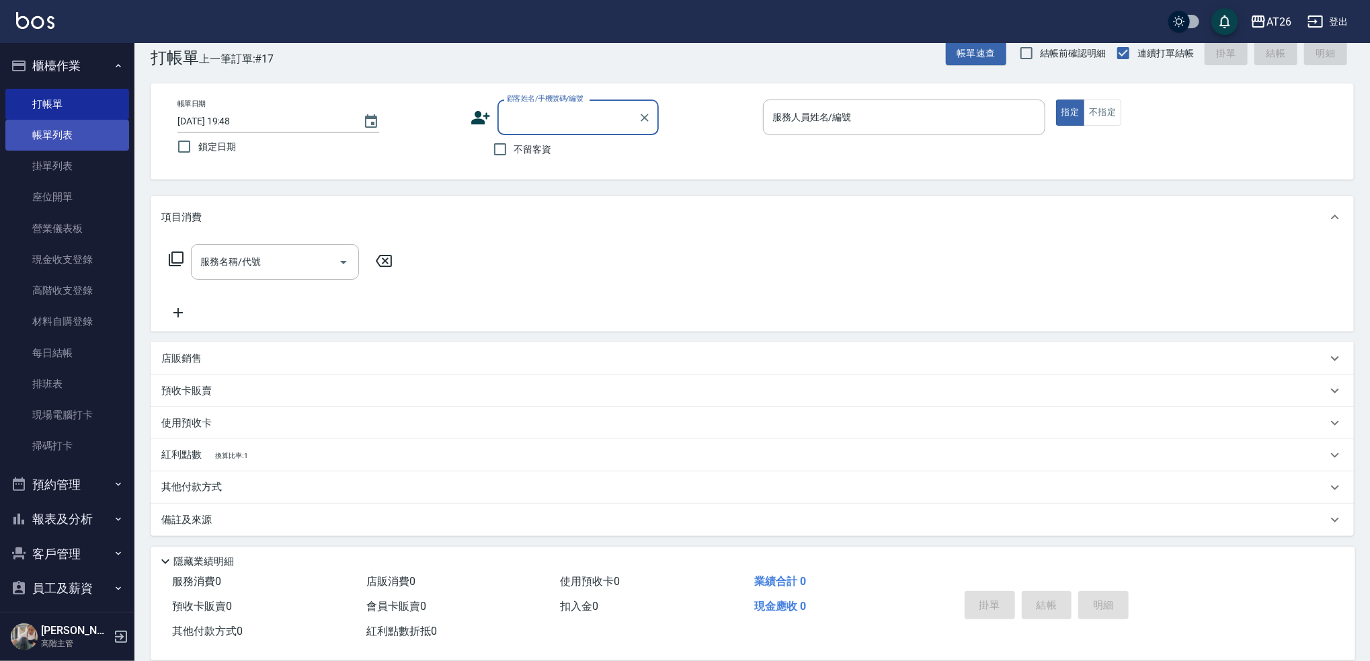
click at [34, 120] on link "帳單列表" at bounding box center [67, 135] width 124 height 31
click at [61, 147] on link "帳單列表" at bounding box center [67, 135] width 124 height 31
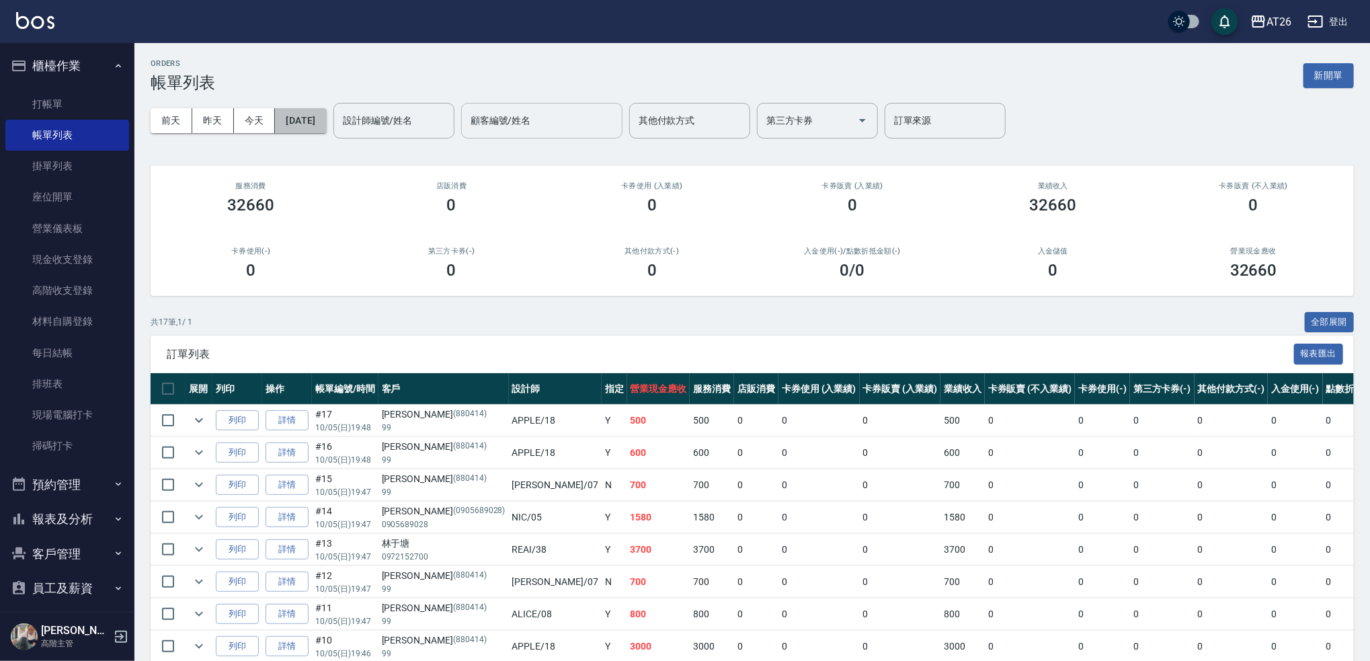
click at [326, 110] on button "[DATE]" at bounding box center [300, 120] width 51 height 25
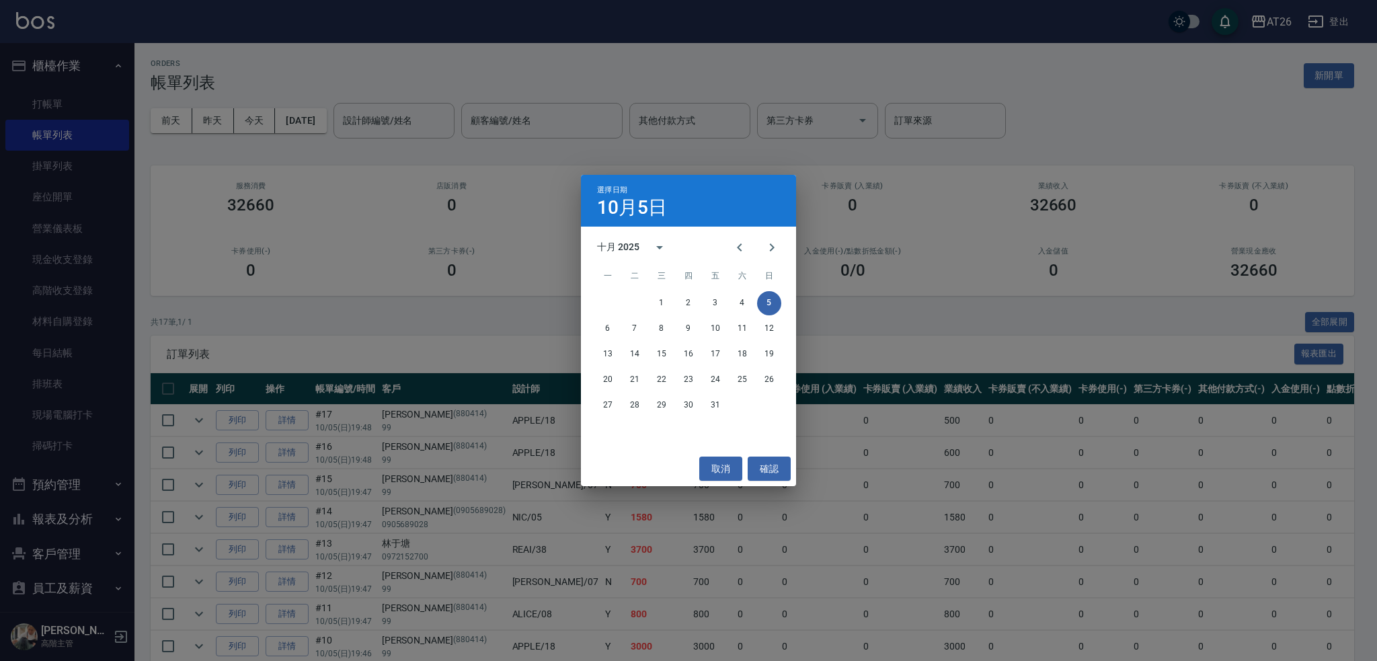
click at [491, 149] on div "選擇日期 10月5日 十月 2025 一 二 三 四 五 六 日 1 2 3 4 5 6 7 8 9 10 11 12 13 14 15 16 17 18 1…" at bounding box center [688, 330] width 1377 height 661
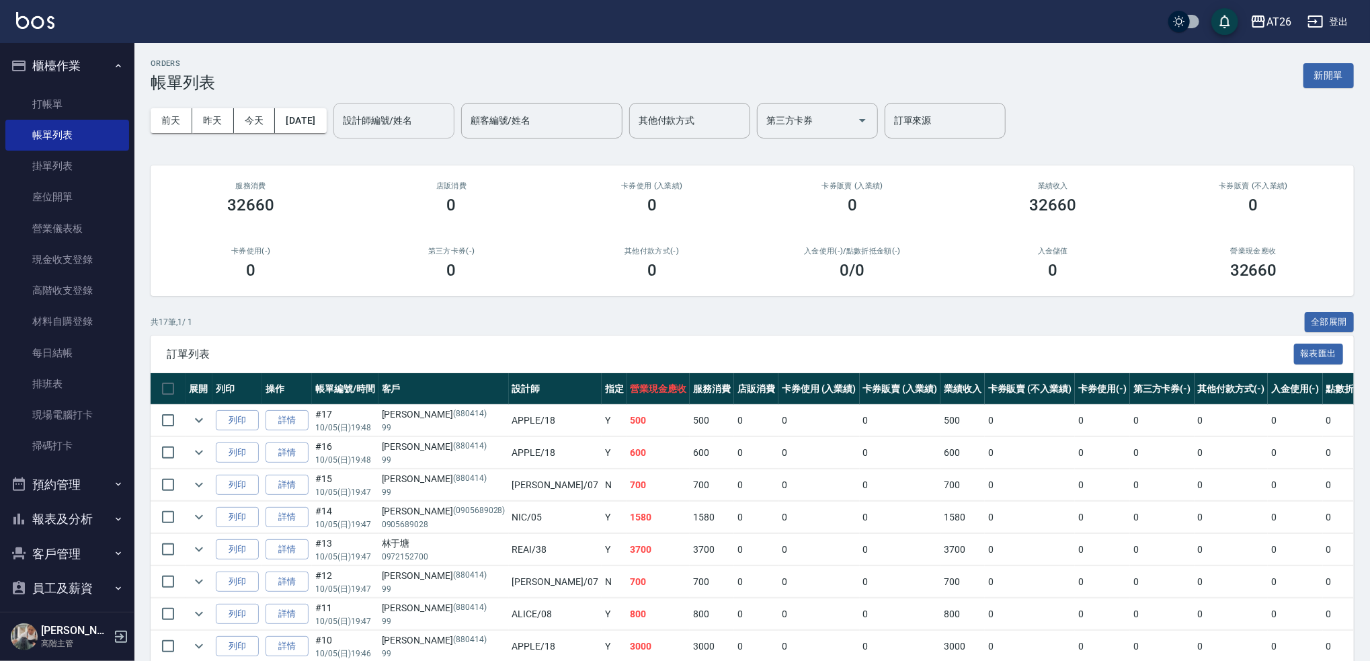
click at [448, 129] on input "設計師編號/姓名" at bounding box center [393, 121] width 109 height 24
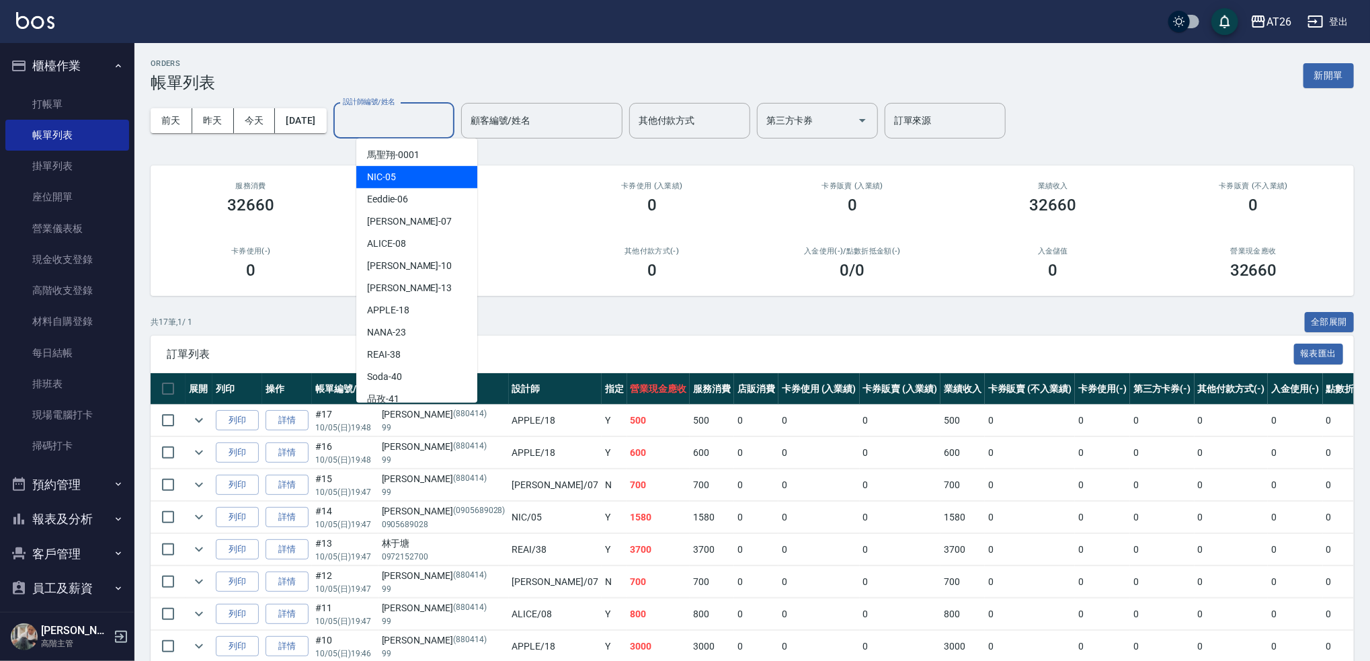
click at [445, 172] on div "NIC -05" at bounding box center [416, 177] width 121 height 22
type input "NIC-05"
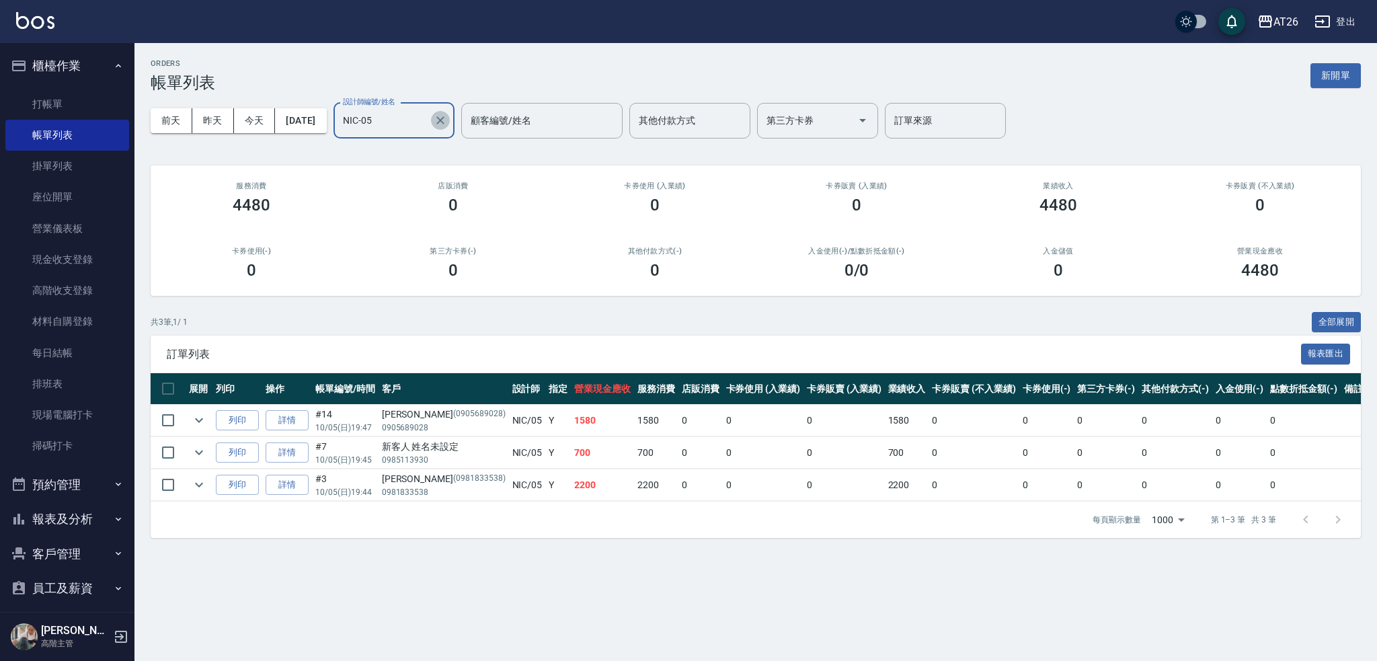
click at [447, 121] on icon "Clear" at bounding box center [440, 120] width 13 height 13
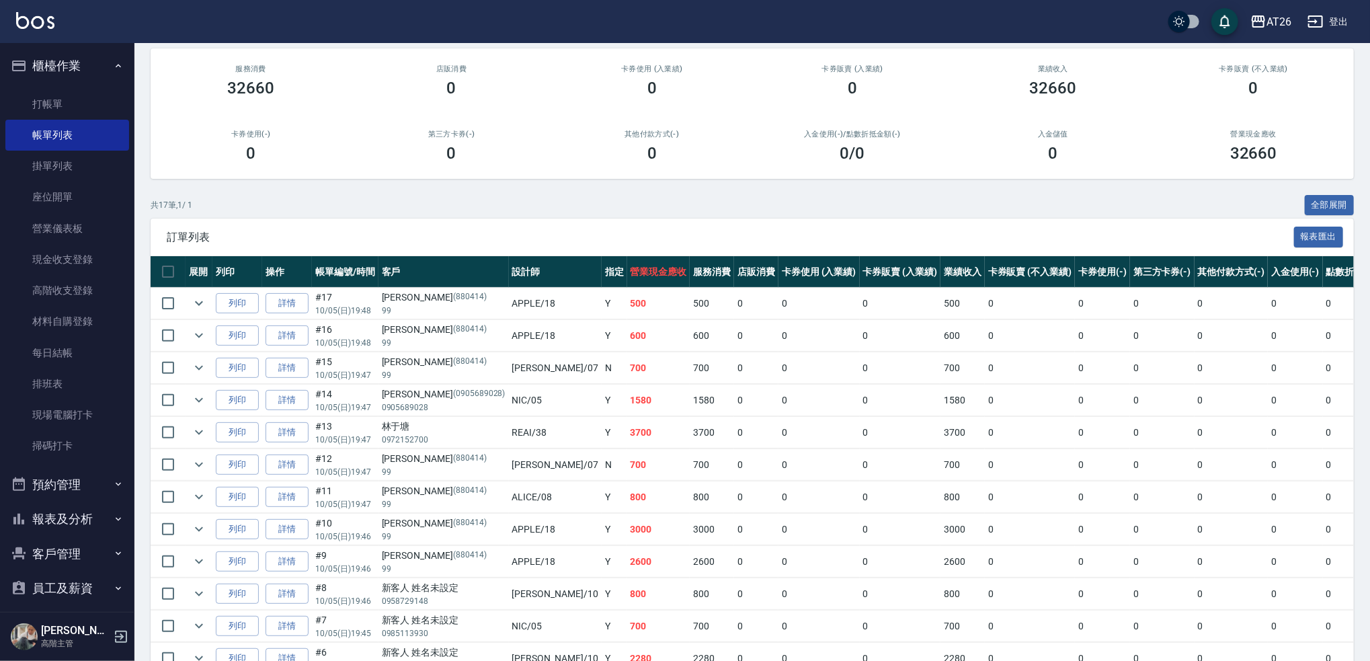
scroll to position [358, 0]
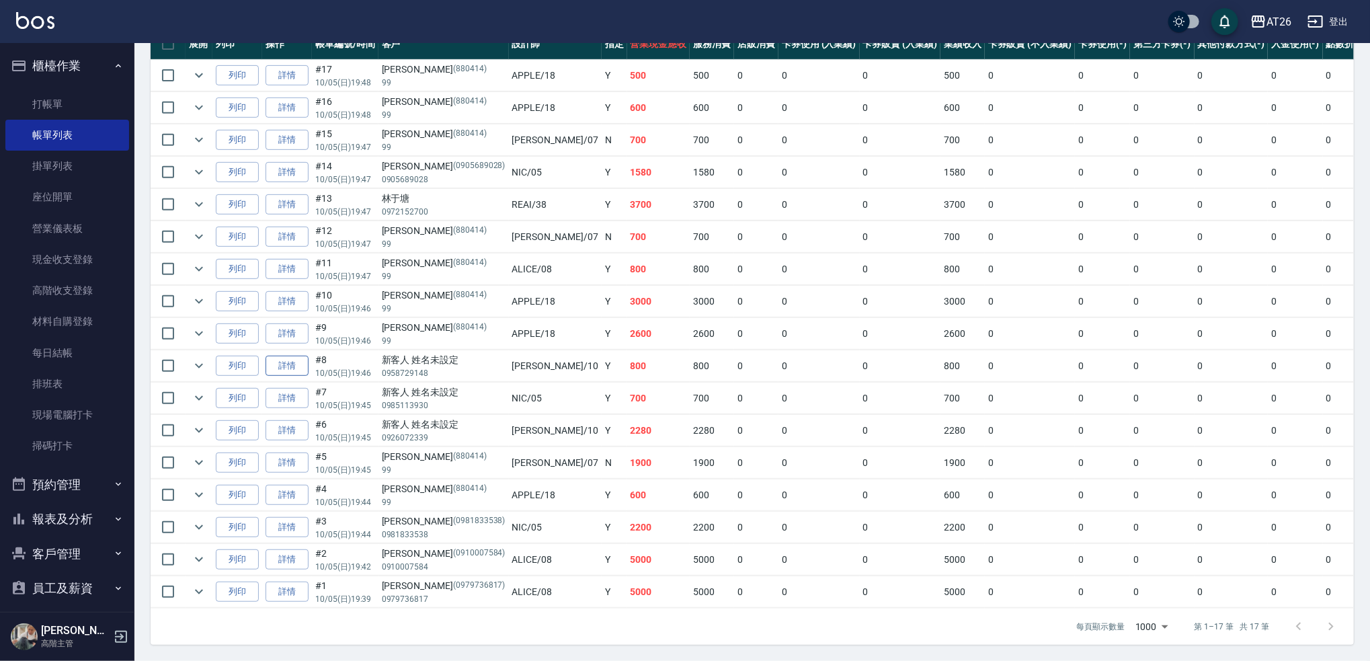
click at [281, 356] on link "詳情" at bounding box center [286, 366] width 43 height 21
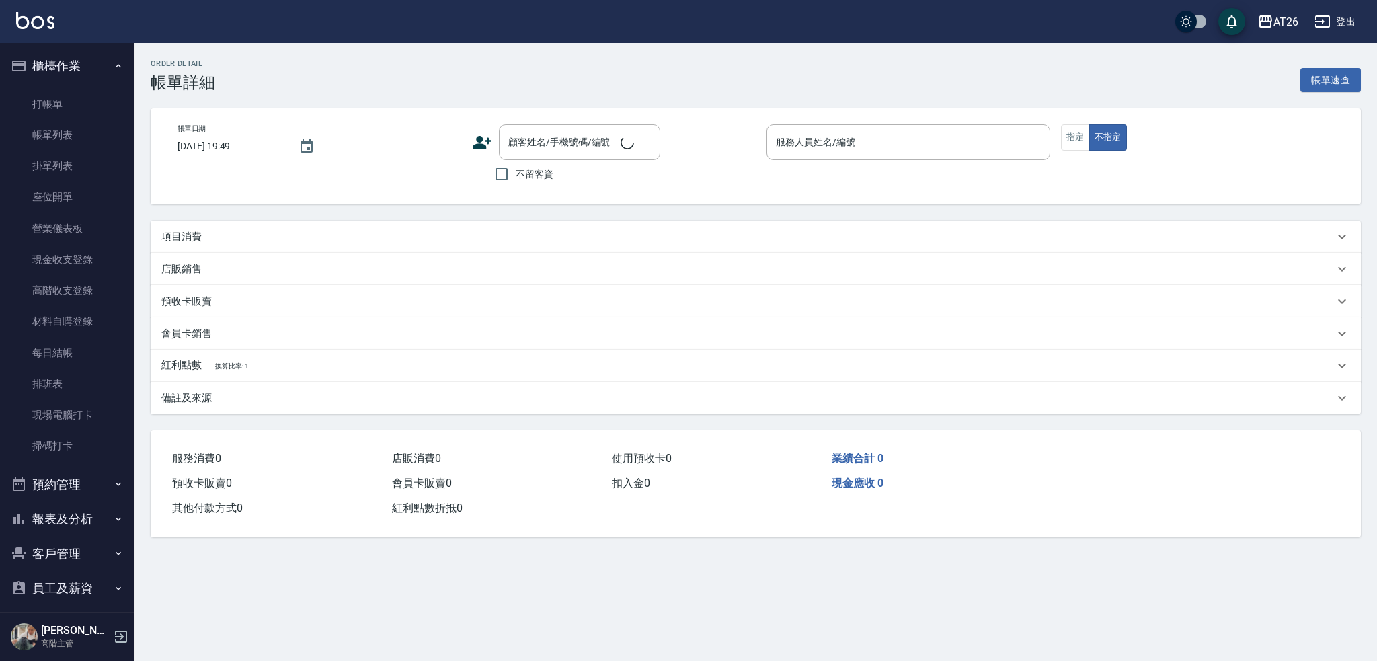
type input "[DATE] 19:46"
type input "[PERSON_NAME]-10"
type input "80"
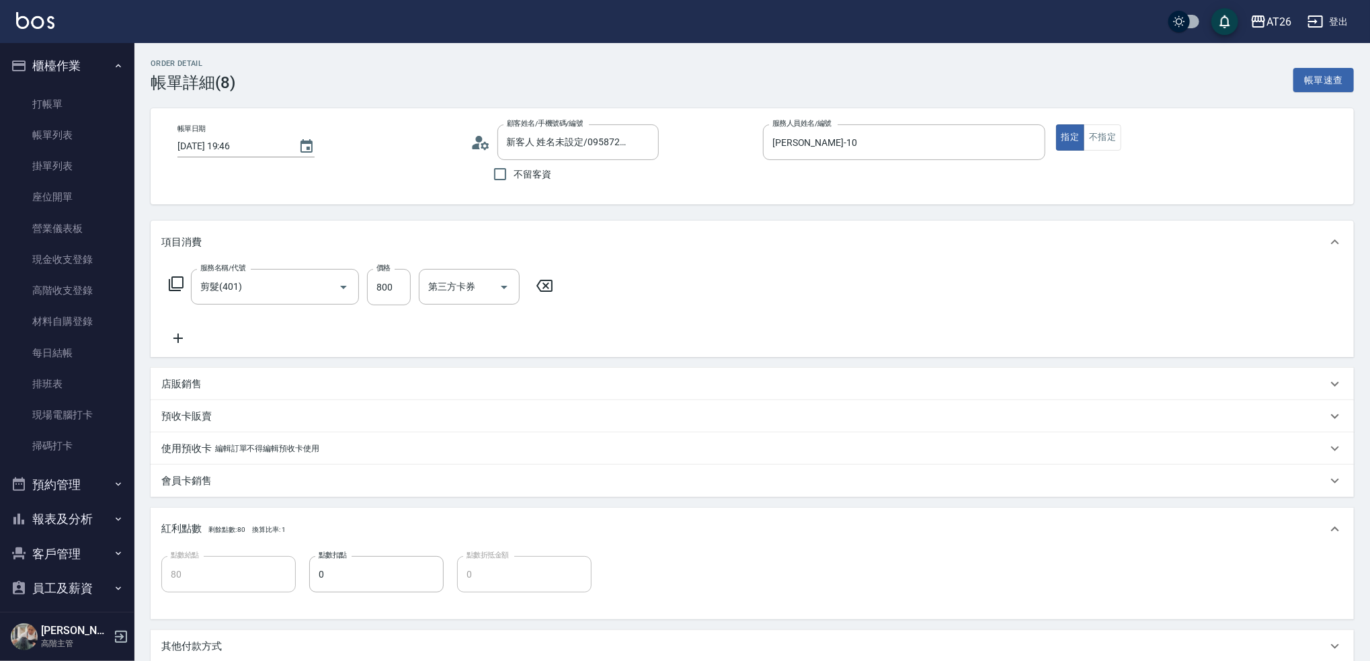
click at [174, 339] on icon at bounding box center [178, 338] width 34 height 16
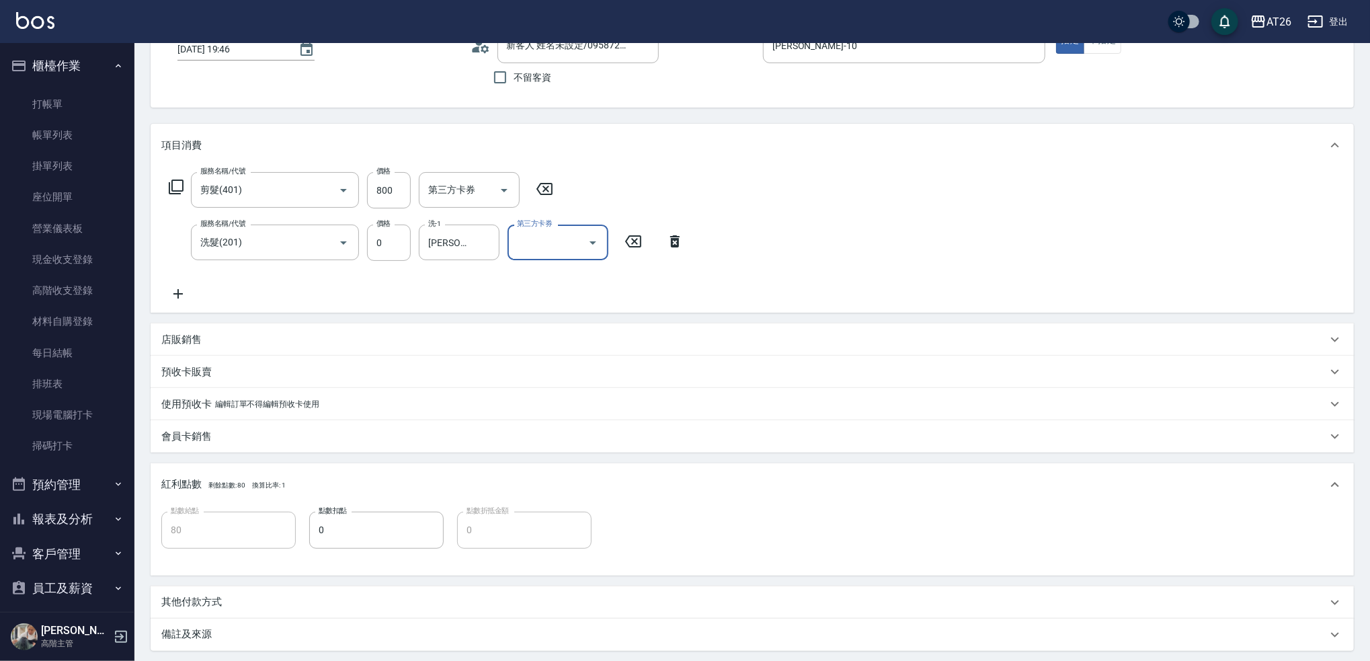
scroll to position [228, 0]
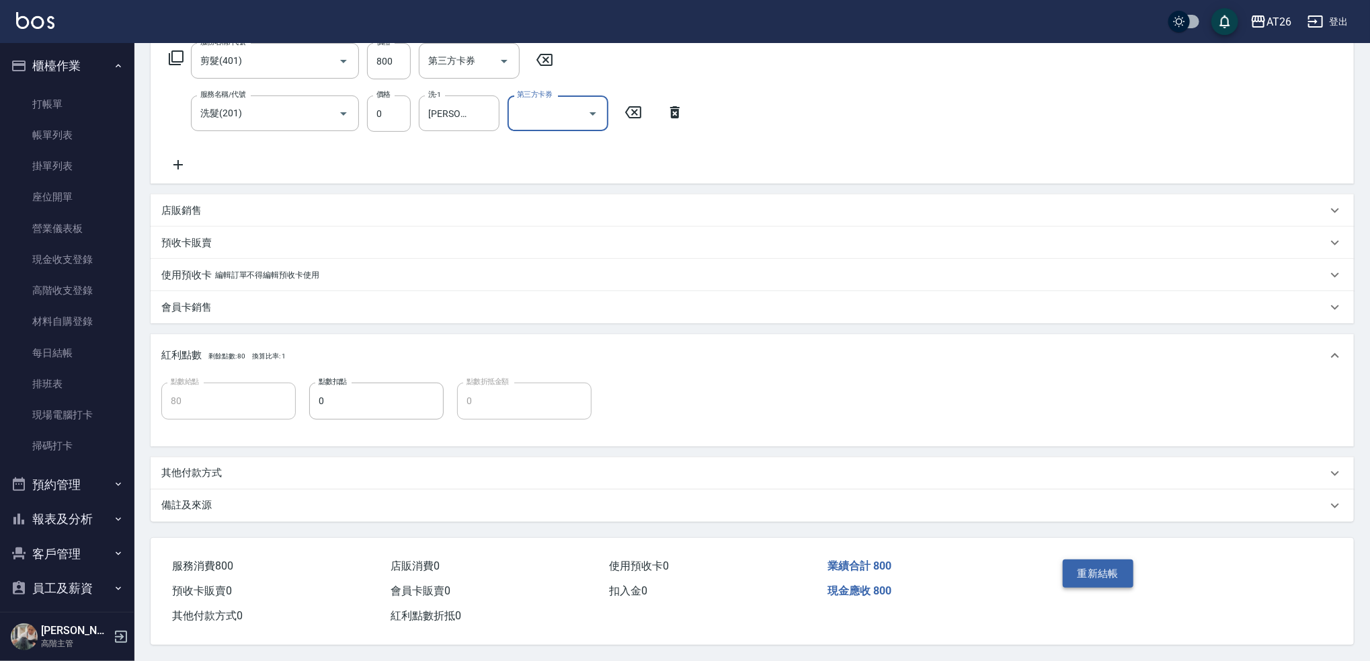
click at [1095, 565] on button "重新結帳" at bounding box center [1098, 573] width 71 height 28
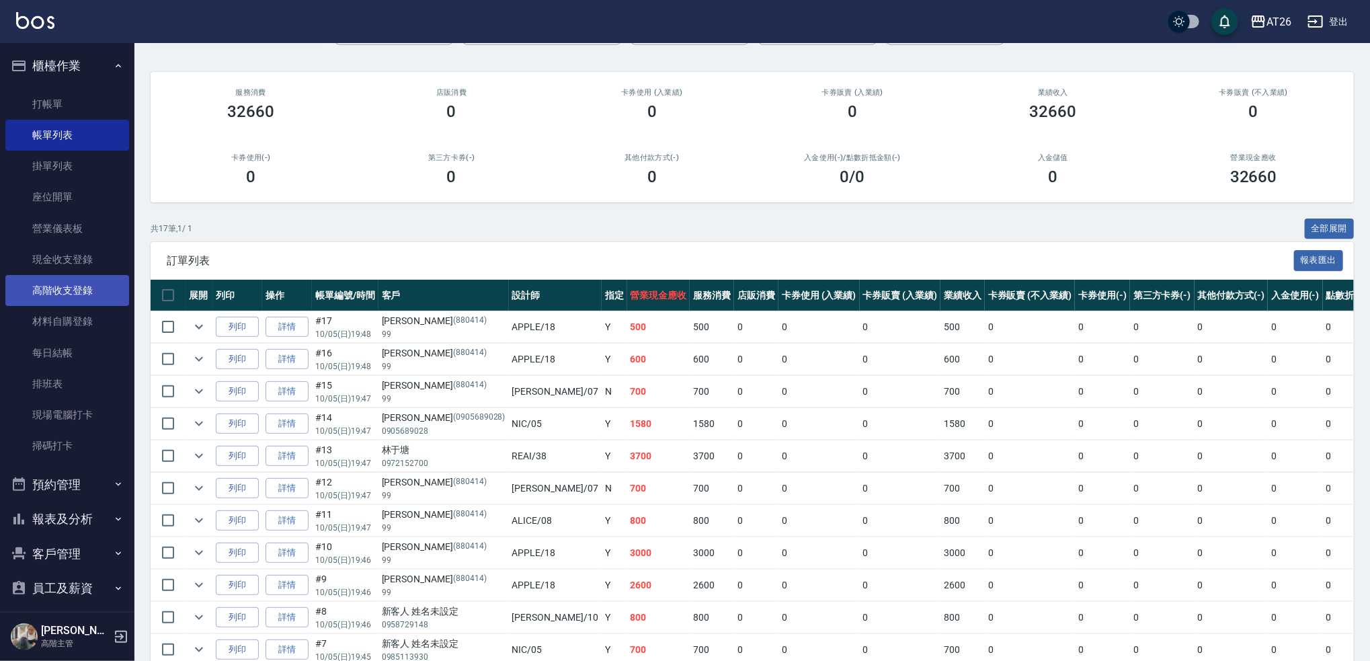
scroll to position [91, 0]
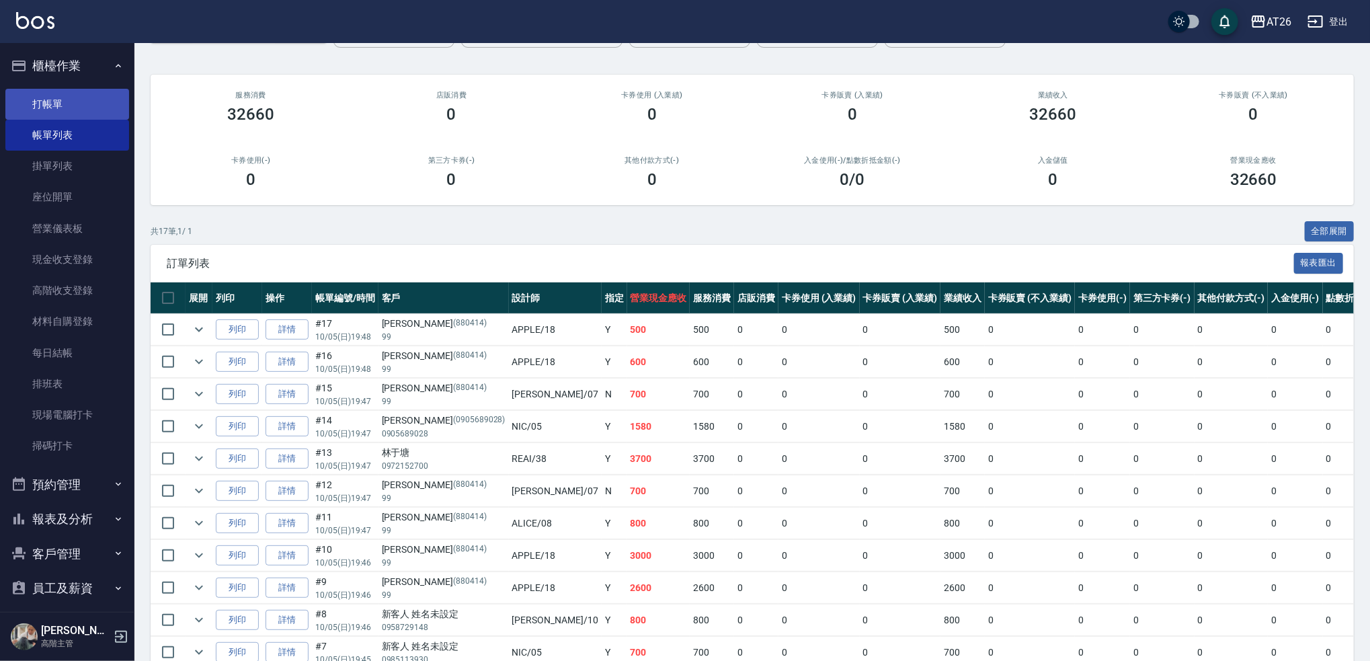
click at [74, 97] on link "打帳單" at bounding box center [67, 104] width 124 height 31
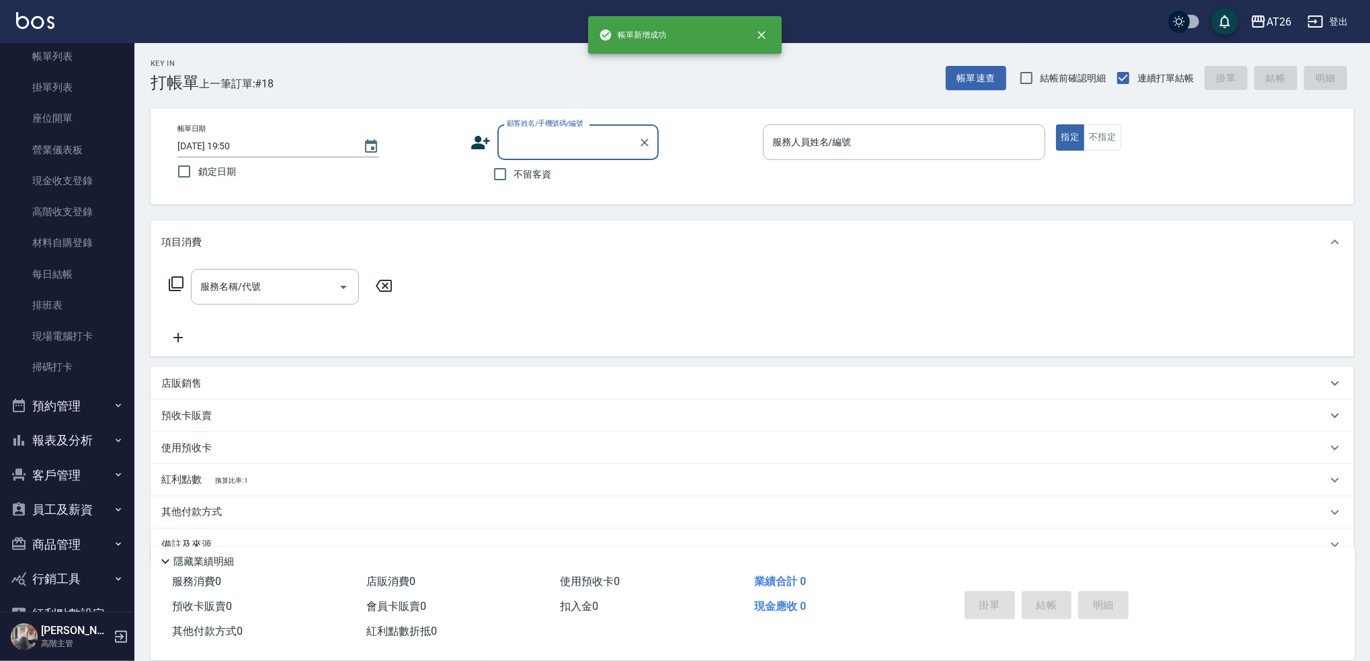
scroll to position [147, 0]
click at [67, 374] on button "報表及分析" at bounding box center [67, 371] width 124 height 35
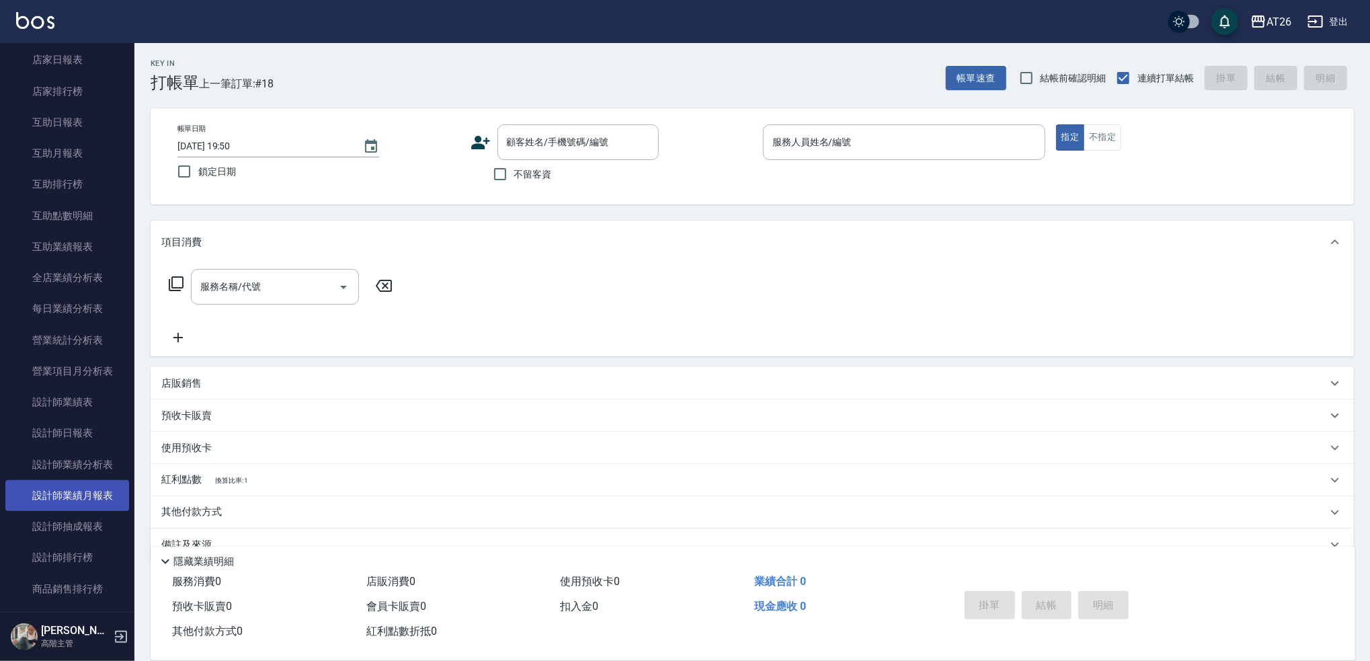
scroll to position [596, 0]
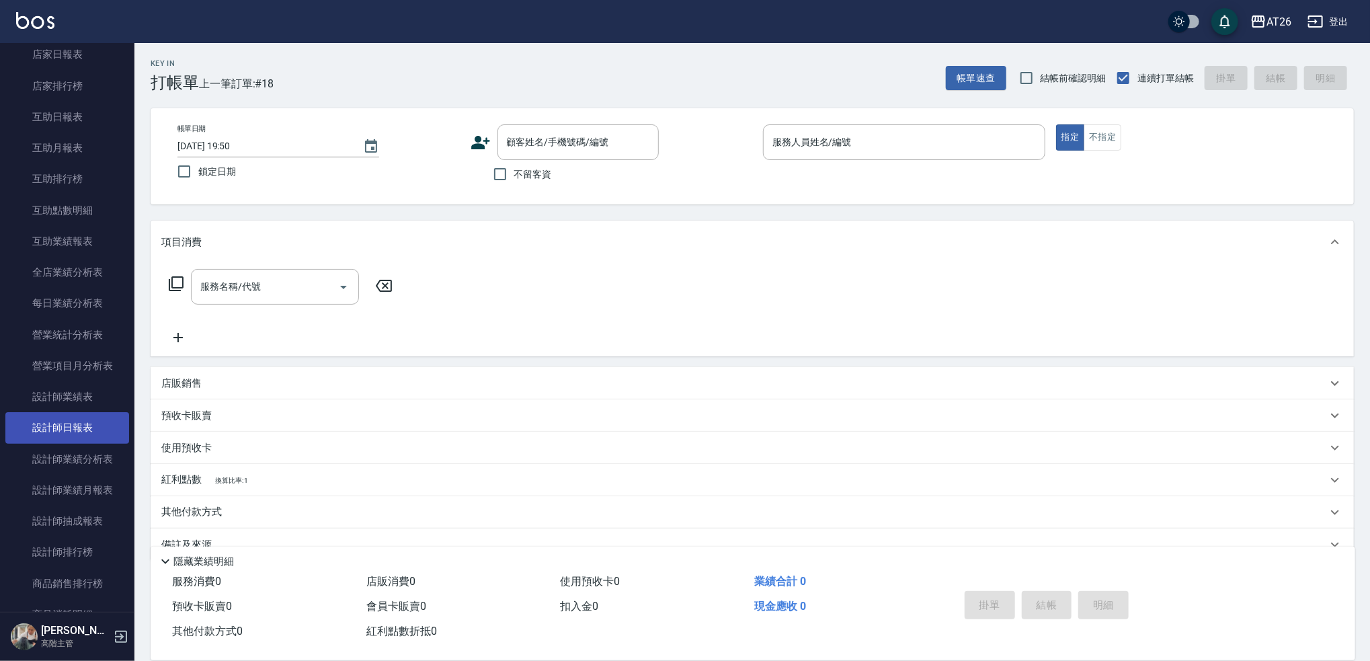
click at [81, 425] on link "設計師日報表" at bounding box center [67, 427] width 124 height 31
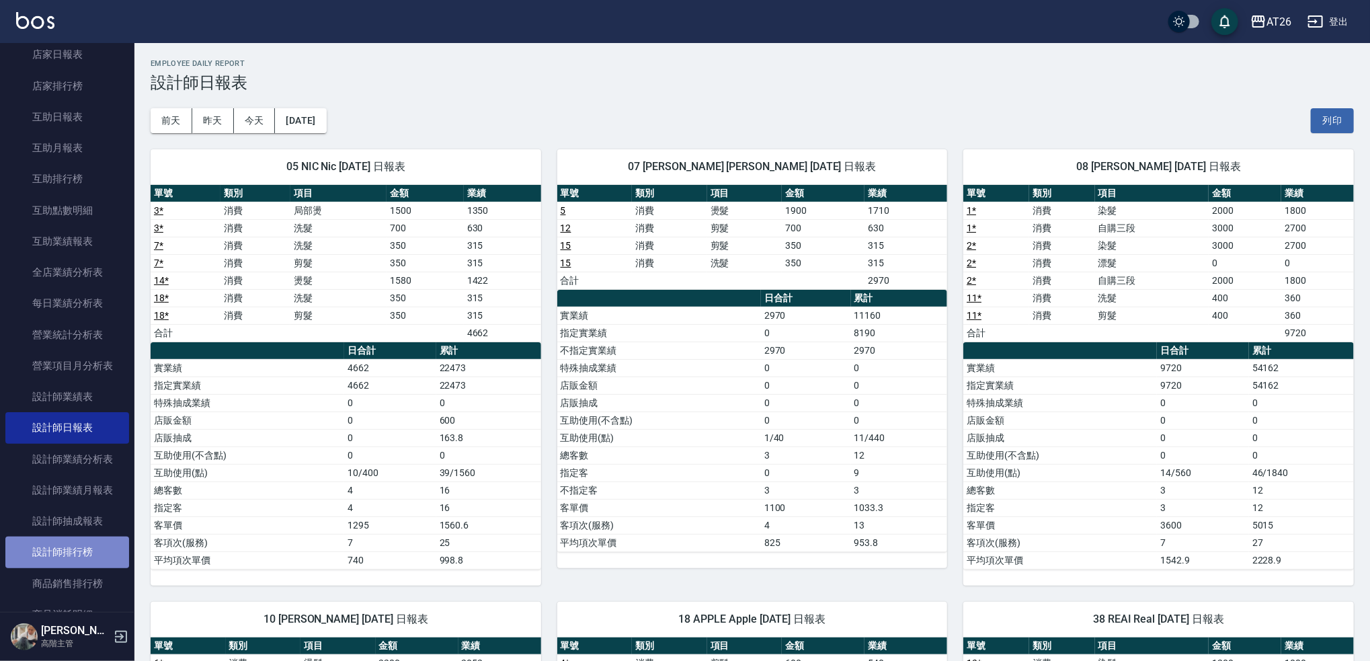
click at [84, 550] on link "設計師排行榜" at bounding box center [67, 551] width 124 height 31
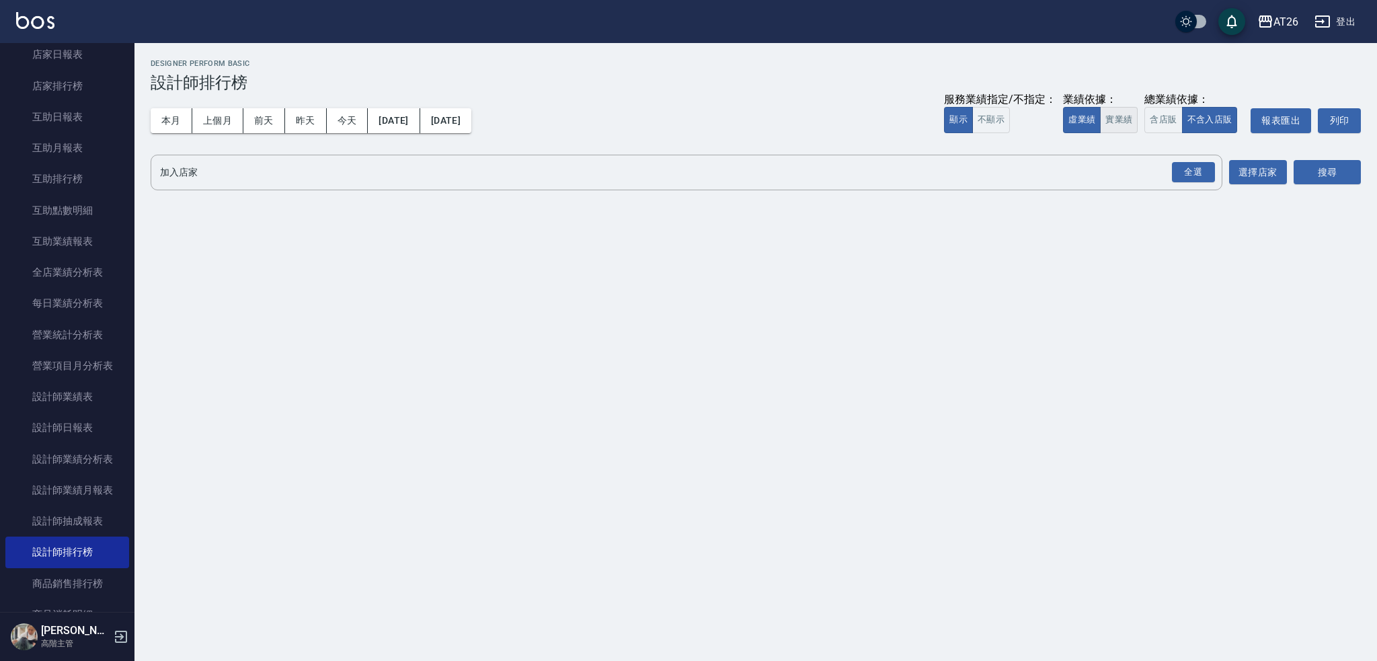
click at [1110, 118] on button "實業績" at bounding box center [1119, 120] width 38 height 26
drag, startPoint x: 1196, startPoint y: 163, endPoint x: 1239, endPoint y: 179, distance: 46.6
click at [1196, 163] on div "全選" at bounding box center [1193, 172] width 43 height 21
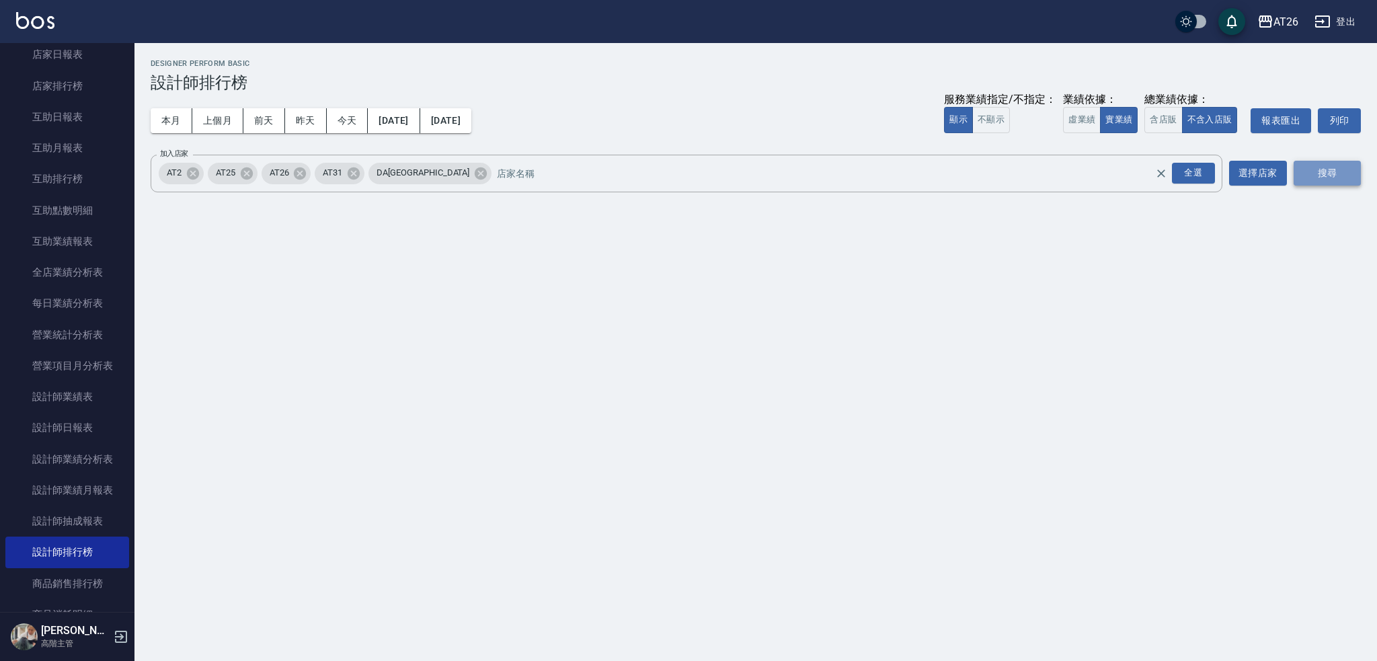
drag, startPoint x: 1306, startPoint y: 177, endPoint x: 1295, endPoint y: 182, distance: 11.7
click at [1305, 177] on button "搜尋" at bounding box center [1326, 173] width 67 height 25
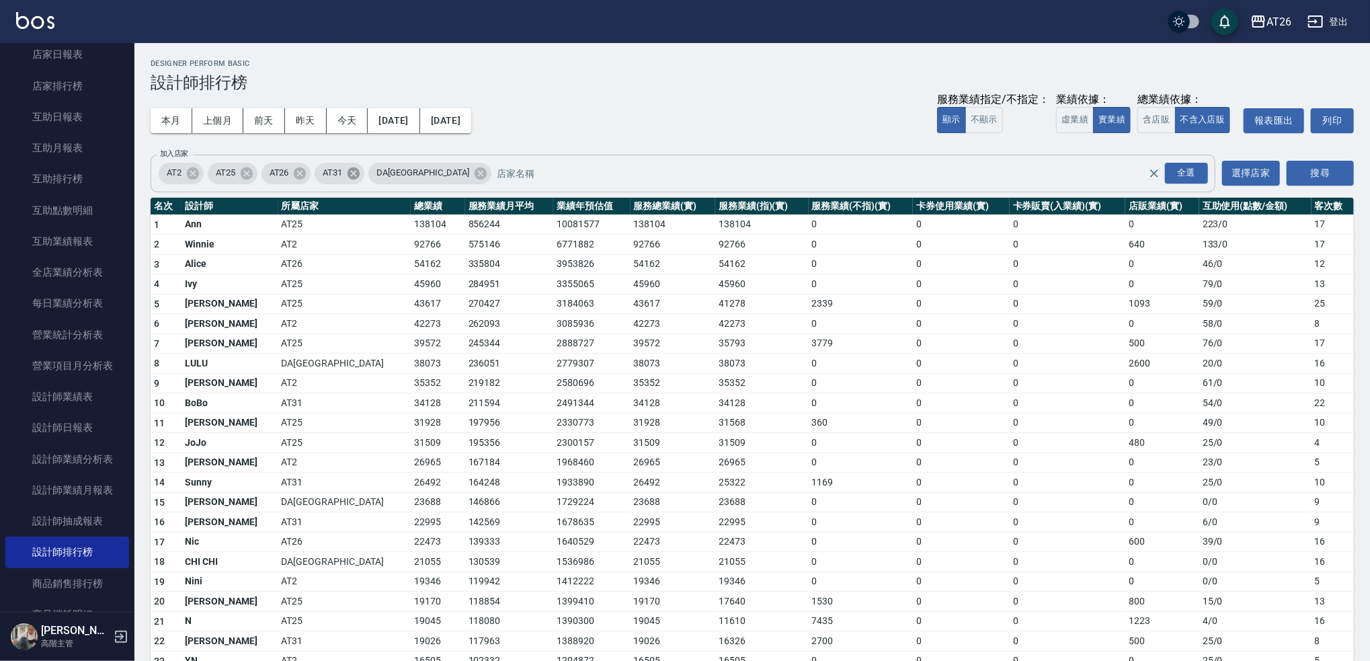
click at [360, 173] on icon at bounding box center [353, 173] width 12 height 12
click at [194, 169] on icon at bounding box center [193, 173] width 12 height 12
click at [1292, 172] on button "搜尋" at bounding box center [1319, 173] width 67 height 25
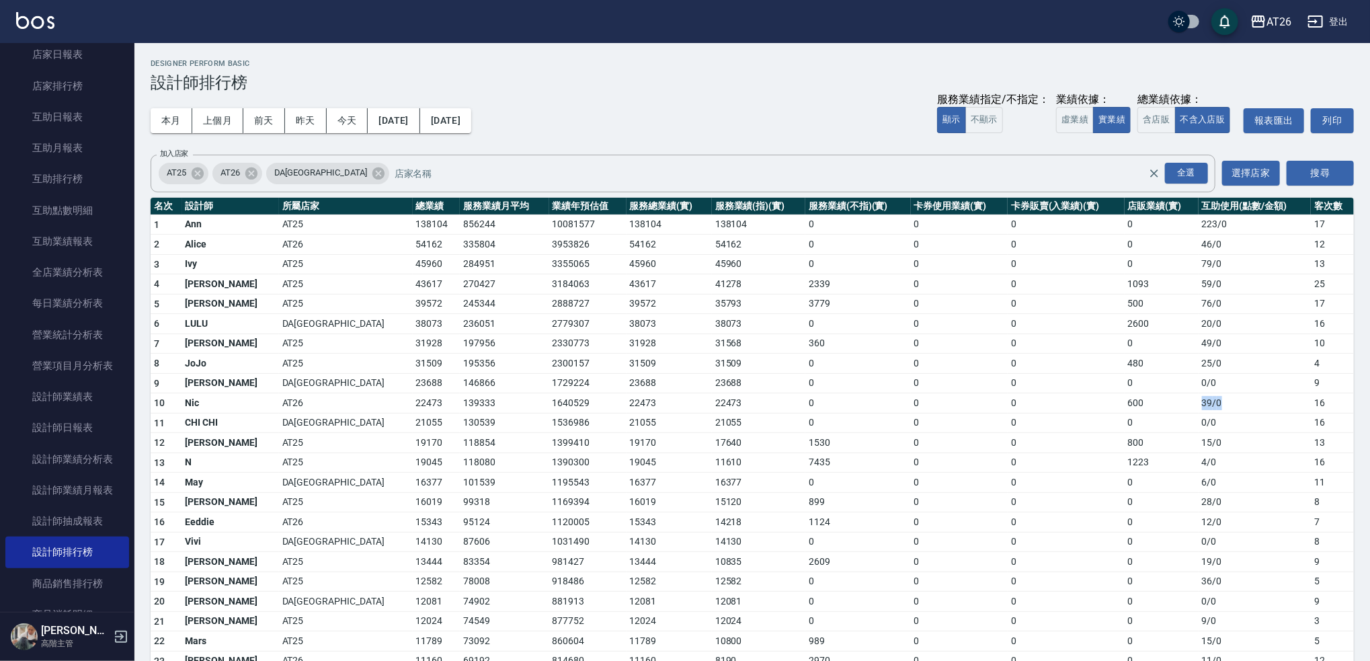
drag, startPoint x: 1207, startPoint y: 406, endPoint x: 1171, endPoint y: 404, distance: 36.4
click at [1174, 404] on tr "10 Nic AT26 22473 139333 1640529 22473 22473 0 0 0 600 39 / 0 16" at bounding box center [752, 403] width 1203 height 20
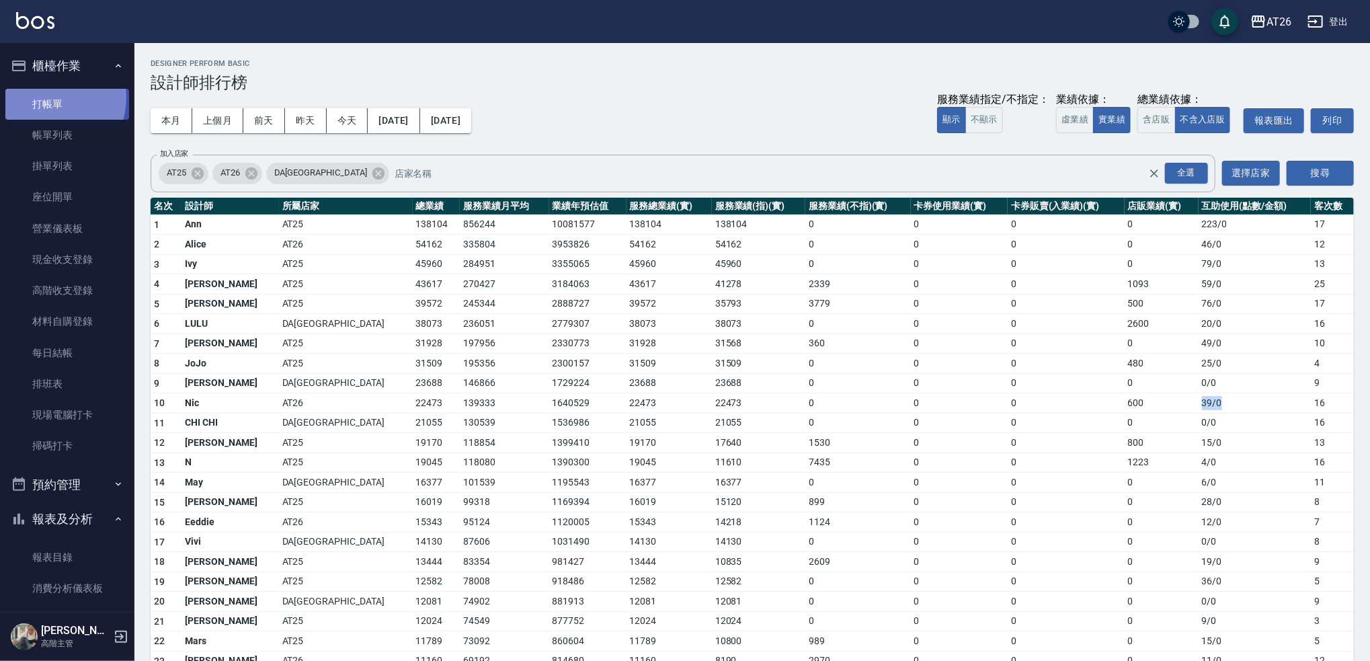
click at [46, 97] on link "打帳單" at bounding box center [67, 104] width 124 height 31
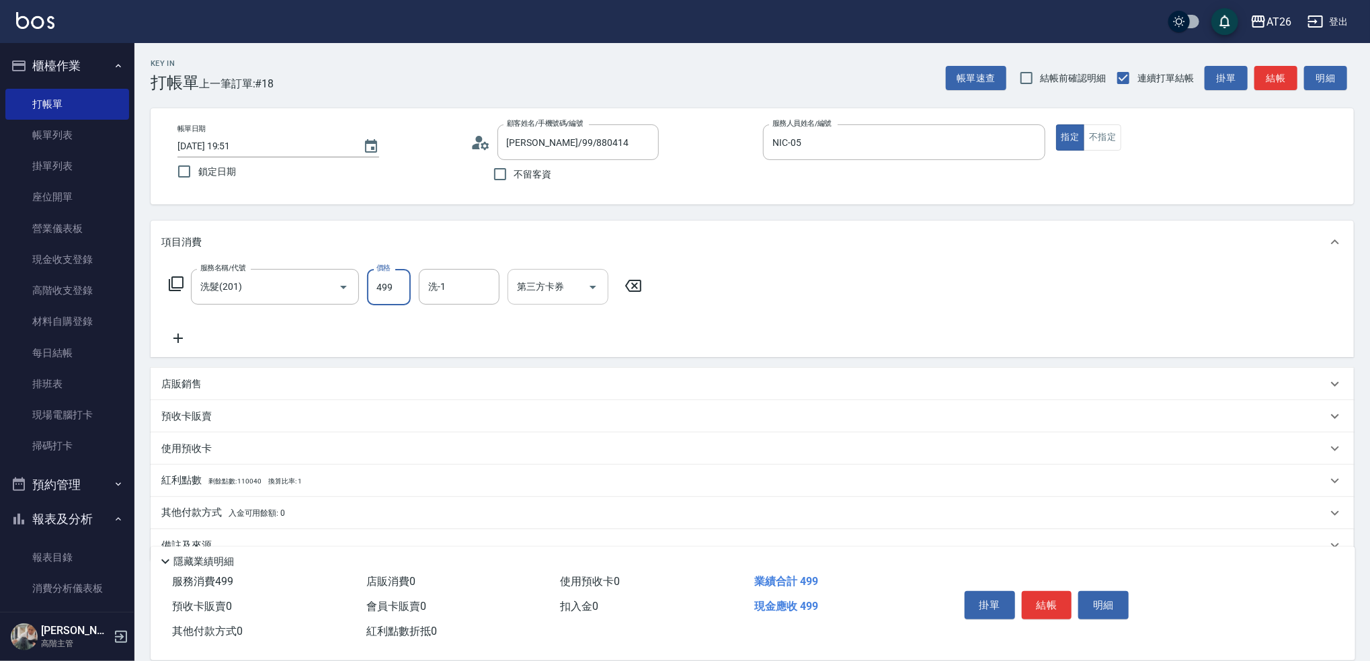
click at [570, 280] on input "第三方卡券" at bounding box center [548, 287] width 69 height 24
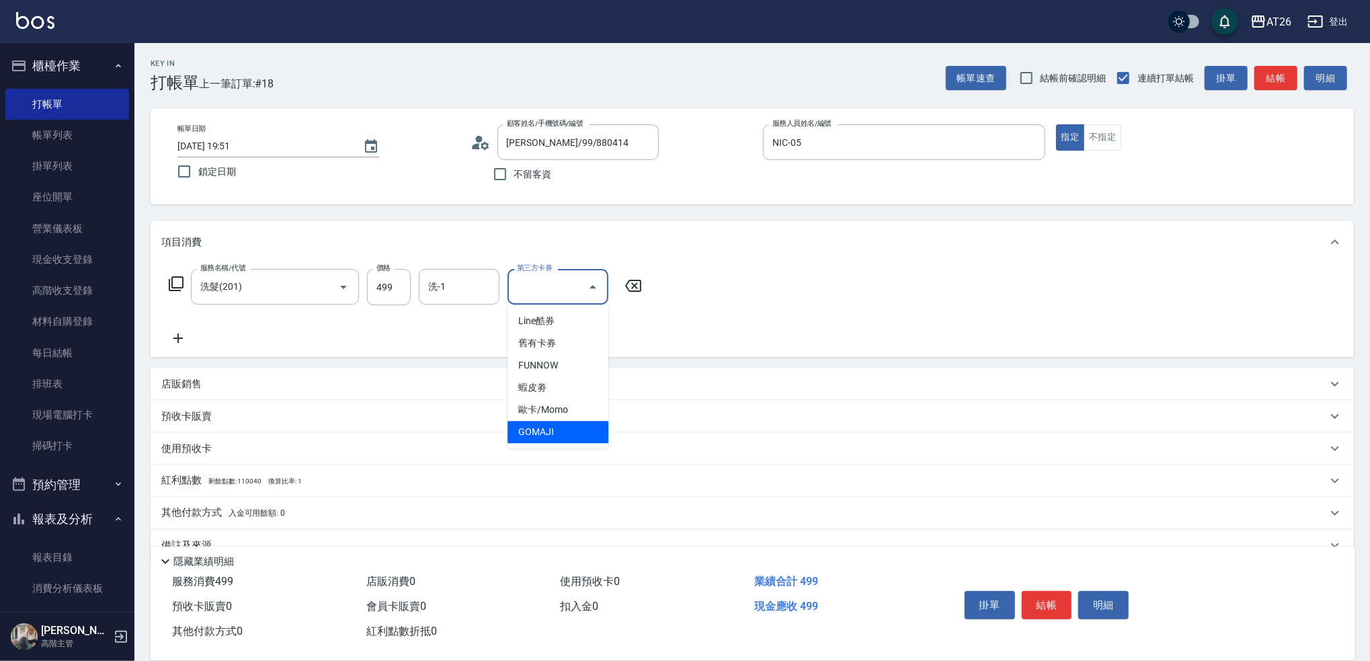
click at [547, 426] on span "GOMAJI" at bounding box center [557, 432] width 101 height 22
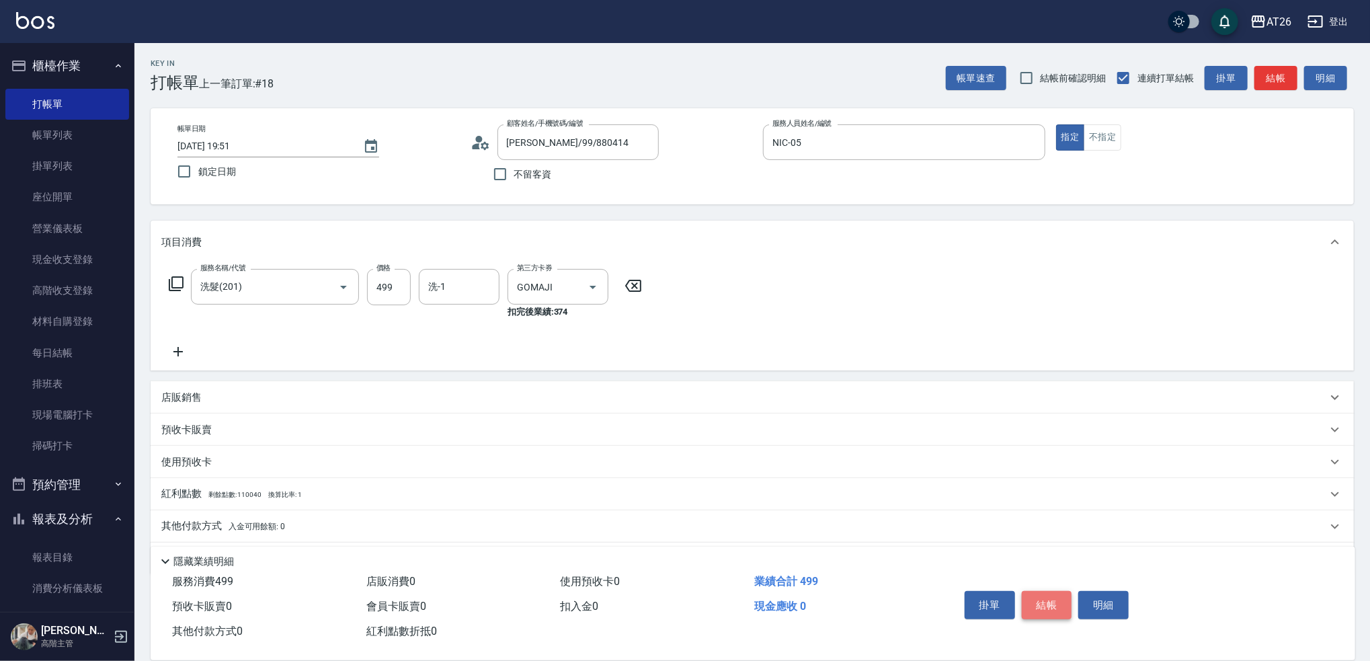
click at [1041, 600] on button "結帳" at bounding box center [1047, 605] width 50 height 28
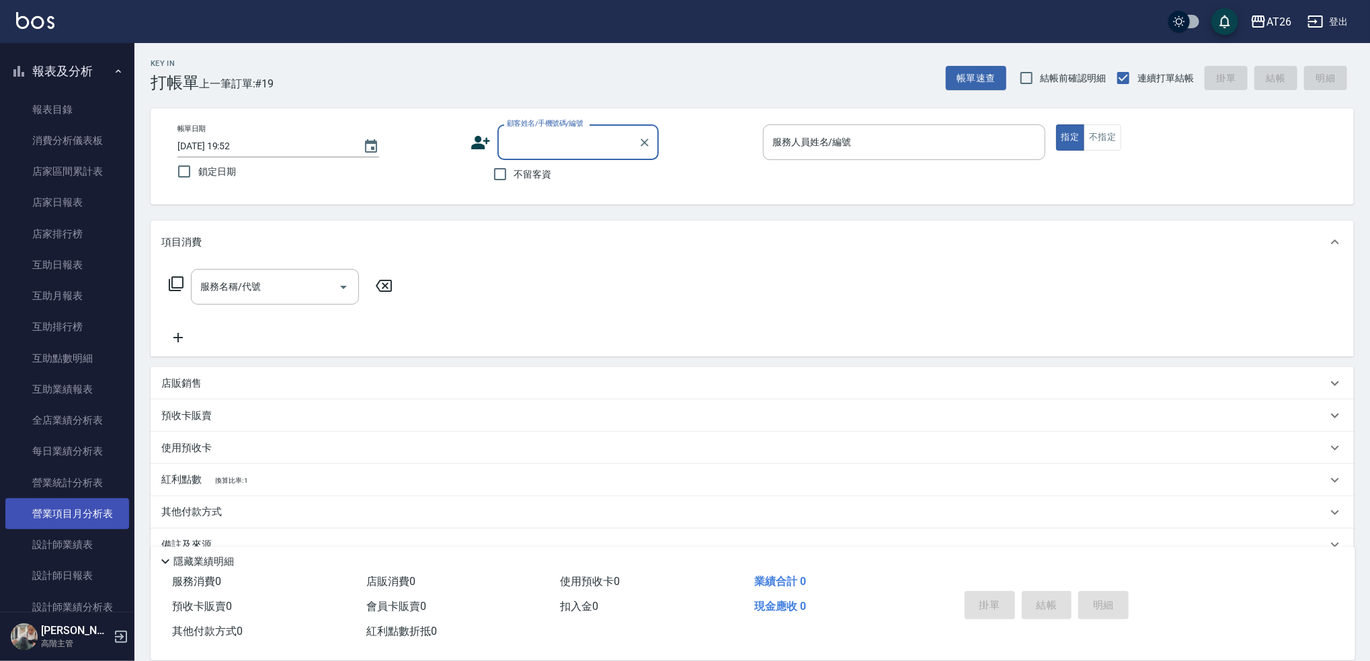
scroll to position [716, 0]
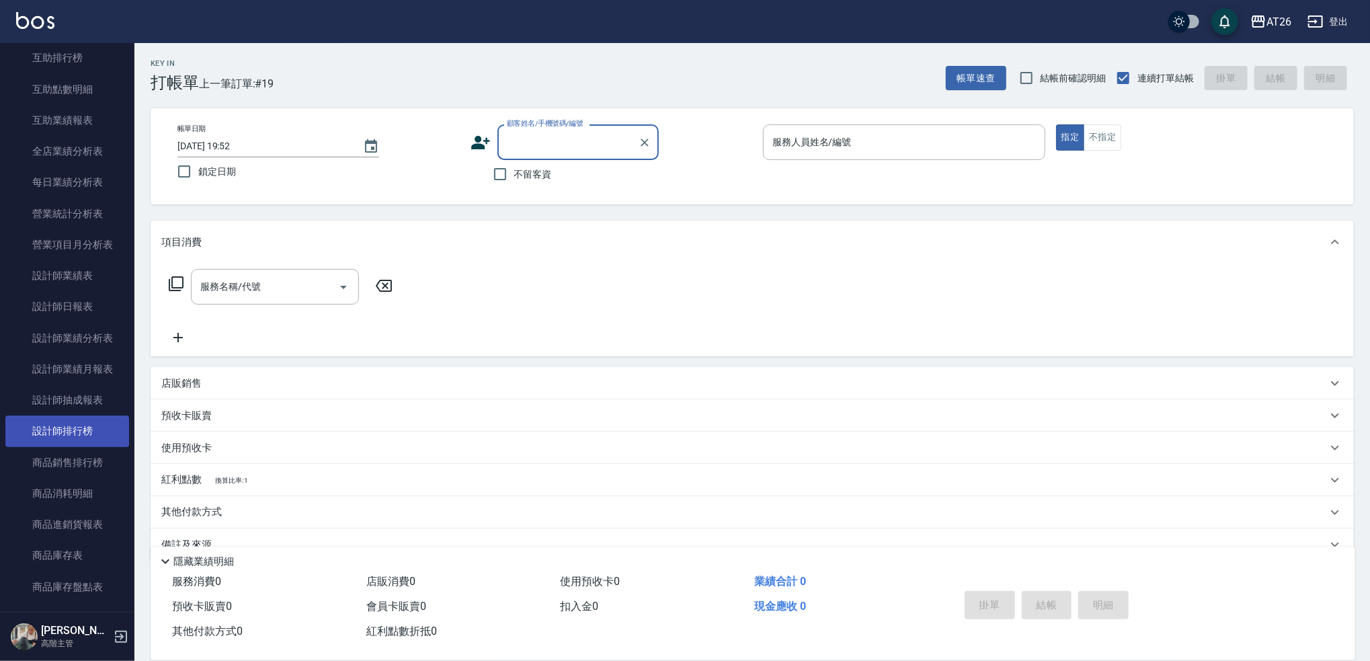
click at [73, 443] on link "設計師排行榜" at bounding box center [67, 430] width 124 height 31
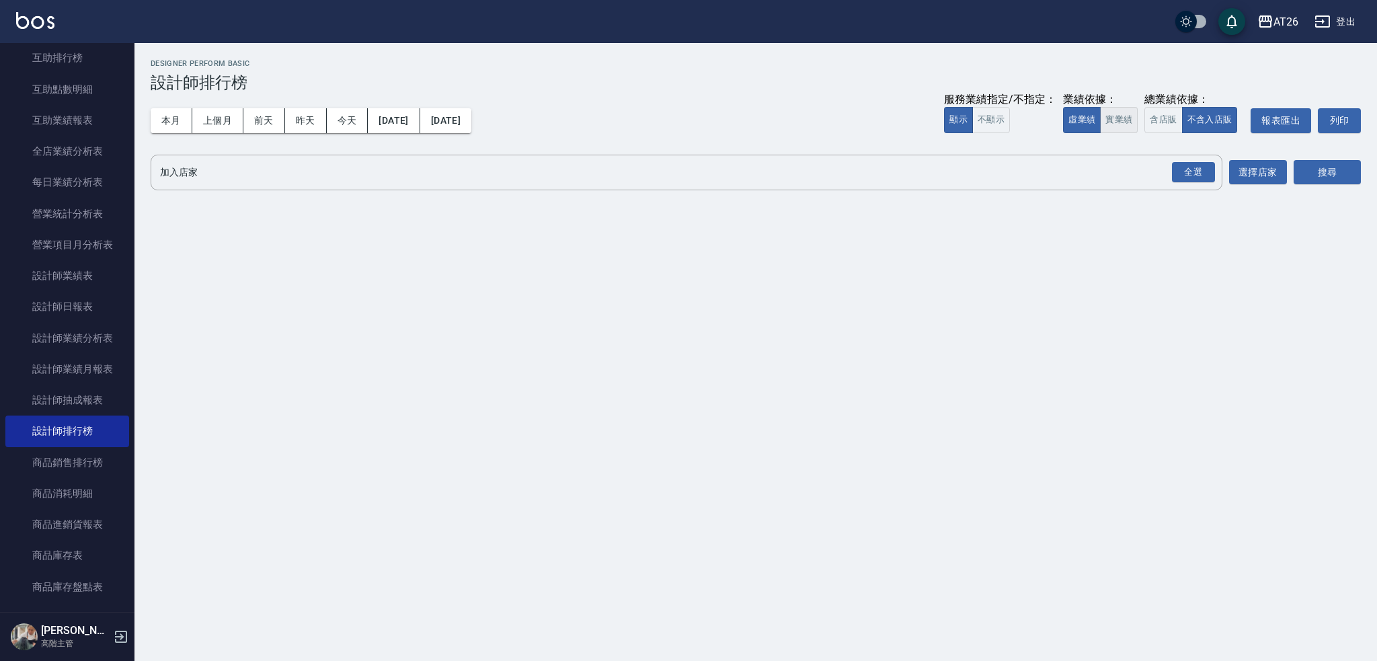
click at [1112, 121] on button "實業績" at bounding box center [1119, 120] width 38 height 26
click at [1187, 163] on div "全選" at bounding box center [1193, 172] width 43 height 21
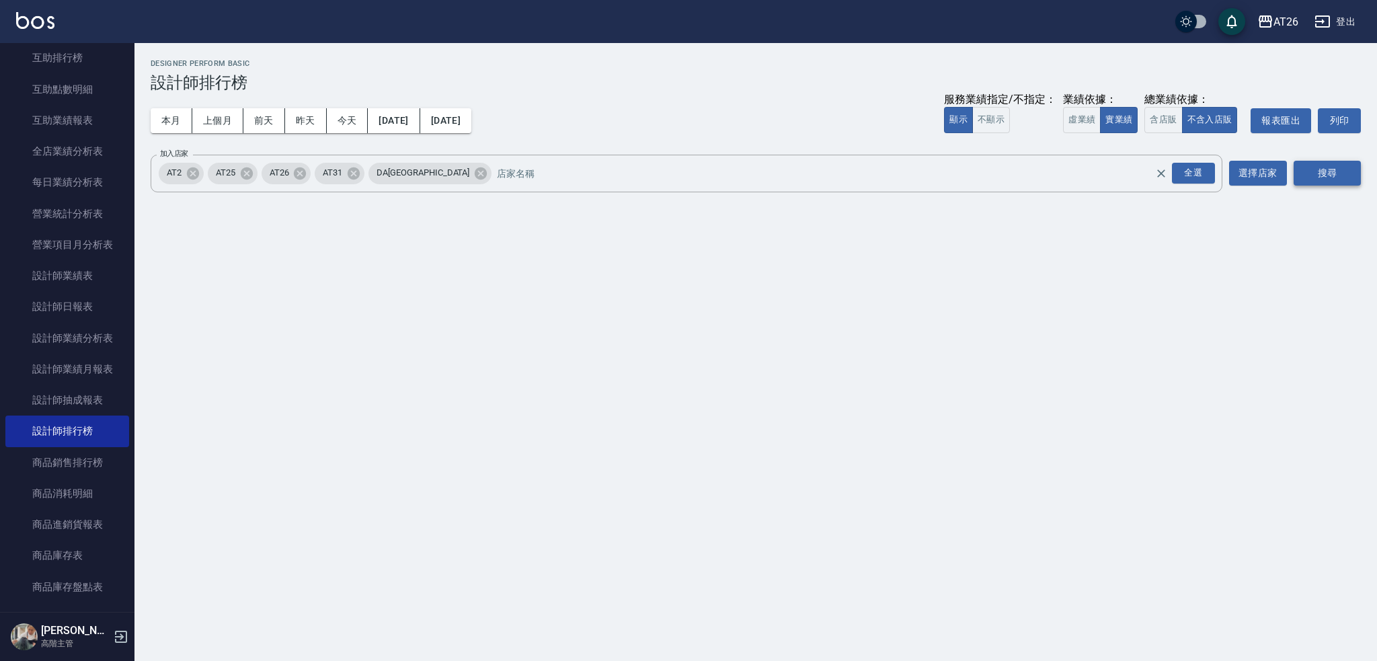
click at [1334, 184] on button "搜尋" at bounding box center [1326, 173] width 67 height 25
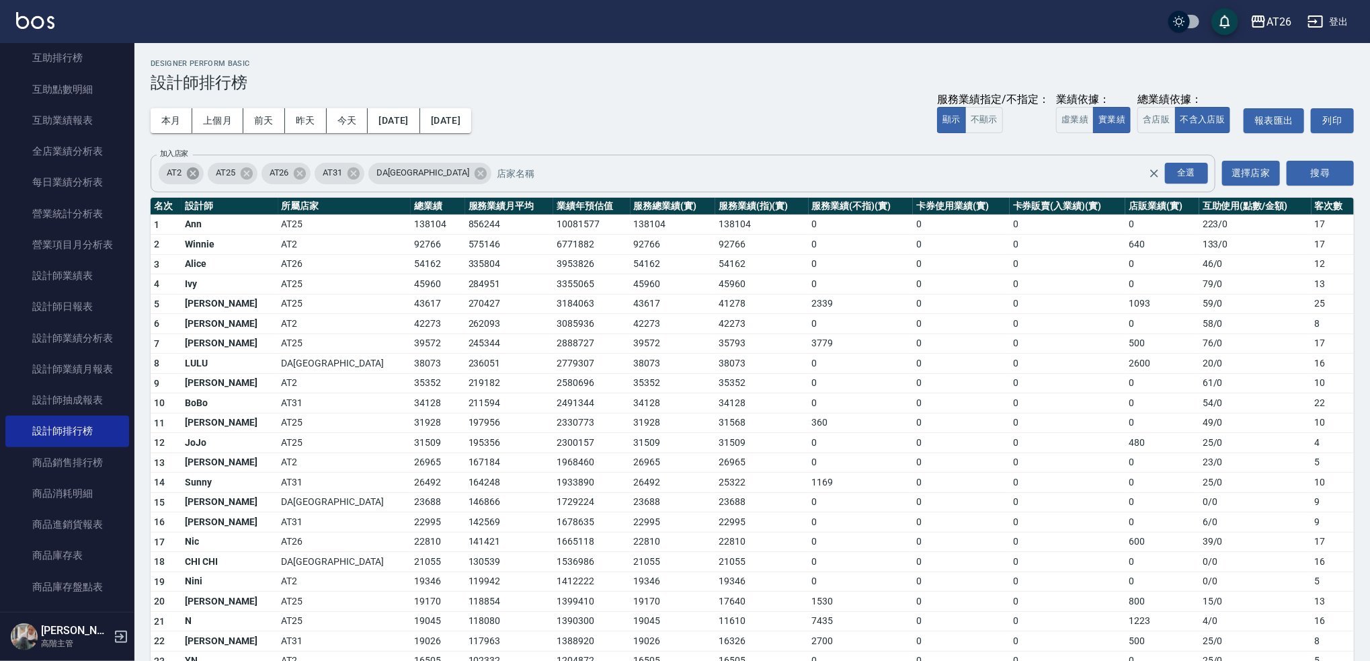
click at [188, 175] on icon at bounding box center [193, 173] width 12 height 12
click at [302, 175] on icon at bounding box center [304, 173] width 12 height 12
click at [1317, 171] on button "搜尋" at bounding box center [1319, 173] width 67 height 25
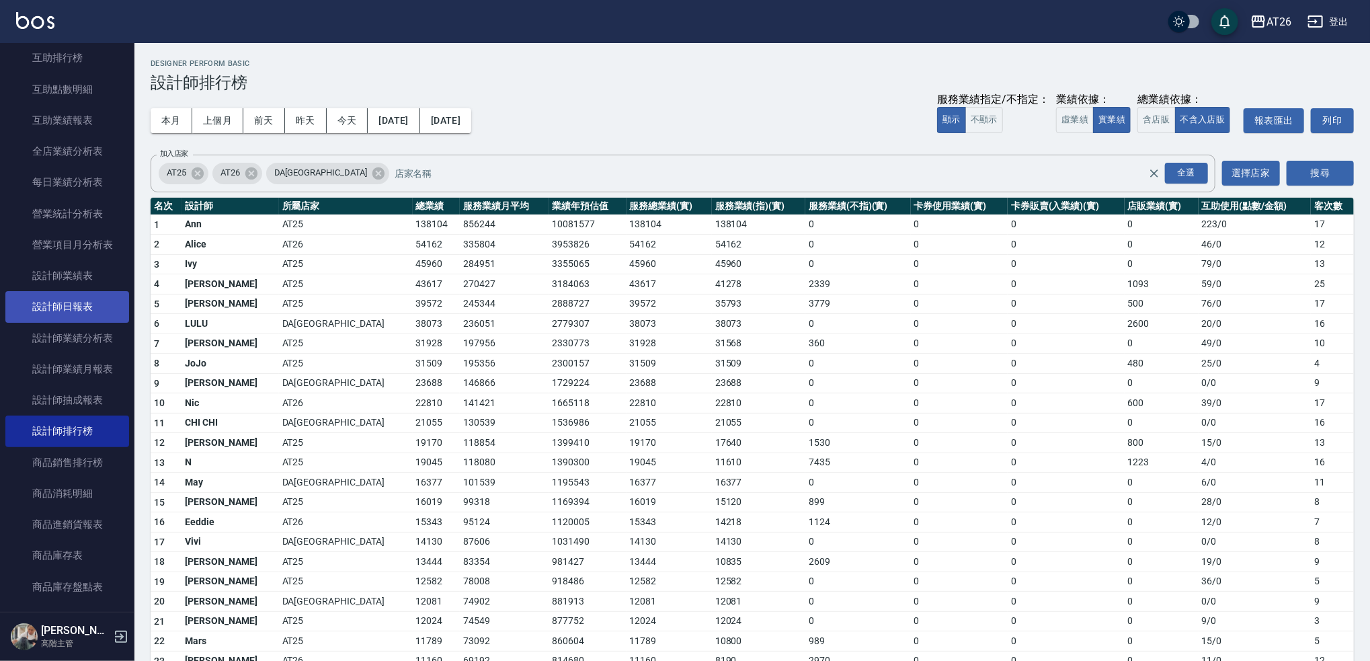
click at [69, 306] on link "設計師日報表" at bounding box center [67, 306] width 124 height 31
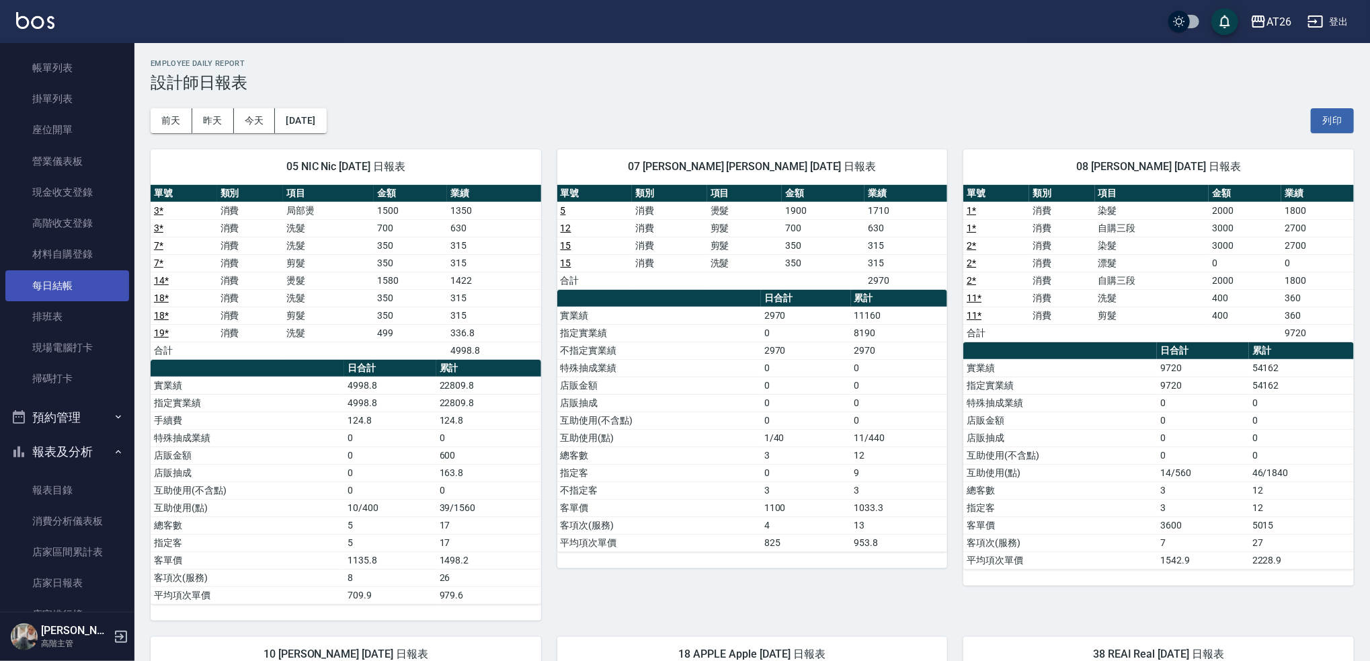
scroll to position [179, 0]
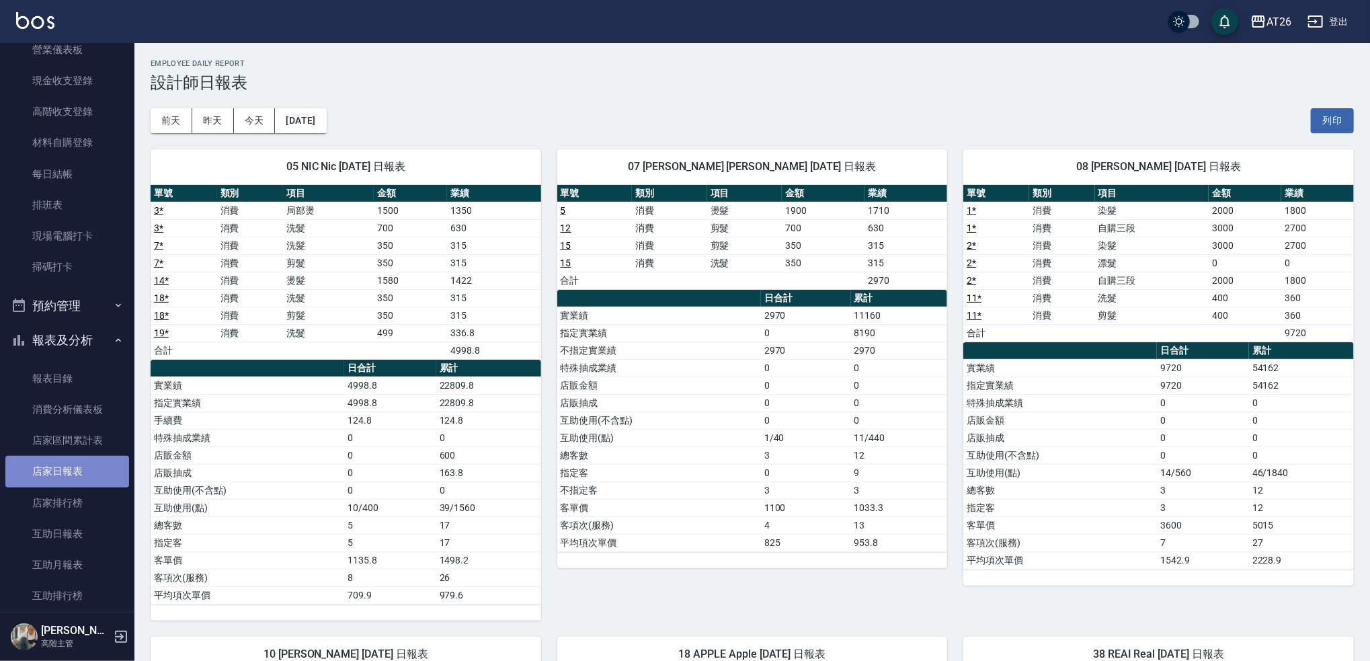
click at [81, 478] on link "店家日報表" at bounding box center [67, 471] width 124 height 31
